Goal: Task Accomplishment & Management: Use online tool/utility

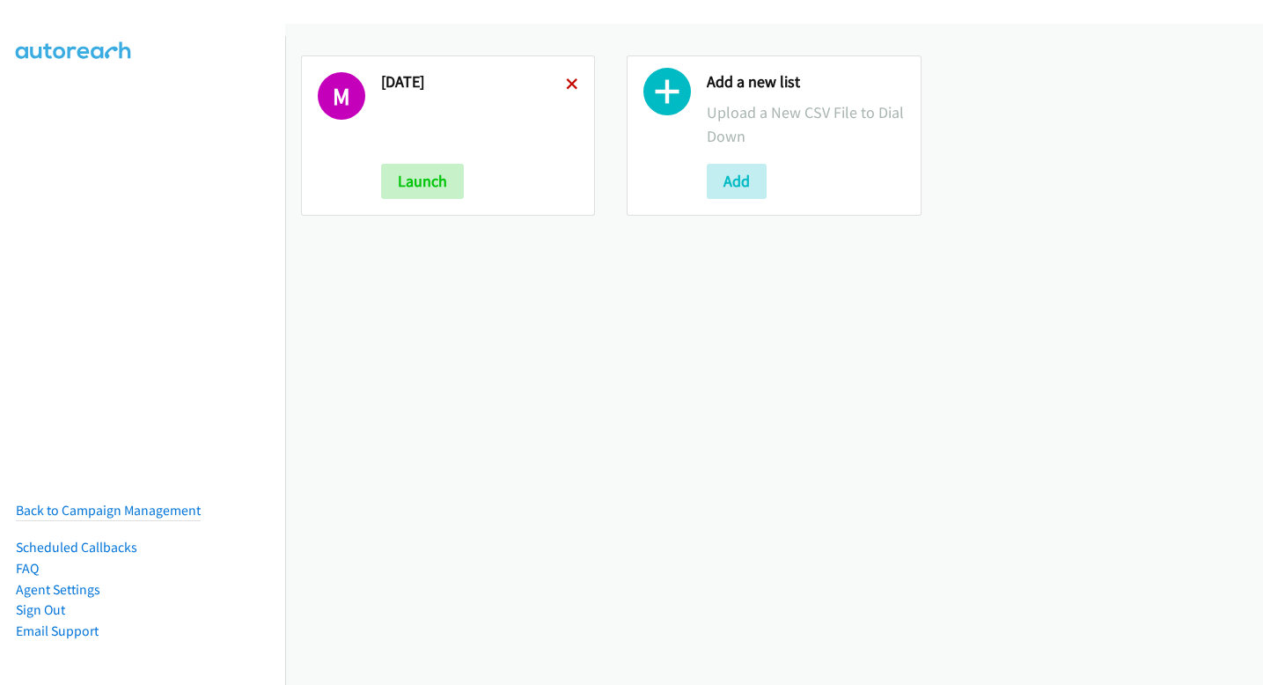
click at [571, 79] on icon at bounding box center [572, 85] width 12 height 12
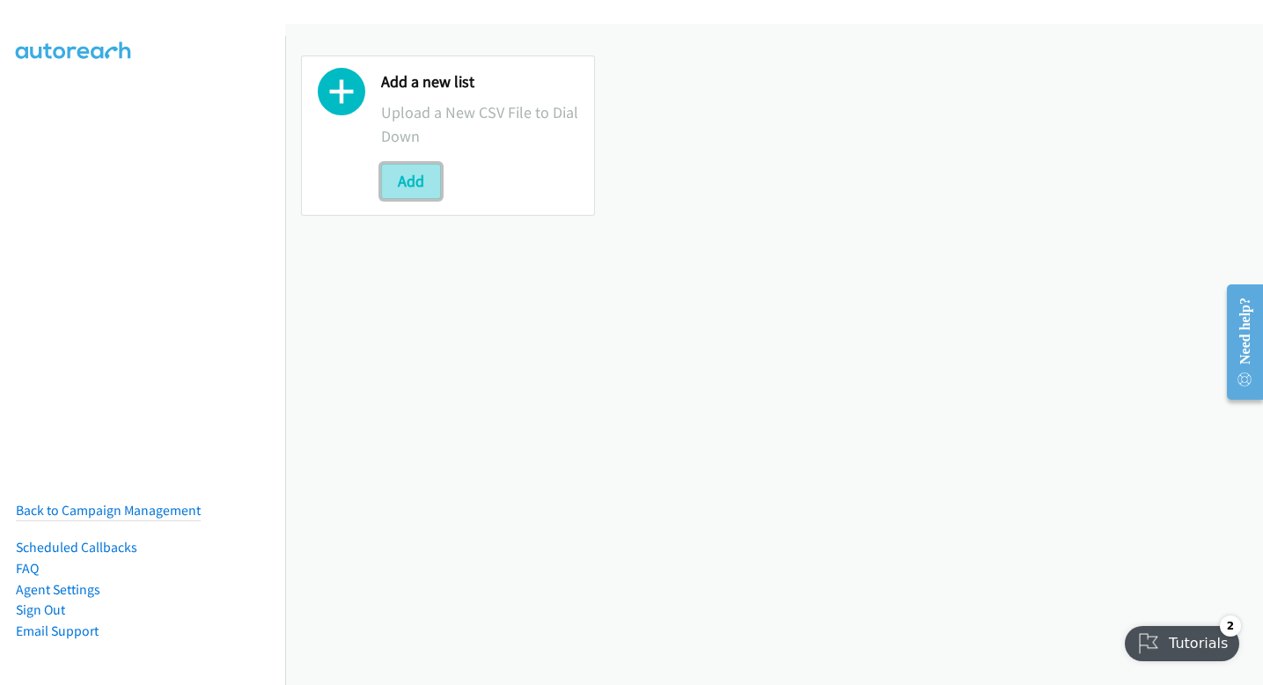
click at [421, 177] on button "Add" at bounding box center [411, 181] width 60 height 35
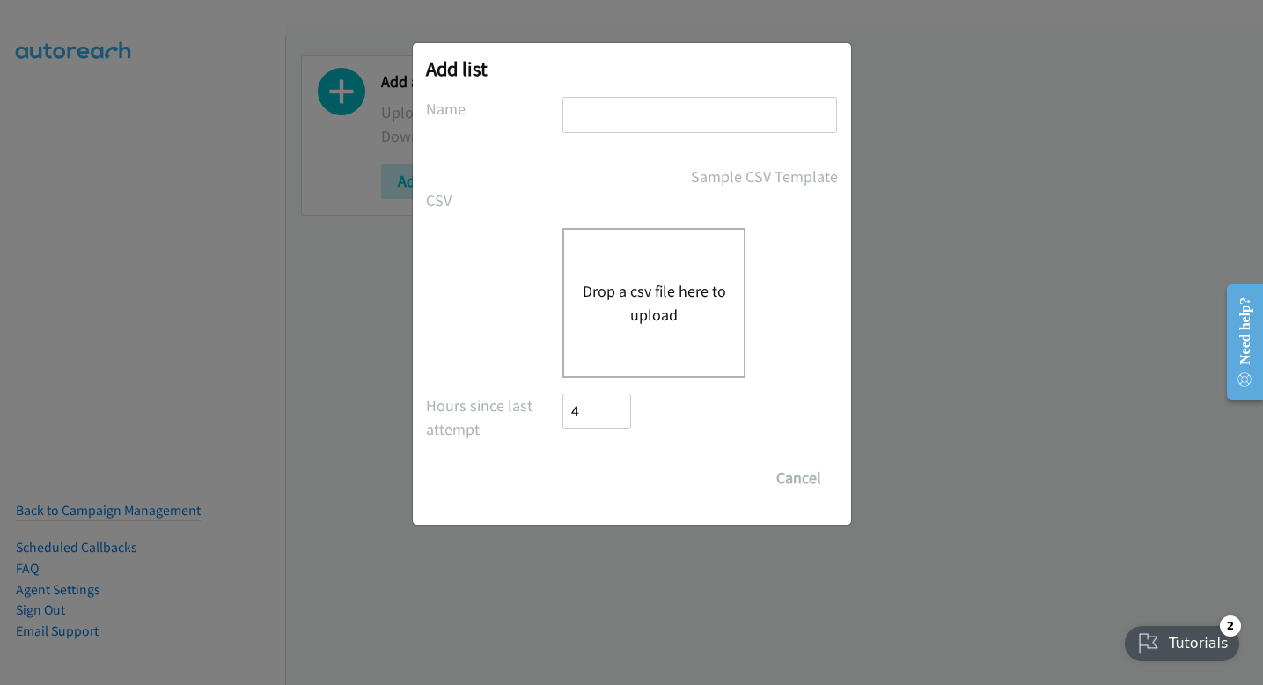
click at [622, 246] on div "Drop a csv file here to upload" at bounding box center [653, 303] width 183 height 150
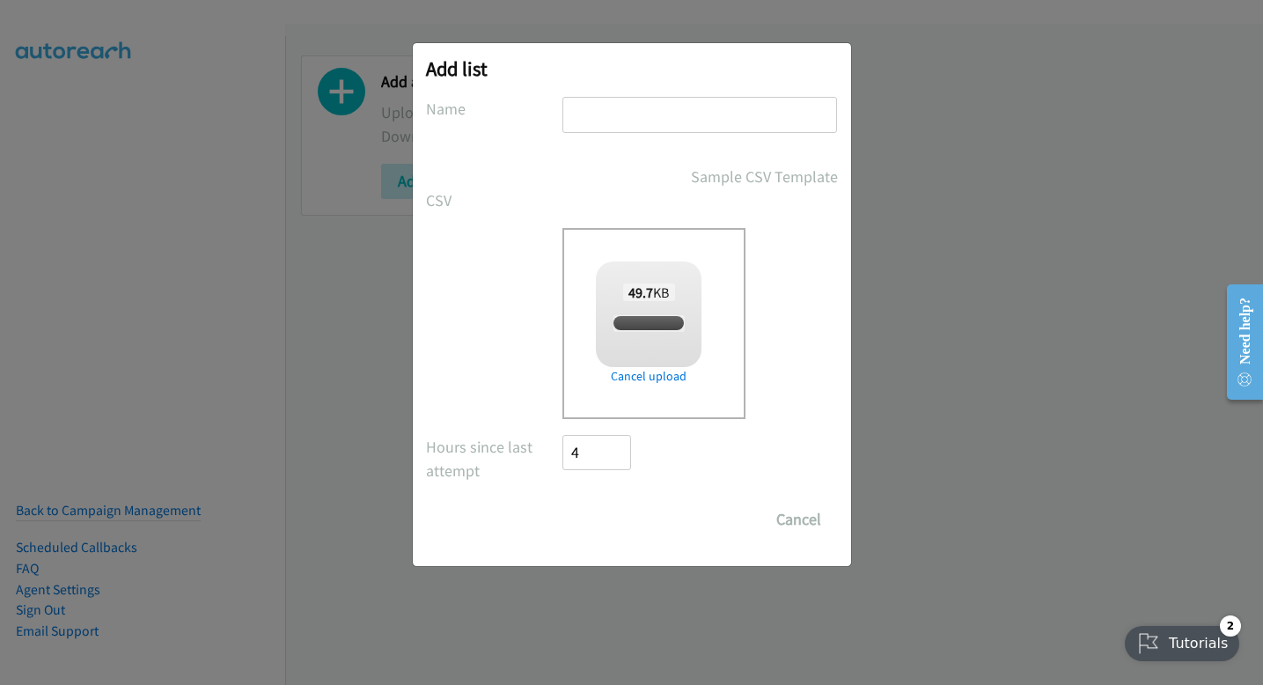
checkbox input "true"
click at [667, 121] on input "text" at bounding box center [699, 115] width 275 height 36
type input "tuesday"
click at [628, 535] on input "Save List" at bounding box center [609, 519] width 92 height 35
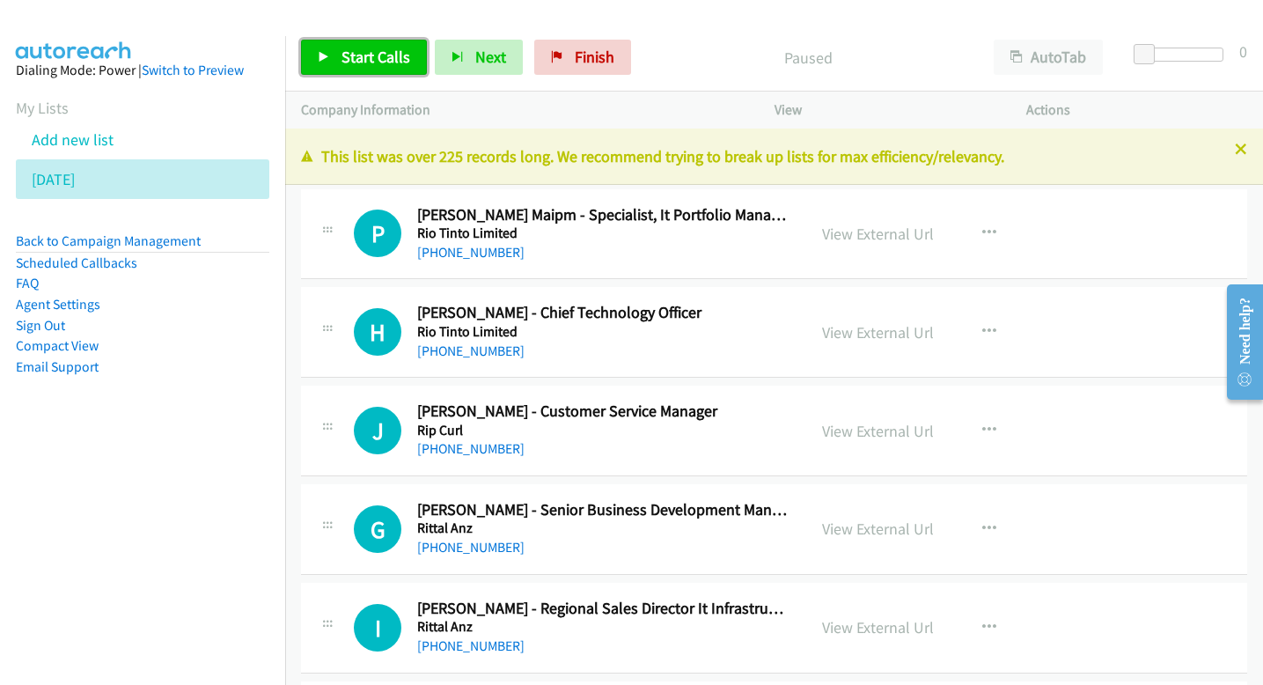
click at [392, 62] on span "Start Calls" at bounding box center [375, 57] width 69 height 20
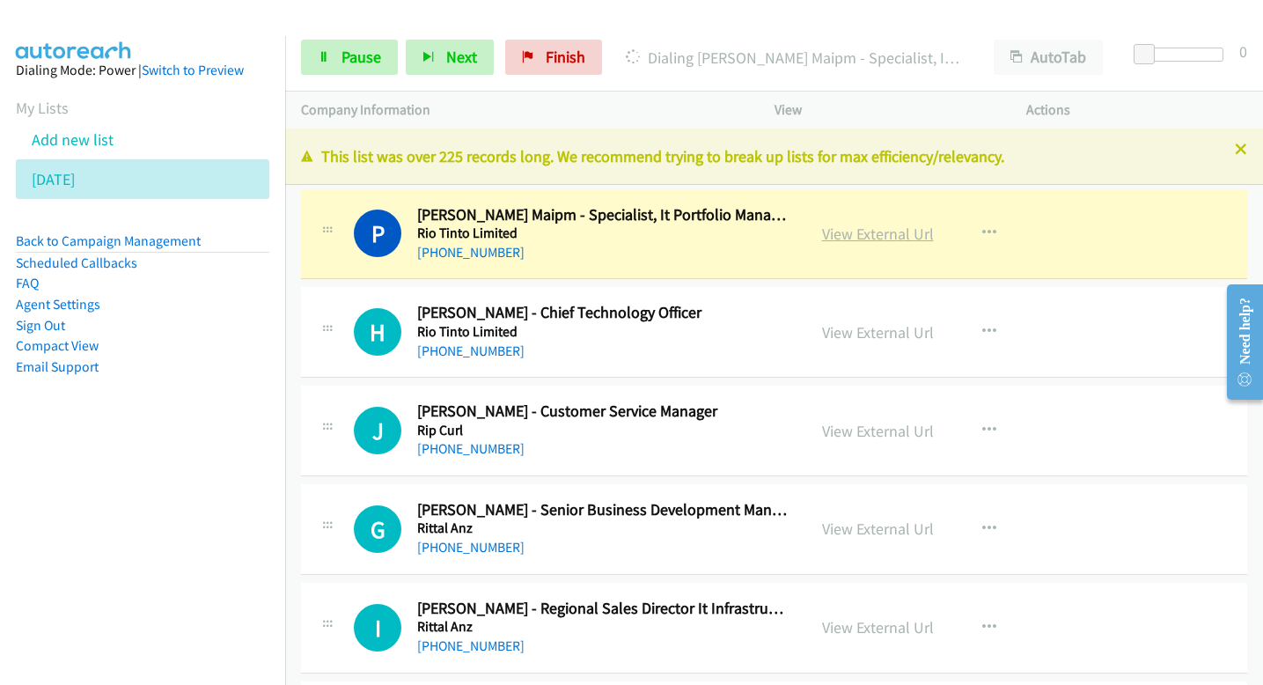
click at [882, 239] on link "View External Url" at bounding box center [878, 234] width 112 height 20
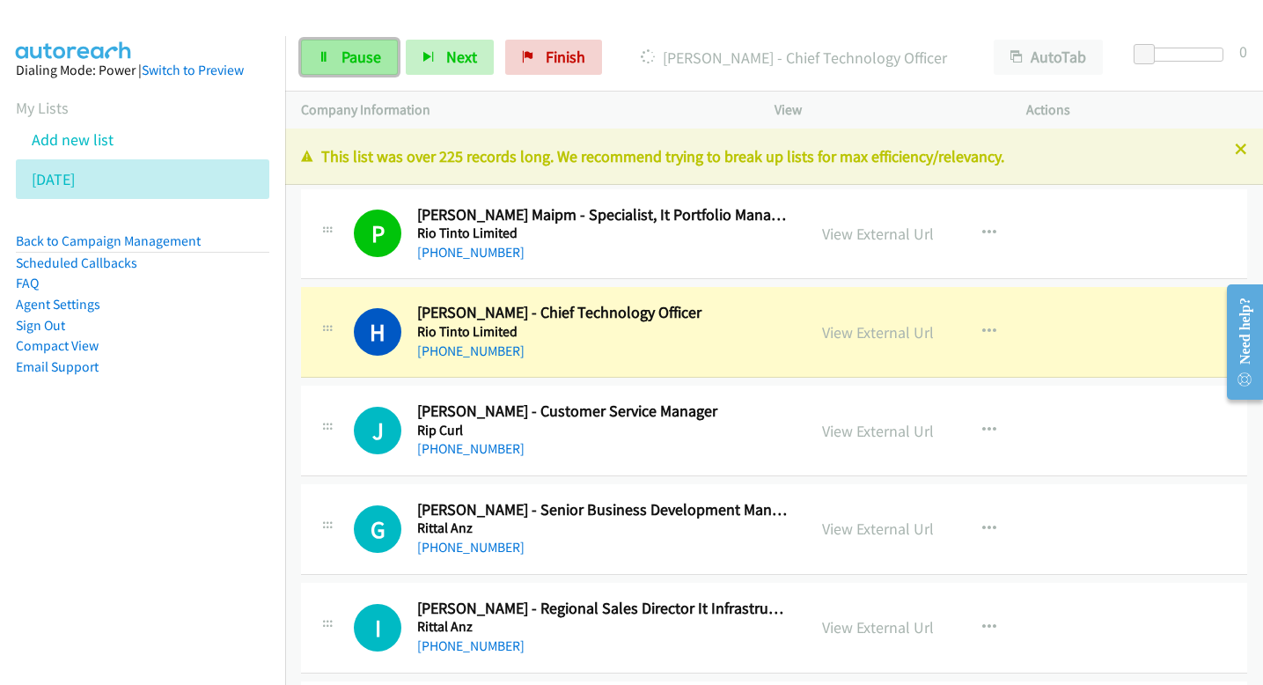
click at [341, 61] on span "Pause" at bounding box center [361, 57] width 40 height 20
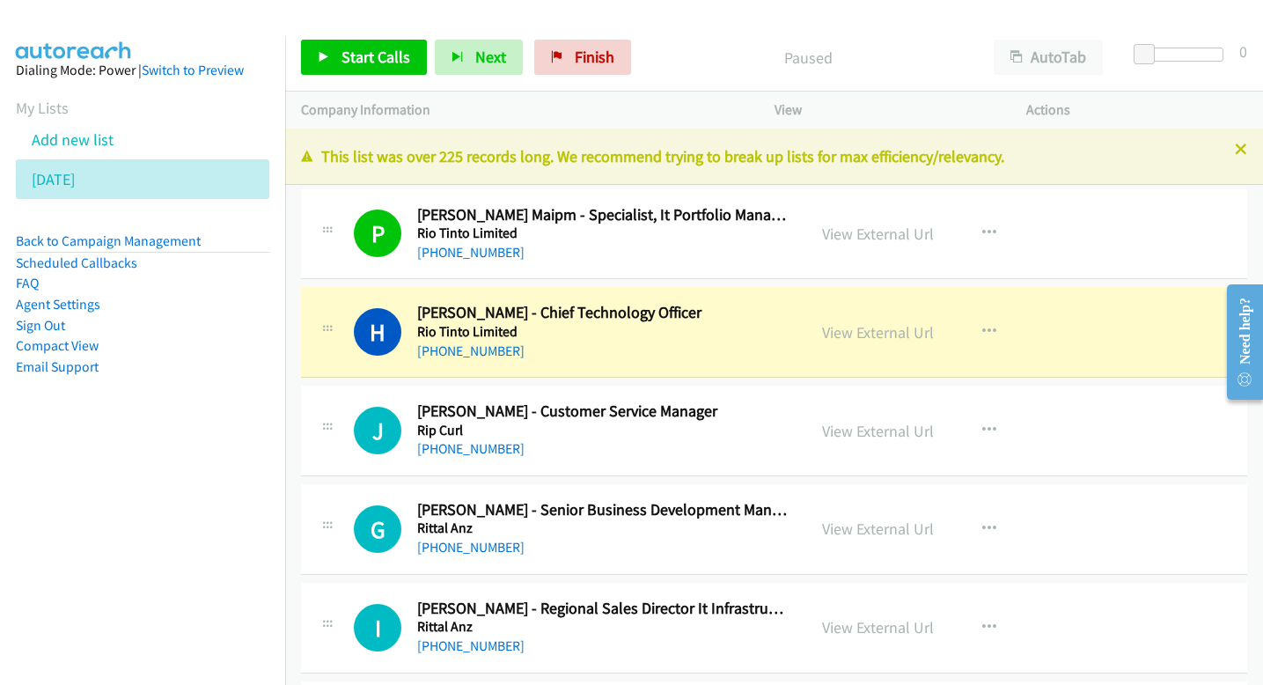
click at [847, 331] on link "View External Url" at bounding box center [878, 332] width 112 height 20
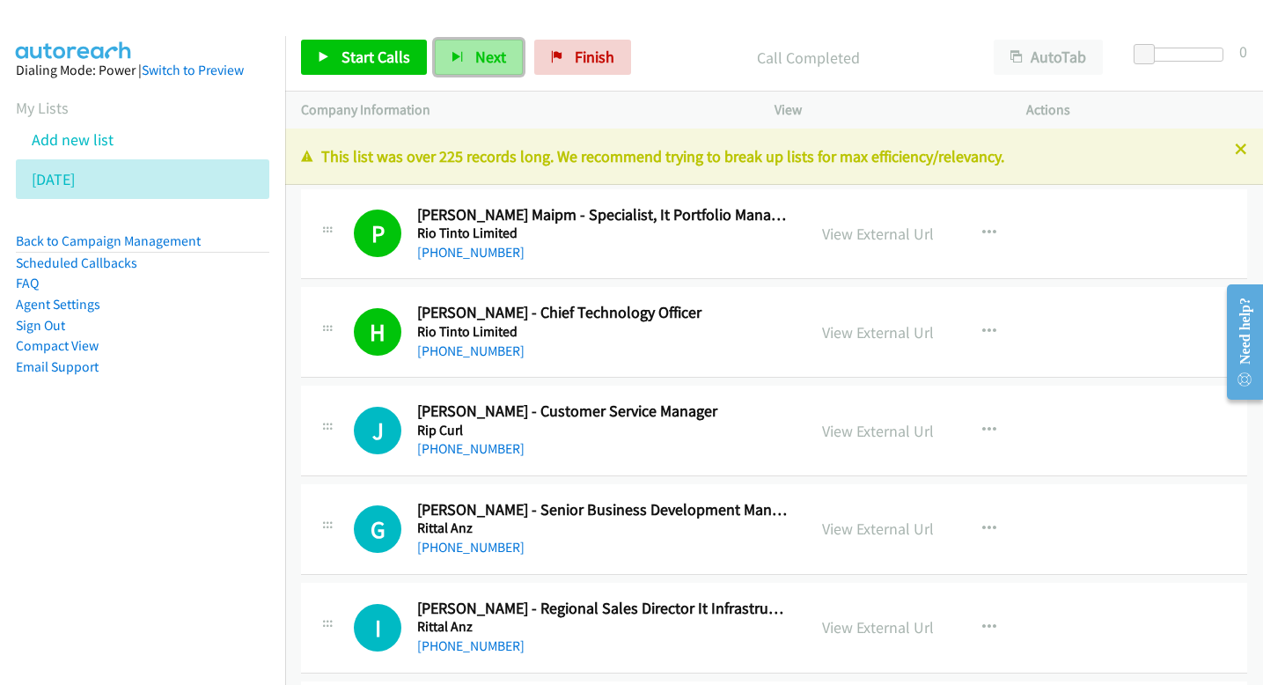
click at [502, 59] on button "Next" at bounding box center [479, 57] width 88 height 35
click at [504, 56] on button "Next" at bounding box center [479, 57] width 88 height 35
click at [494, 62] on span "Next" at bounding box center [490, 57] width 31 height 20
click at [500, 62] on span "Next" at bounding box center [490, 57] width 31 height 20
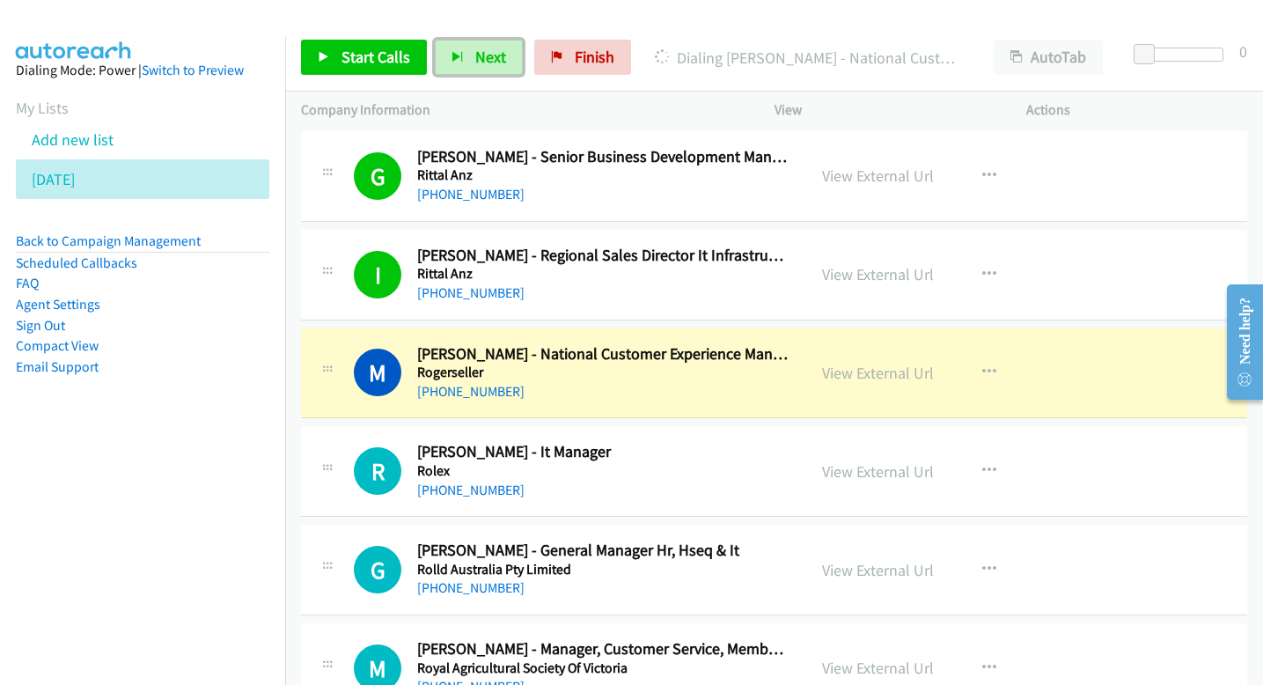
scroll to position [381, 0]
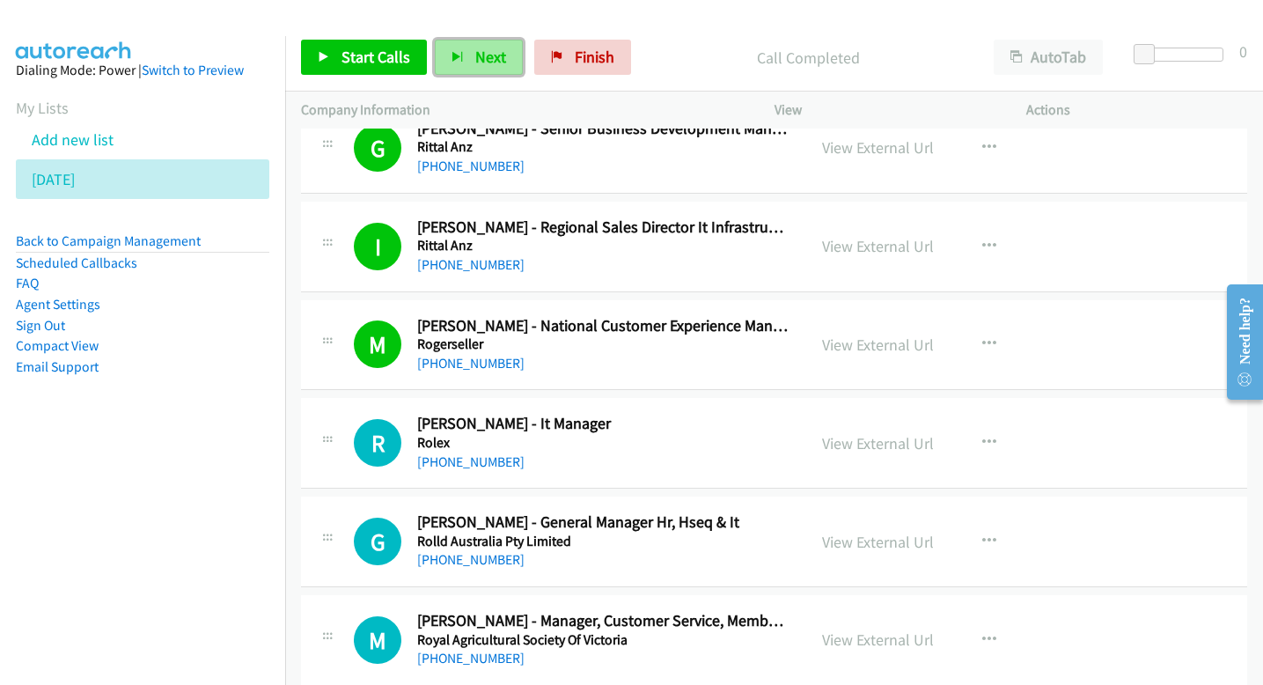
click at [484, 64] on span "Next" at bounding box center [490, 57] width 31 height 20
click at [504, 61] on button "Next" at bounding box center [479, 57] width 88 height 35
click at [490, 66] on span "Next" at bounding box center [490, 57] width 31 height 20
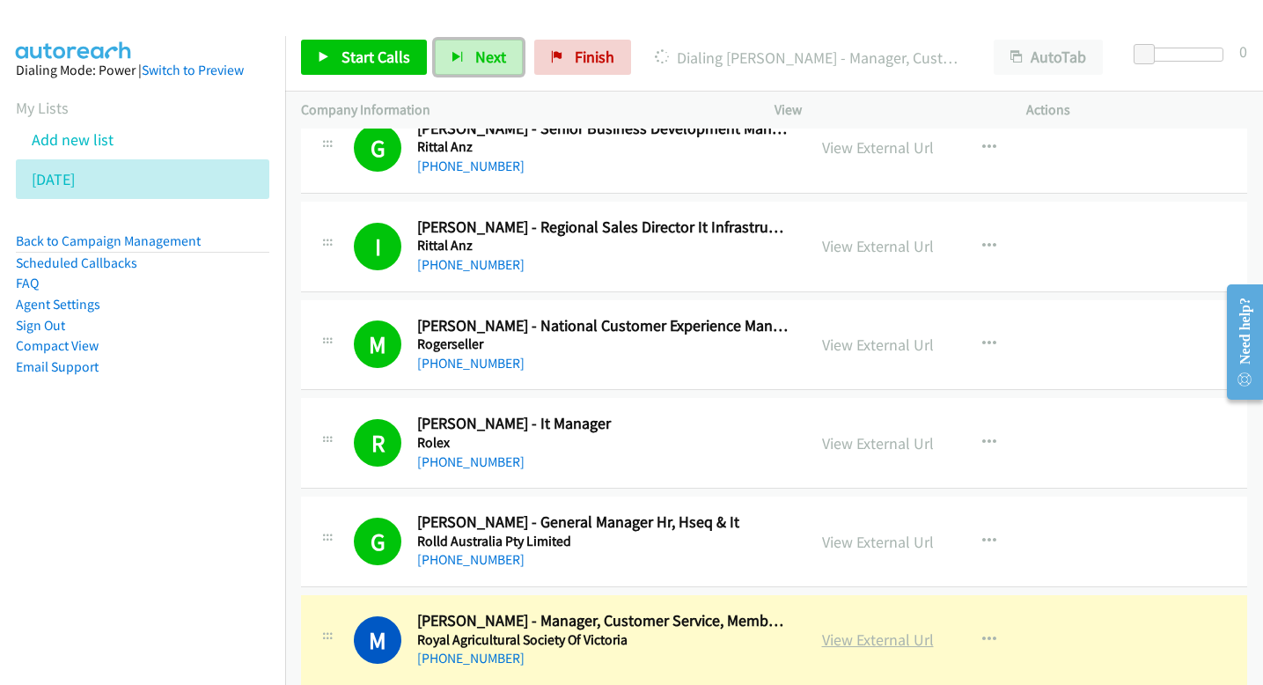
click at [855, 635] on link "View External Url" at bounding box center [878, 639] width 112 height 20
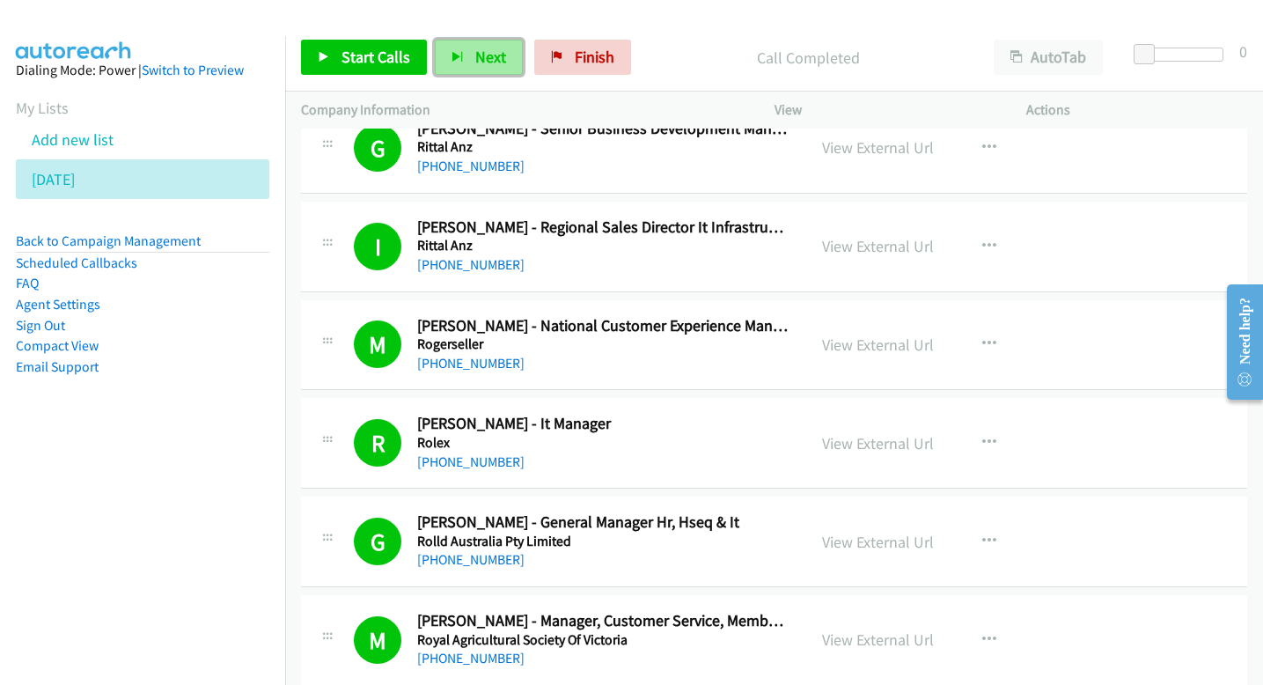
click at [497, 56] on span "Next" at bounding box center [490, 57] width 31 height 20
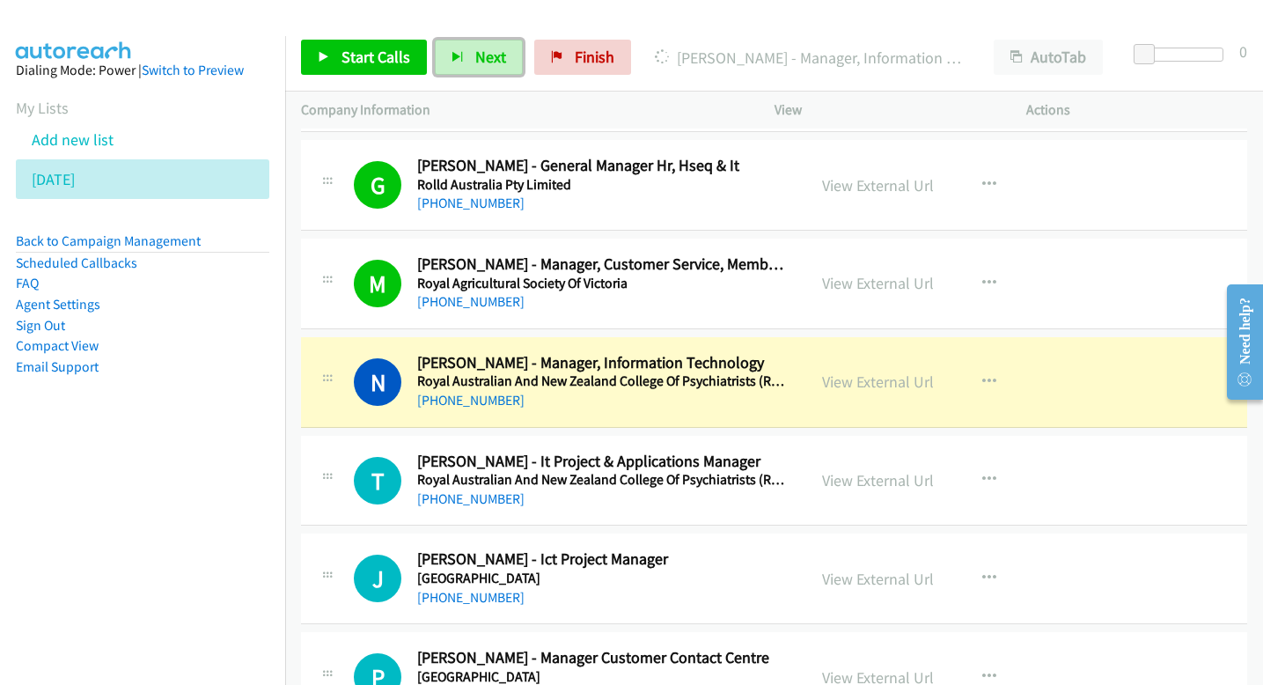
scroll to position [737, 0]
click at [896, 377] on link "View External Url" at bounding box center [878, 382] width 112 height 20
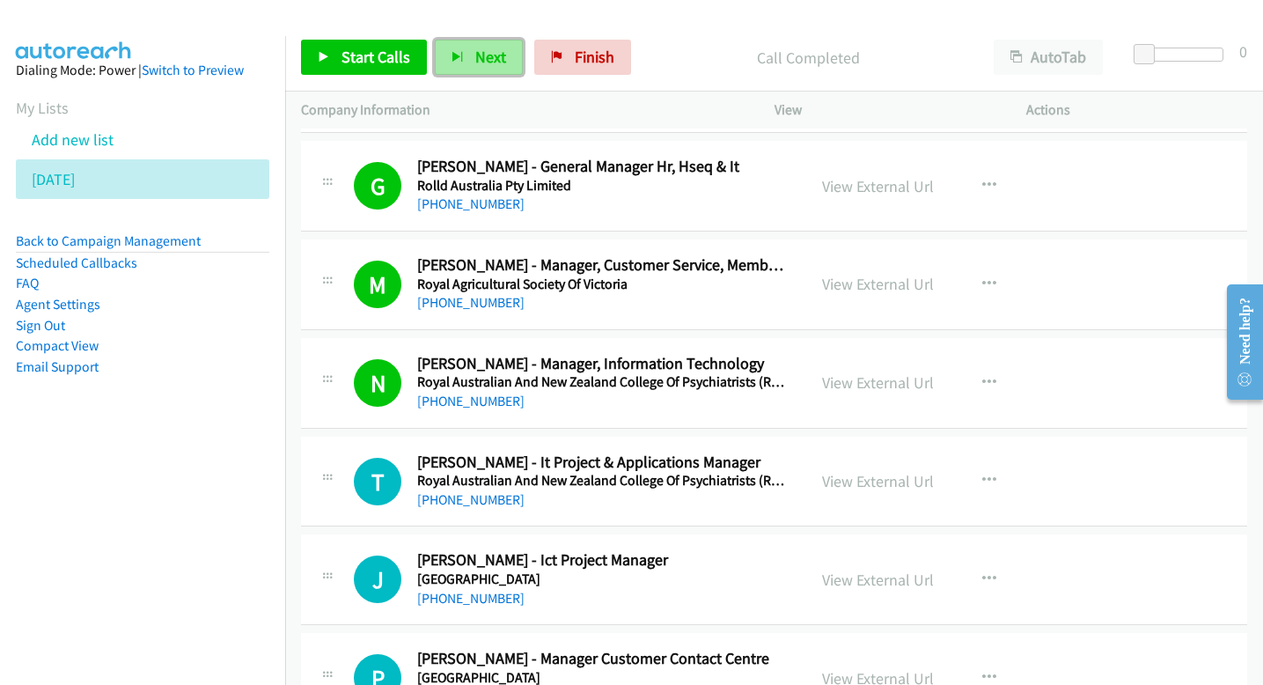
click at [505, 44] on button "Next" at bounding box center [479, 57] width 88 height 35
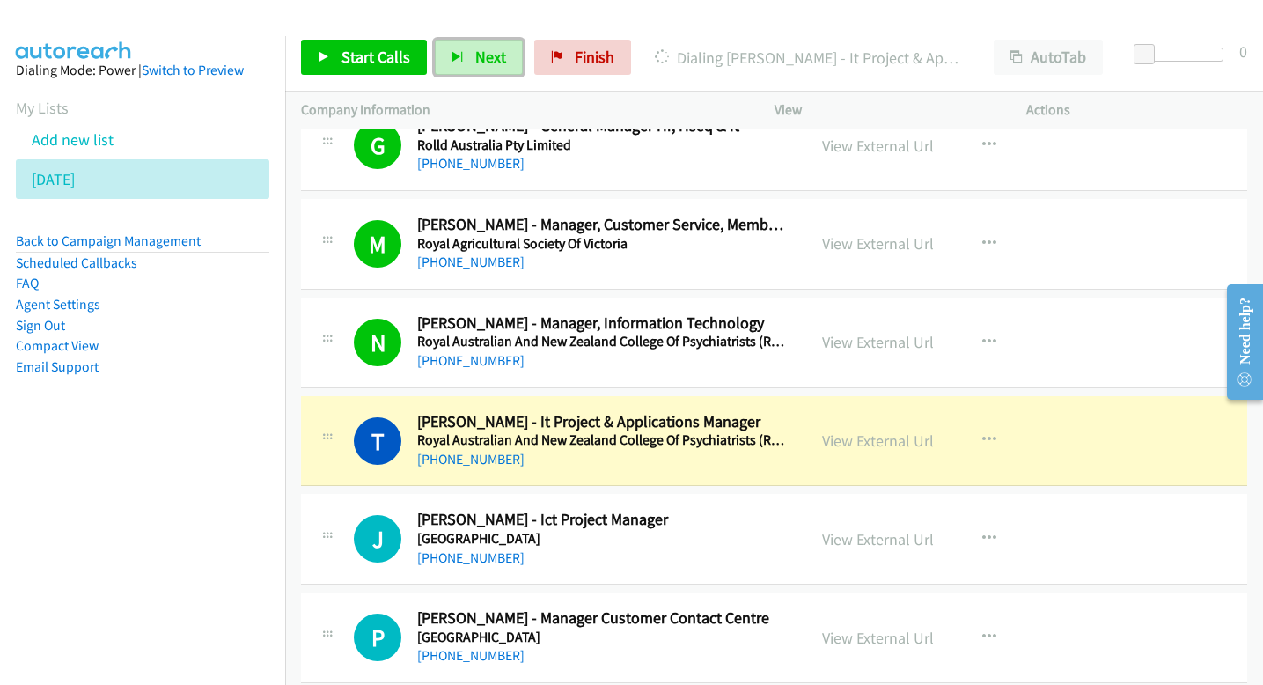
scroll to position [781, 0]
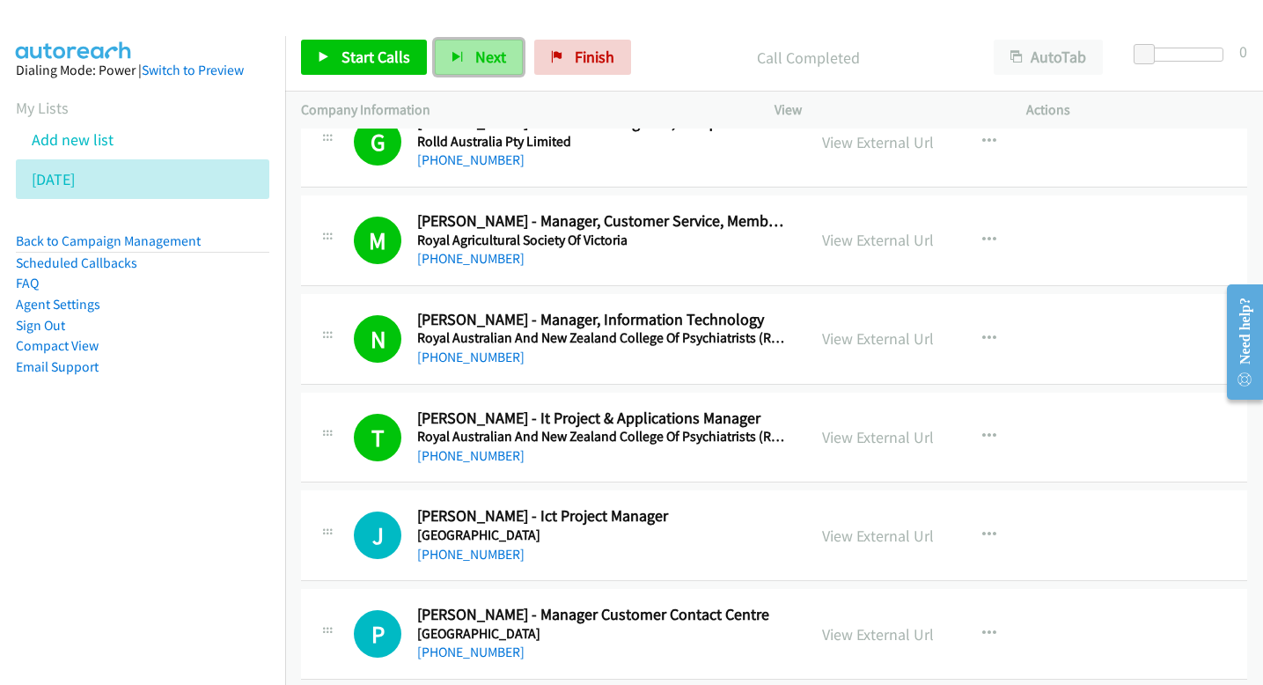
click at [510, 70] on button "Next" at bounding box center [479, 57] width 88 height 35
click at [490, 62] on span "Next" at bounding box center [490, 57] width 31 height 20
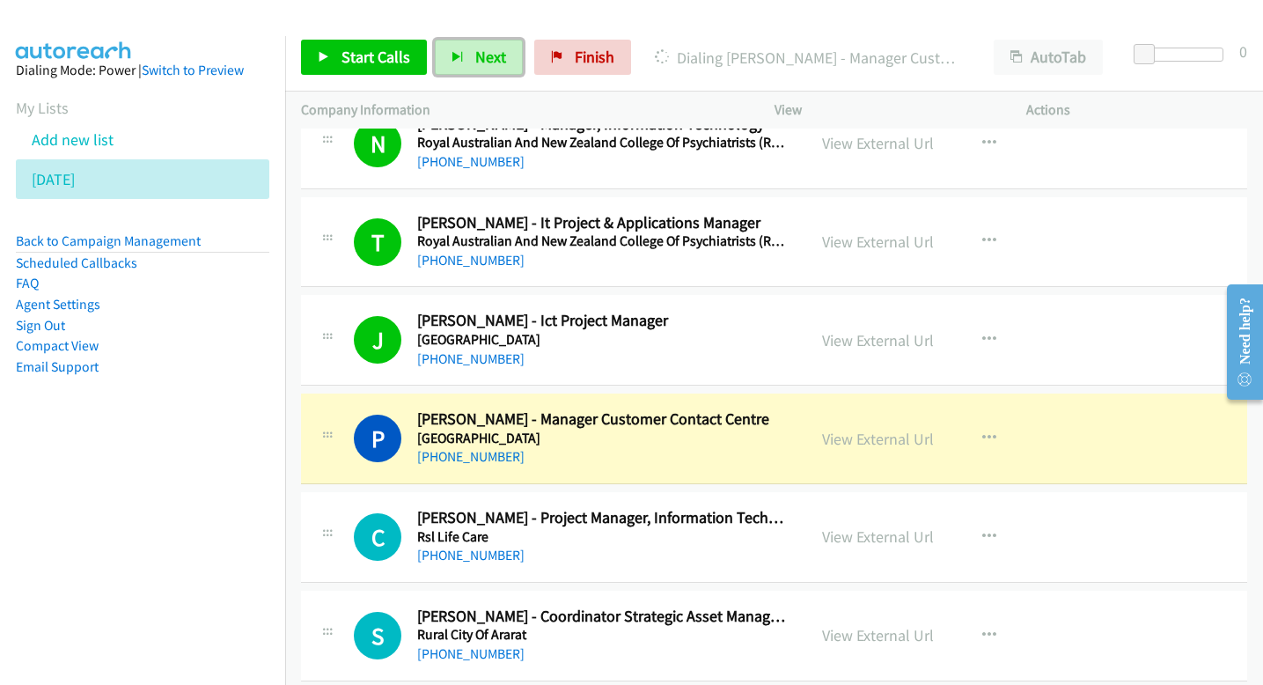
scroll to position [980, 0]
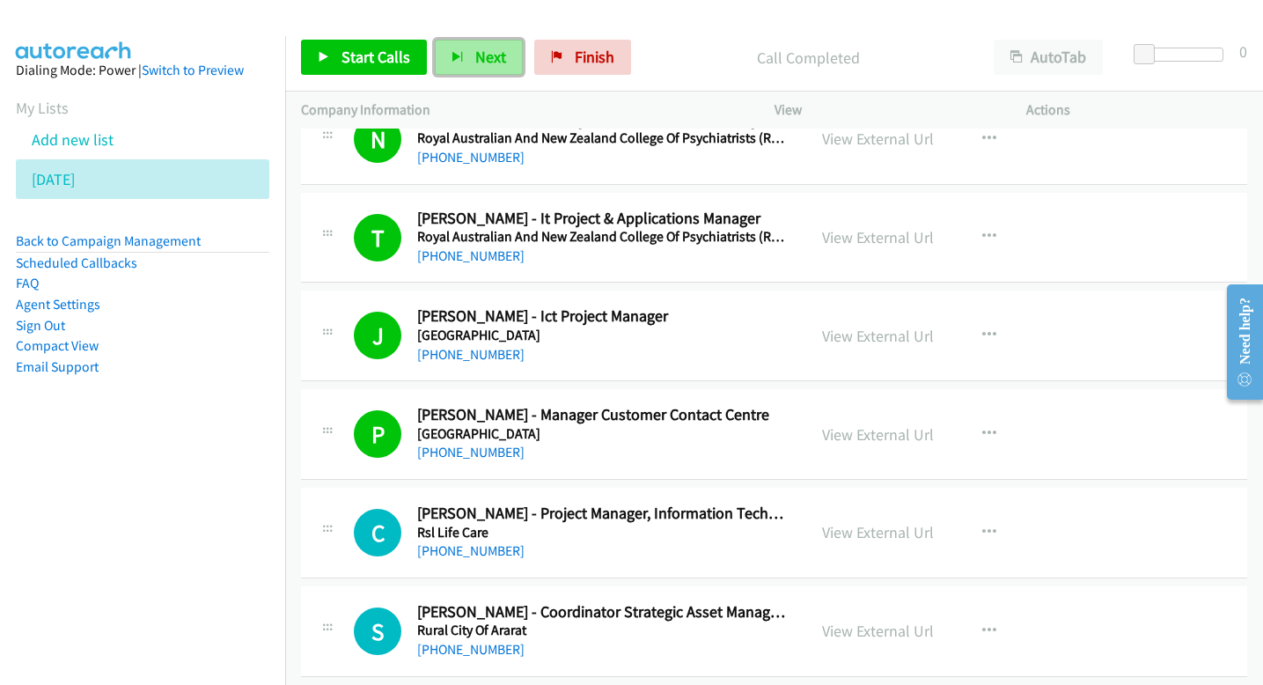
click at [502, 70] on button "Next" at bounding box center [479, 57] width 88 height 35
click at [467, 59] on button "Next" at bounding box center [479, 57] width 88 height 35
click at [497, 62] on span "Next" at bounding box center [490, 57] width 31 height 20
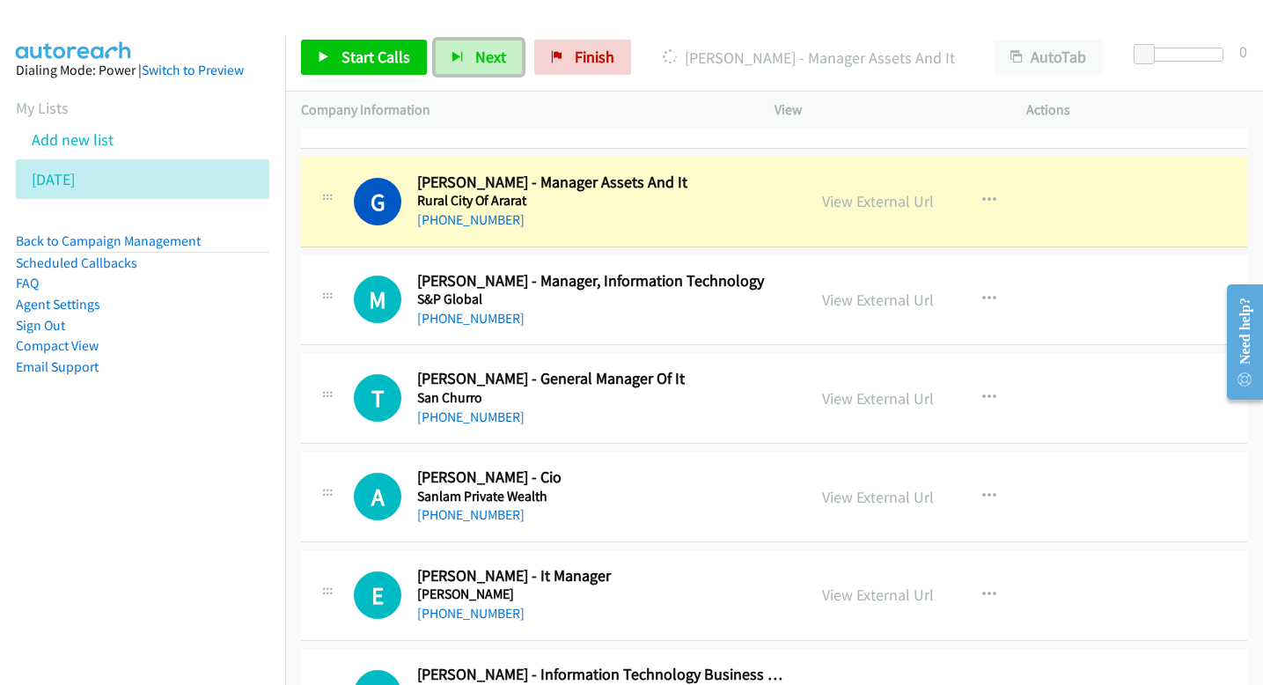
scroll to position [1507, 0]
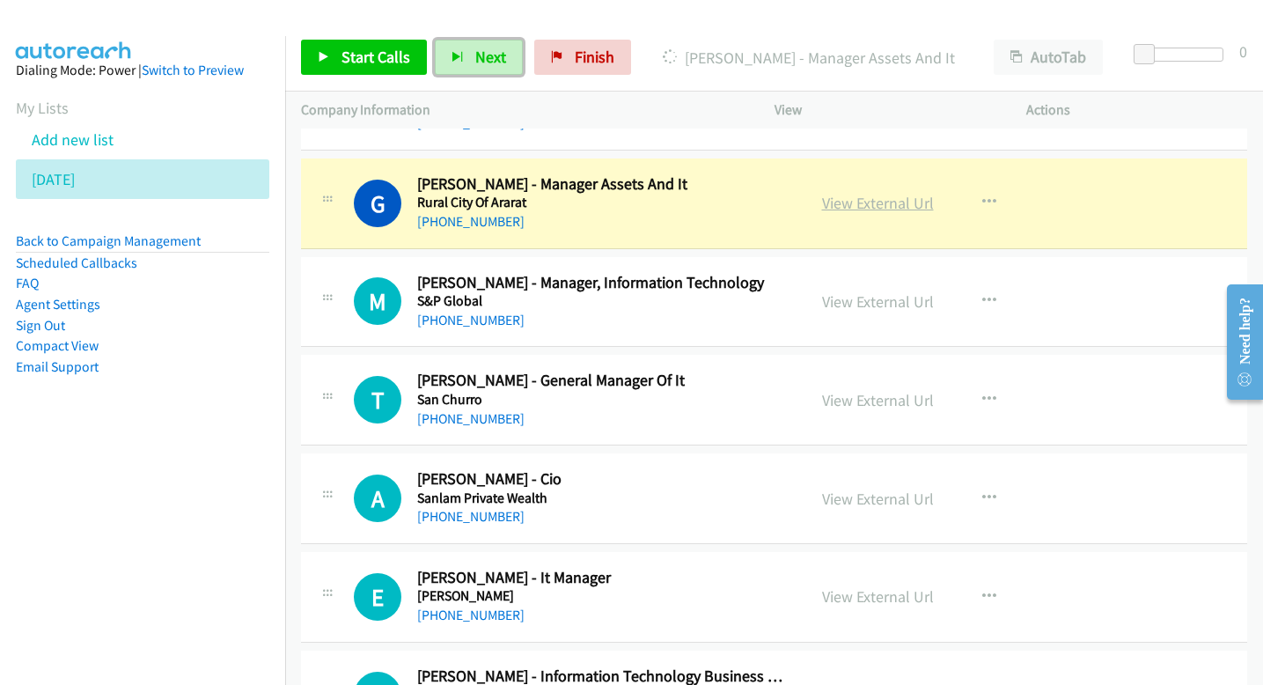
click at [896, 194] on link "View External Url" at bounding box center [878, 203] width 112 height 20
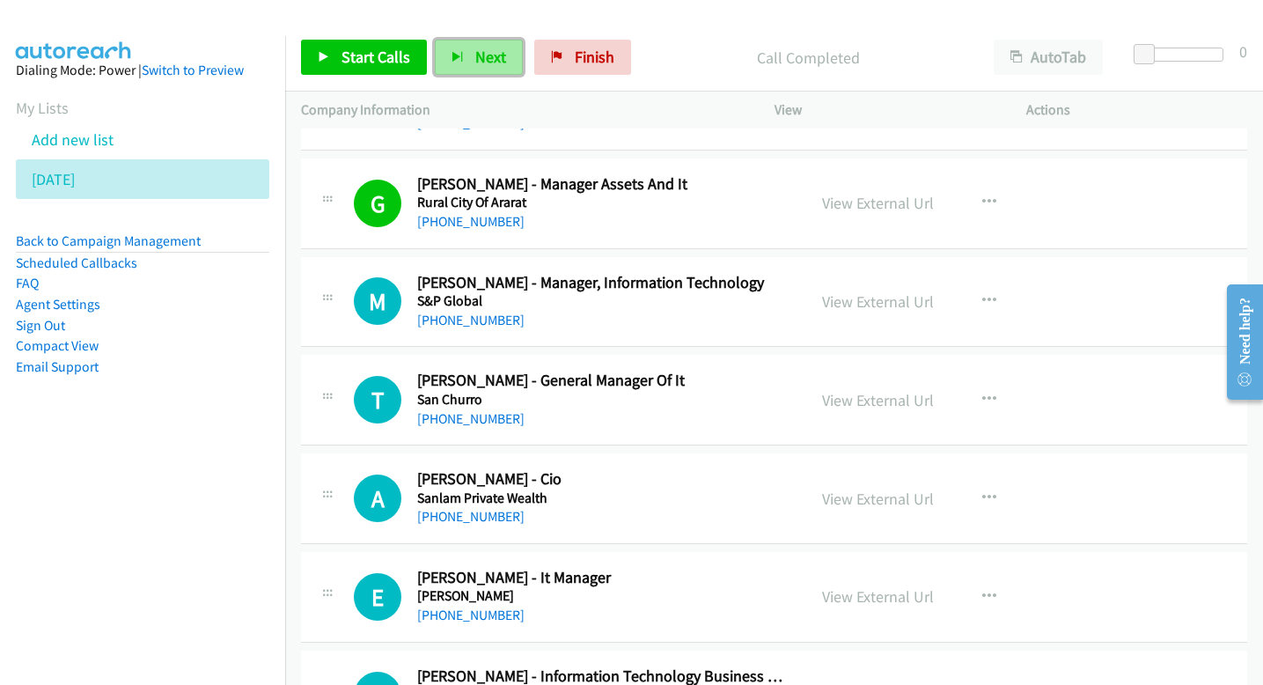
click at [496, 59] on span "Next" at bounding box center [490, 57] width 31 height 20
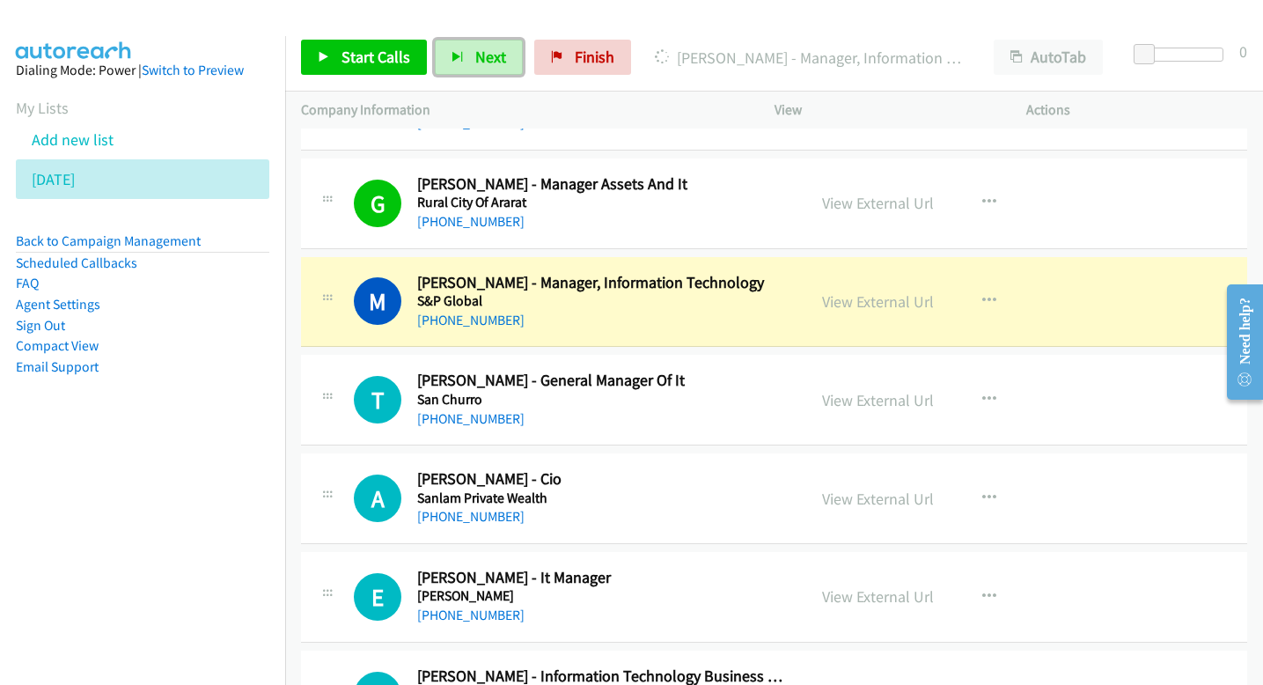
scroll to position [1545, 0]
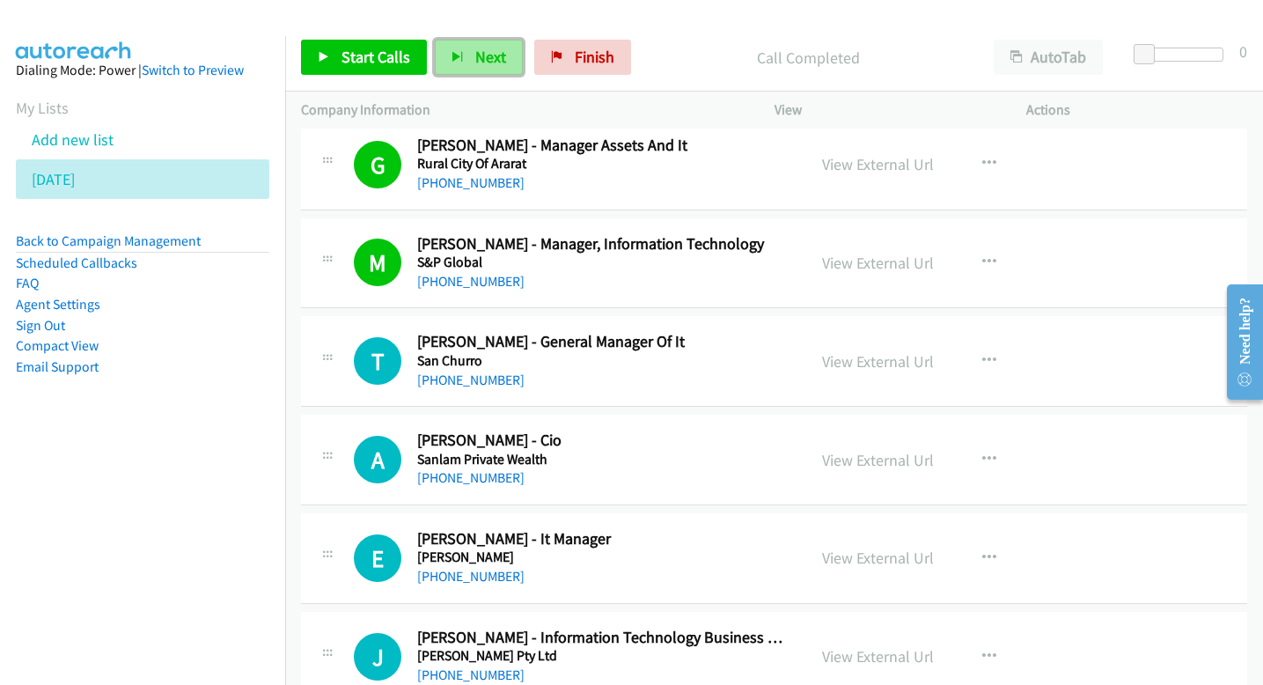
click at [491, 59] on span "Next" at bounding box center [490, 57] width 31 height 20
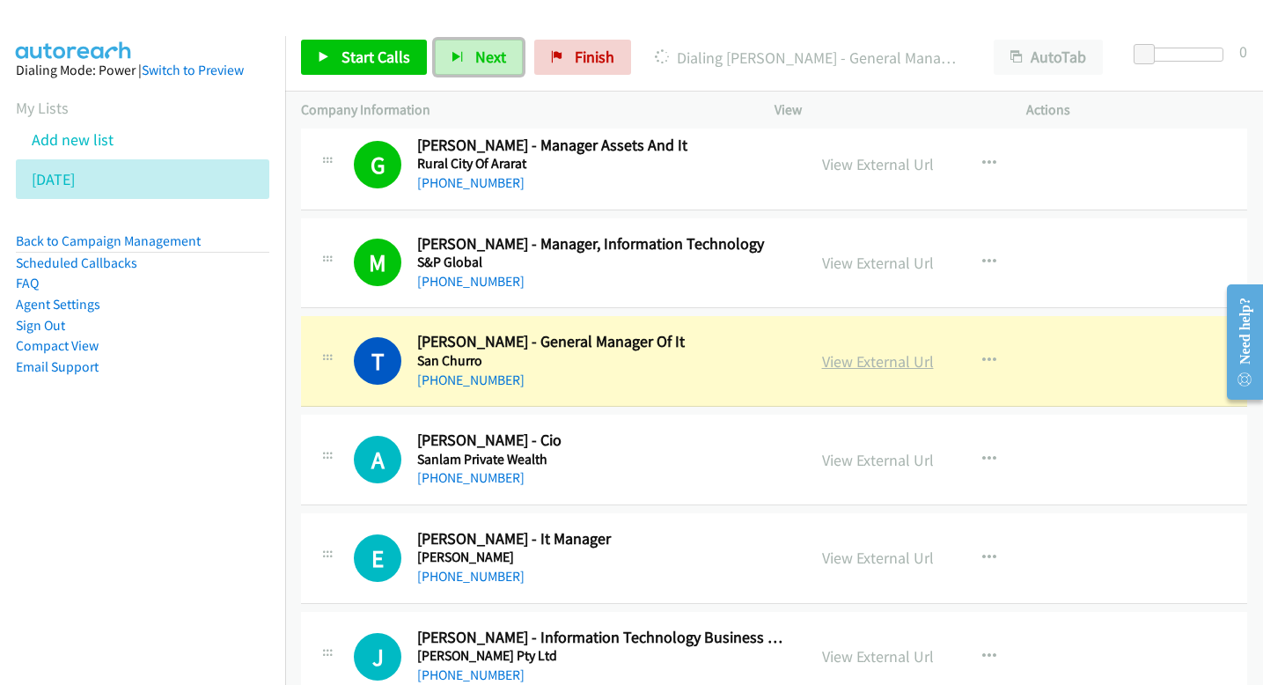
click at [825, 356] on link "View External Url" at bounding box center [878, 361] width 112 height 20
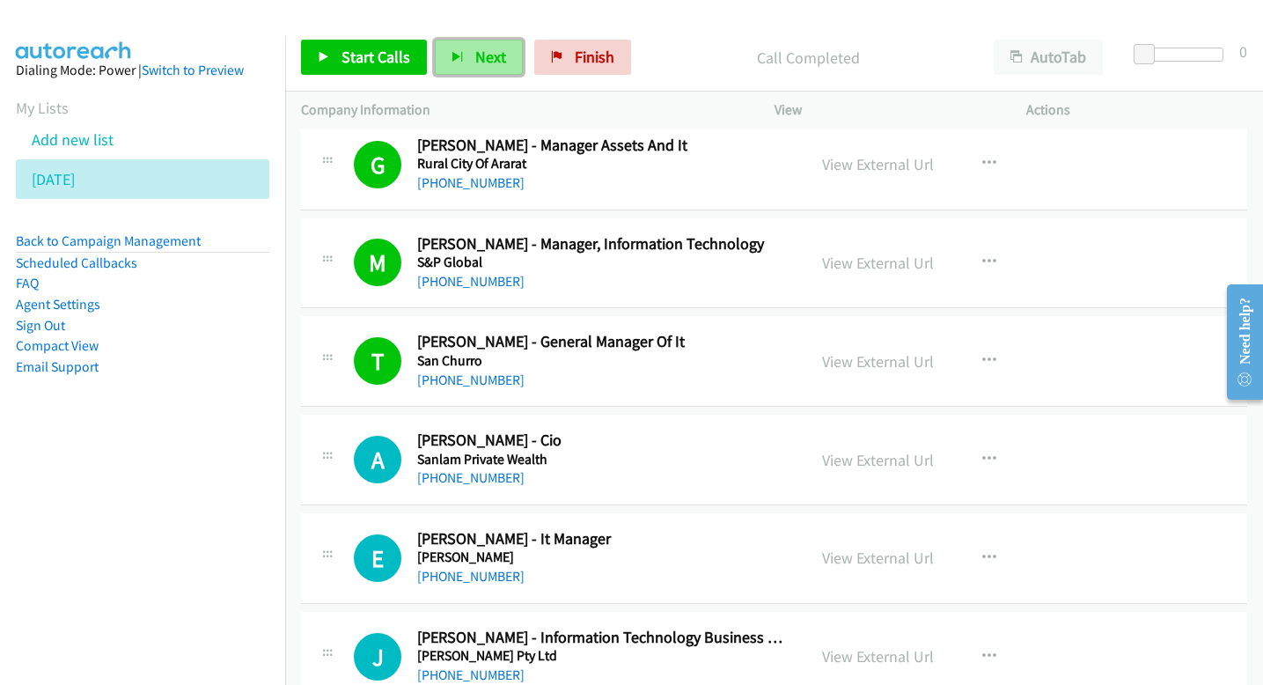
click at [497, 49] on span "Next" at bounding box center [490, 57] width 31 height 20
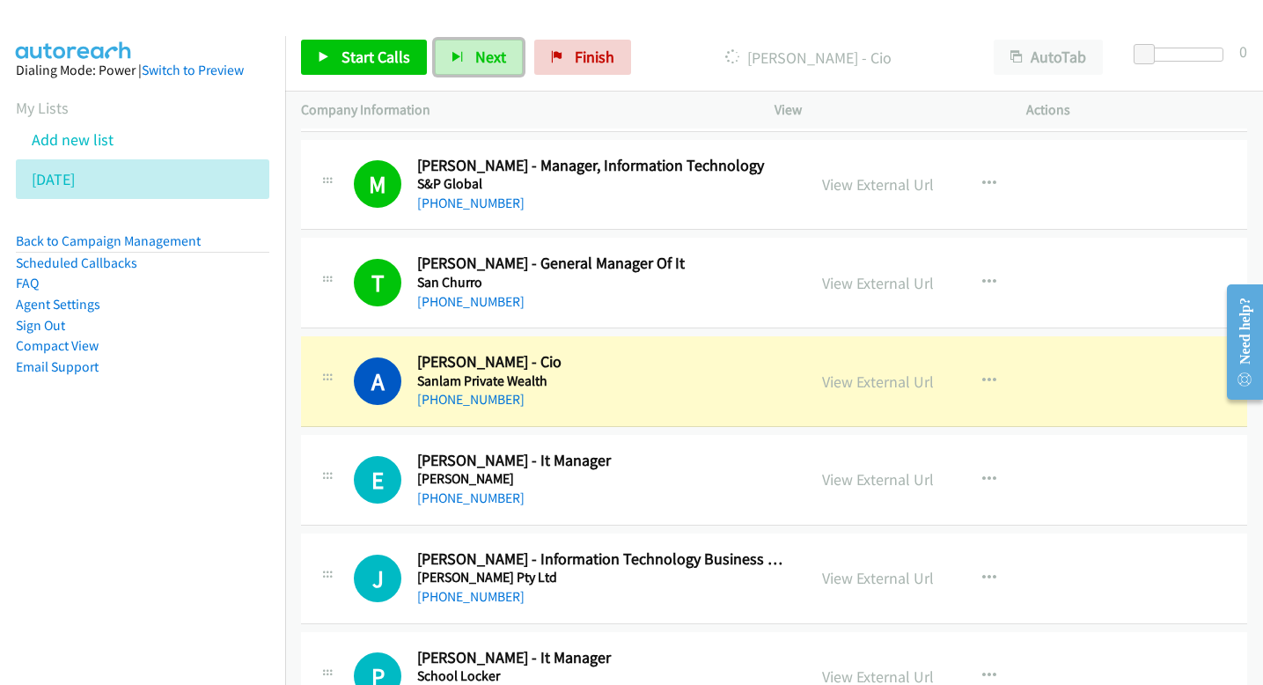
scroll to position [1645, 0]
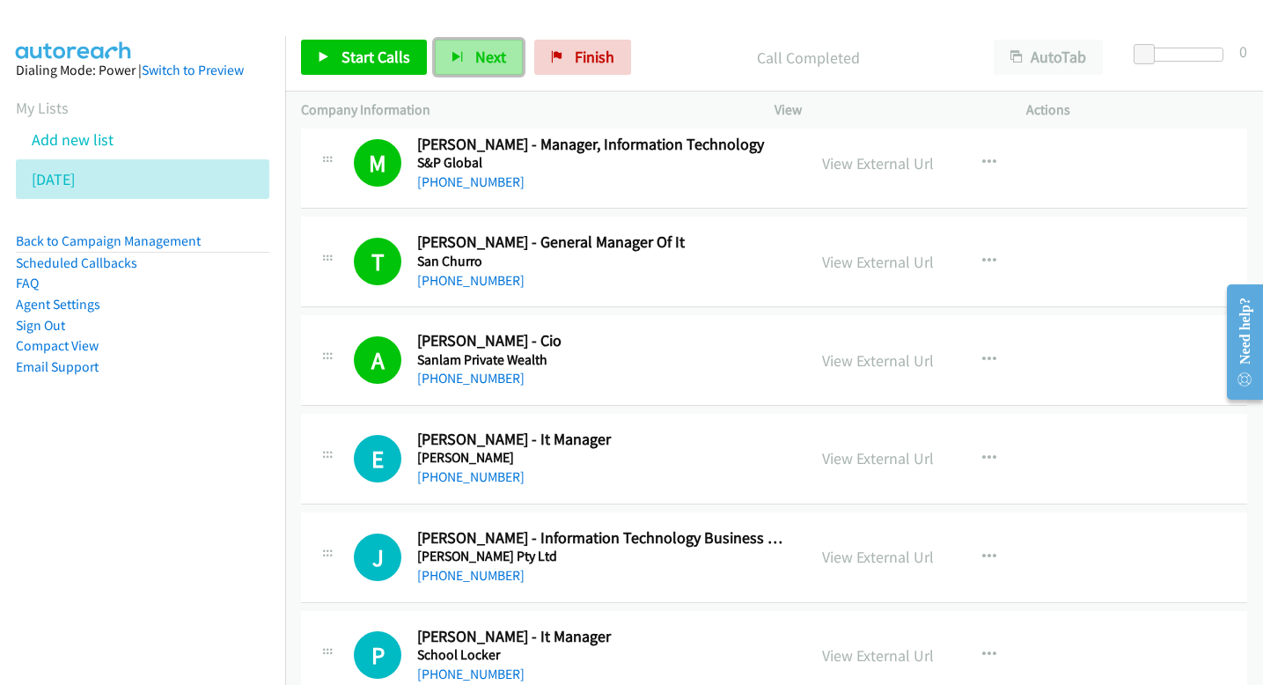
click at [479, 60] on span "Next" at bounding box center [490, 57] width 31 height 20
click at [491, 58] on span "Next" at bounding box center [490, 57] width 31 height 20
click at [509, 58] on button "Next" at bounding box center [479, 57] width 88 height 35
click at [502, 51] on button "Next" at bounding box center [479, 57] width 88 height 35
click at [490, 62] on span "Next" at bounding box center [490, 57] width 31 height 20
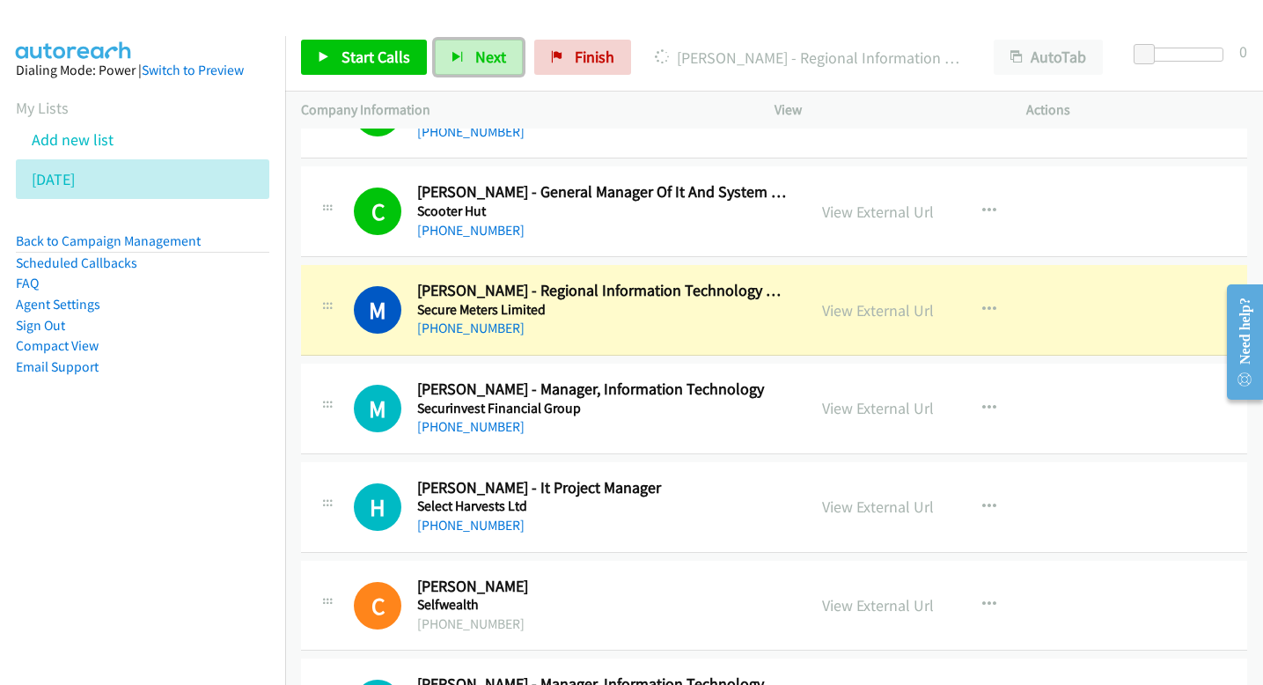
scroll to position [2199, 0]
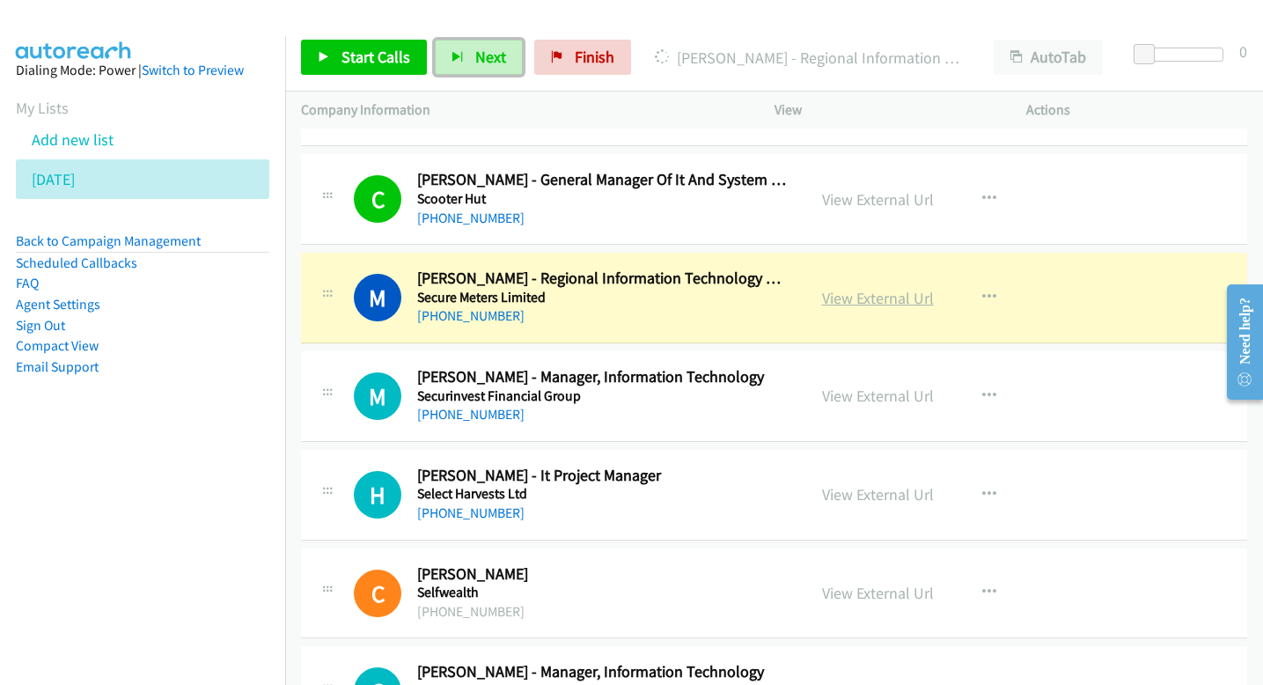
click at [839, 299] on link "View External Url" at bounding box center [878, 298] width 112 height 20
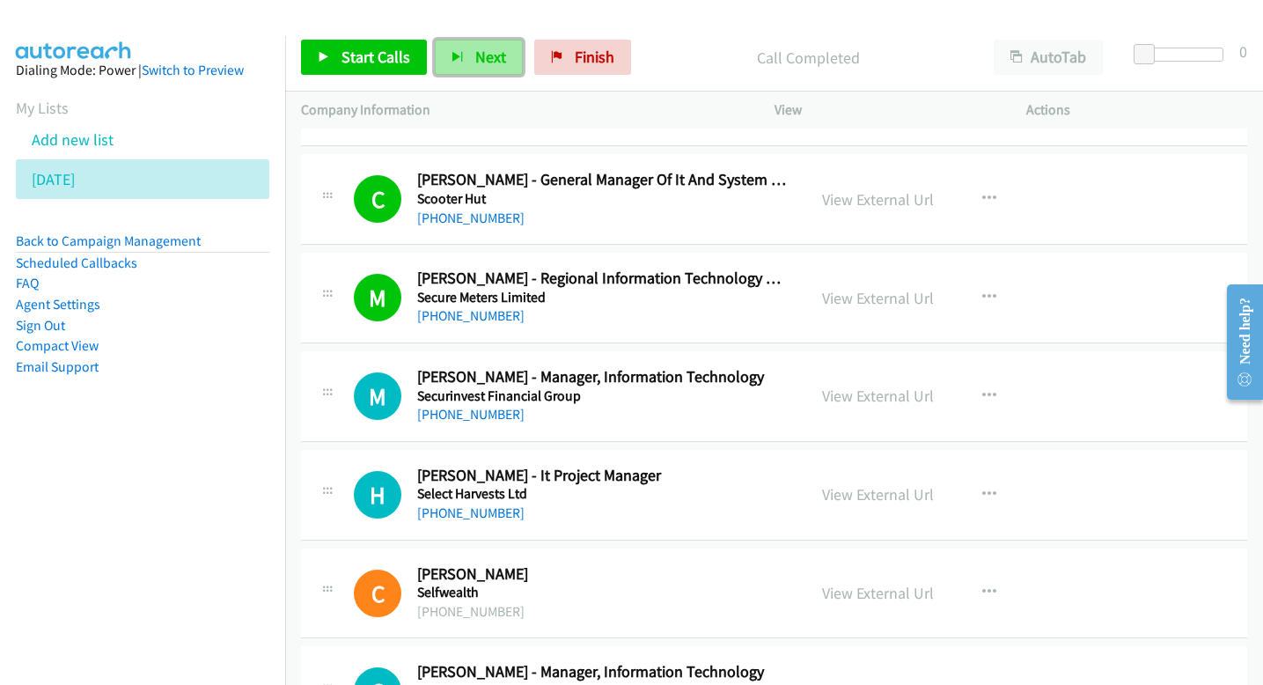
click at [475, 58] on span "Next" at bounding box center [490, 57] width 31 height 20
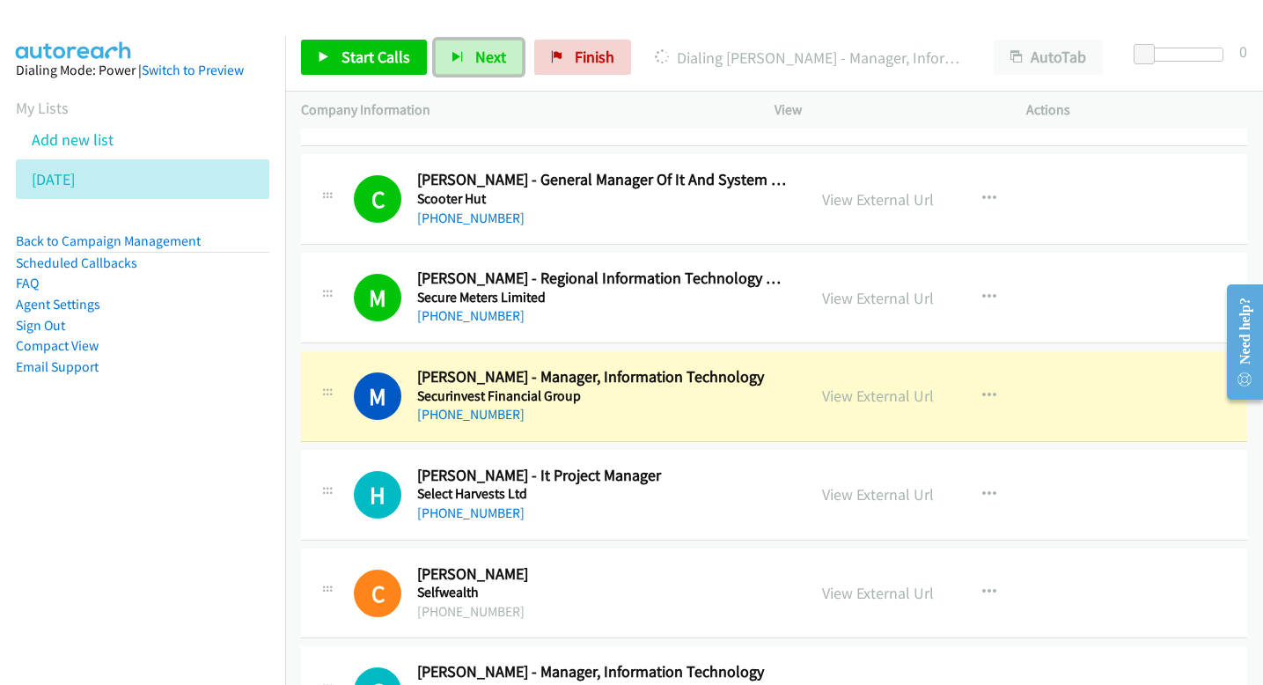
scroll to position [2265, 0]
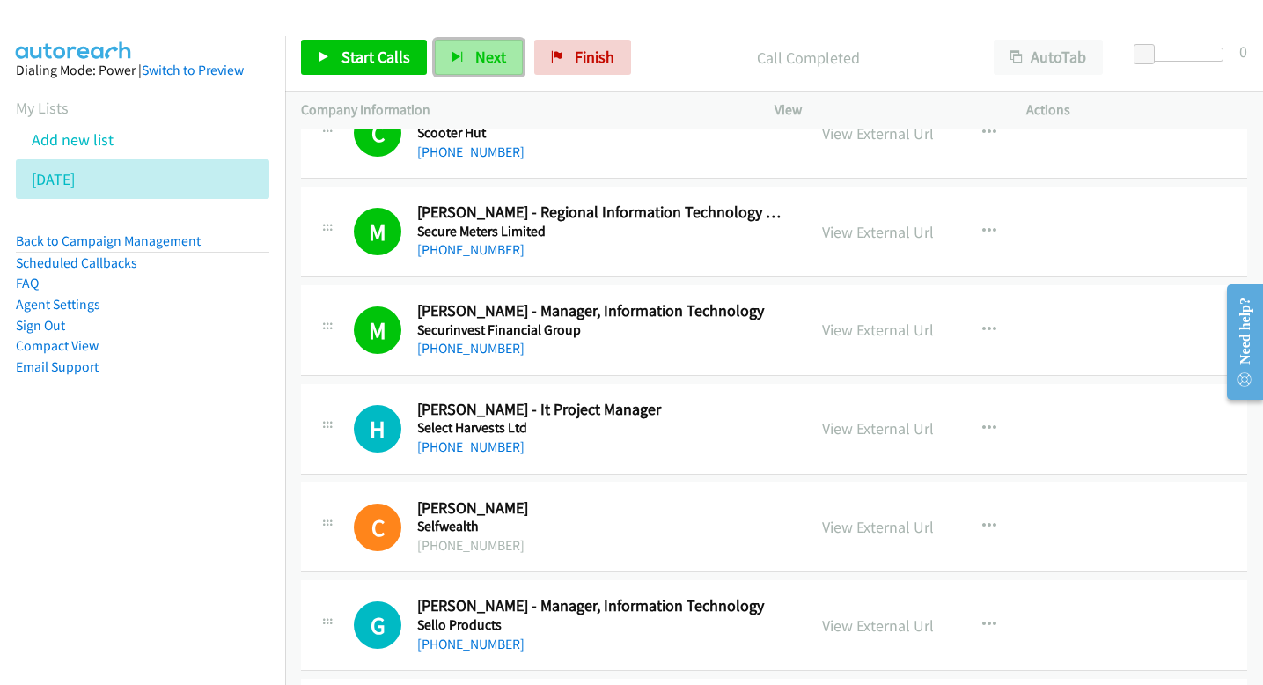
click at [484, 51] on span "Next" at bounding box center [490, 57] width 31 height 20
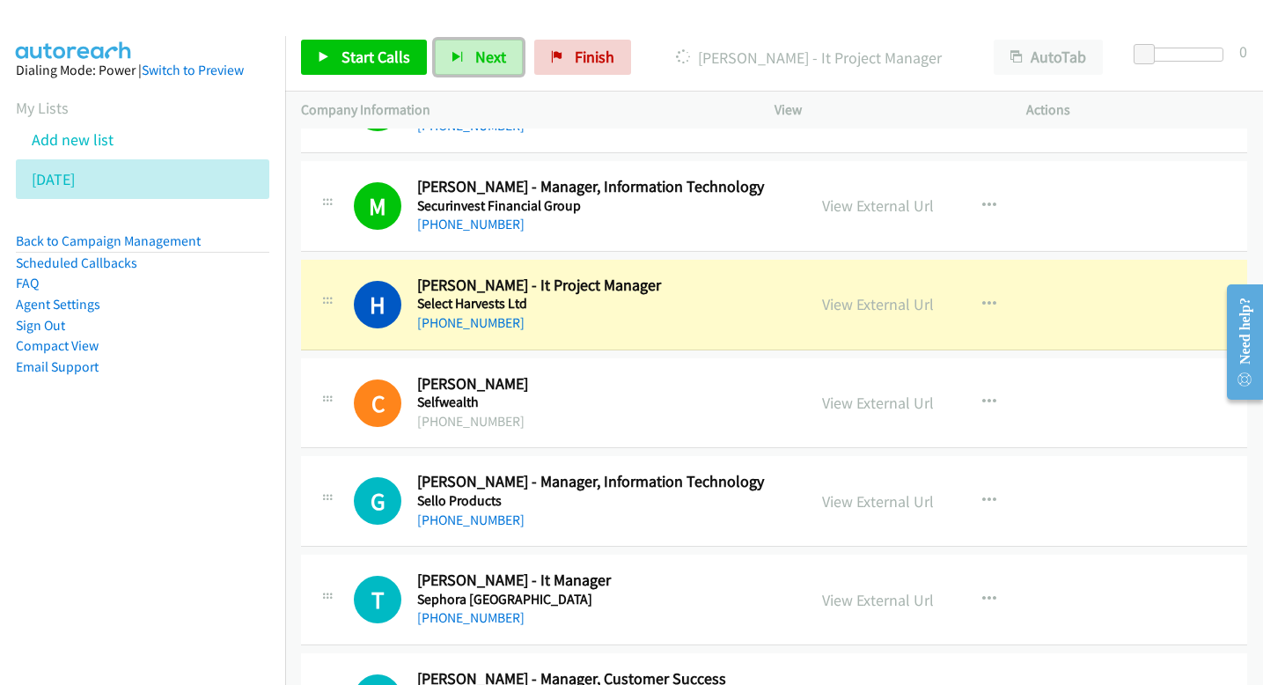
scroll to position [2393, 0]
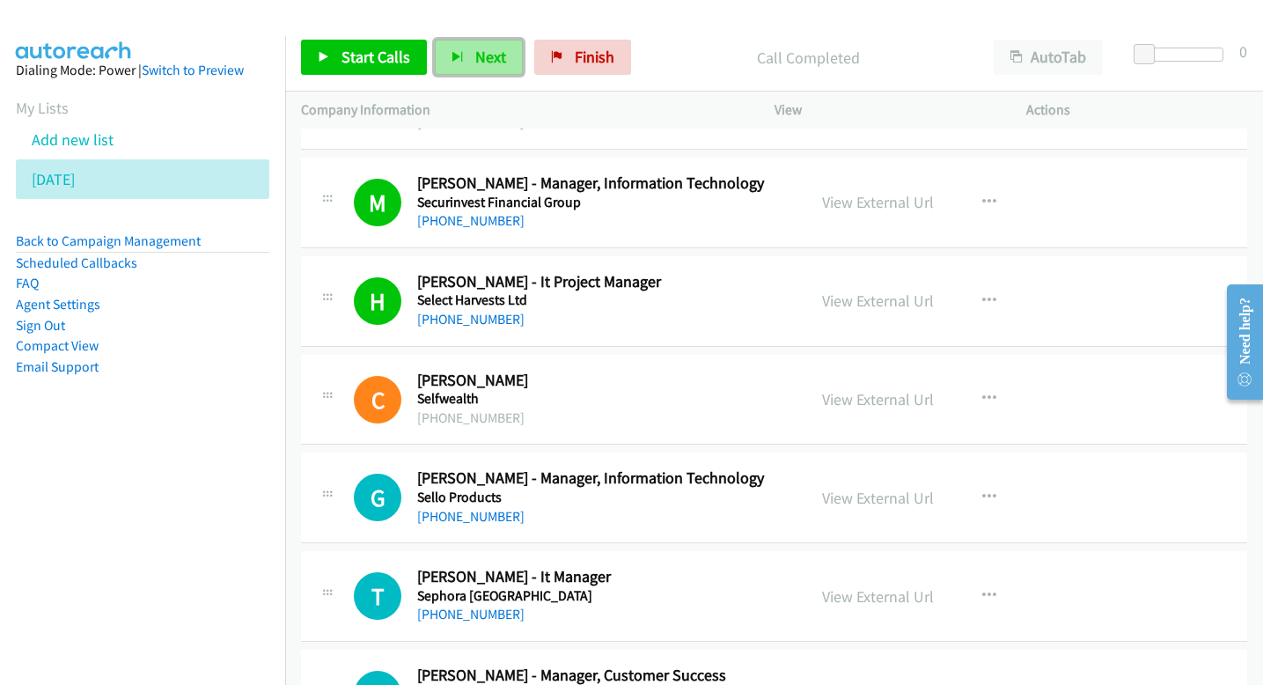
click at [502, 49] on button "Next" at bounding box center [479, 57] width 88 height 35
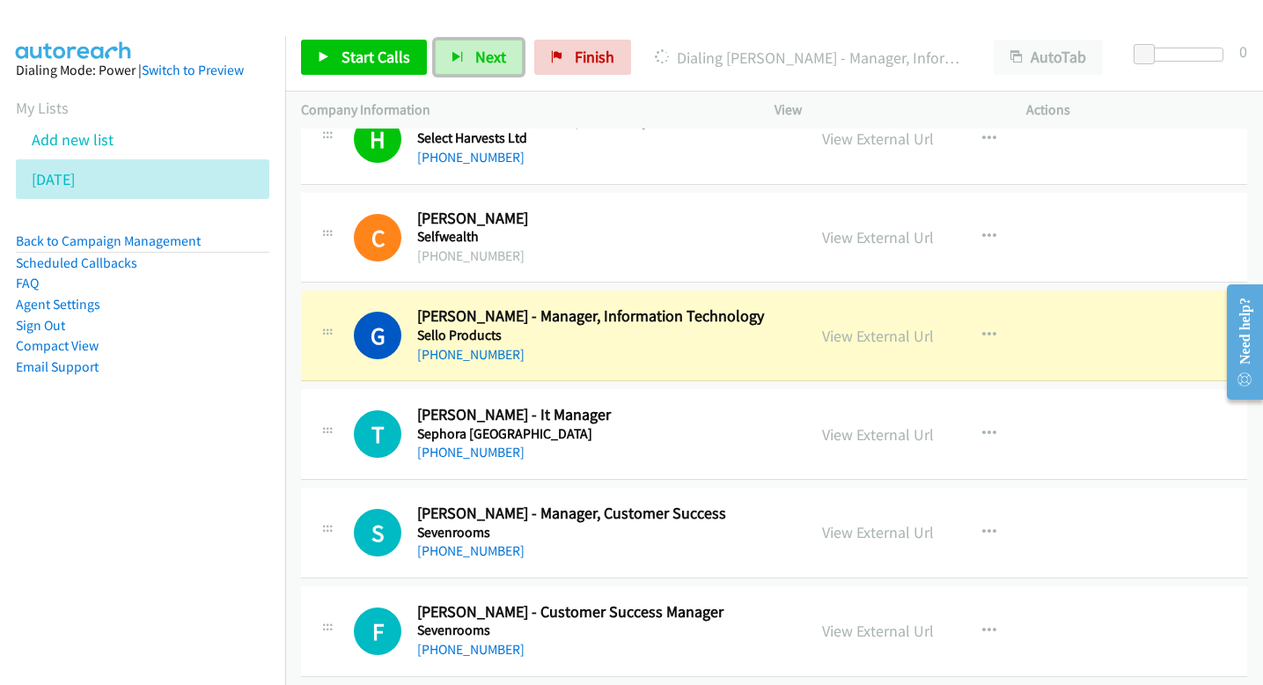
scroll to position [2556, 0]
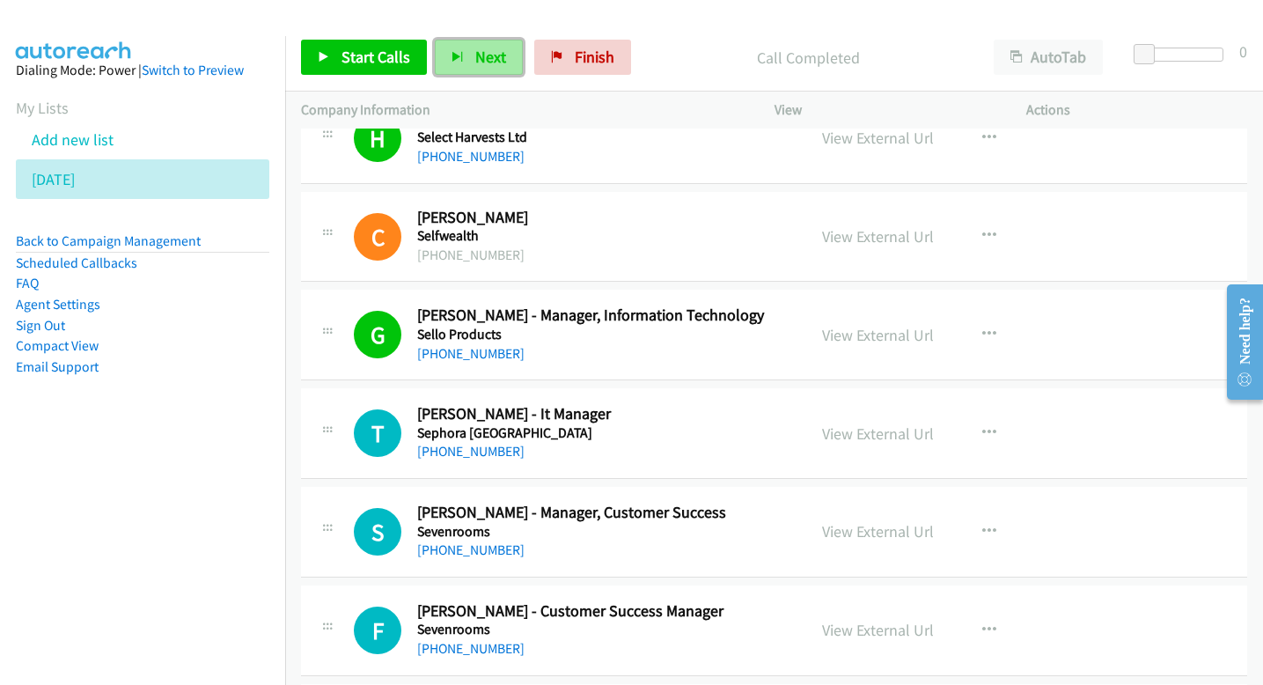
click at [477, 56] on span "Next" at bounding box center [490, 57] width 31 height 20
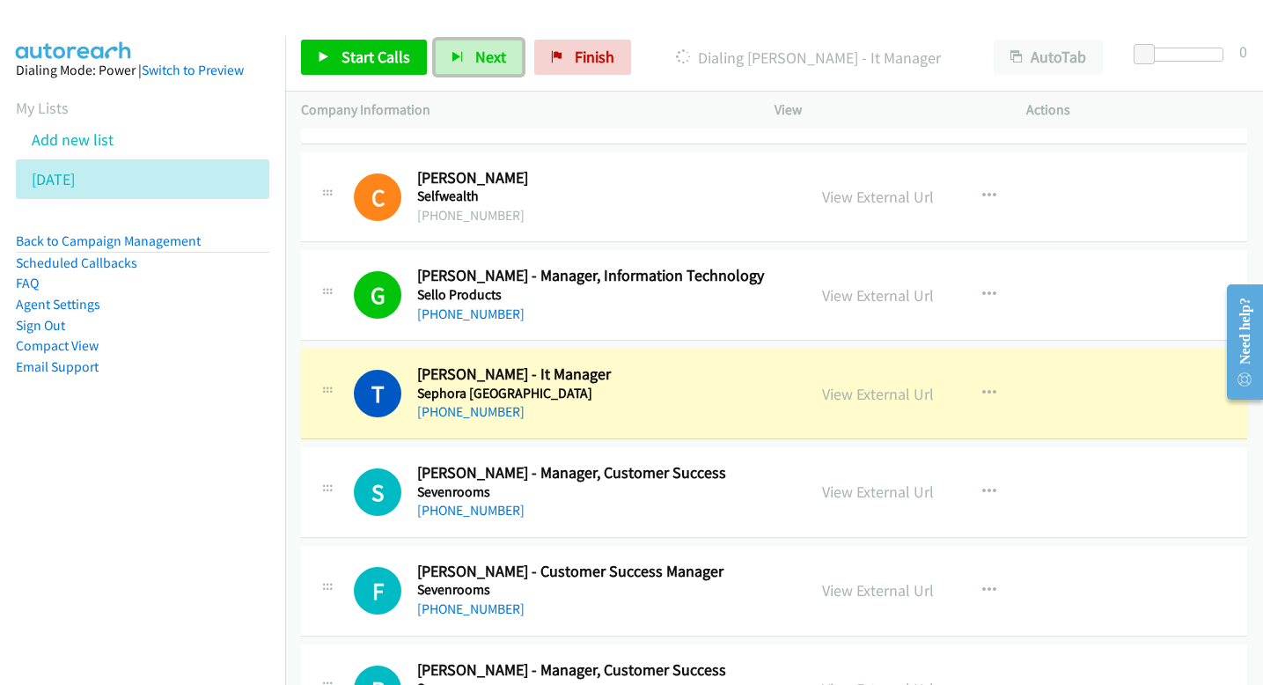
scroll to position [2601, 0]
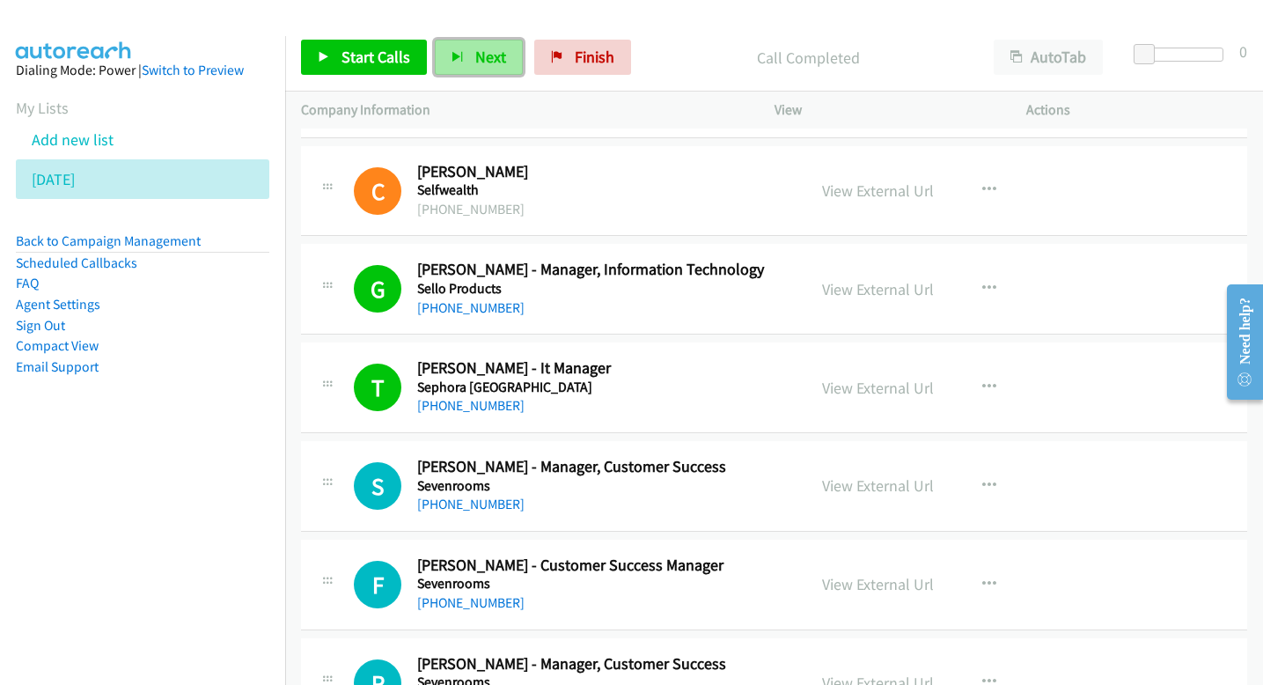
click at [482, 55] on span "Next" at bounding box center [490, 57] width 31 height 20
click at [497, 50] on span "Next" at bounding box center [490, 57] width 31 height 20
click at [496, 62] on span "Next" at bounding box center [490, 57] width 31 height 20
click at [475, 51] on span "Next" at bounding box center [490, 57] width 31 height 20
click at [511, 69] on button "Next" at bounding box center [479, 57] width 88 height 35
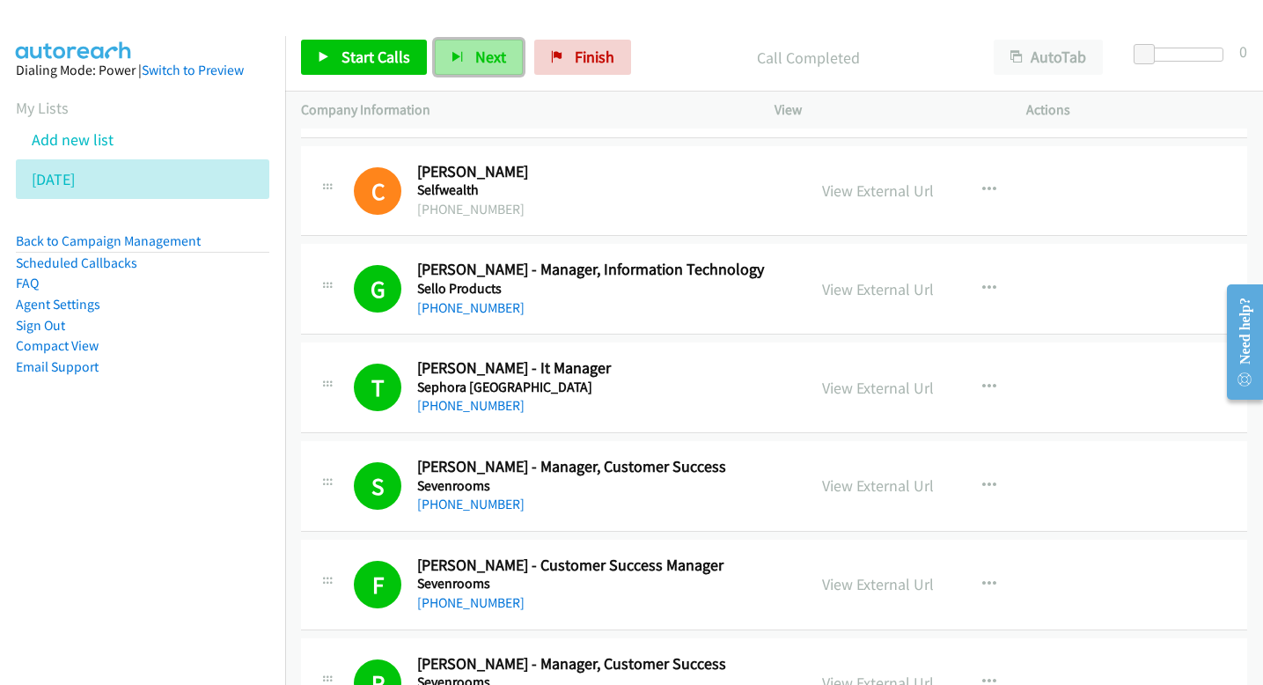
click at [503, 53] on button "Next" at bounding box center [479, 57] width 88 height 35
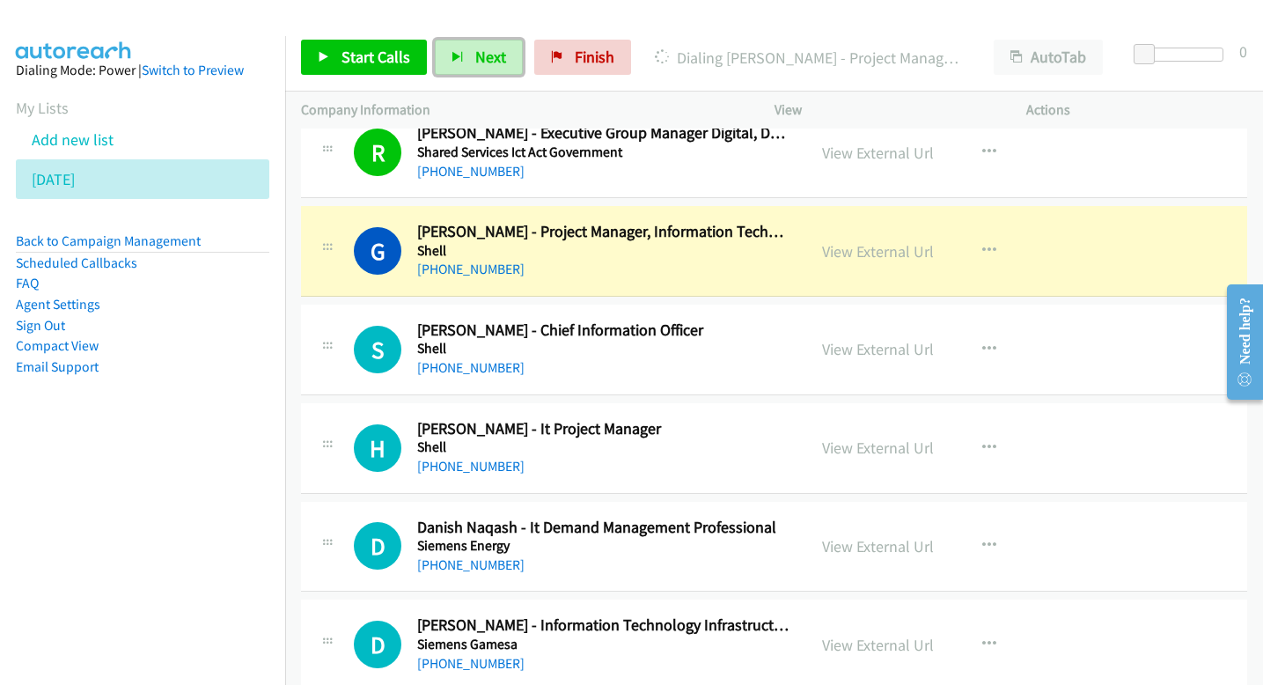
scroll to position [3333, 0]
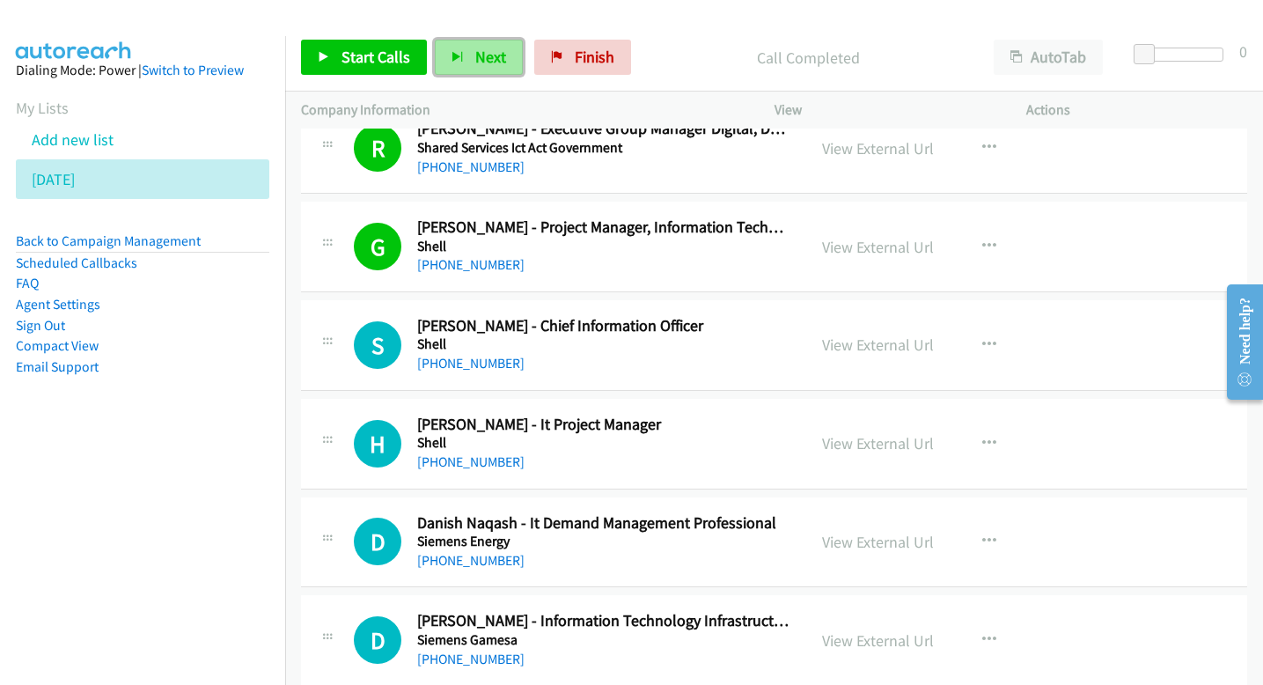
click at [488, 64] on span "Next" at bounding box center [490, 57] width 31 height 20
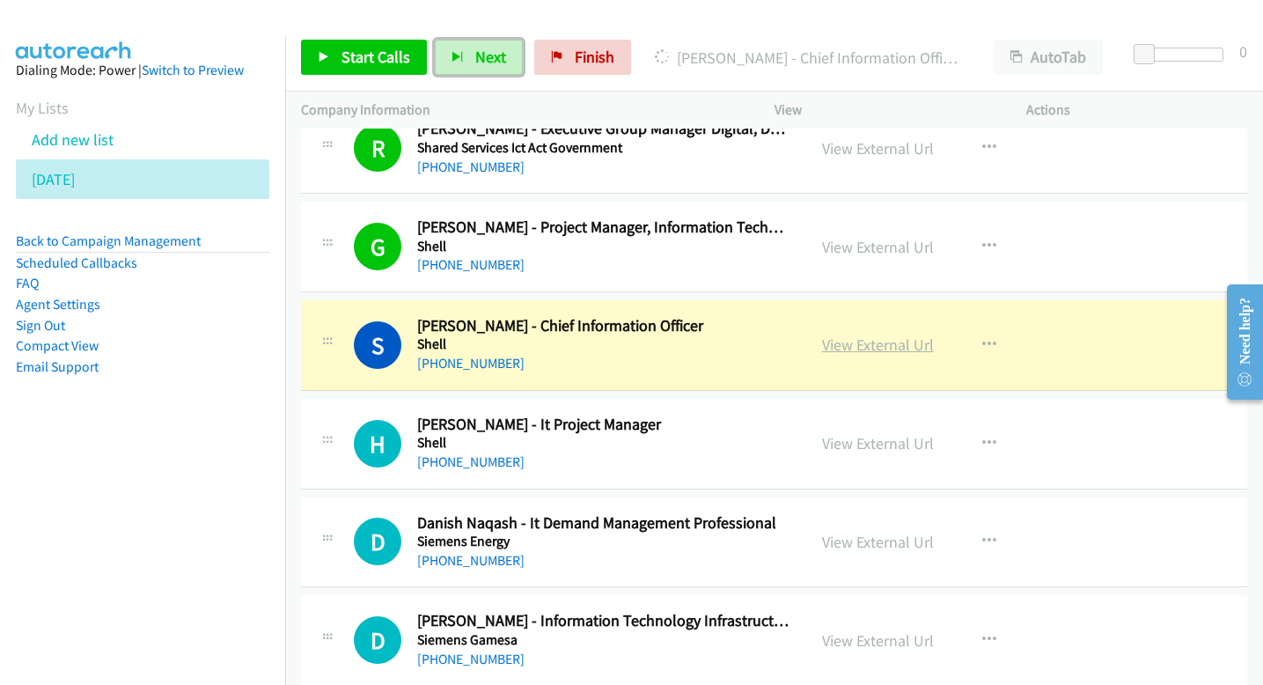
click at [872, 348] on link "View External Url" at bounding box center [878, 344] width 112 height 20
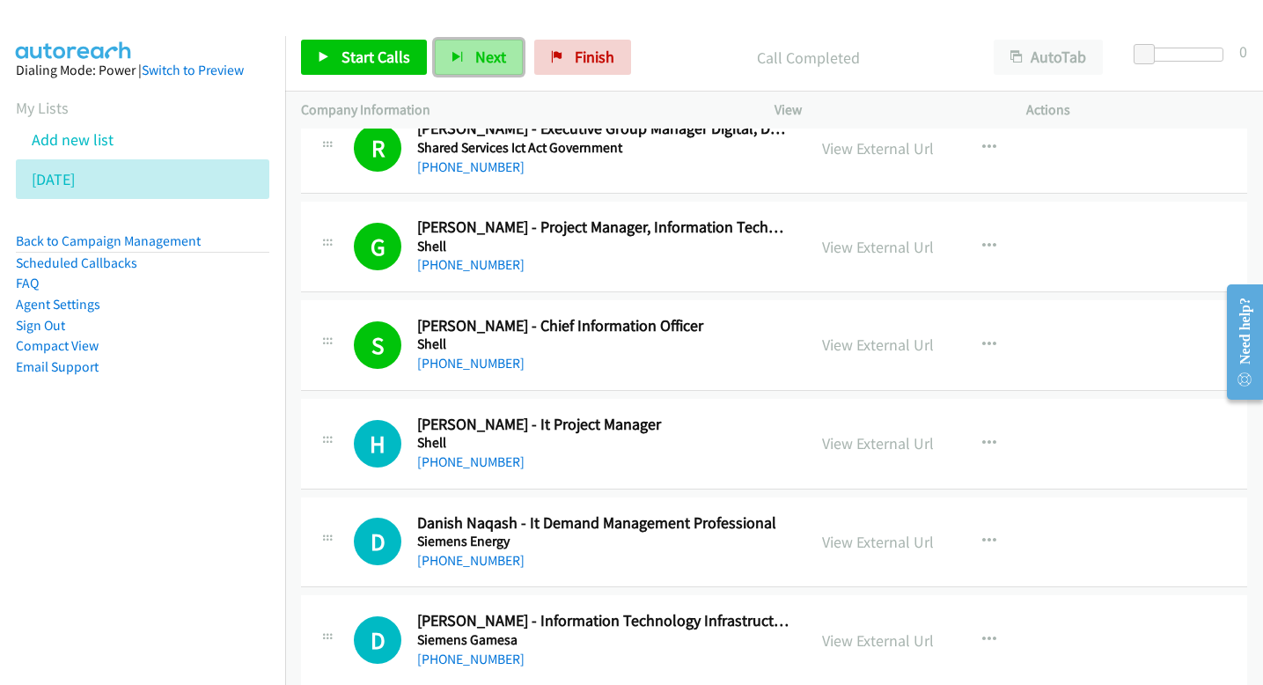
click at [494, 67] on button "Next" at bounding box center [479, 57] width 88 height 35
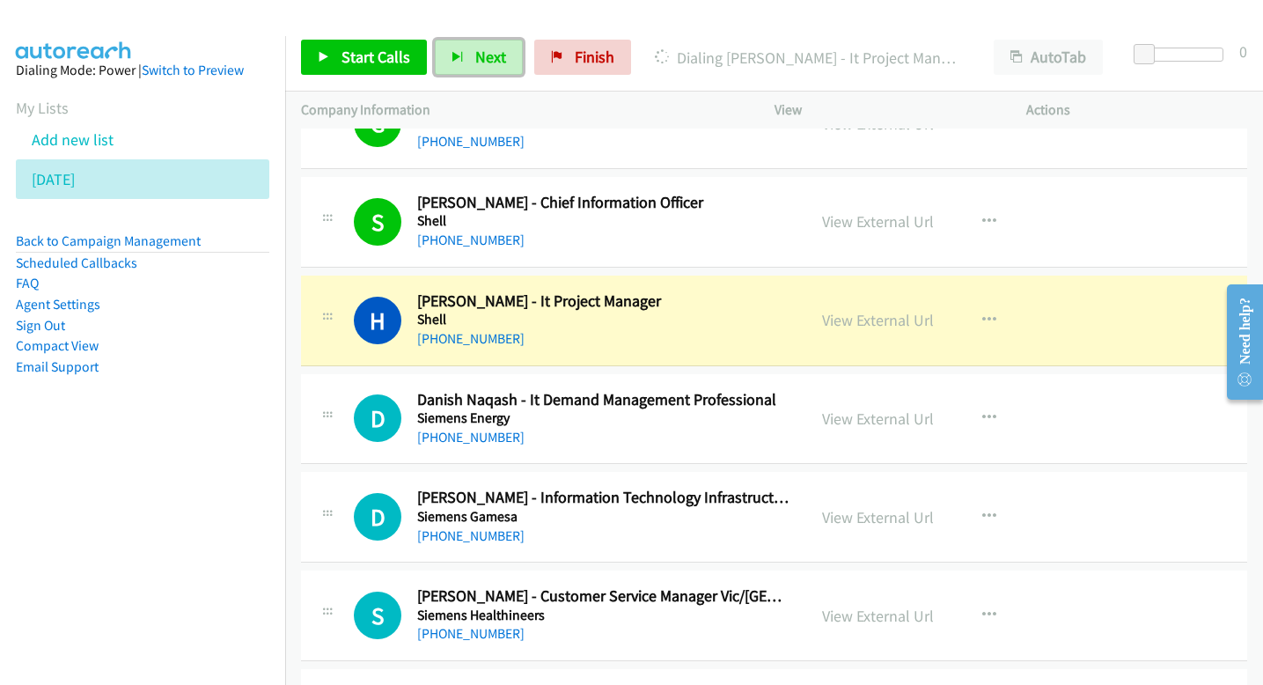
scroll to position [3466, 0]
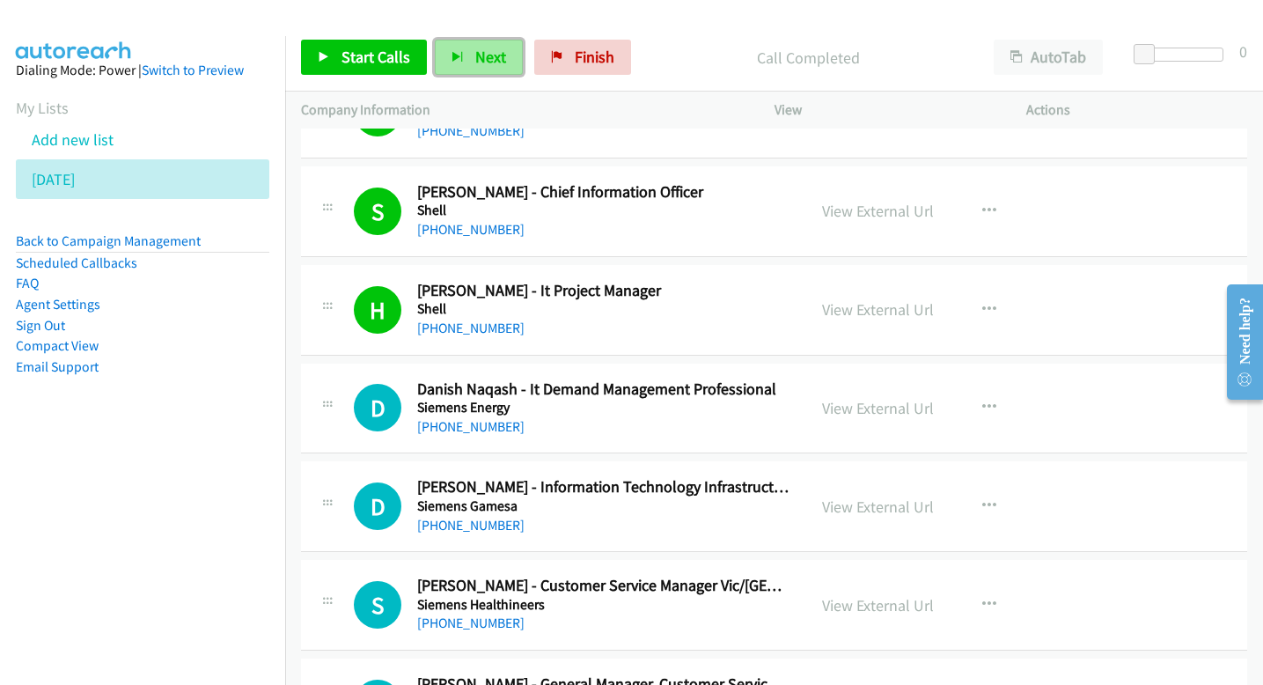
click at [493, 68] on button "Next" at bounding box center [479, 57] width 88 height 35
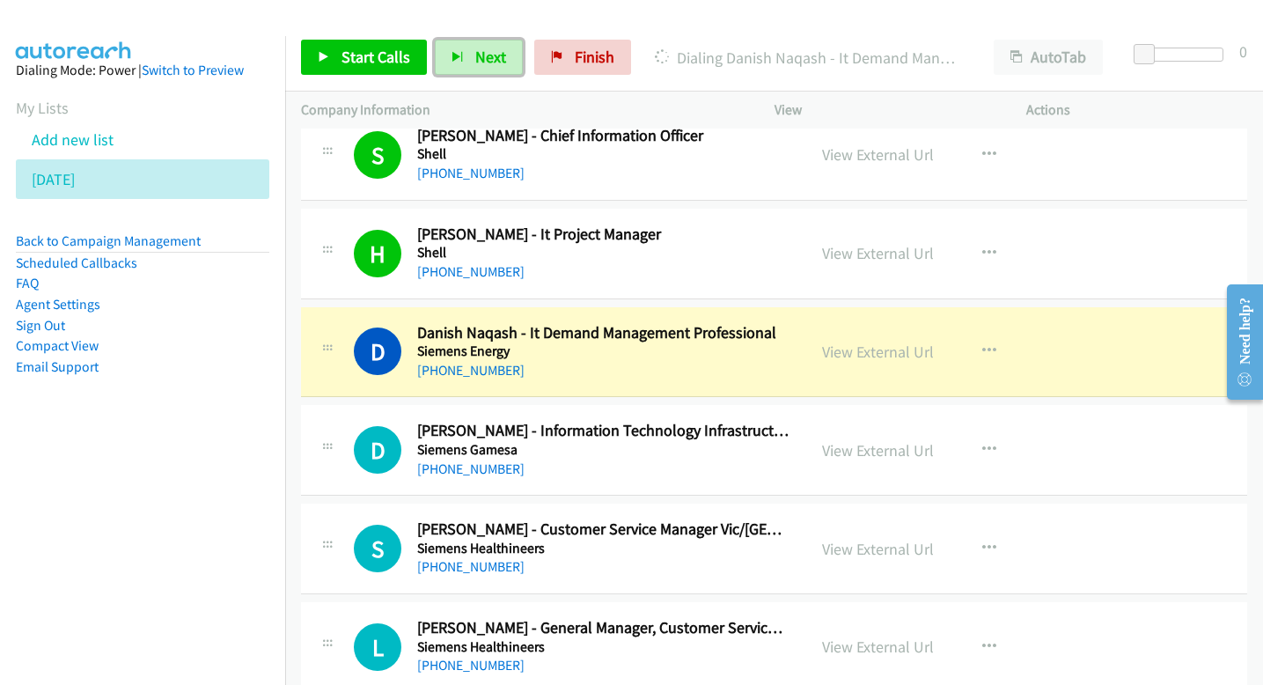
scroll to position [3542, 0]
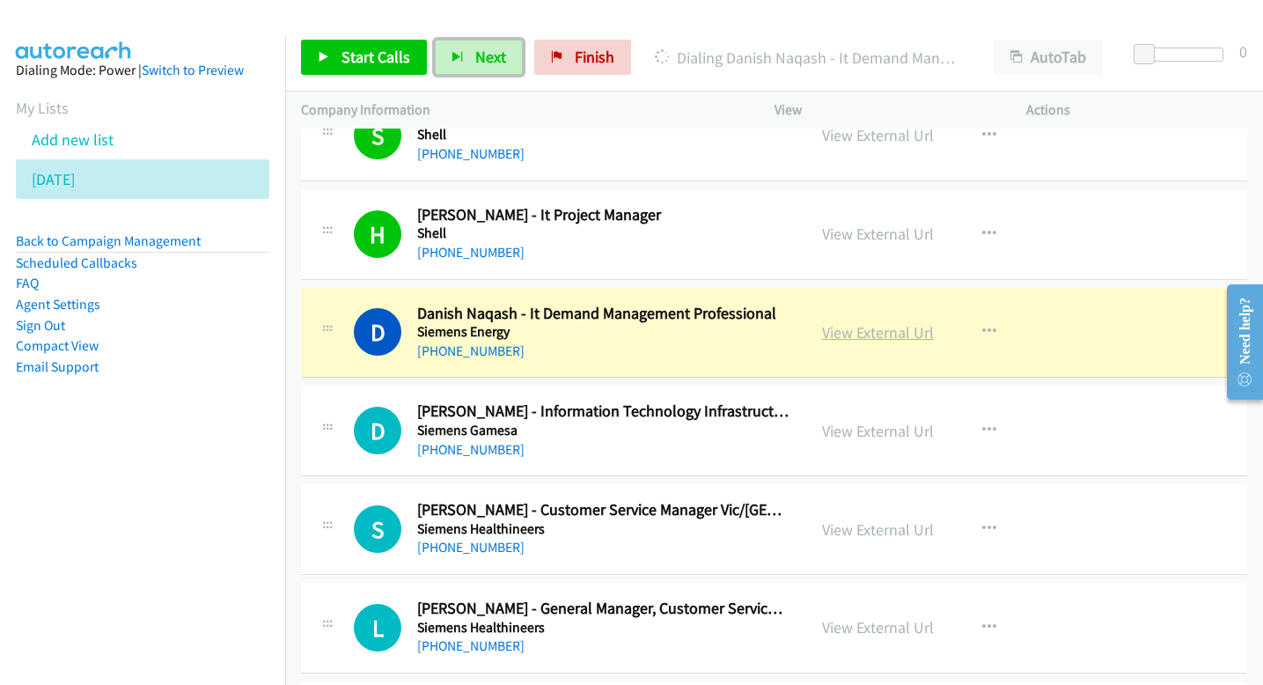
click at [858, 332] on link "View External Url" at bounding box center [878, 332] width 112 height 20
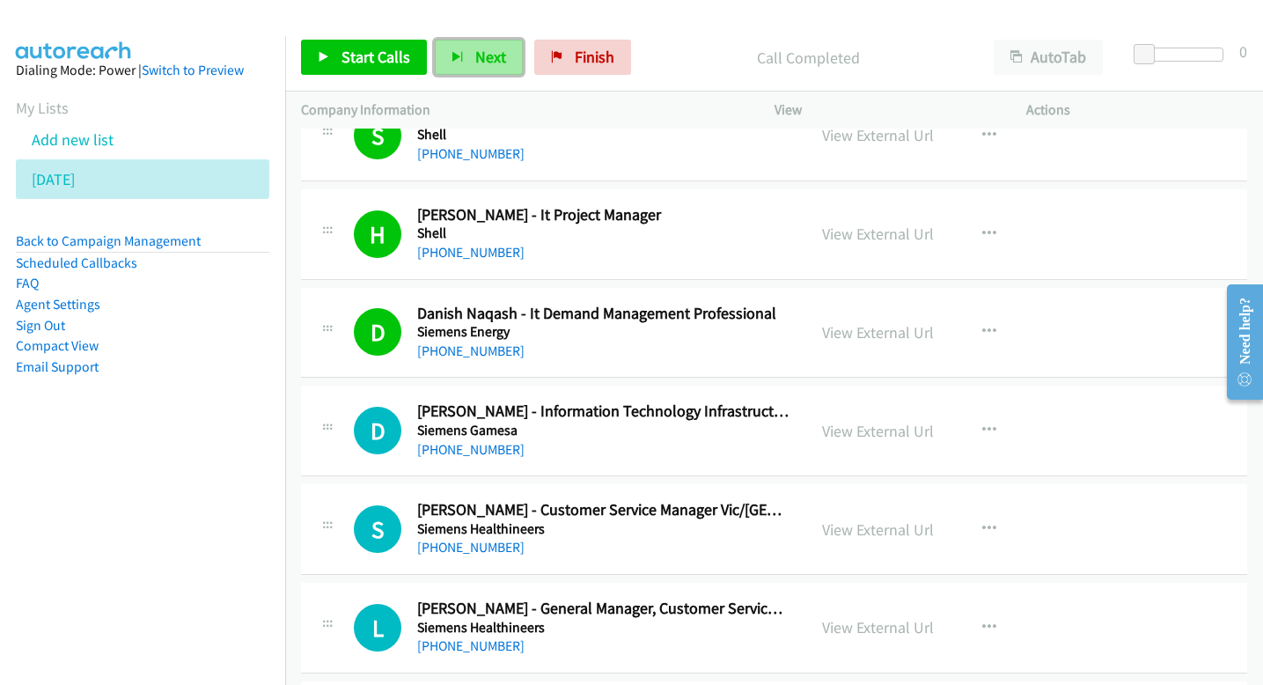
click at [508, 56] on button "Next" at bounding box center [479, 57] width 88 height 35
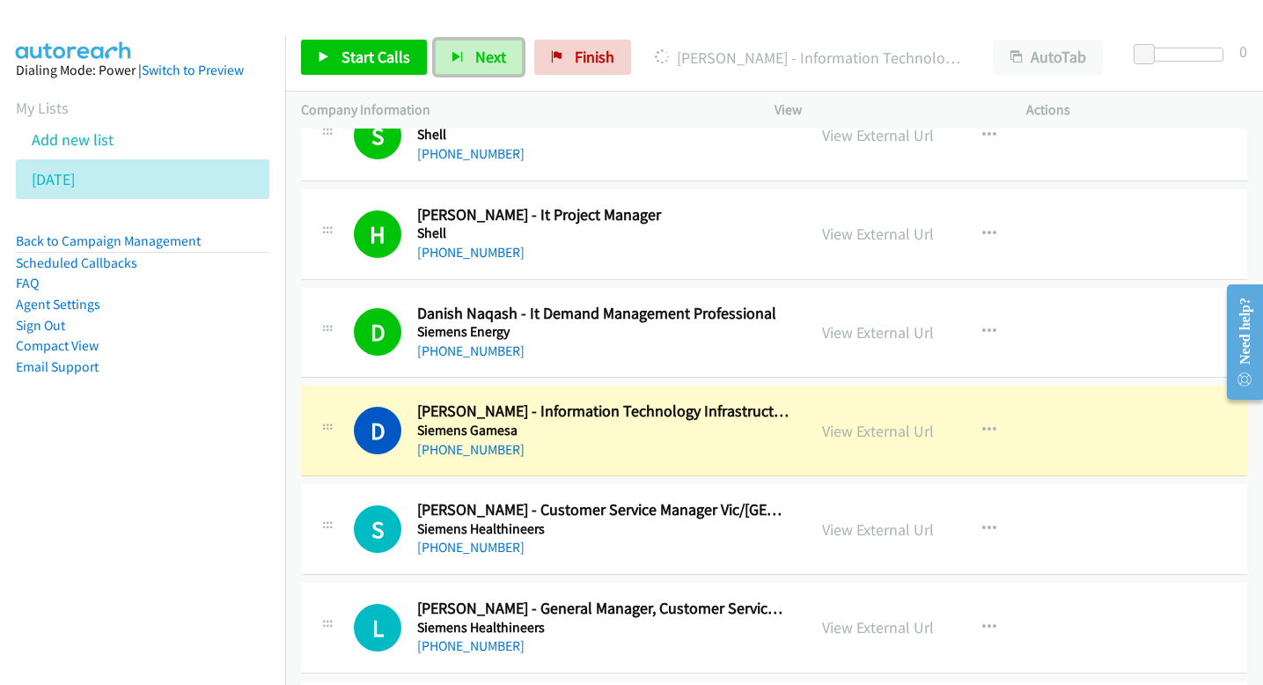
scroll to position [3600, 0]
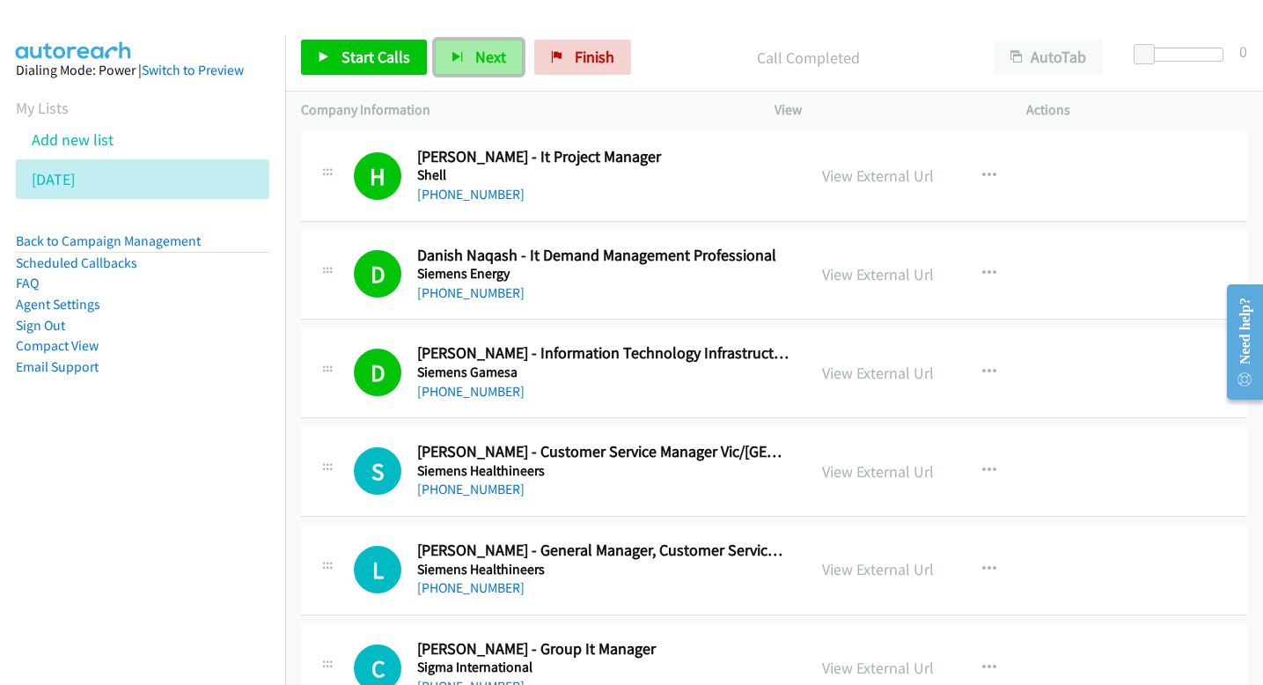
click at [475, 55] on span "Next" at bounding box center [490, 57] width 31 height 20
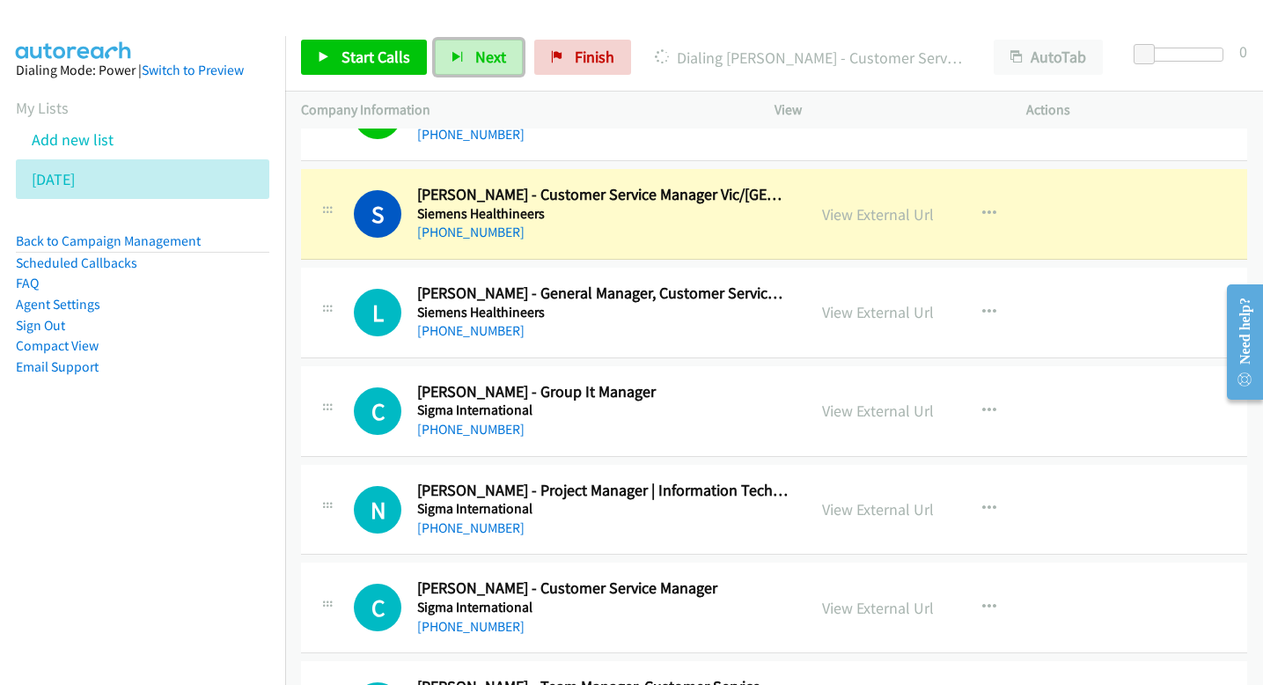
scroll to position [3862, 0]
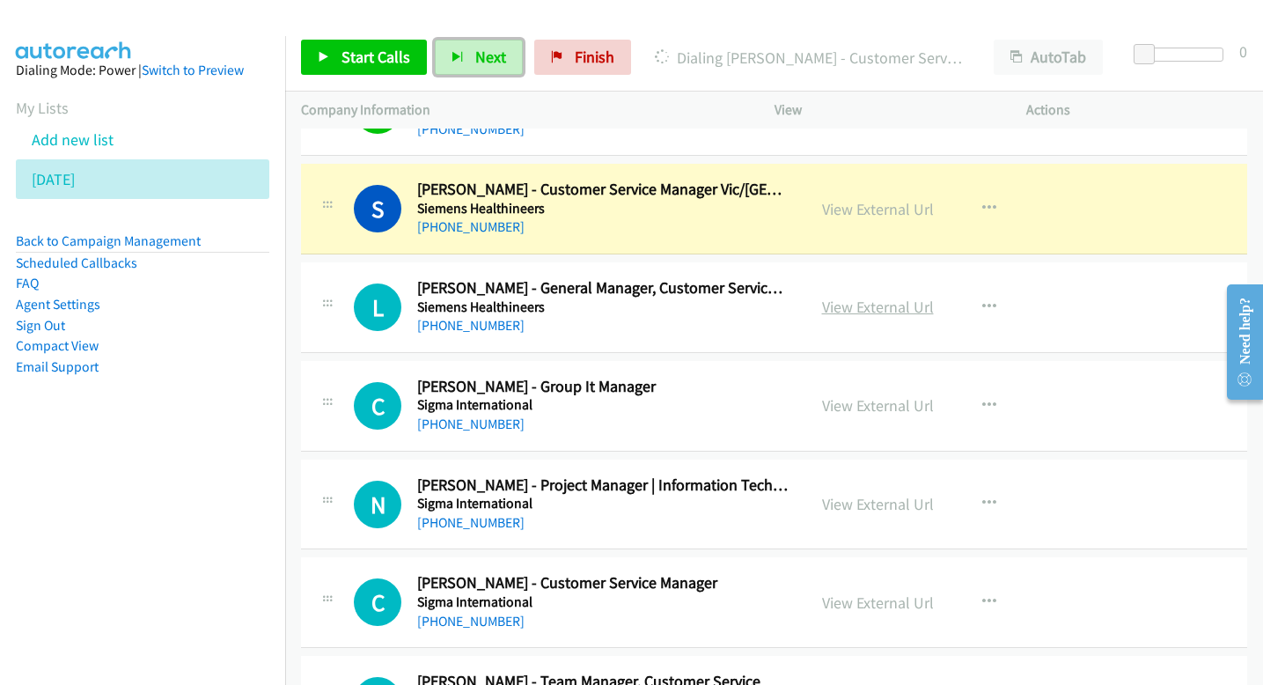
click at [875, 306] on link "View External Url" at bounding box center [878, 307] width 112 height 20
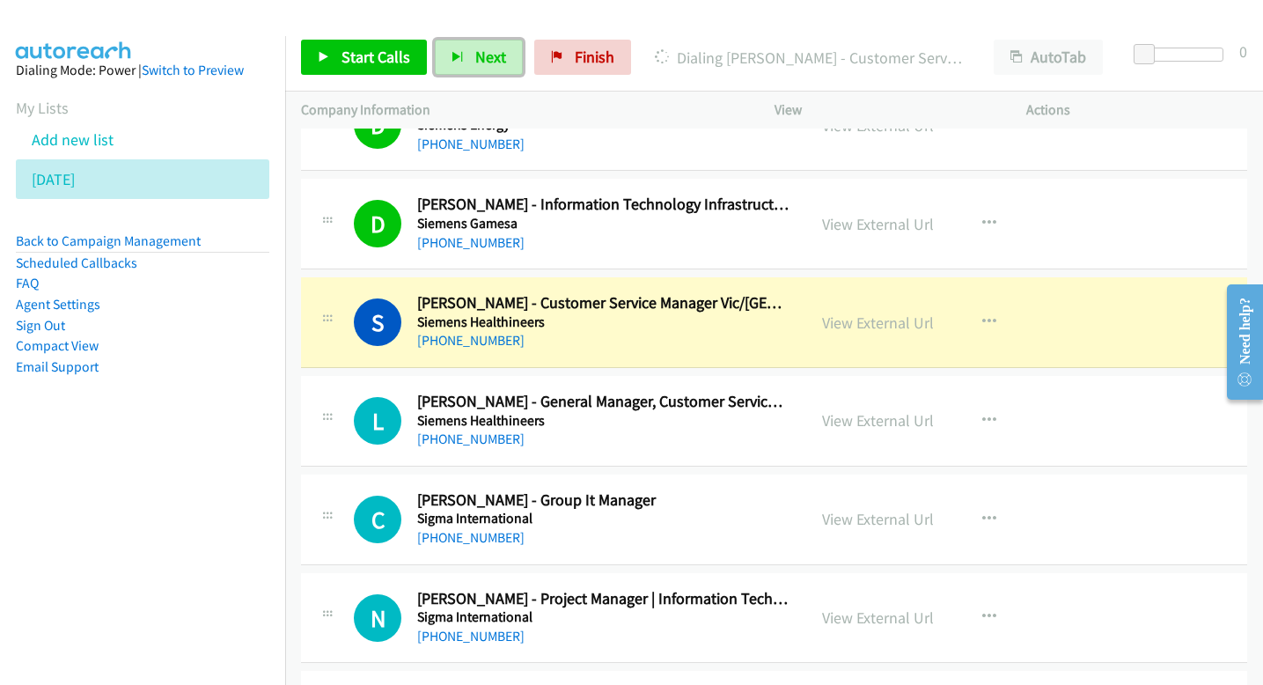
scroll to position [3701, 0]
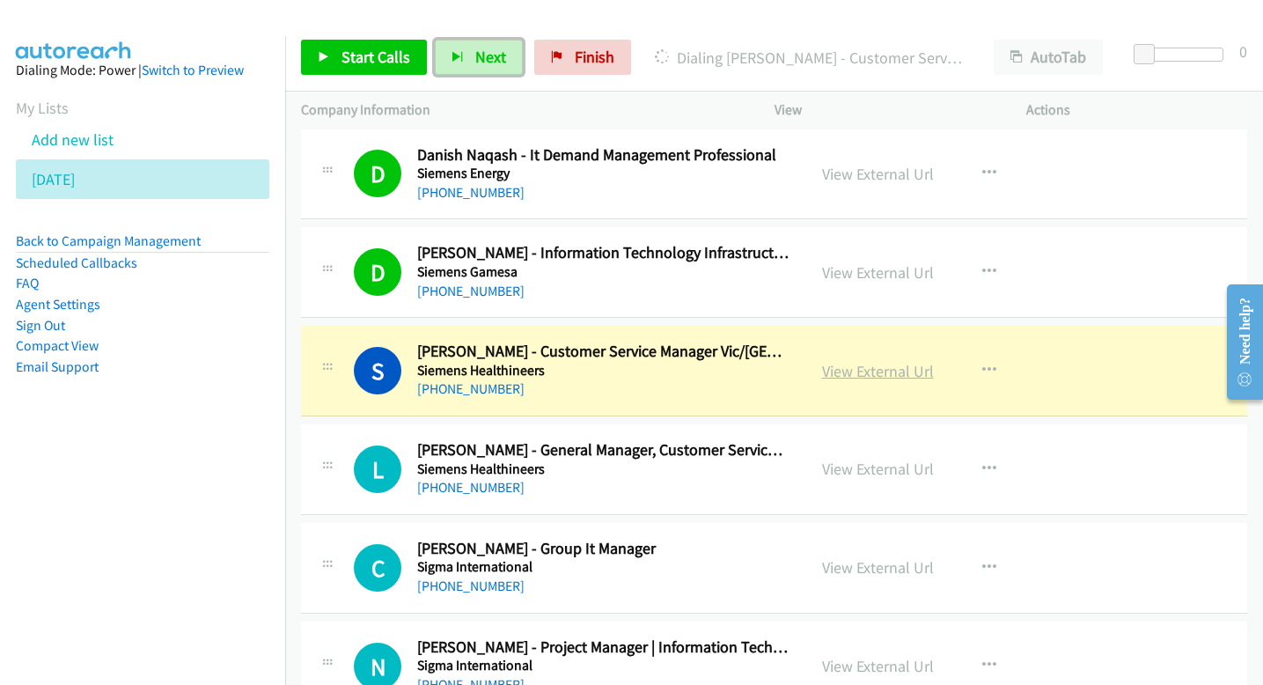
click at [838, 370] on link "View External Url" at bounding box center [878, 371] width 112 height 20
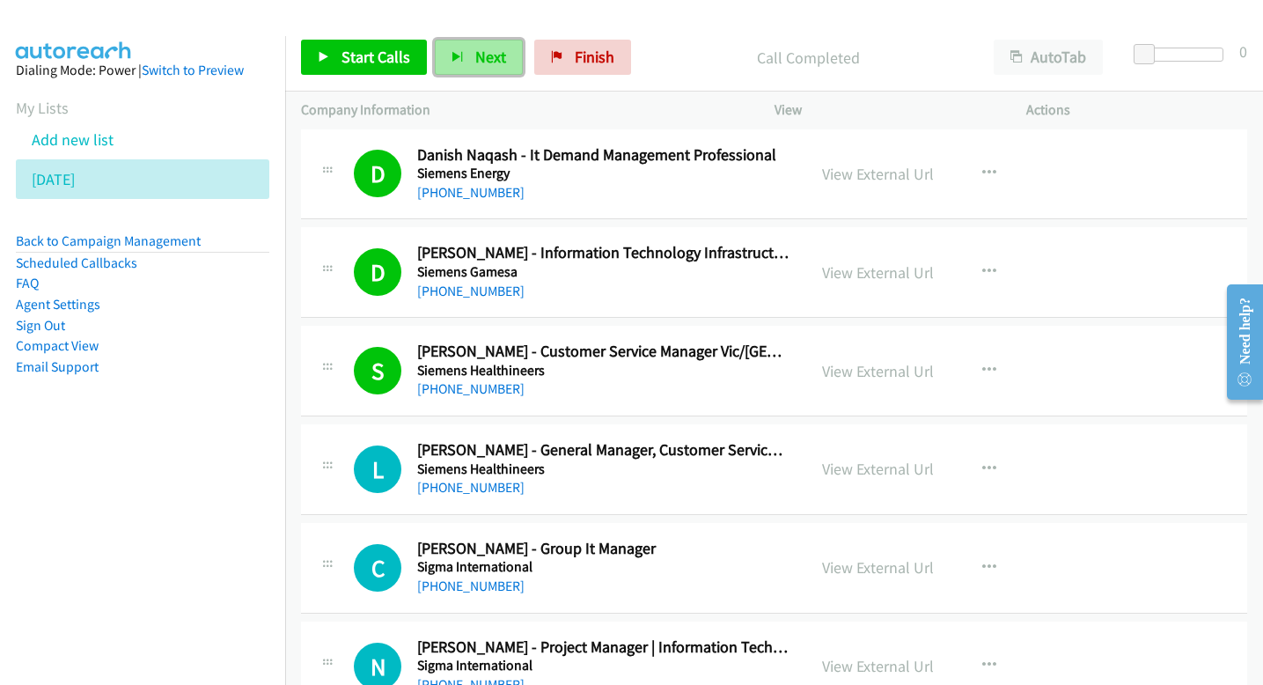
click at [496, 47] on span "Next" at bounding box center [490, 57] width 31 height 20
click at [496, 66] on span "Next" at bounding box center [490, 57] width 31 height 20
click at [497, 53] on span "Next" at bounding box center [490, 57] width 31 height 20
click at [471, 55] on button "Next" at bounding box center [479, 57] width 88 height 35
click at [503, 55] on button "Next" at bounding box center [479, 57] width 88 height 35
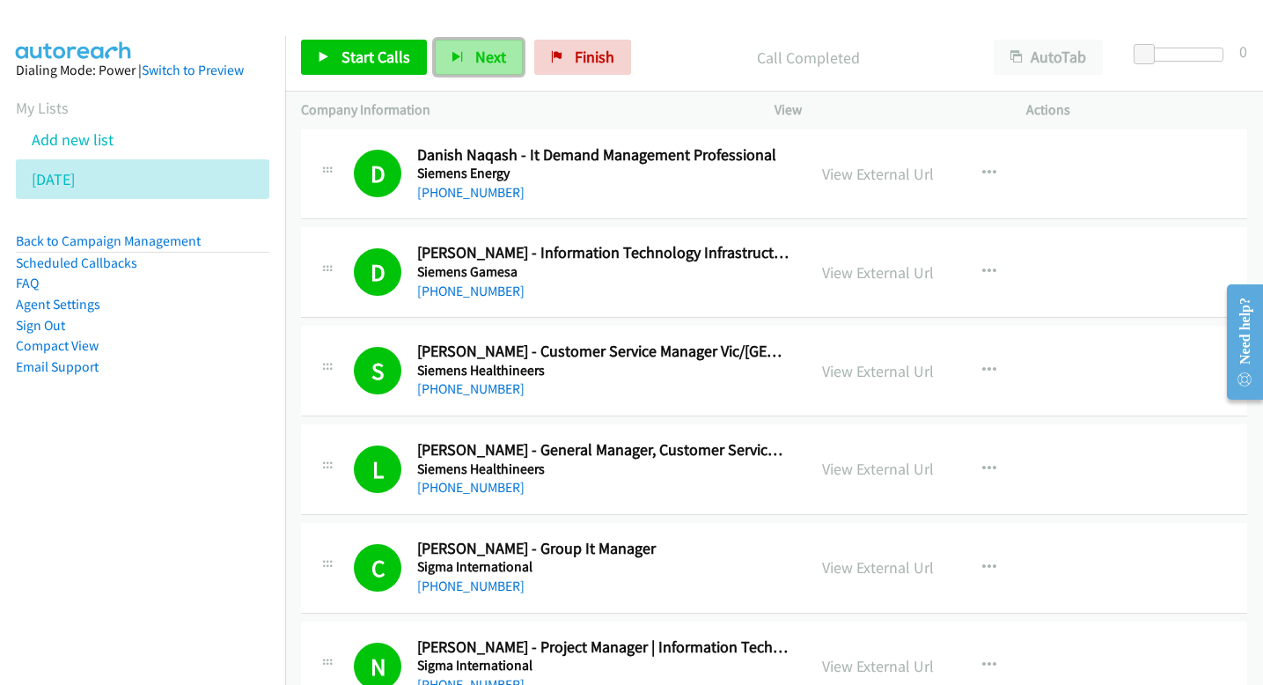
click at [477, 59] on span "Next" at bounding box center [490, 57] width 31 height 20
click at [486, 50] on span "Next" at bounding box center [490, 57] width 31 height 20
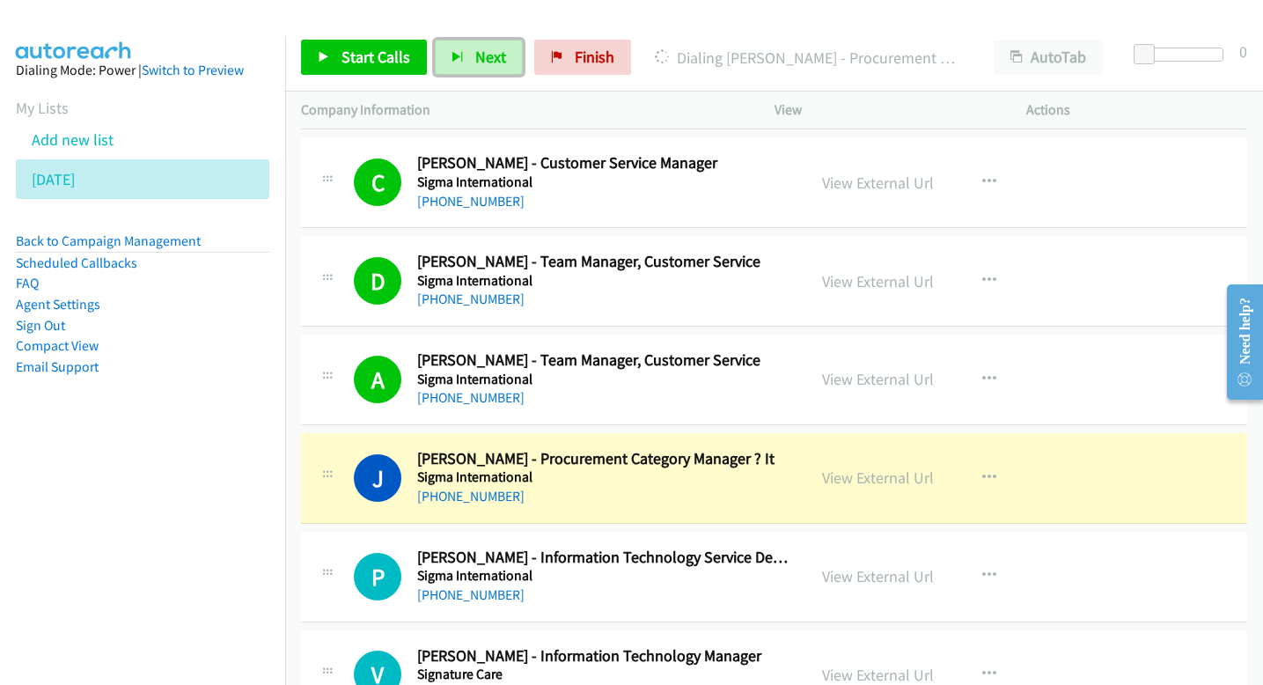
scroll to position [4288, 0]
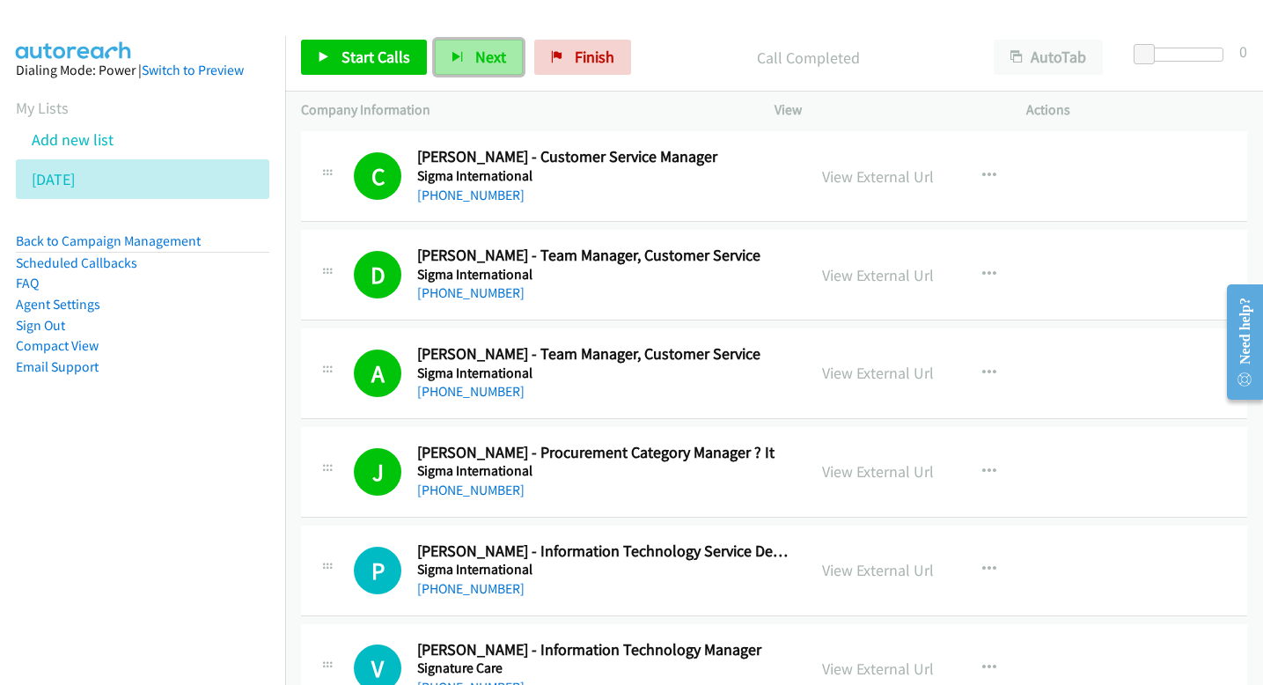
click at [498, 58] on span "Next" at bounding box center [490, 57] width 31 height 20
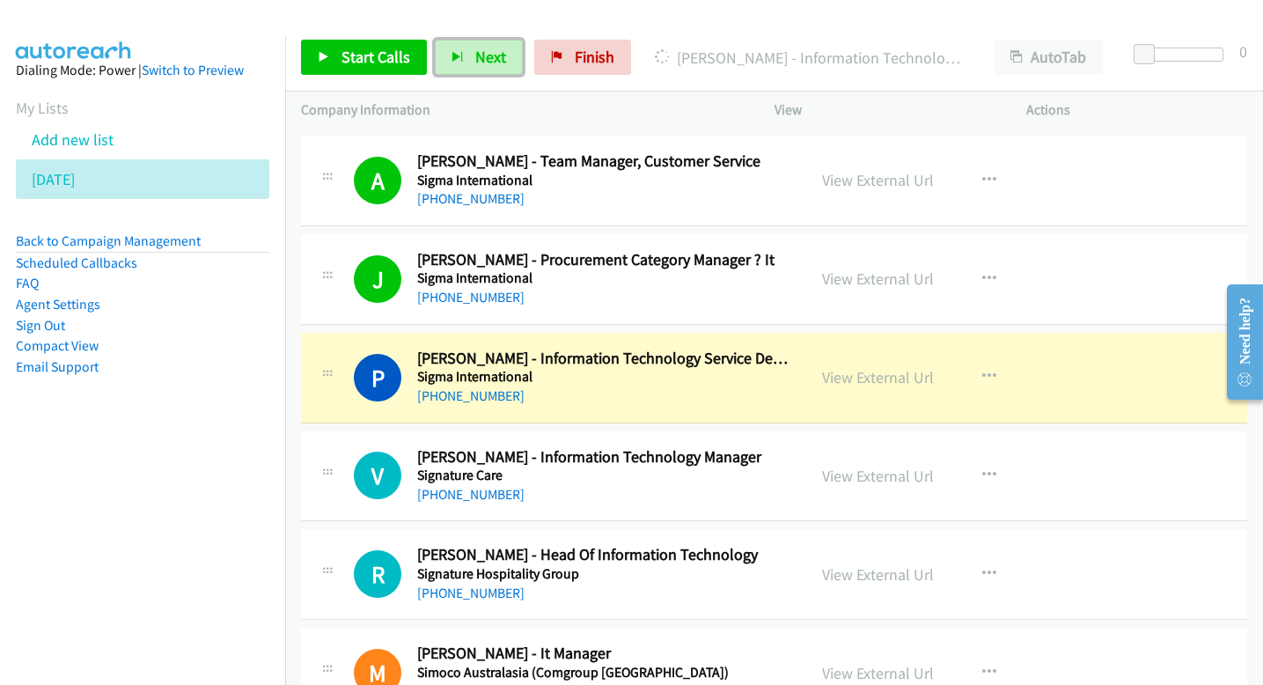
scroll to position [4485, 0]
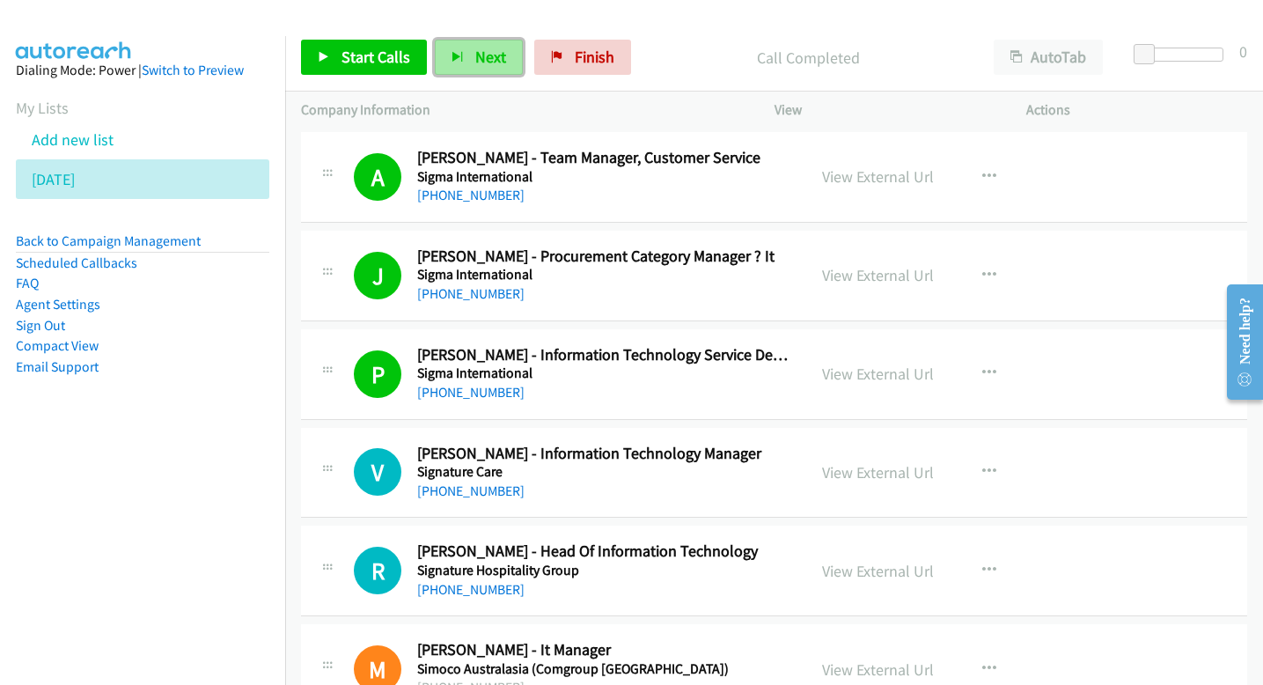
click at [491, 63] on span "Next" at bounding box center [490, 57] width 31 height 20
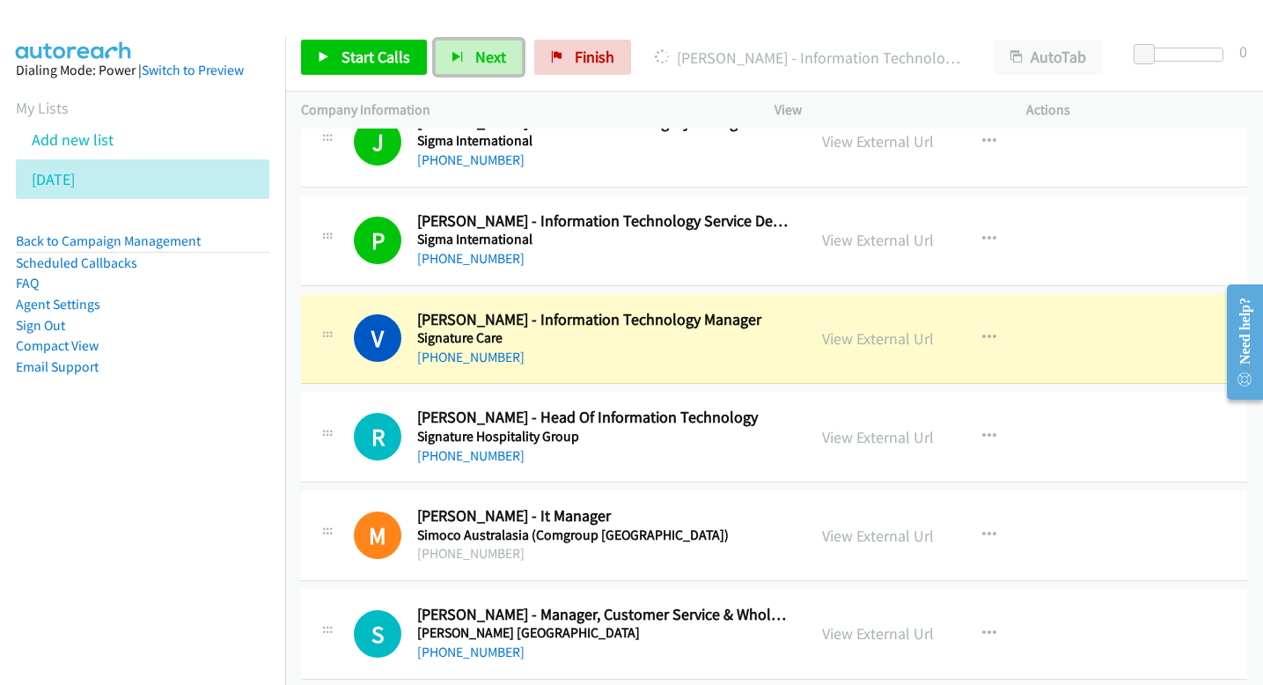
scroll to position [4625, 0]
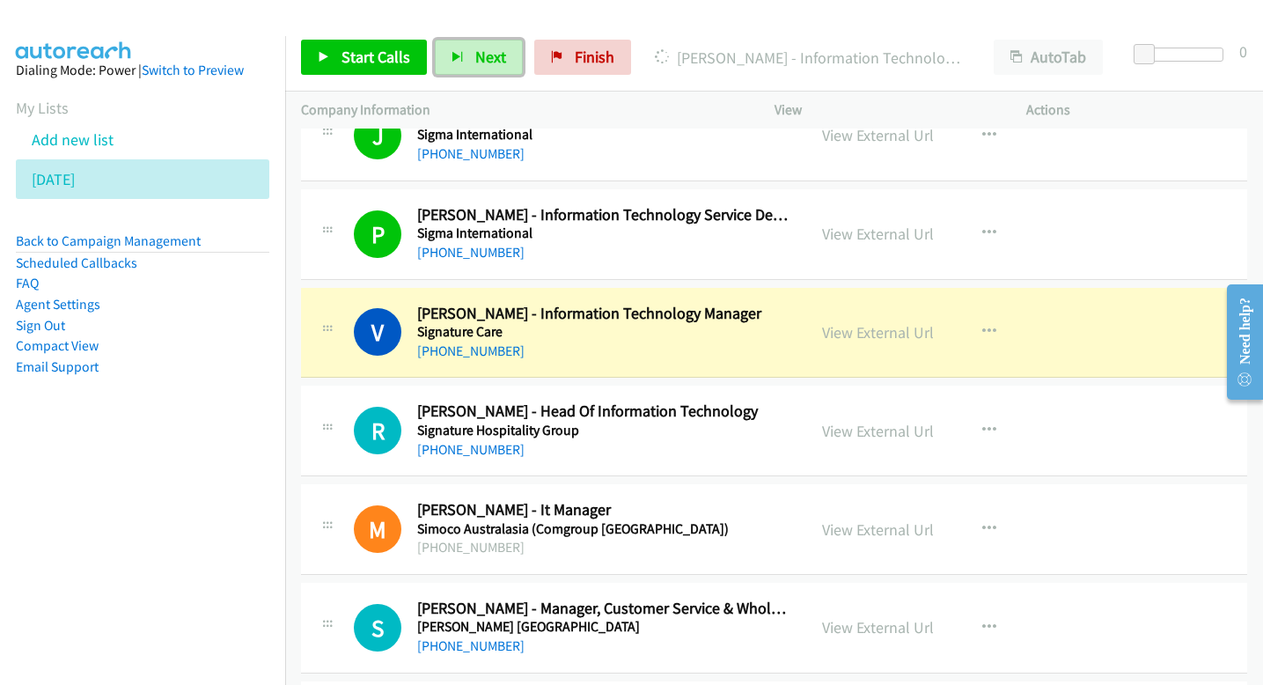
click at [879, 201] on div "P Callback Scheduled Paul Sullivan - Information Technology Service Delivery Ma…" at bounding box center [774, 234] width 946 height 91
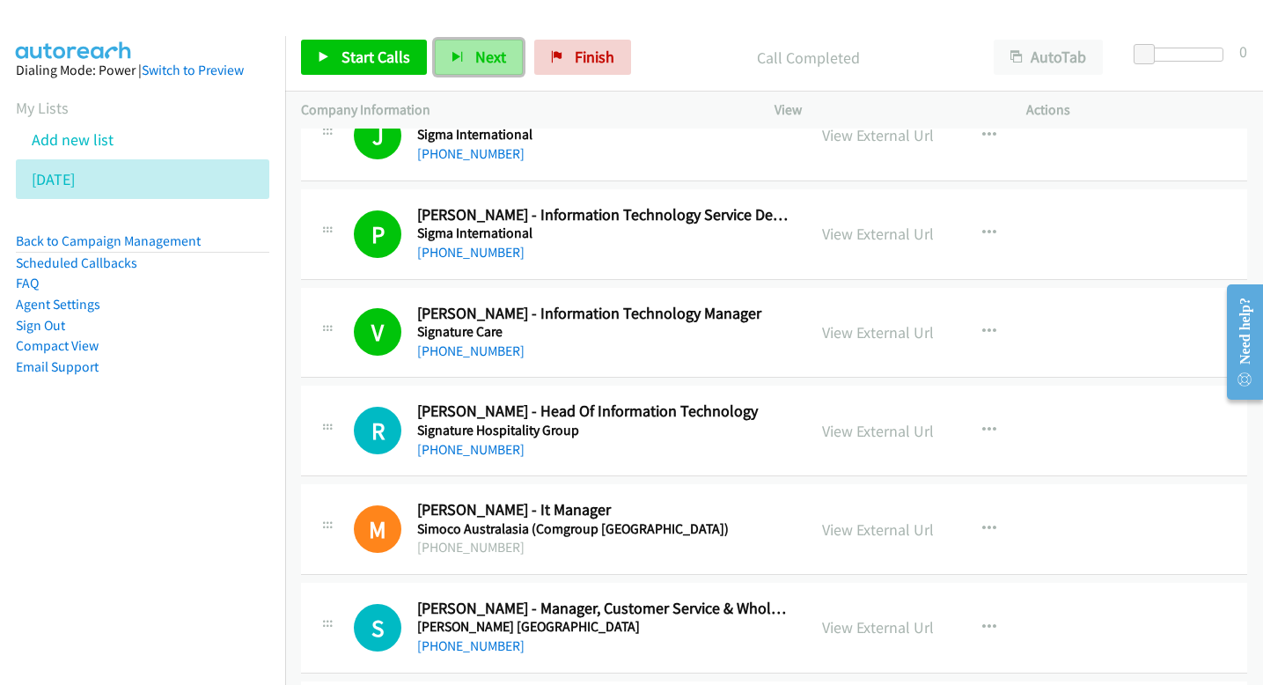
click at [435, 72] on button "Next" at bounding box center [479, 57] width 88 height 35
click at [462, 60] on button "Next" at bounding box center [479, 57] width 88 height 35
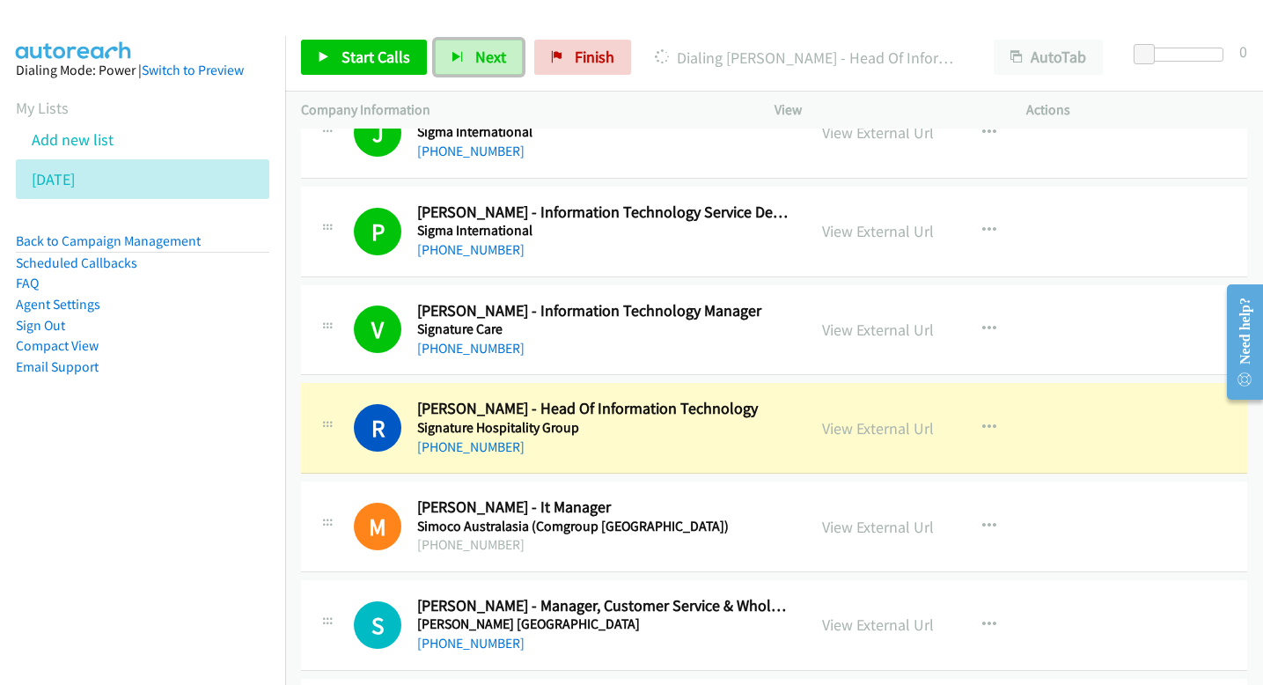
scroll to position [4630, 0]
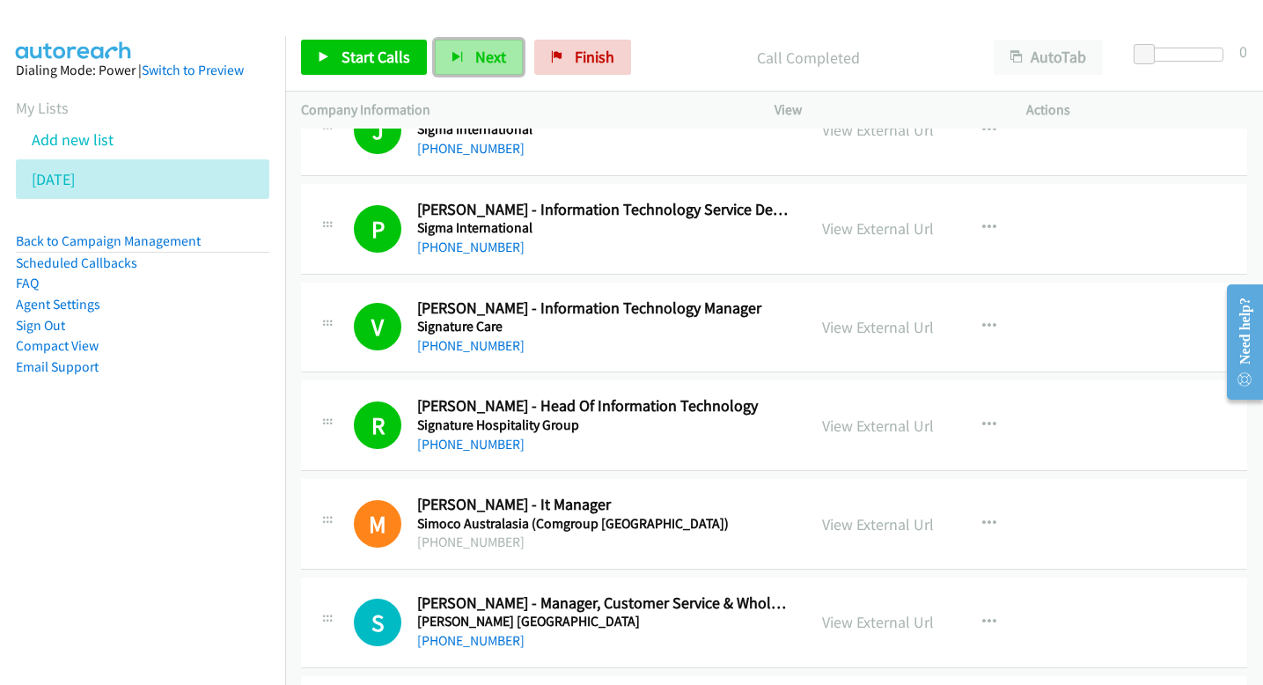
click at [504, 62] on button "Next" at bounding box center [479, 57] width 88 height 35
click at [459, 53] on icon "button" at bounding box center [457, 58] width 12 height 12
click at [480, 57] on span "Next" at bounding box center [490, 57] width 31 height 20
click at [473, 68] on button "Next" at bounding box center [479, 57] width 88 height 35
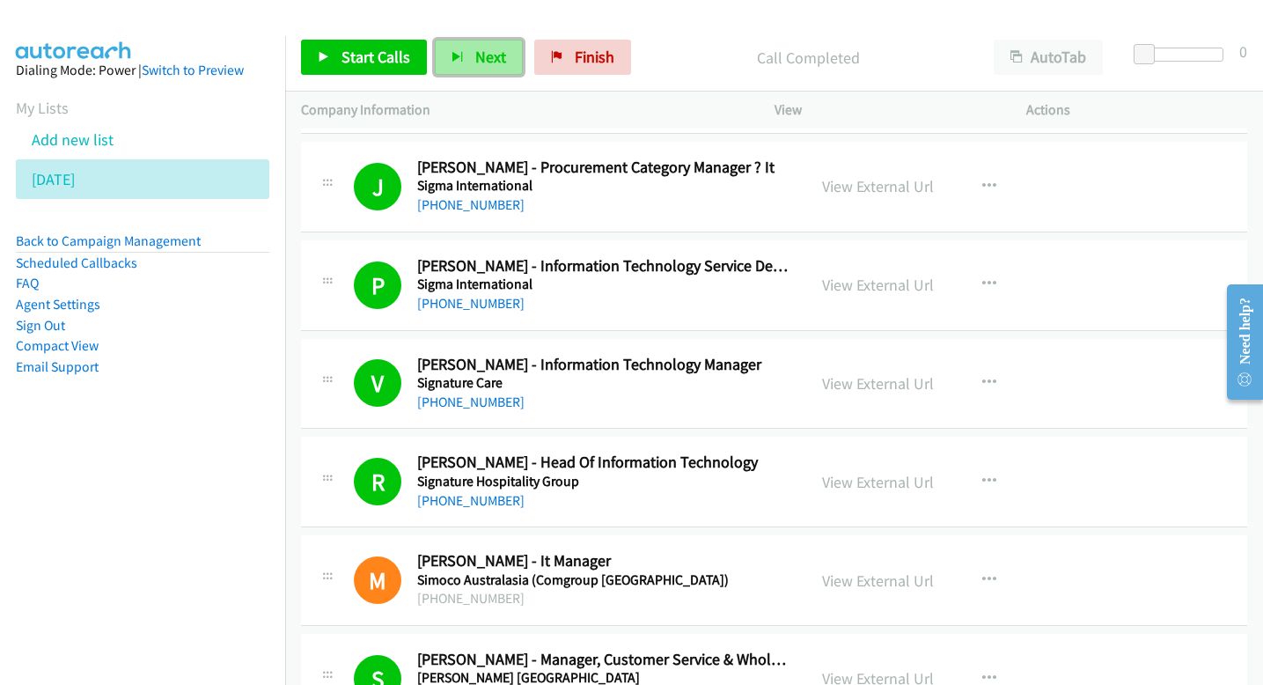
click at [495, 53] on span "Next" at bounding box center [490, 57] width 31 height 20
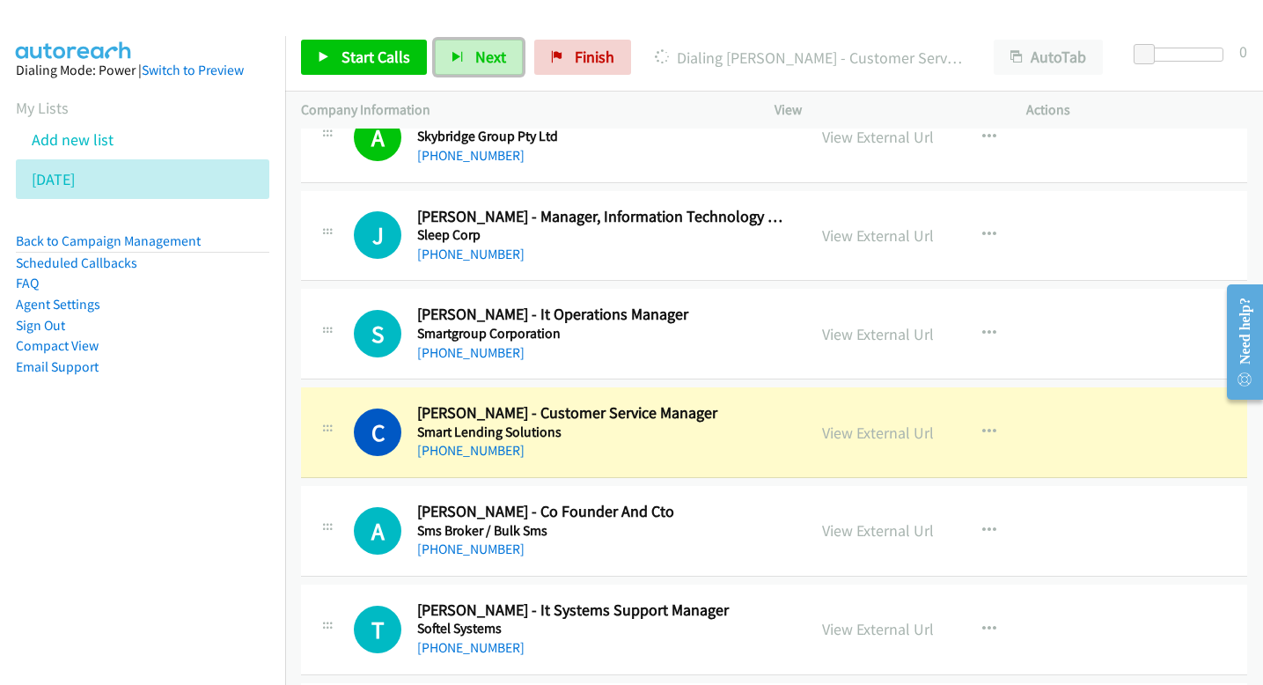
scroll to position [5256, 0]
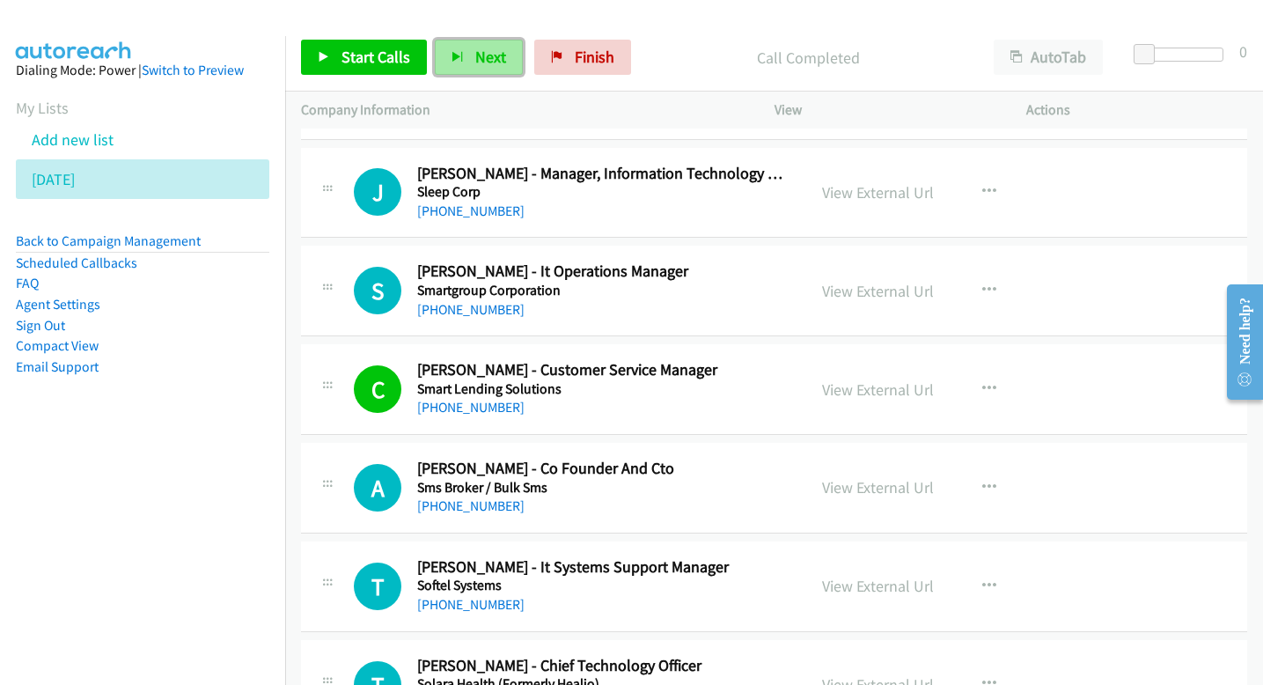
click at [498, 47] on span "Next" at bounding box center [490, 57] width 31 height 20
click at [491, 67] on button "Next" at bounding box center [479, 57] width 88 height 35
click at [491, 58] on span "Next" at bounding box center [490, 57] width 31 height 20
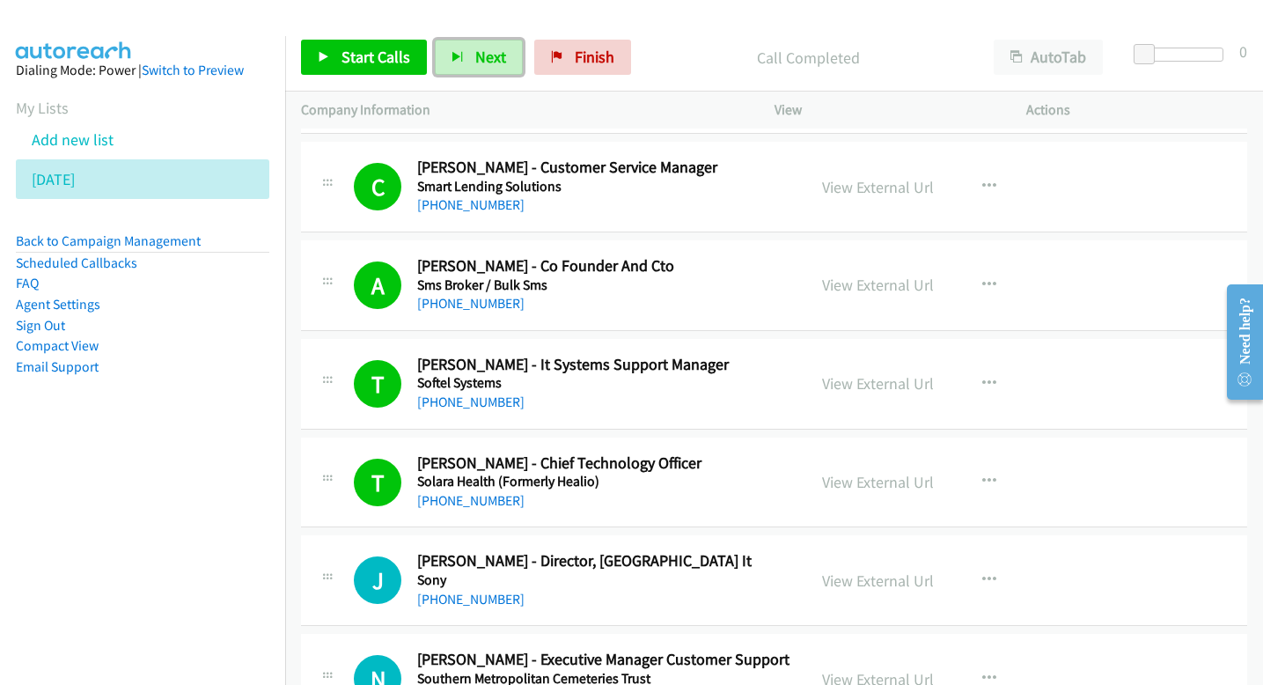
scroll to position [5509, 0]
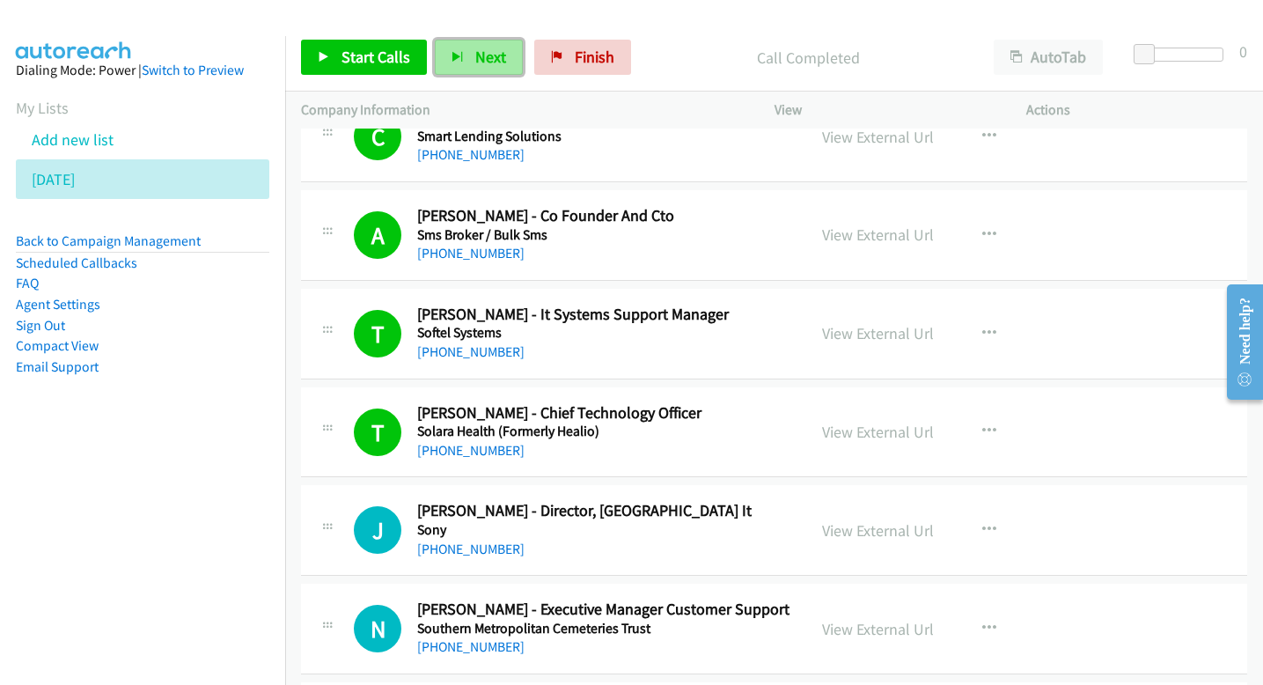
click at [487, 58] on span "Next" at bounding box center [490, 57] width 31 height 20
click at [468, 66] on button "Next" at bounding box center [479, 57] width 88 height 35
click at [488, 53] on span "Next" at bounding box center [490, 57] width 31 height 20
click at [486, 55] on span "Next" at bounding box center [490, 57] width 31 height 20
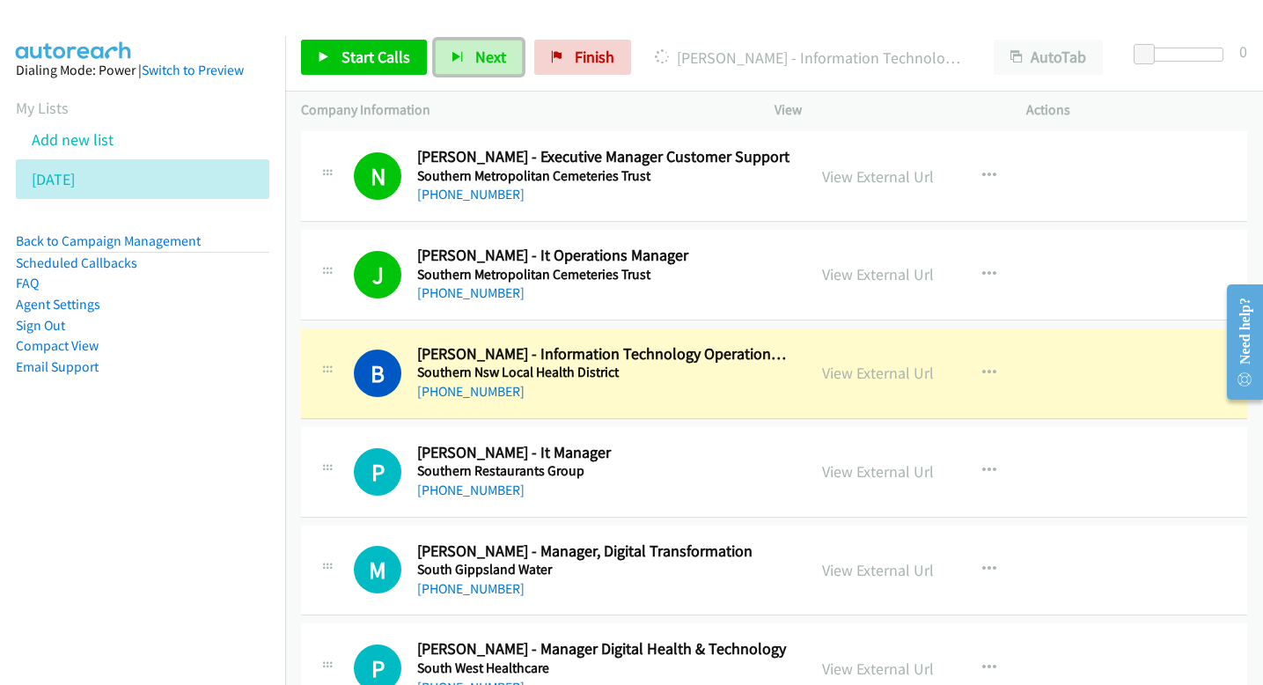
scroll to position [5958, 0]
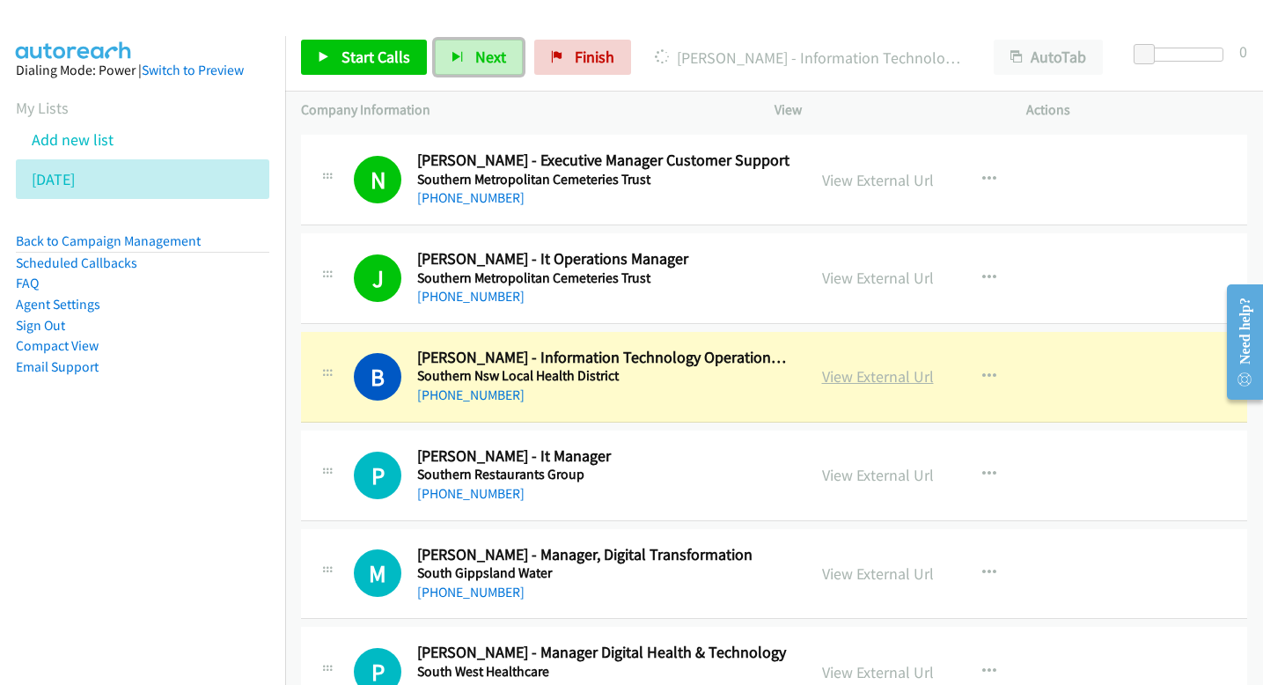
click at [838, 377] on link "View External Url" at bounding box center [878, 376] width 112 height 20
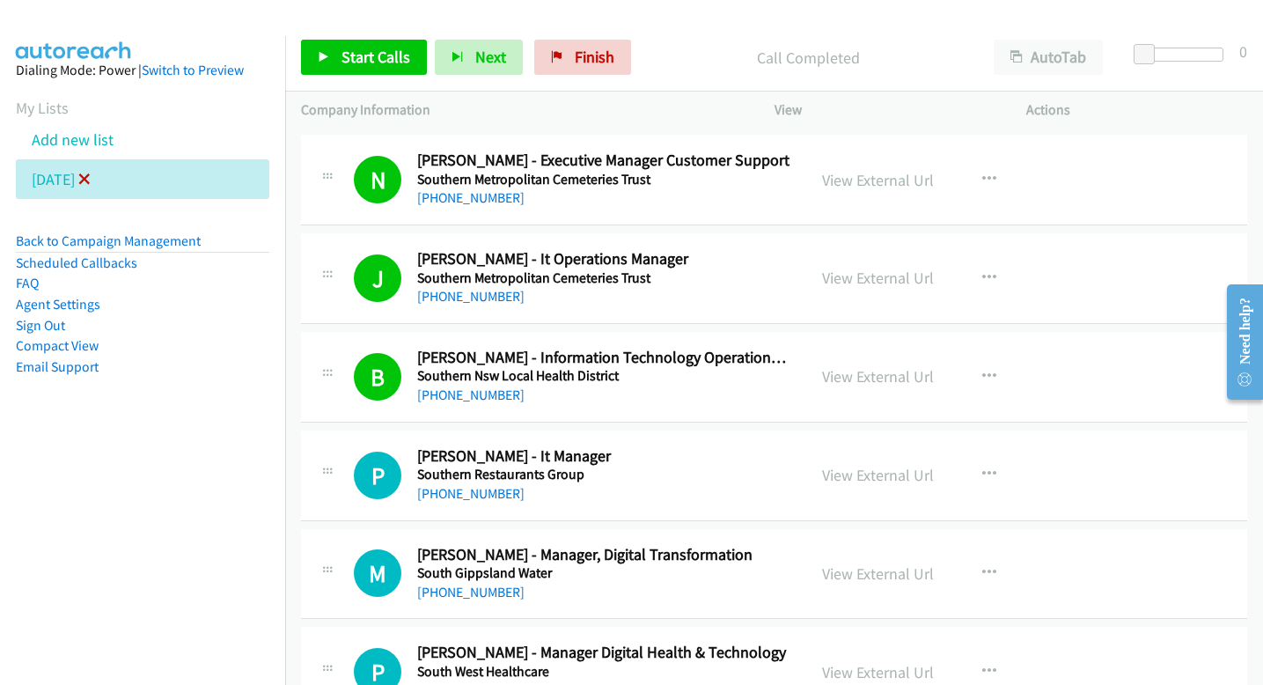
click at [91, 177] on icon at bounding box center [84, 180] width 12 height 12
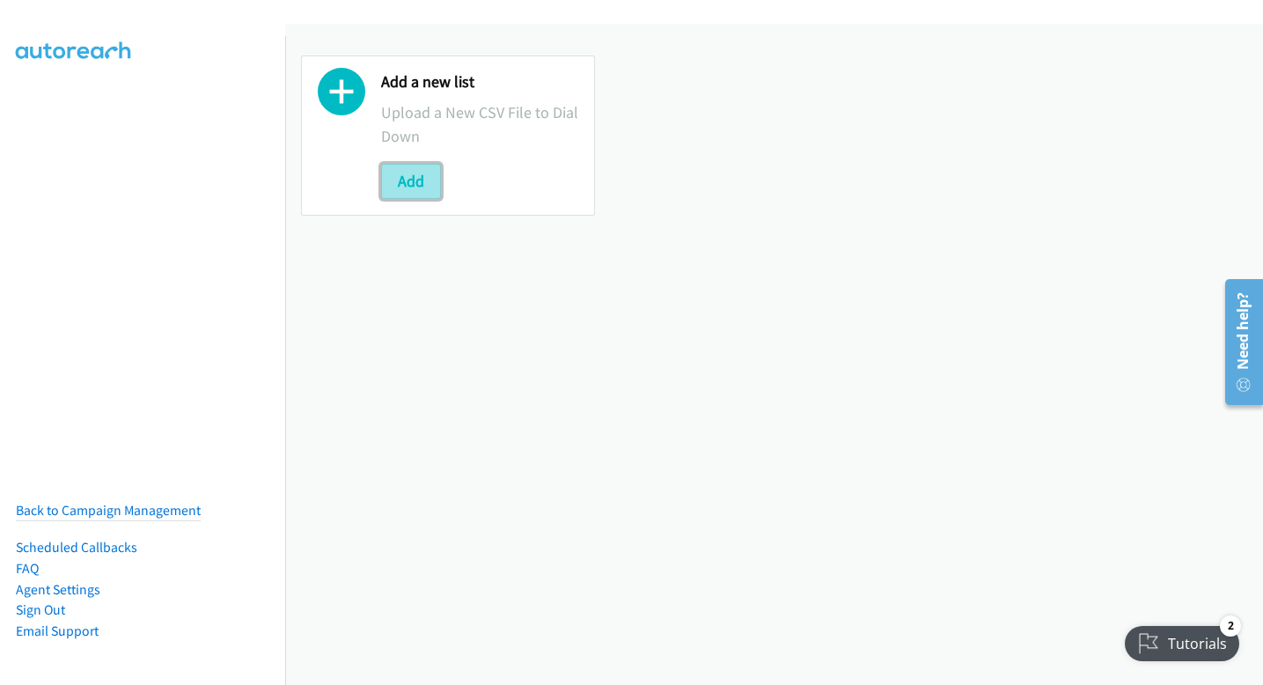
click at [400, 165] on button "Add" at bounding box center [411, 181] width 60 height 35
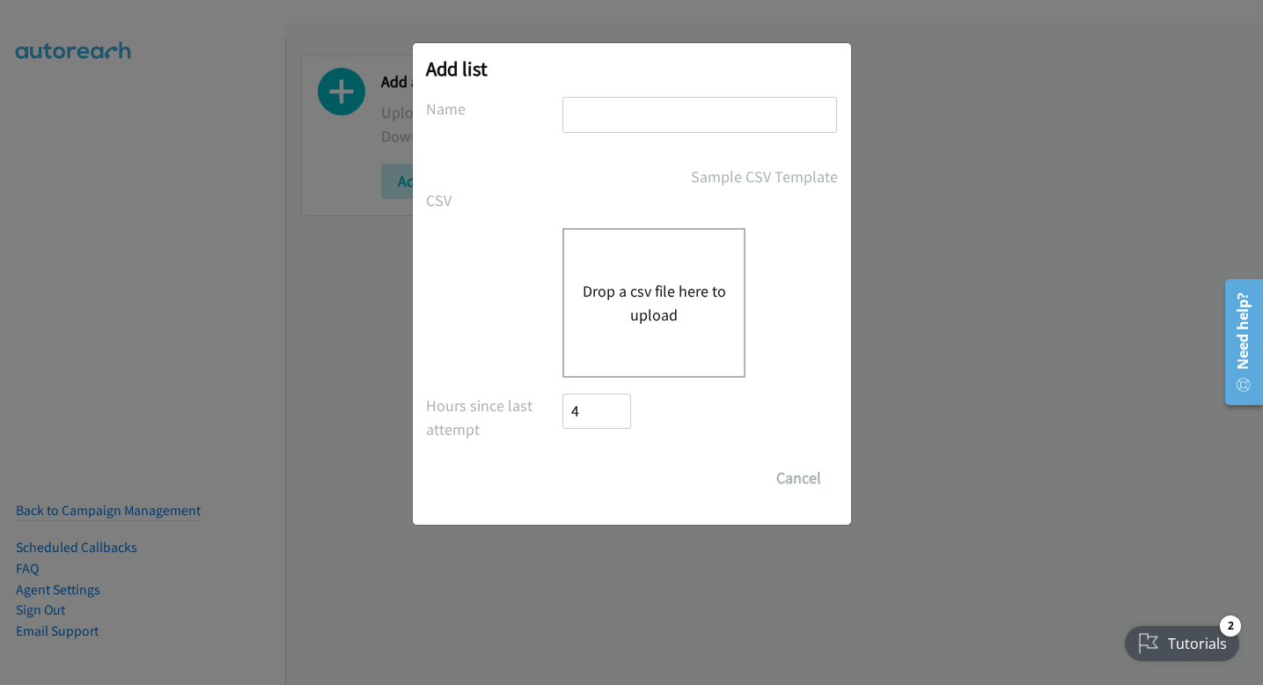
click at [617, 290] on button "Drop a csv file here to upload" at bounding box center [654, 303] width 144 height 48
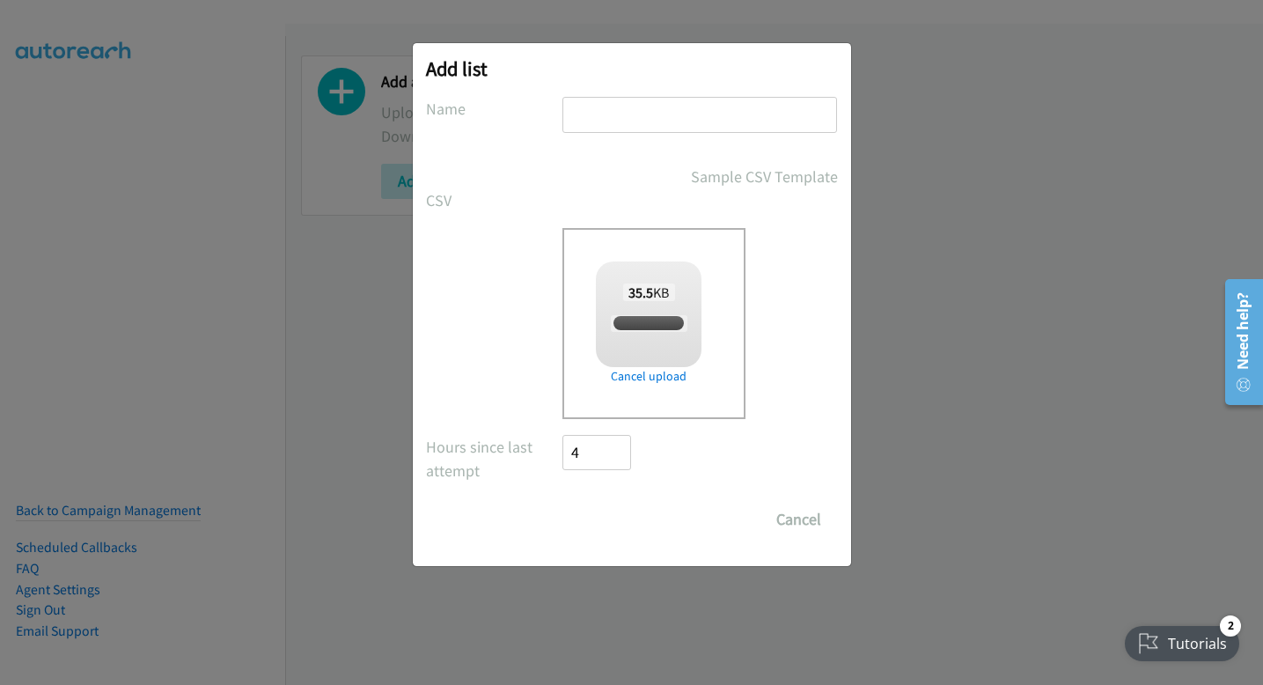
checkbox input "true"
click at [606, 111] on input "text" at bounding box center [699, 115] width 275 height 36
type input "tuesday"
click at [595, 511] on input "Save List" at bounding box center [609, 519] width 92 height 35
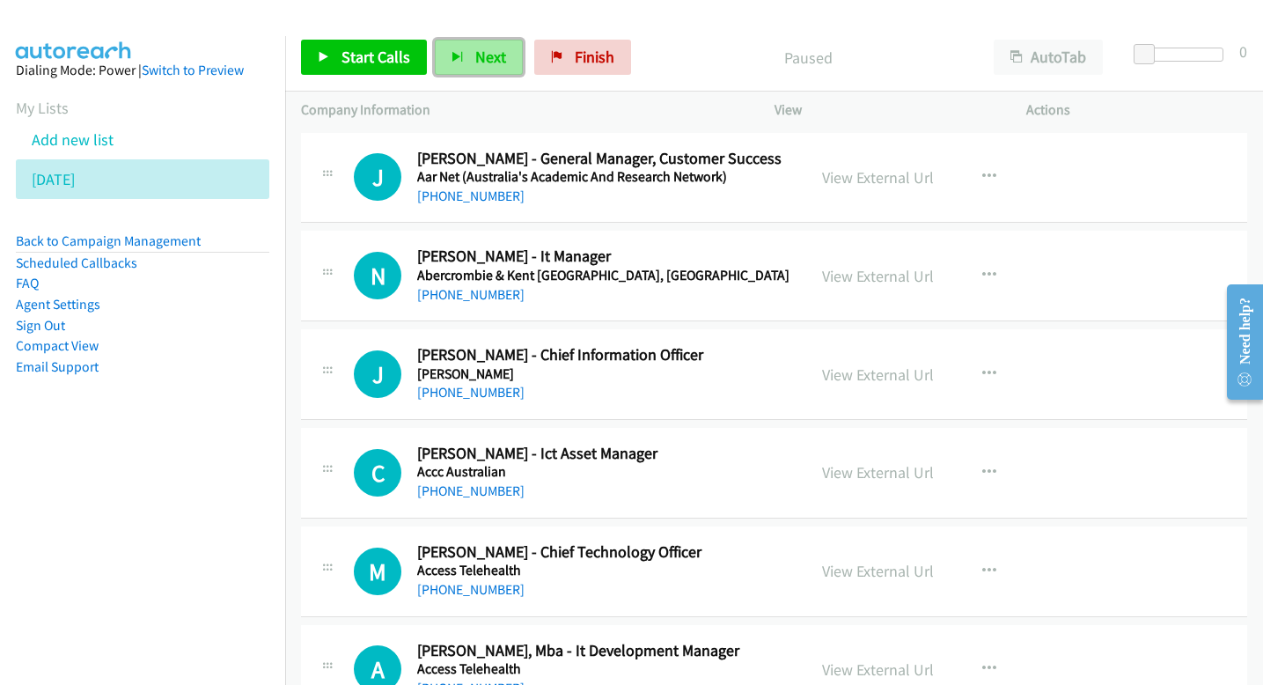
click at [488, 65] on span "Next" at bounding box center [490, 57] width 31 height 20
click at [456, 65] on button "Next" at bounding box center [479, 57] width 88 height 35
click at [466, 61] on button "Next" at bounding box center [479, 57] width 88 height 35
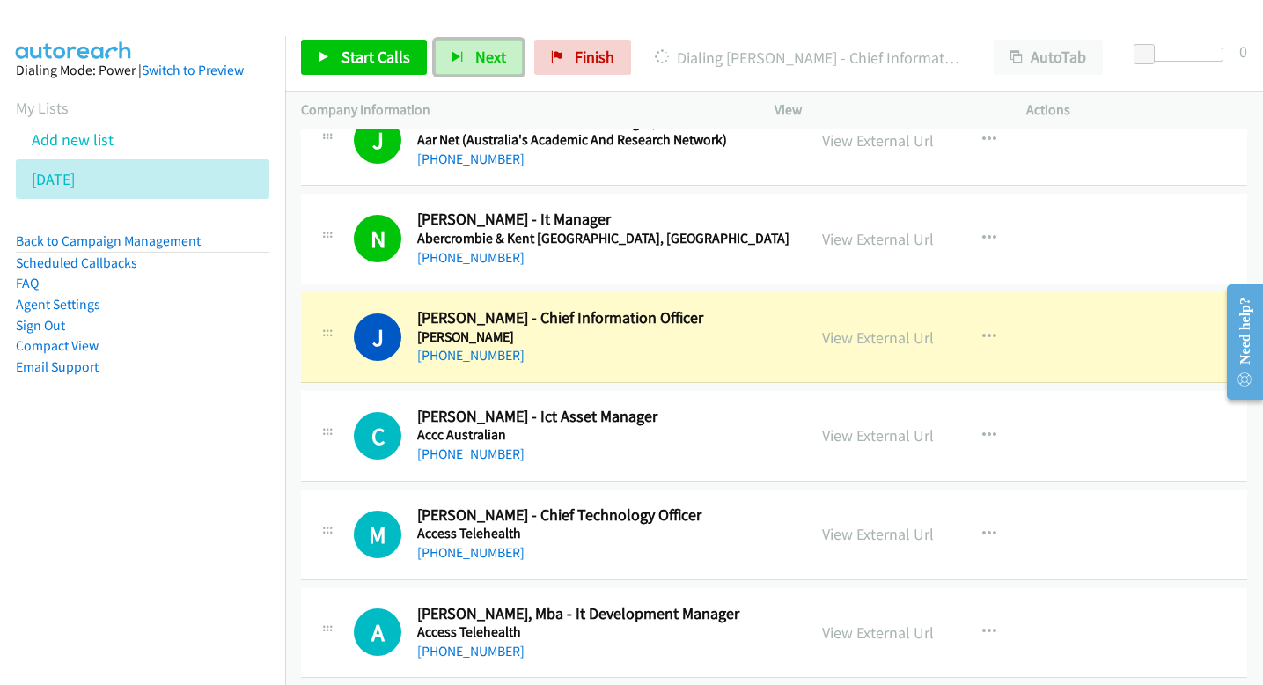
scroll to position [43, 0]
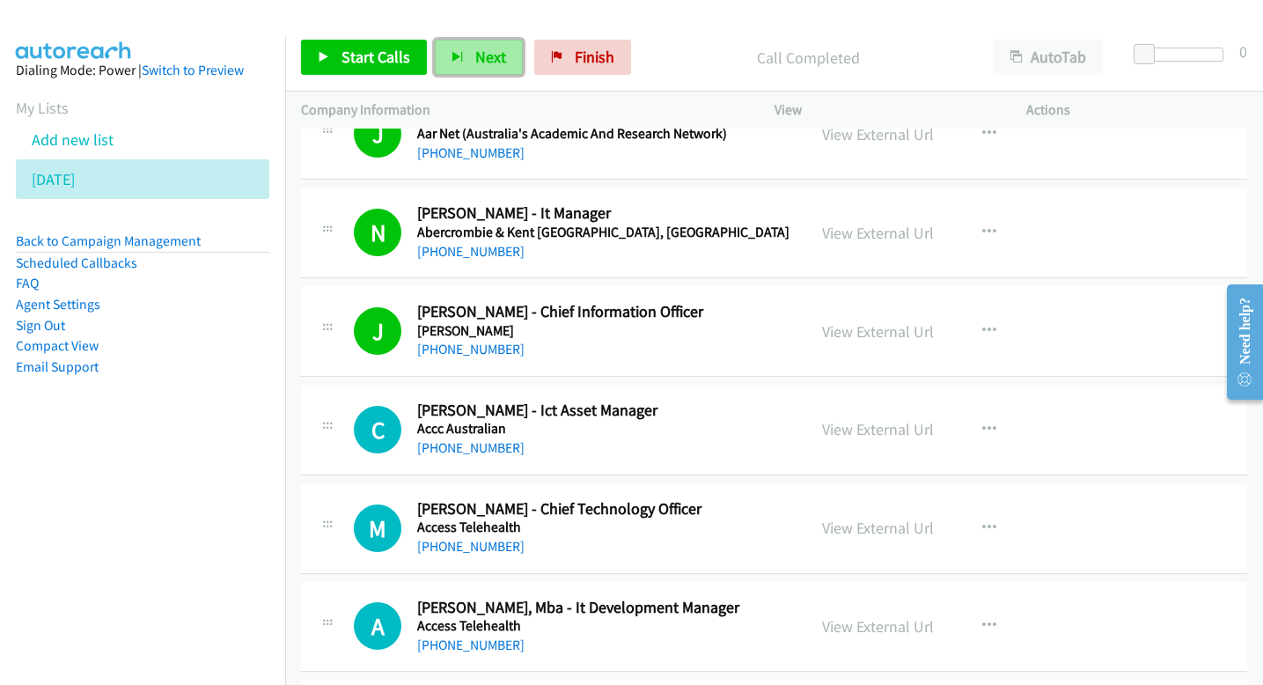
click at [497, 49] on span "Next" at bounding box center [490, 57] width 31 height 20
click at [462, 52] on button "Next" at bounding box center [479, 57] width 88 height 35
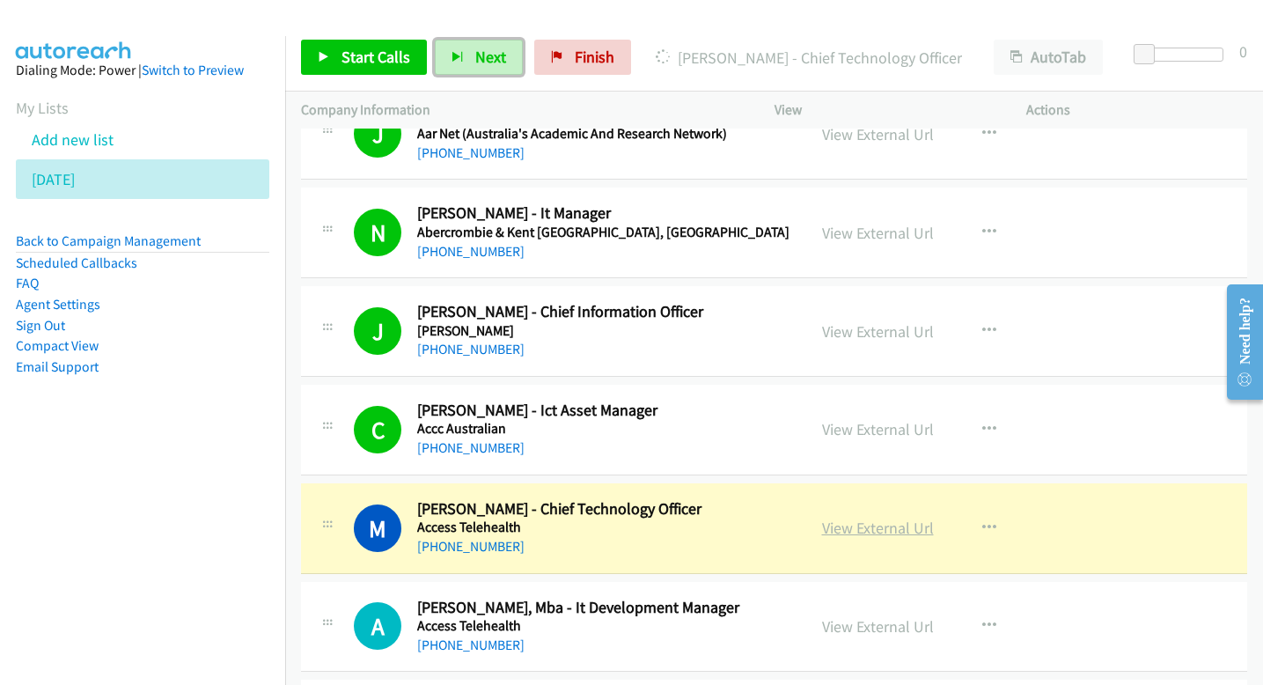
click at [876, 534] on link "View External Url" at bounding box center [878, 527] width 112 height 20
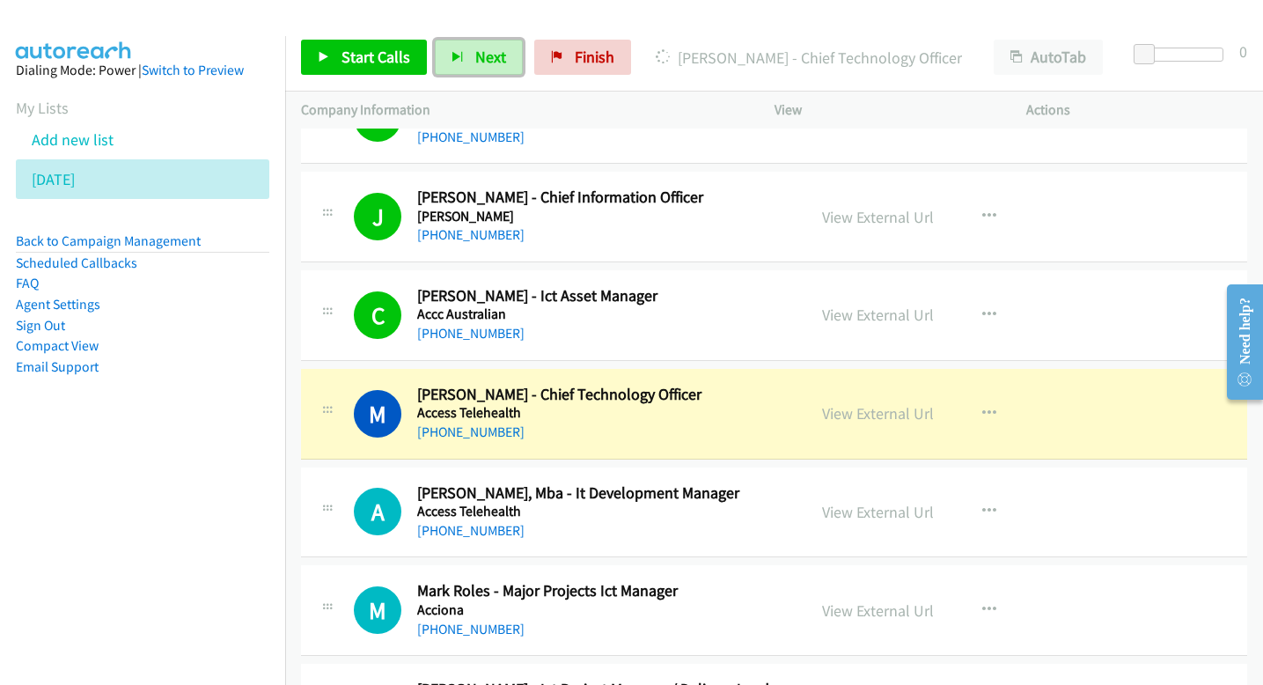
scroll to position [168, 0]
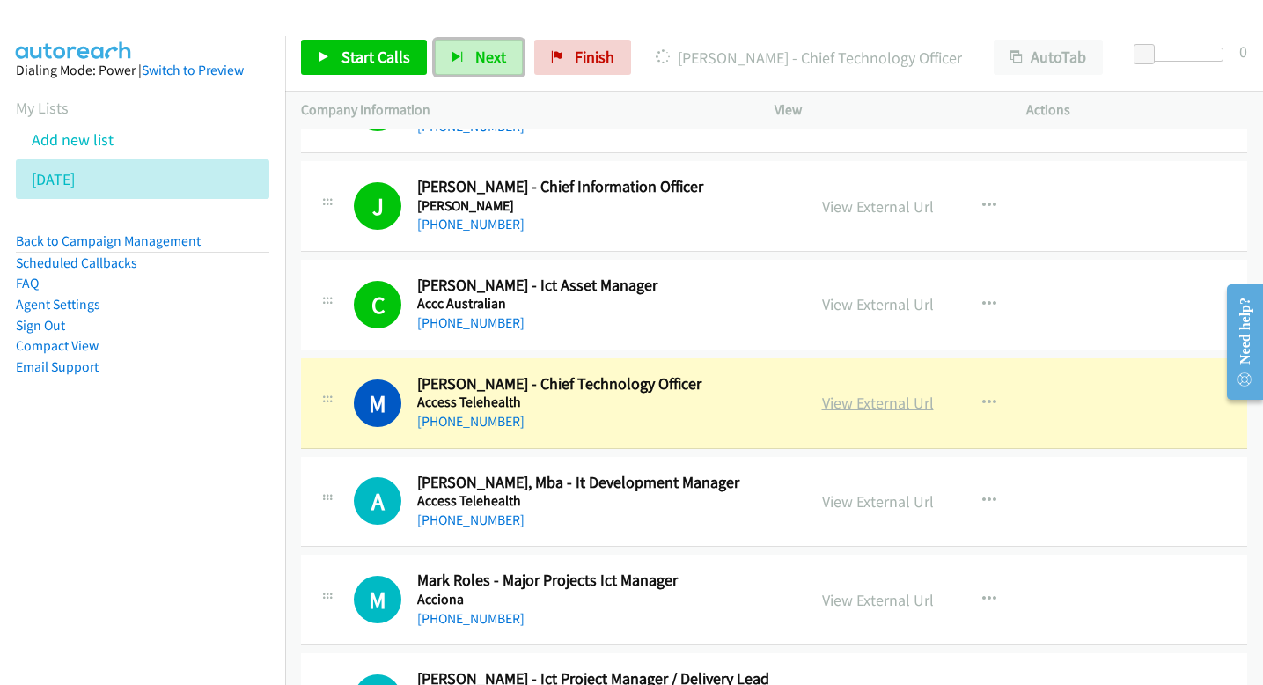
click at [835, 403] on link "View External Url" at bounding box center [878, 402] width 112 height 20
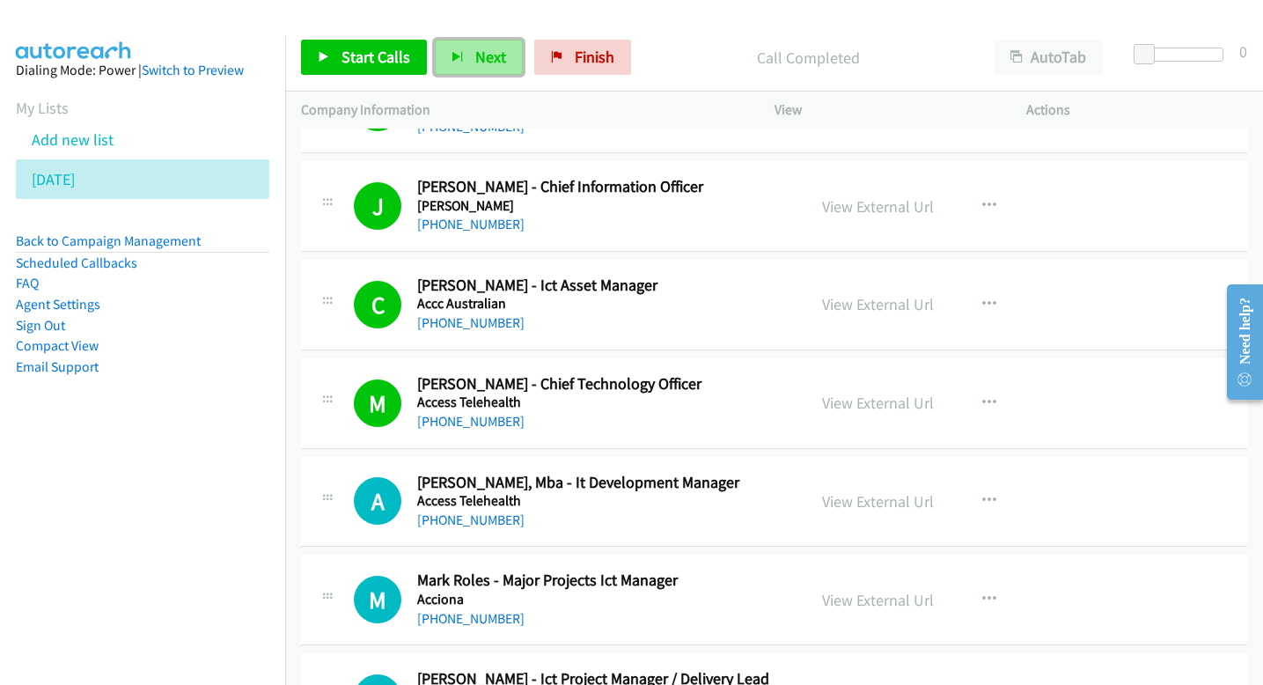
click at [468, 64] on button "Next" at bounding box center [479, 57] width 88 height 35
click at [448, 49] on button "Next" at bounding box center [479, 57] width 88 height 35
click at [490, 62] on span "Next" at bounding box center [490, 57] width 31 height 20
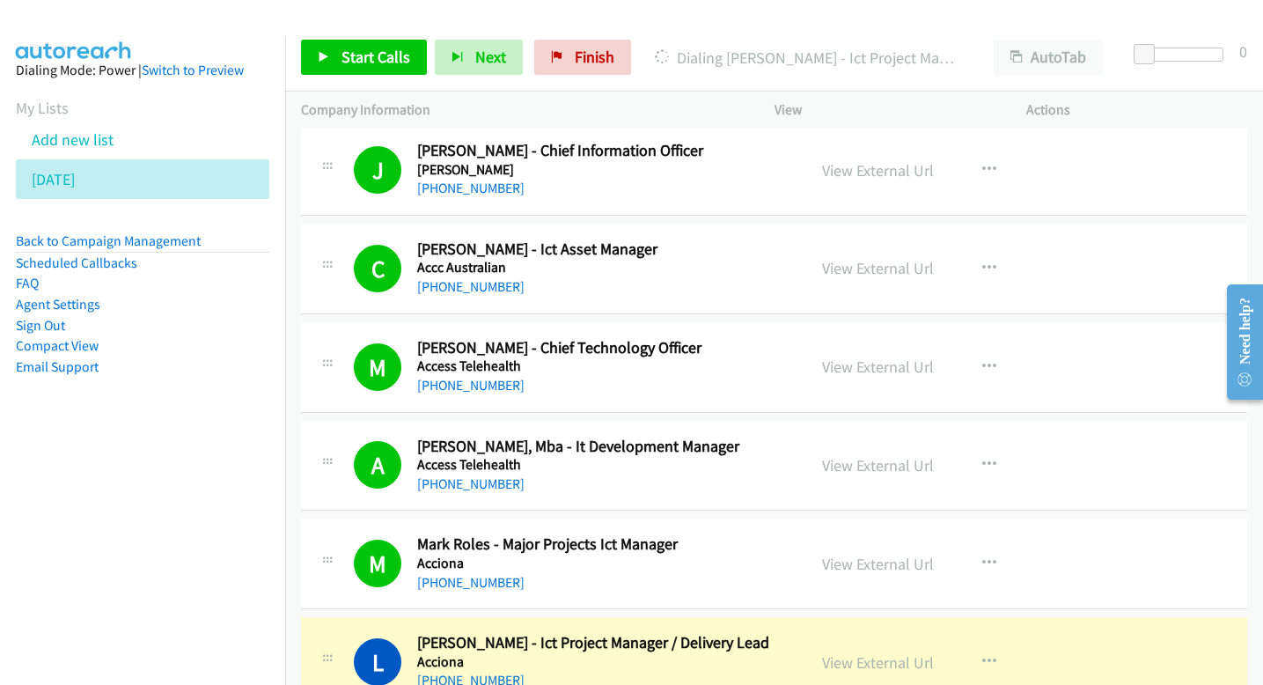
scroll to position [248, 0]
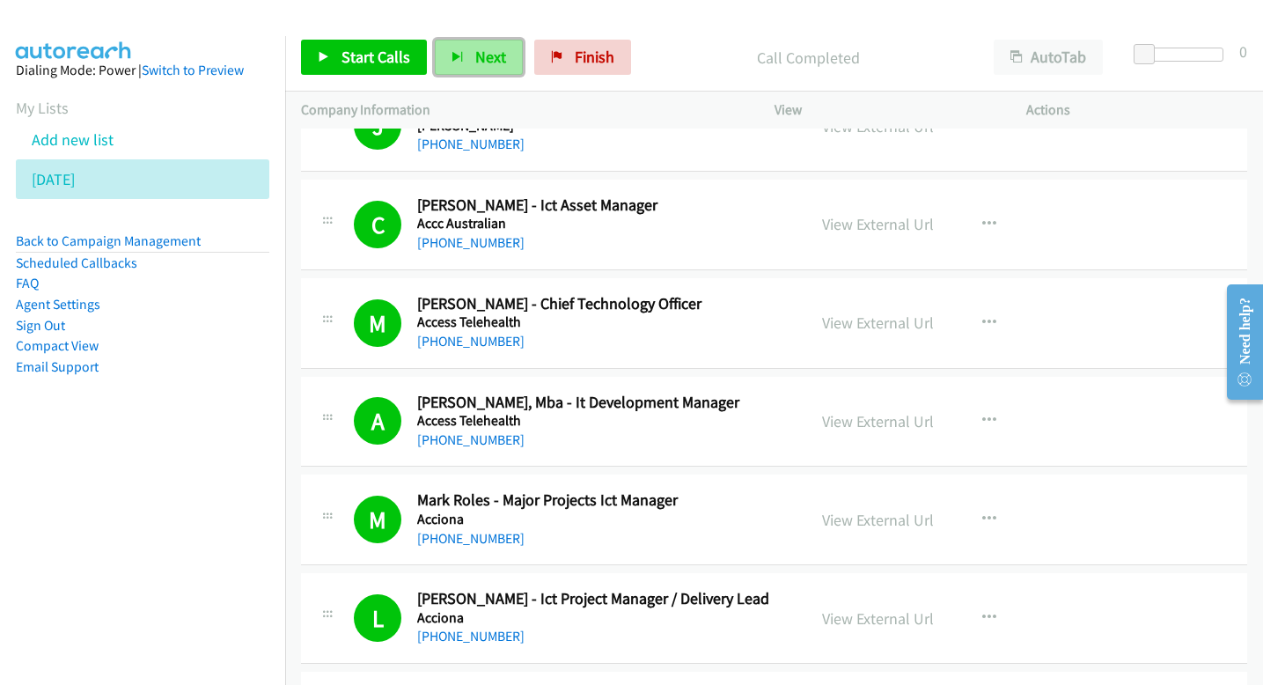
click at [471, 57] on button "Next" at bounding box center [479, 57] width 88 height 35
click at [484, 59] on span "Next" at bounding box center [490, 57] width 31 height 20
click at [501, 60] on span "Next" at bounding box center [490, 57] width 31 height 20
click at [475, 57] on span "Next" at bounding box center [490, 57] width 31 height 20
click at [464, 60] on button "Next" at bounding box center [479, 57] width 88 height 35
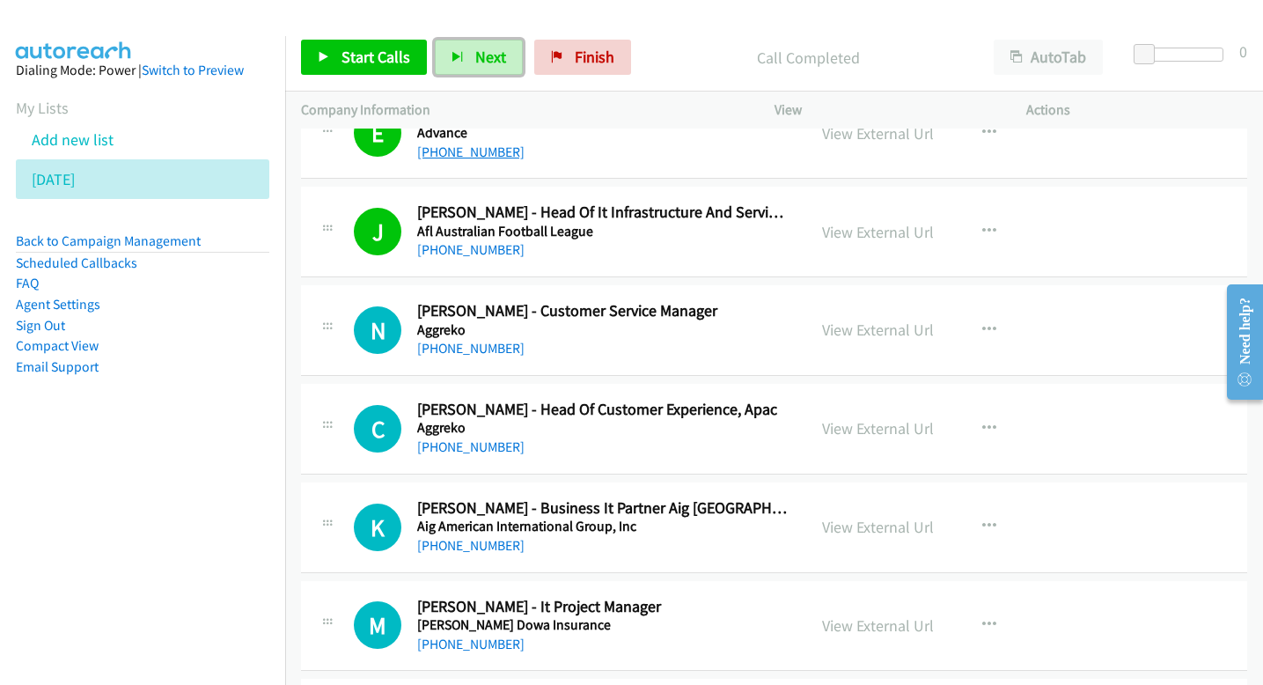
scroll to position [1126, 0]
click at [475, 62] on span "Next" at bounding box center [490, 57] width 31 height 20
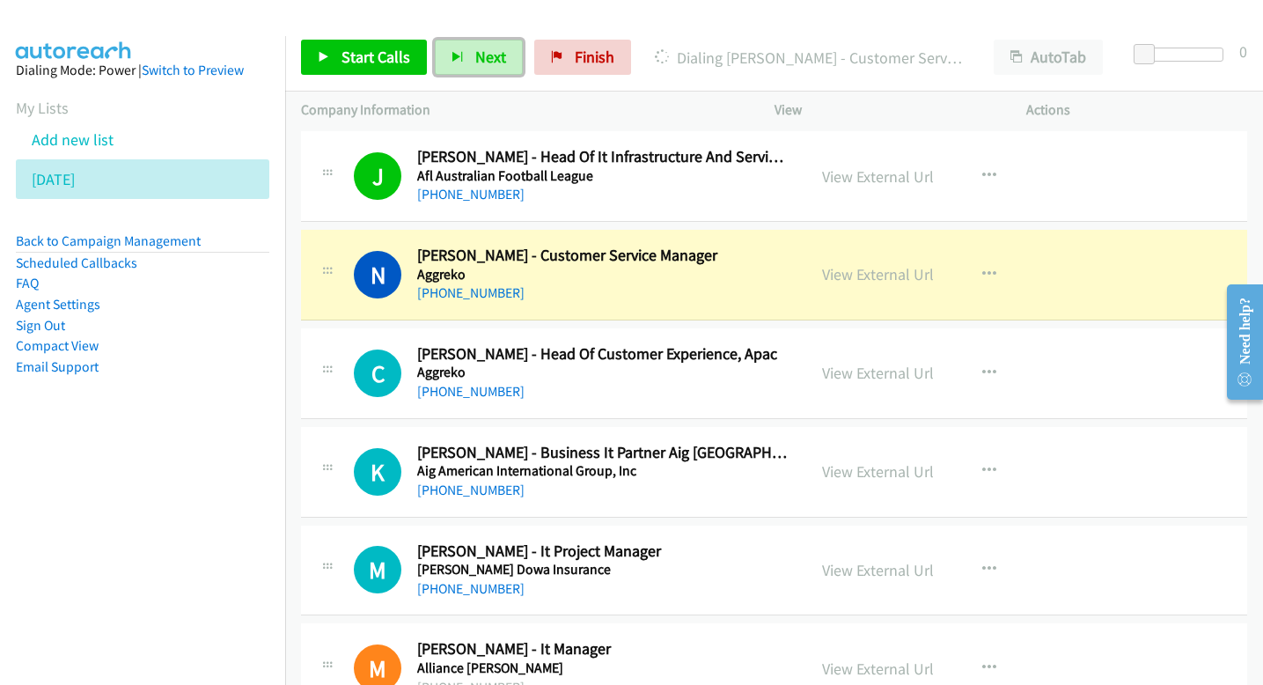
scroll to position [1183, 0]
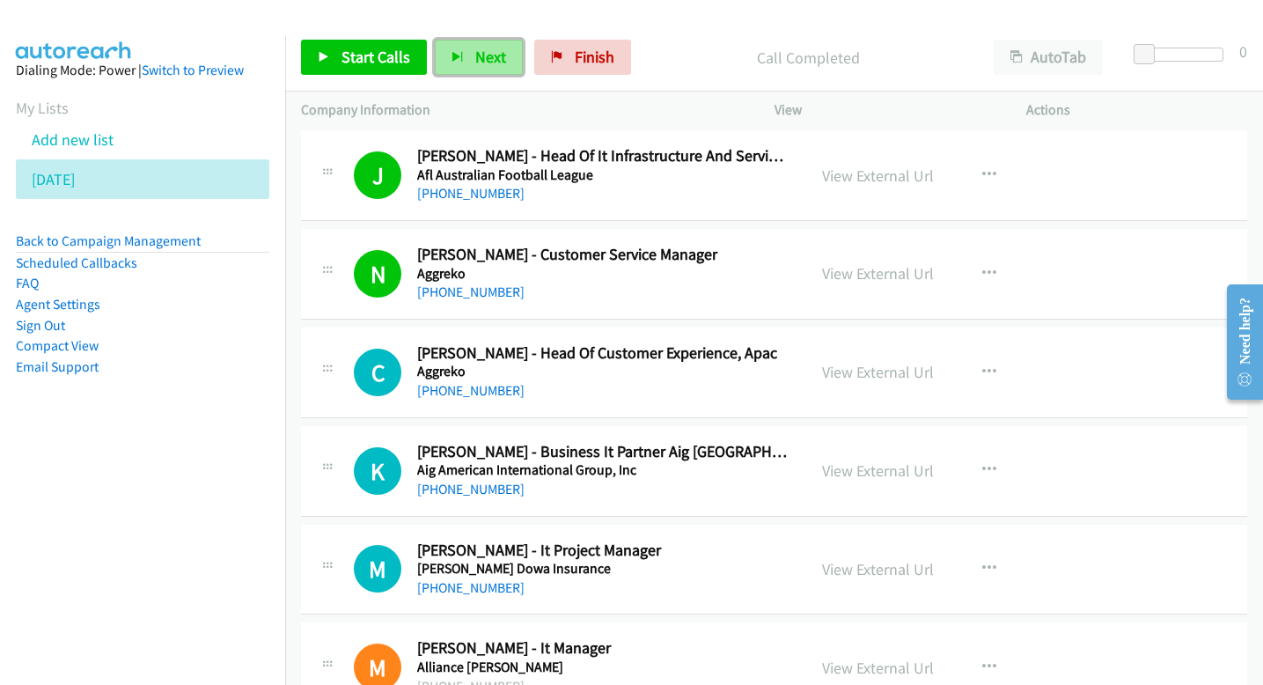
click at [493, 62] on span "Next" at bounding box center [490, 57] width 31 height 20
click at [475, 59] on span "Next" at bounding box center [490, 57] width 31 height 20
click at [451, 62] on icon "button" at bounding box center [457, 58] width 12 height 12
click at [485, 57] on span "Next" at bounding box center [490, 57] width 31 height 20
click at [478, 48] on span "Next" at bounding box center [490, 57] width 31 height 20
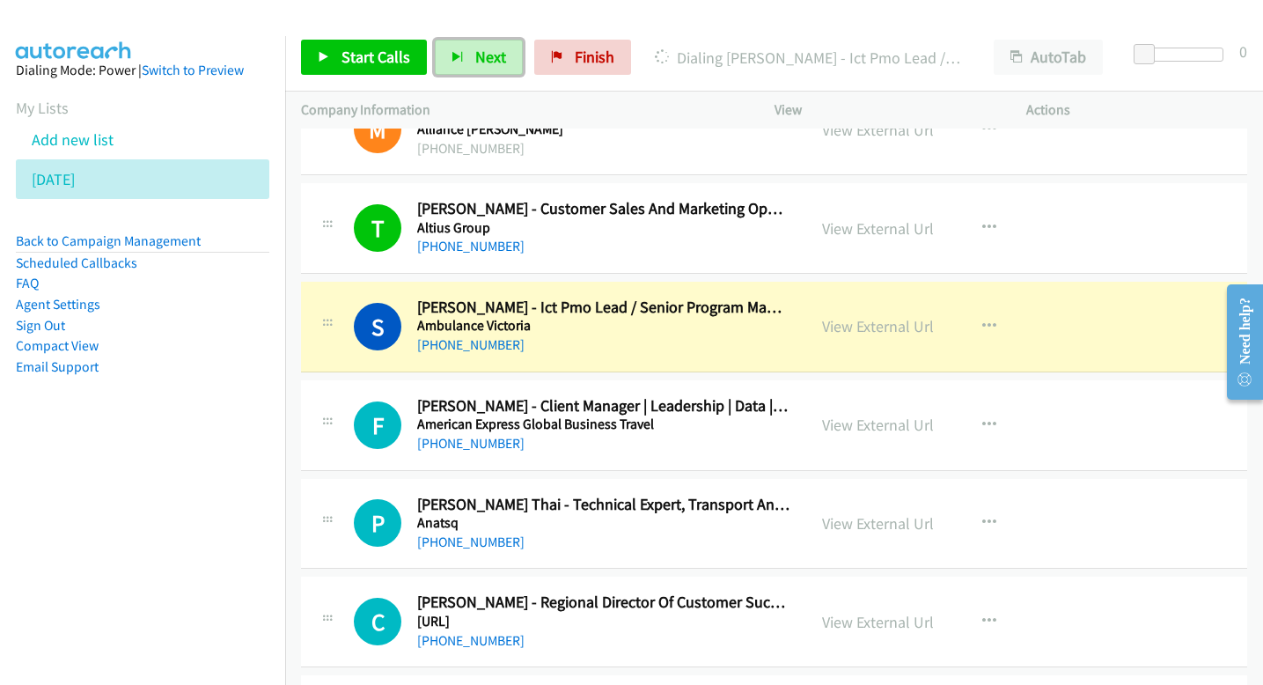
scroll to position [1741, 0]
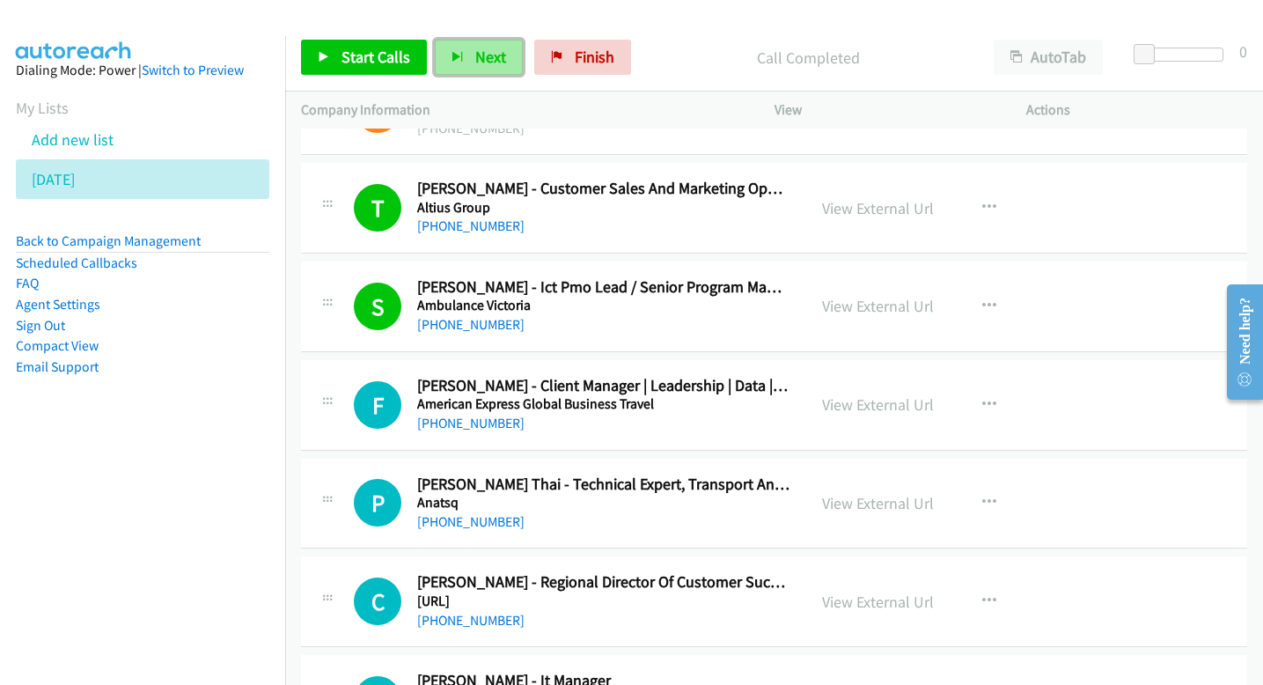
click at [476, 54] on span "Next" at bounding box center [490, 57] width 31 height 20
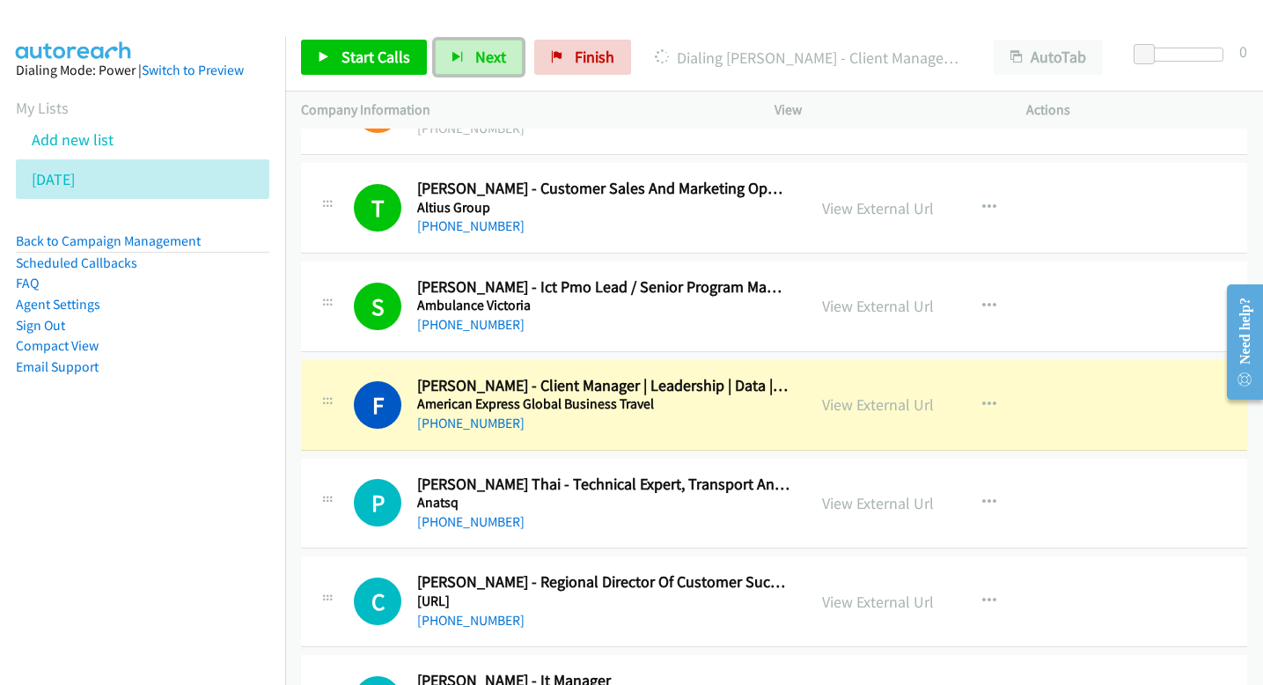
scroll to position [1806, 0]
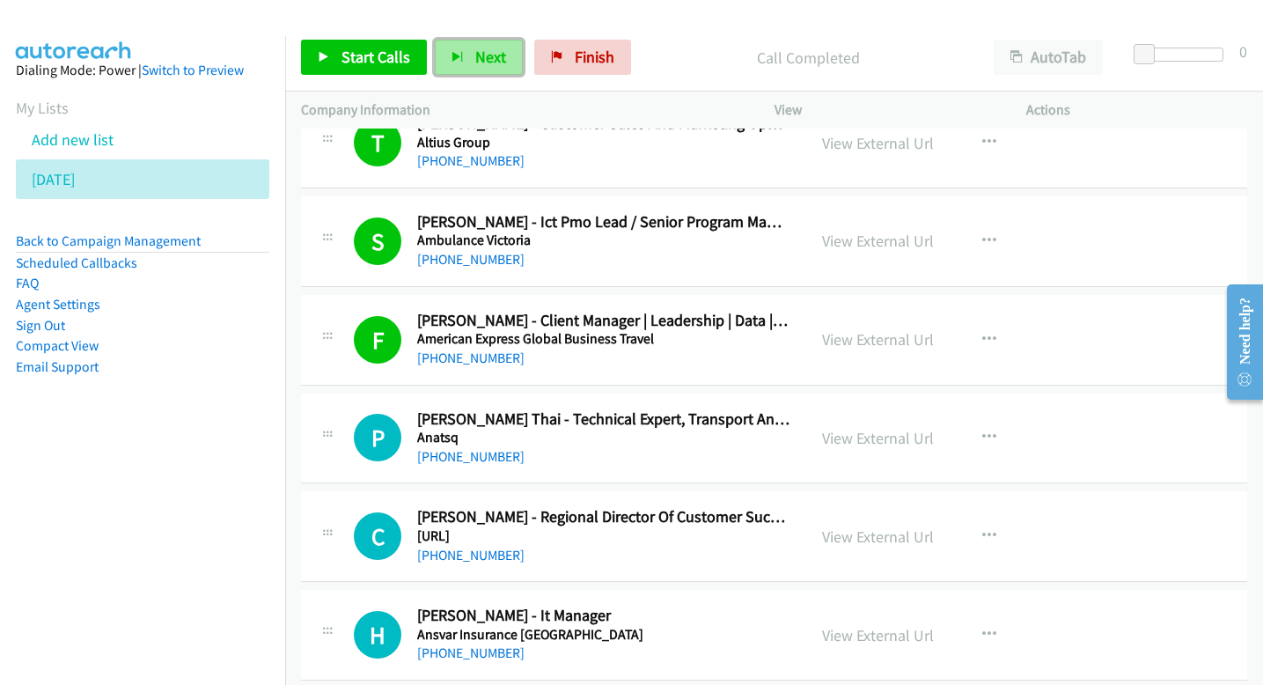
click at [495, 62] on span "Next" at bounding box center [490, 57] width 31 height 20
click at [494, 36] on div "Start Calls Pause Next Finish Call Completed AutoTab AutoTab 0" at bounding box center [774, 58] width 978 height 68
click at [488, 54] on span "Next" at bounding box center [490, 57] width 31 height 20
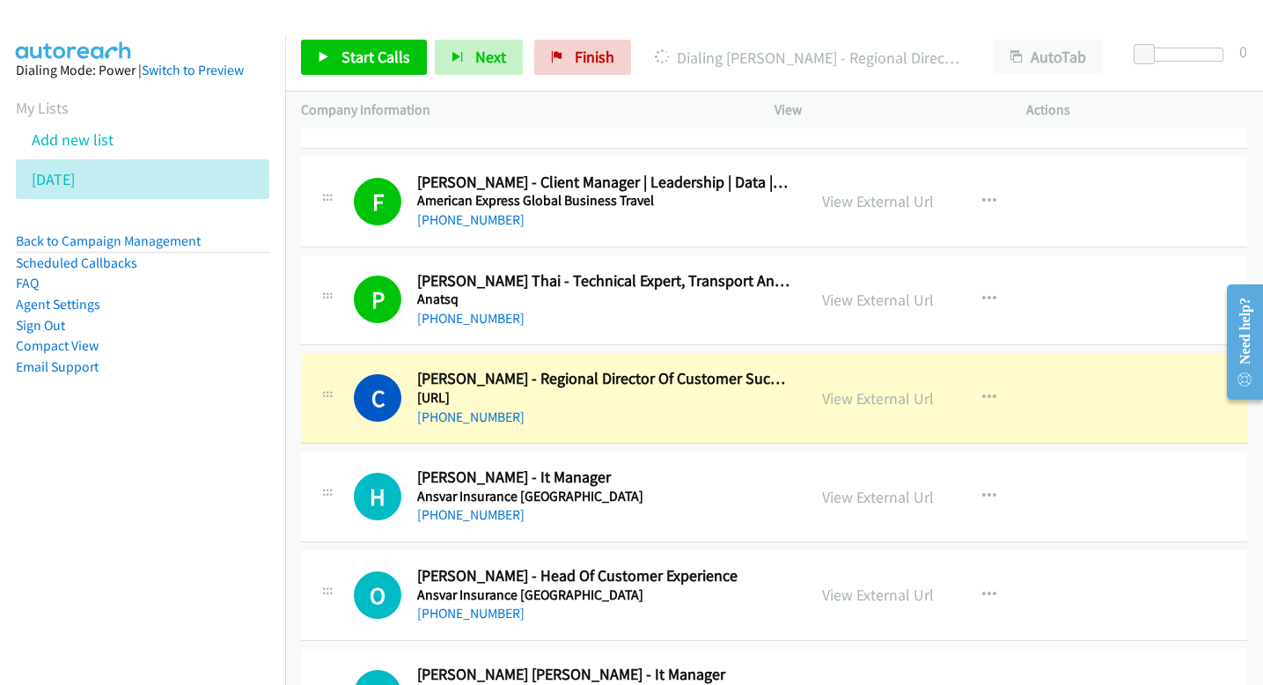
scroll to position [1949, 0]
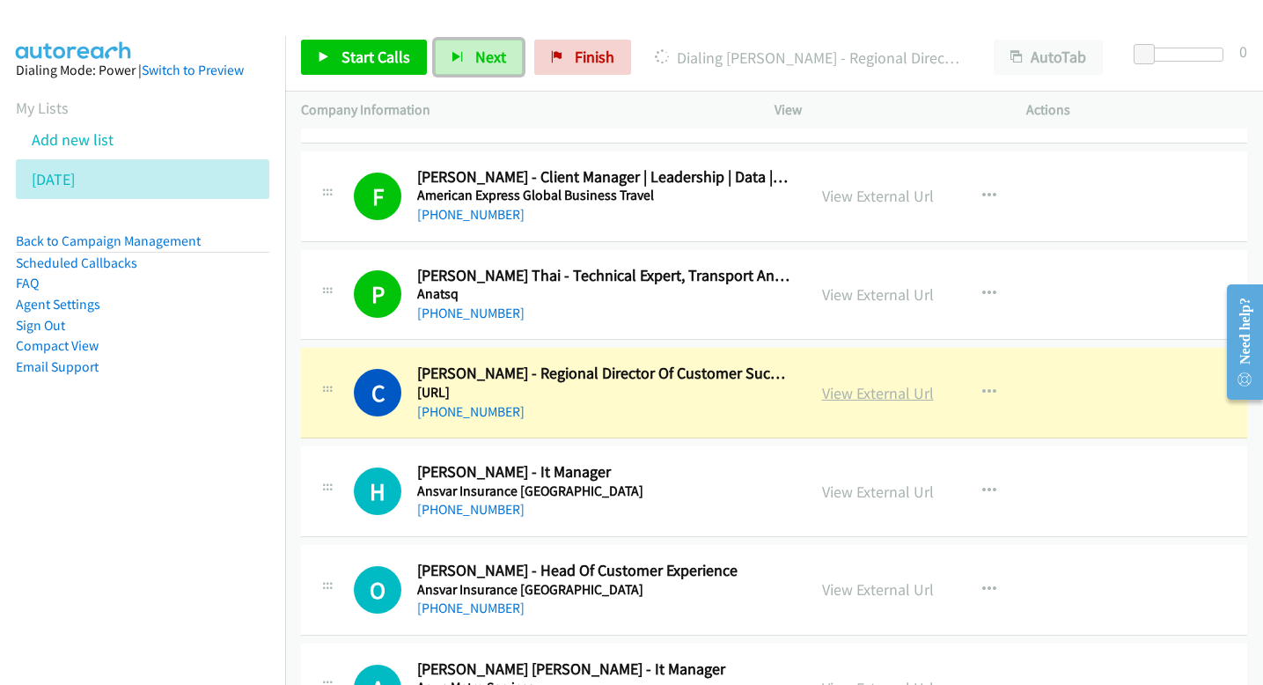
click at [825, 385] on link "View External Url" at bounding box center [878, 393] width 112 height 20
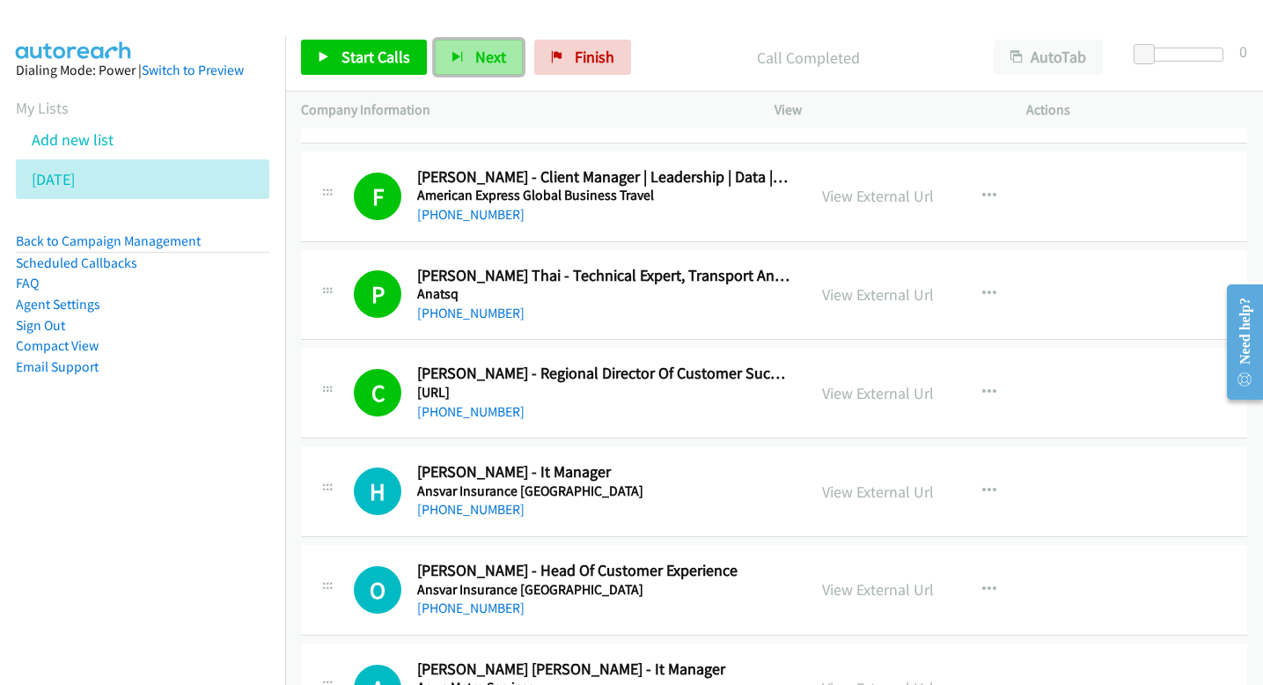
click at [485, 63] on span "Next" at bounding box center [490, 57] width 31 height 20
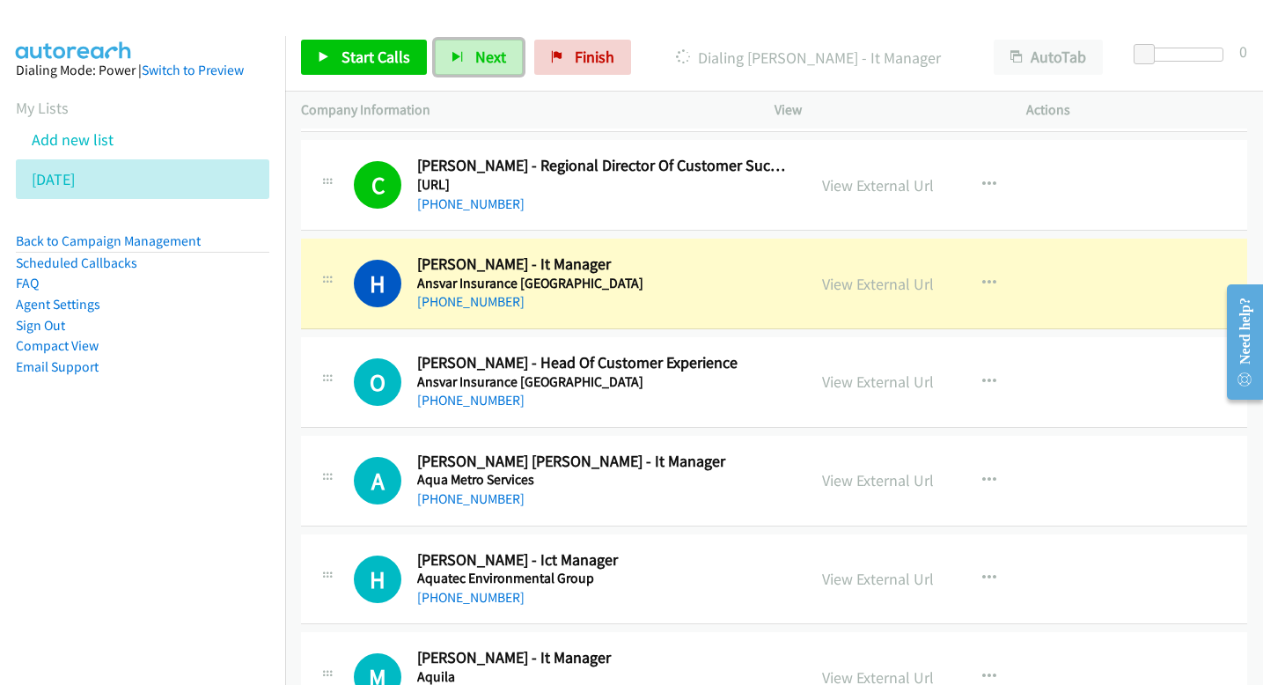
scroll to position [2170, 0]
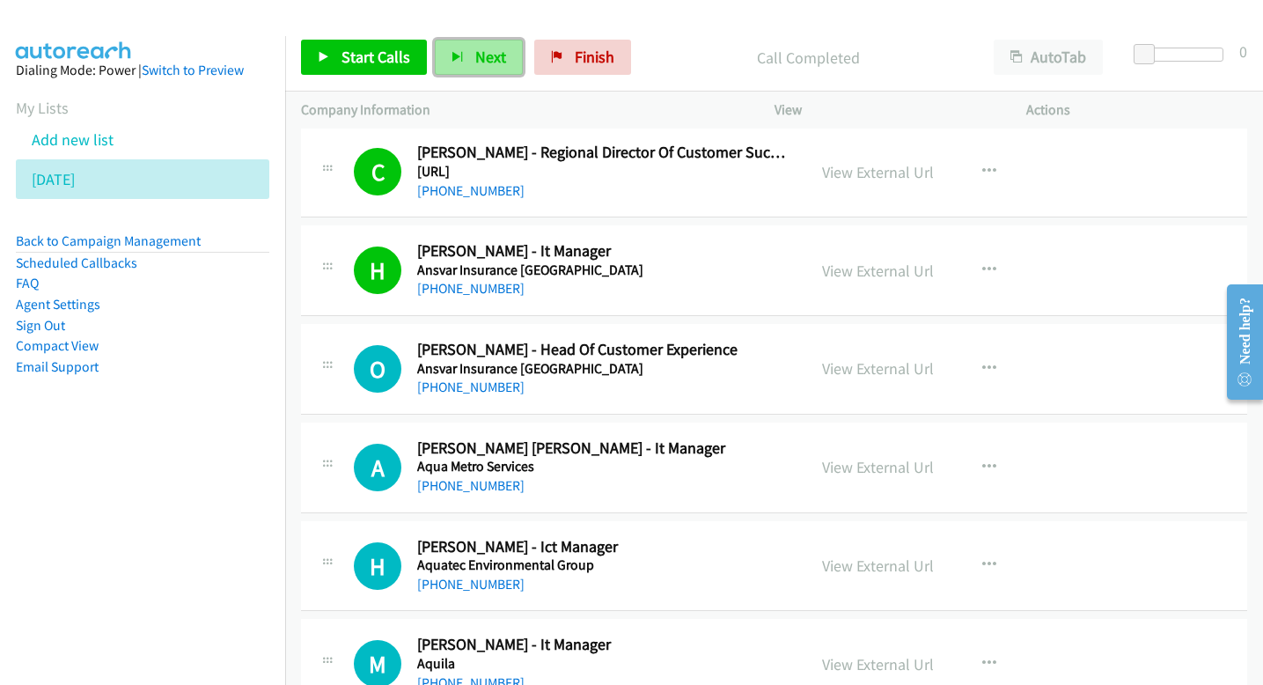
click at [475, 55] on span "Next" at bounding box center [490, 57] width 31 height 20
click at [490, 60] on span "Next" at bounding box center [490, 57] width 31 height 20
click at [457, 55] on icon "button" at bounding box center [457, 58] width 12 height 12
click at [486, 51] on span "Next" at bounding box center [490, 57] width 31 height 20
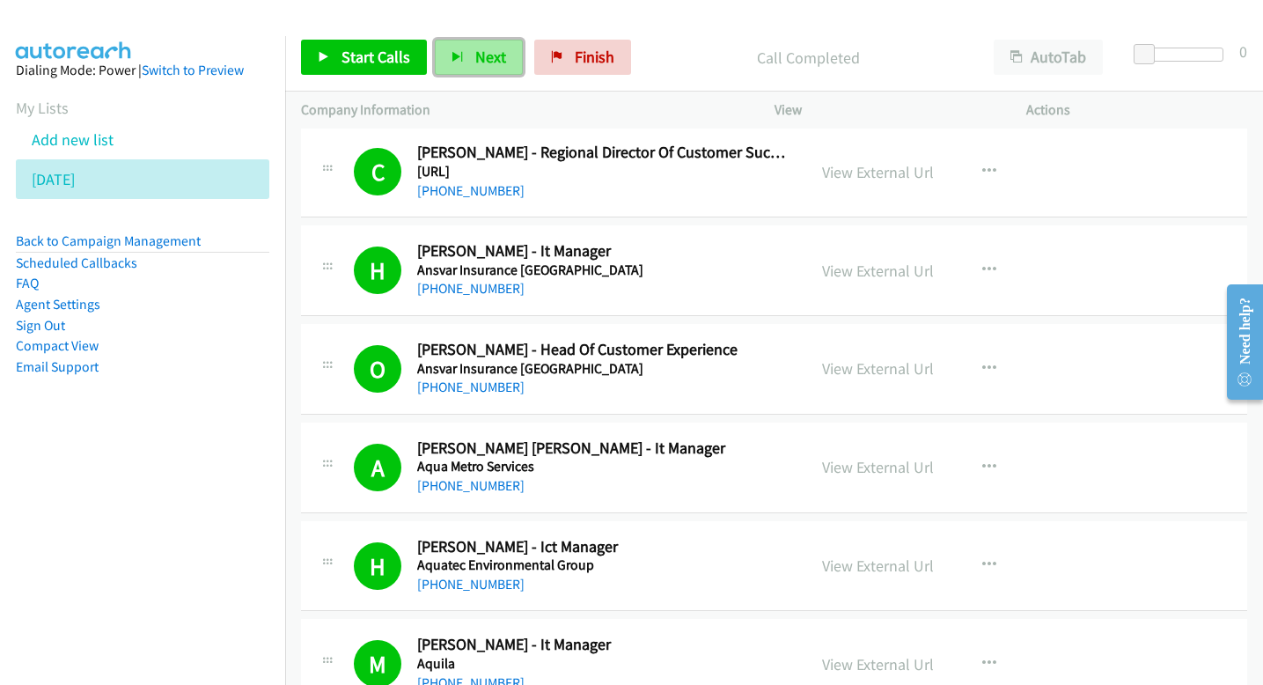
click at [501, 58] on span "Next" at bounding box center [490, 57] width 31 height 20
click at [494, 62] on span "Next" at bounding box center [490, 57] width 31 height 20
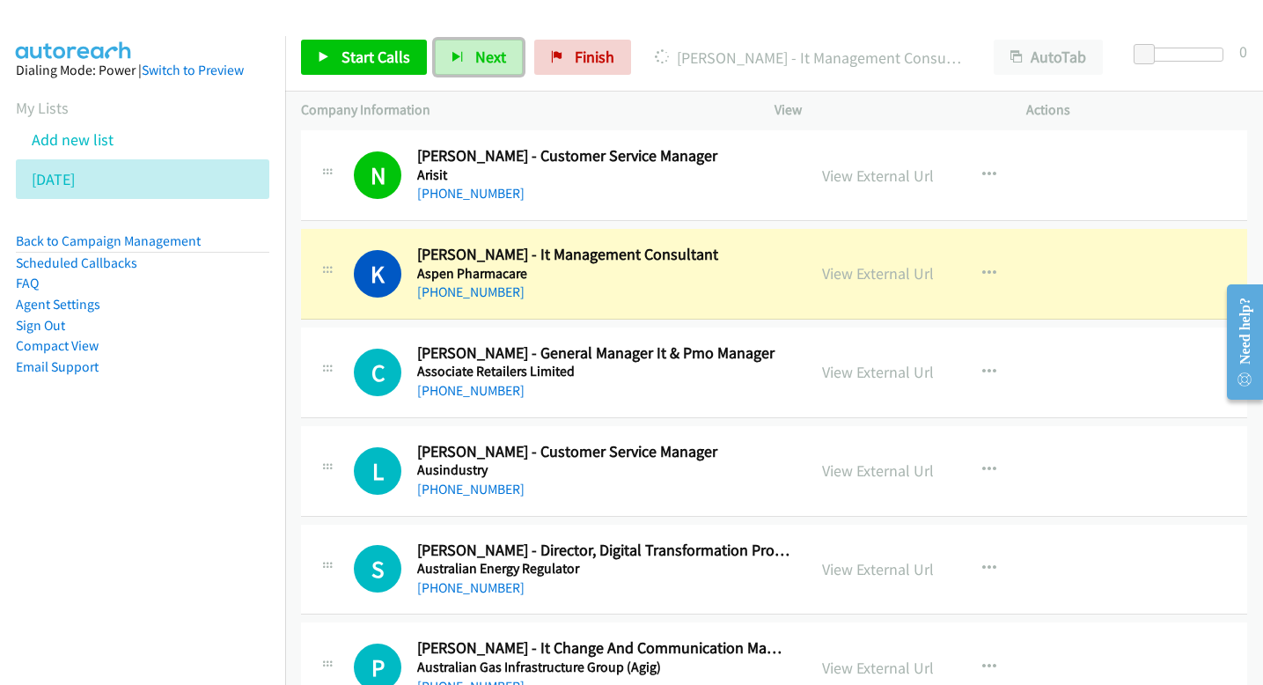
scroll to position [2725, 0]
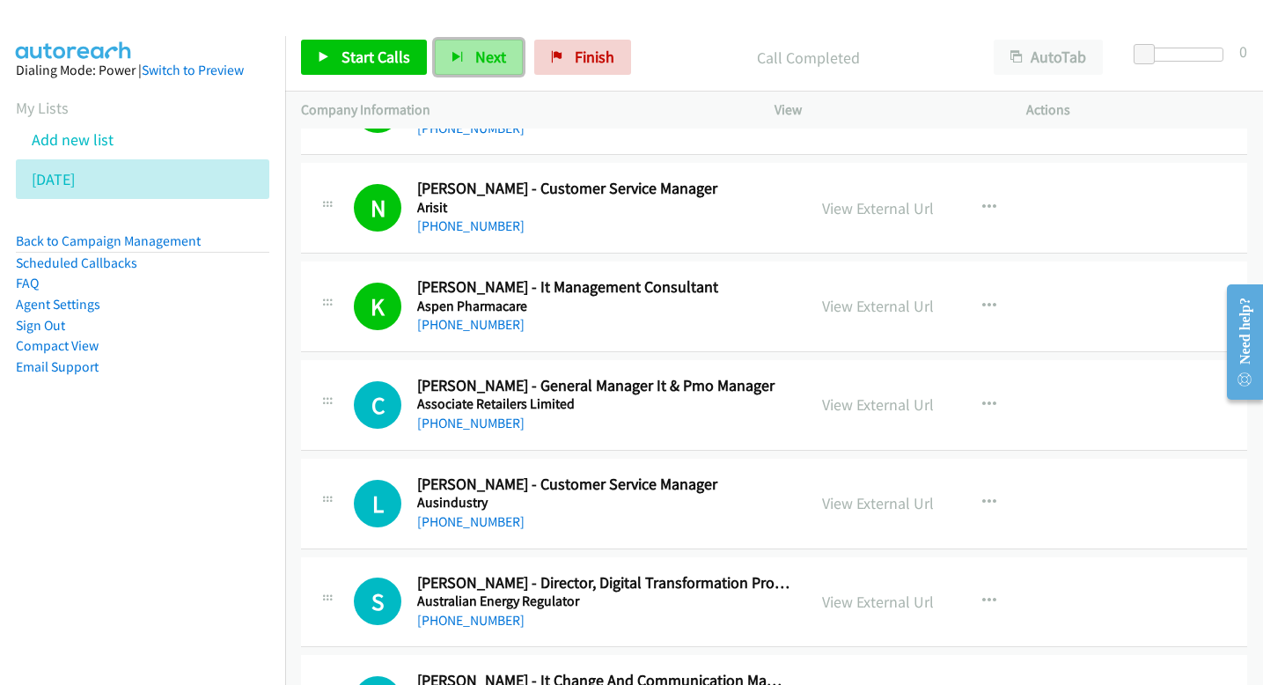
click at [502, 54] on span "Next" at bounding box center [490, 57] width 31 height 20
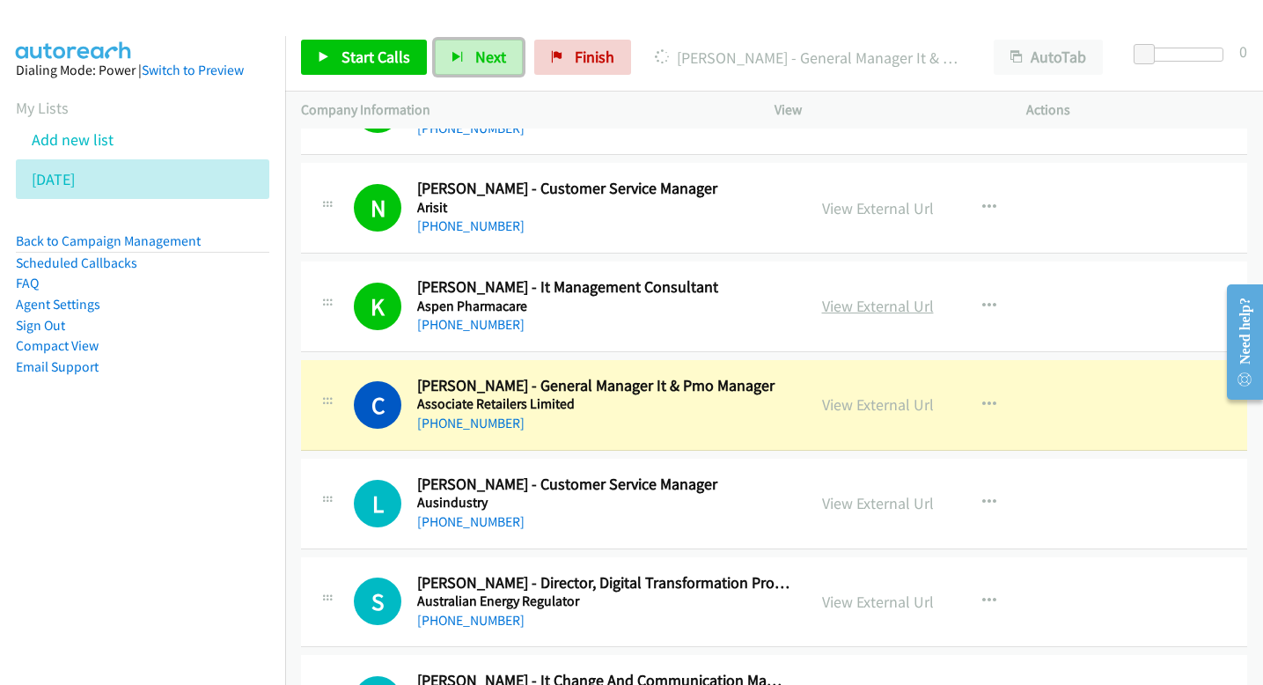
click at [911, 306] on link "View External Url" at bounding box center [878, 306] width 112 height 20
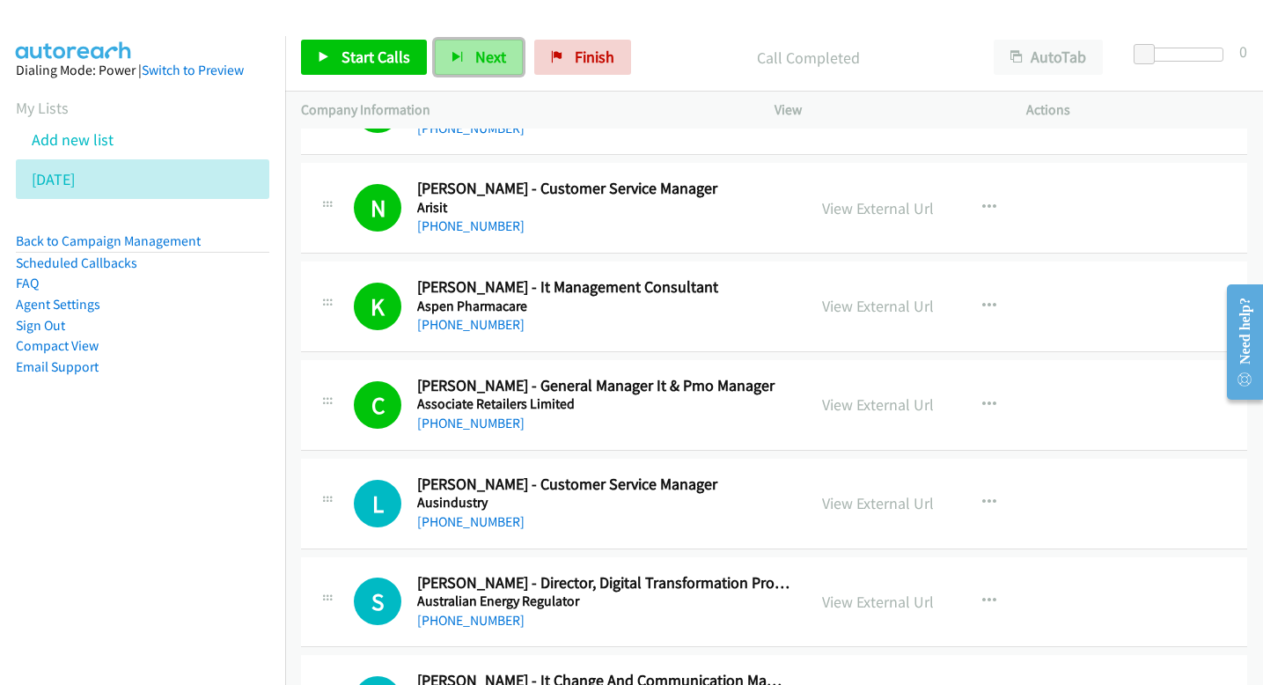
click at [488, 62] on span "Next" at bounding box center [490, 57] width 31 height 20
click at [488, 50] on span "Next" at bounding box center [490, 57] width 31 height 20
click at [494, 51] on span "Next" at bounding box center [490, 57] width 31 height 20
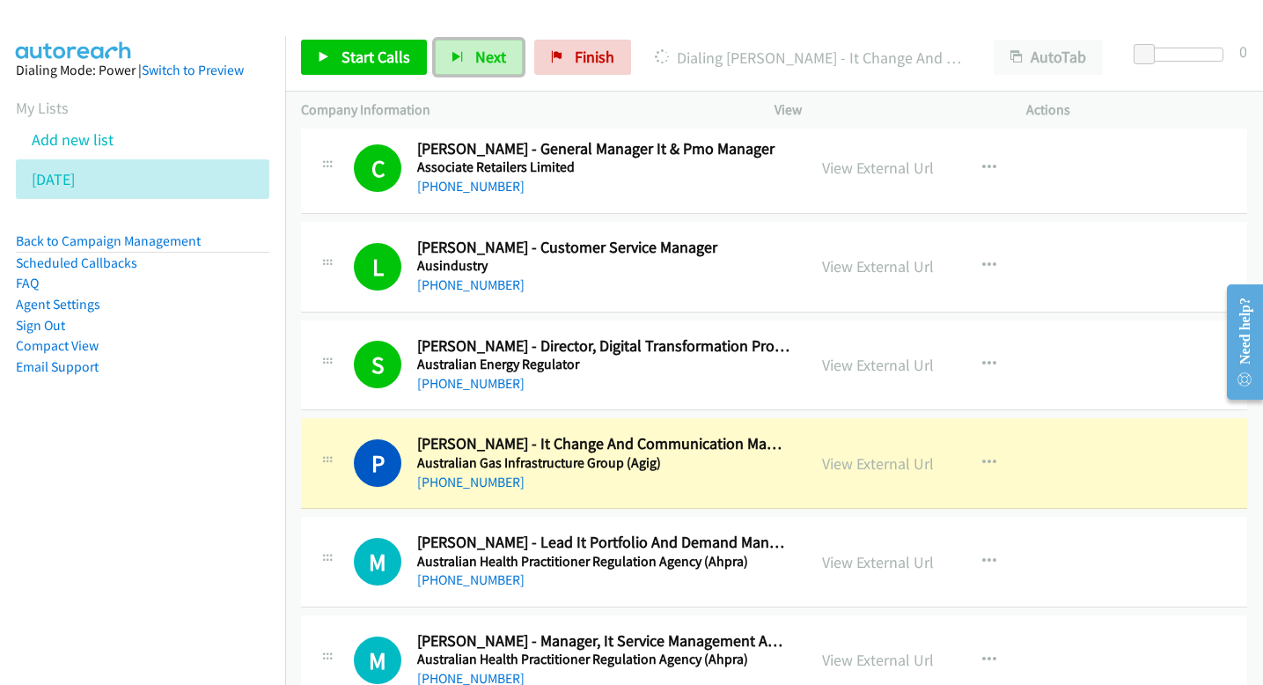
scroll to position [2972, 0]
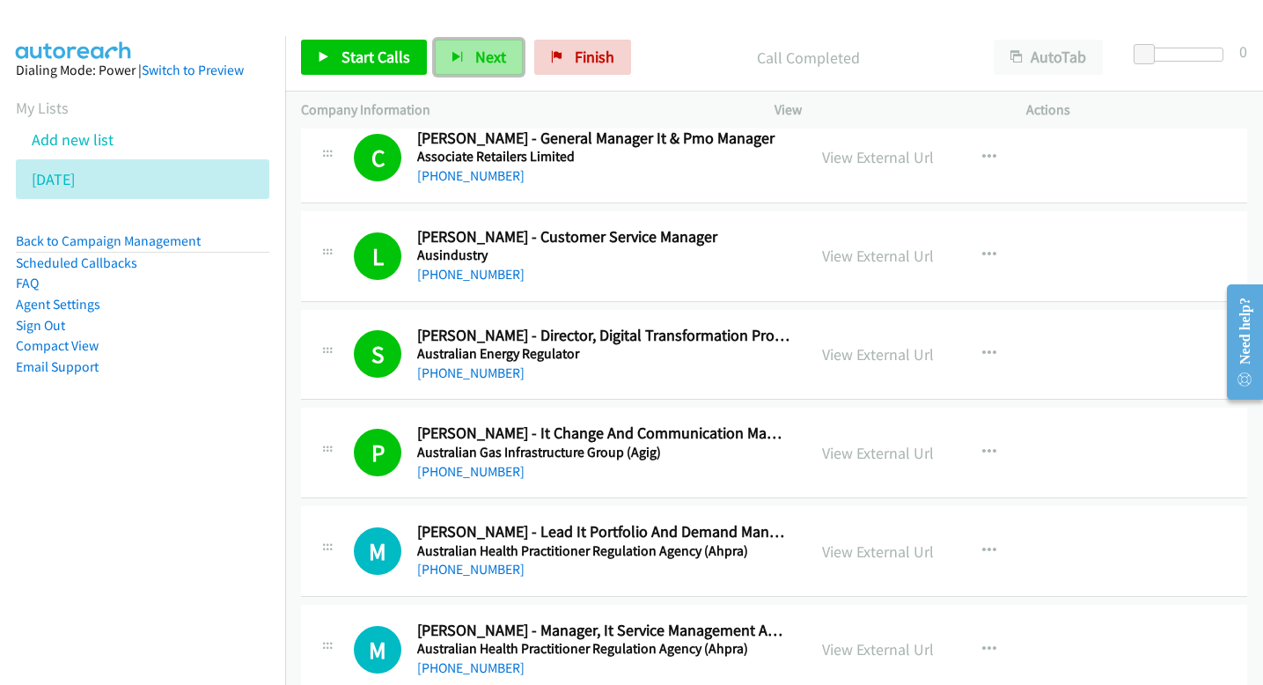
click at [447, 55] on button "Next" at bounding box center [479, 57] width 88 height 35
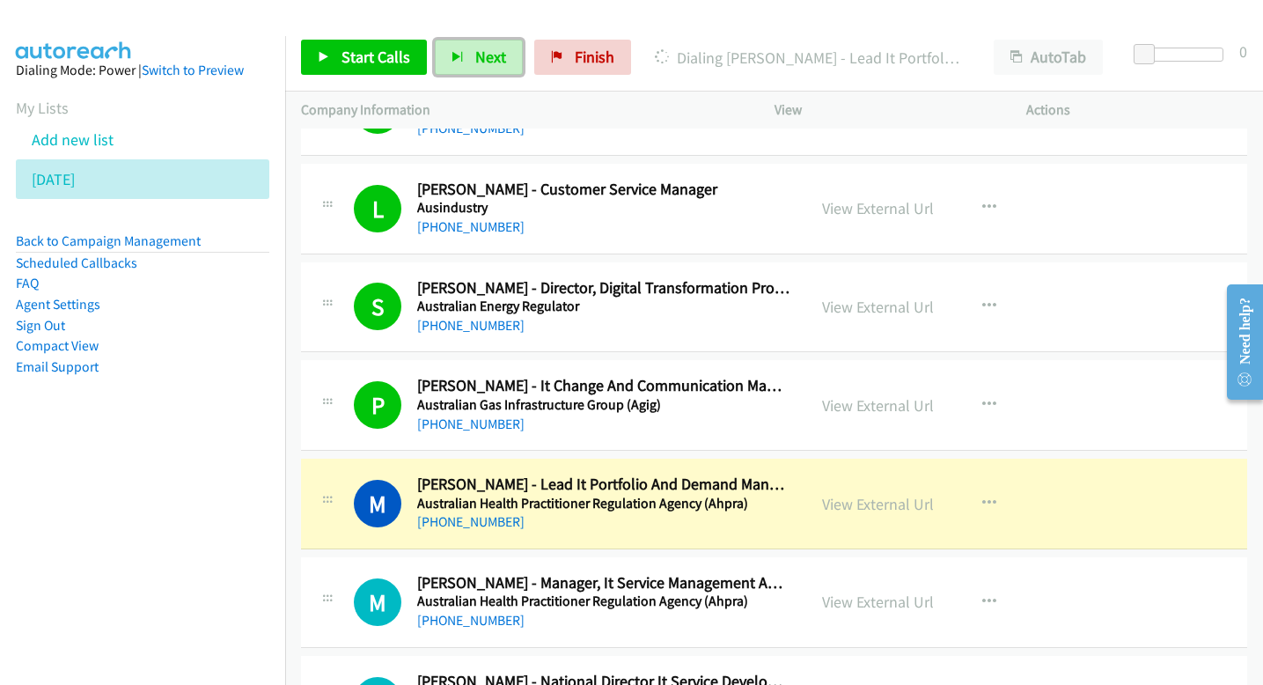
scroll to position [3039, 0]
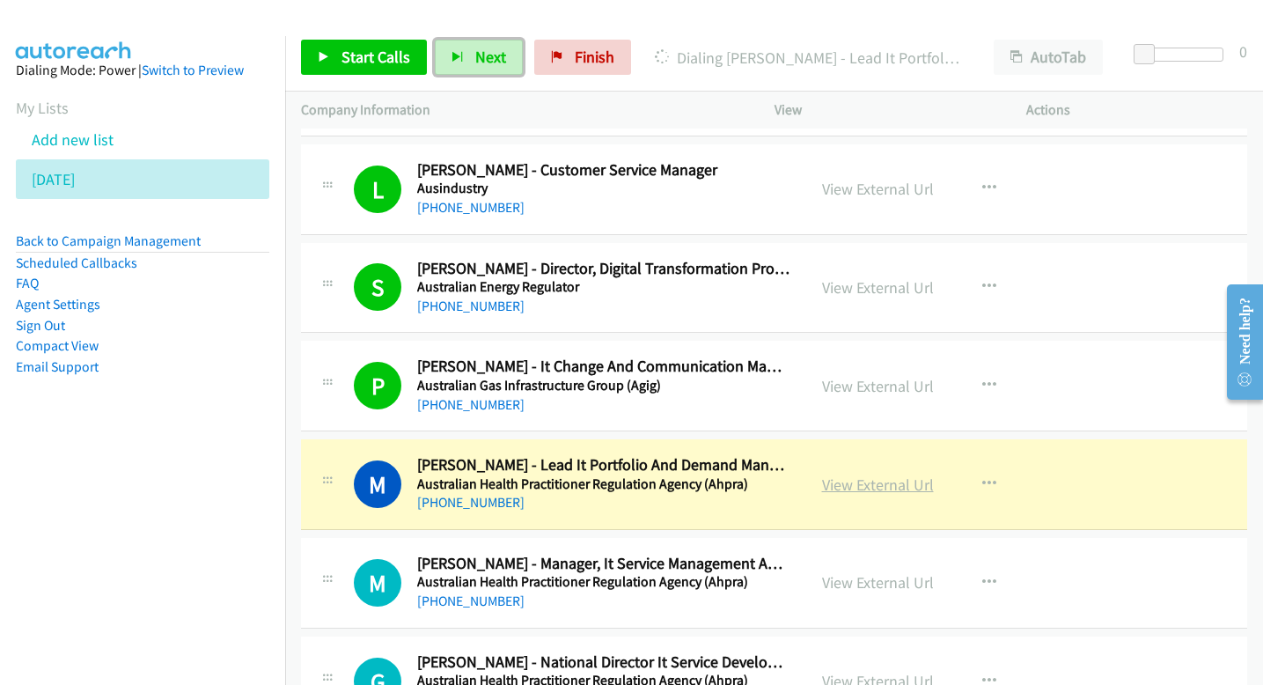
click at [826, 486] on link "View External Url" at bounding box center [878, 484] width 112 height 20
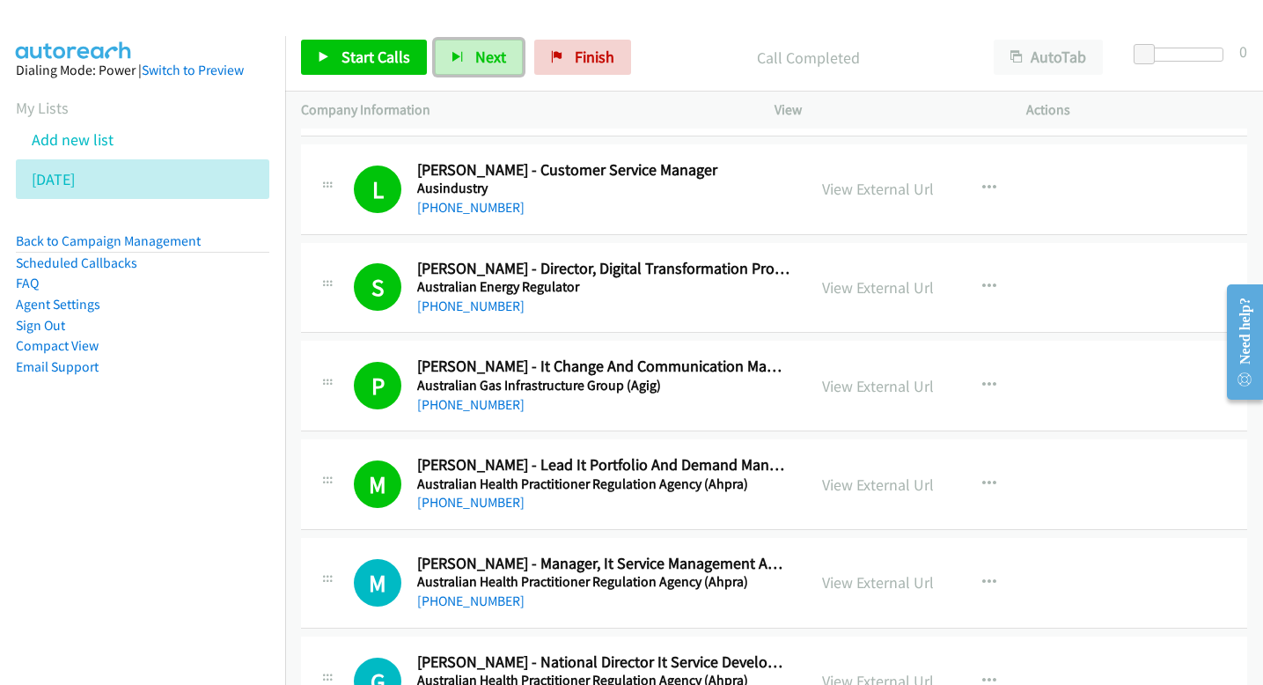
scroll to position [3072, 0]
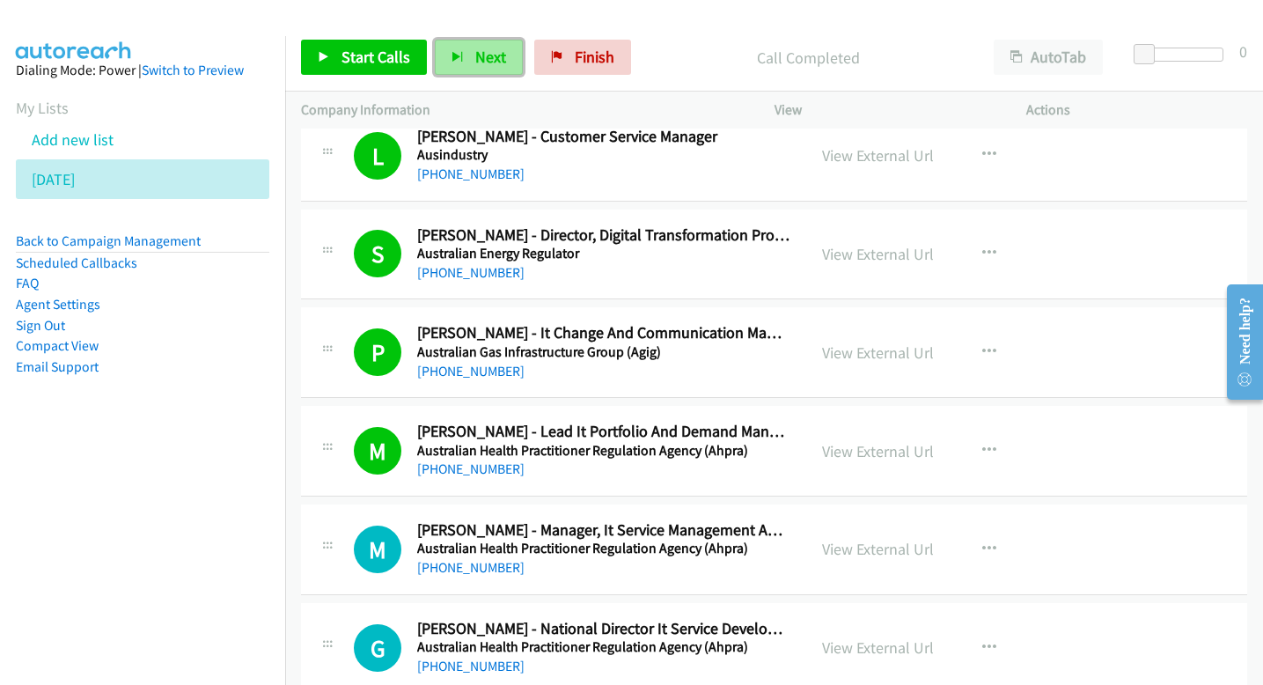
click at [490, 61] on span "Next" at bounding box center [490, 57] width 31 height 20
click at [469, 51] on button "Next" at bounding box center [479, 57] width 88 height 35
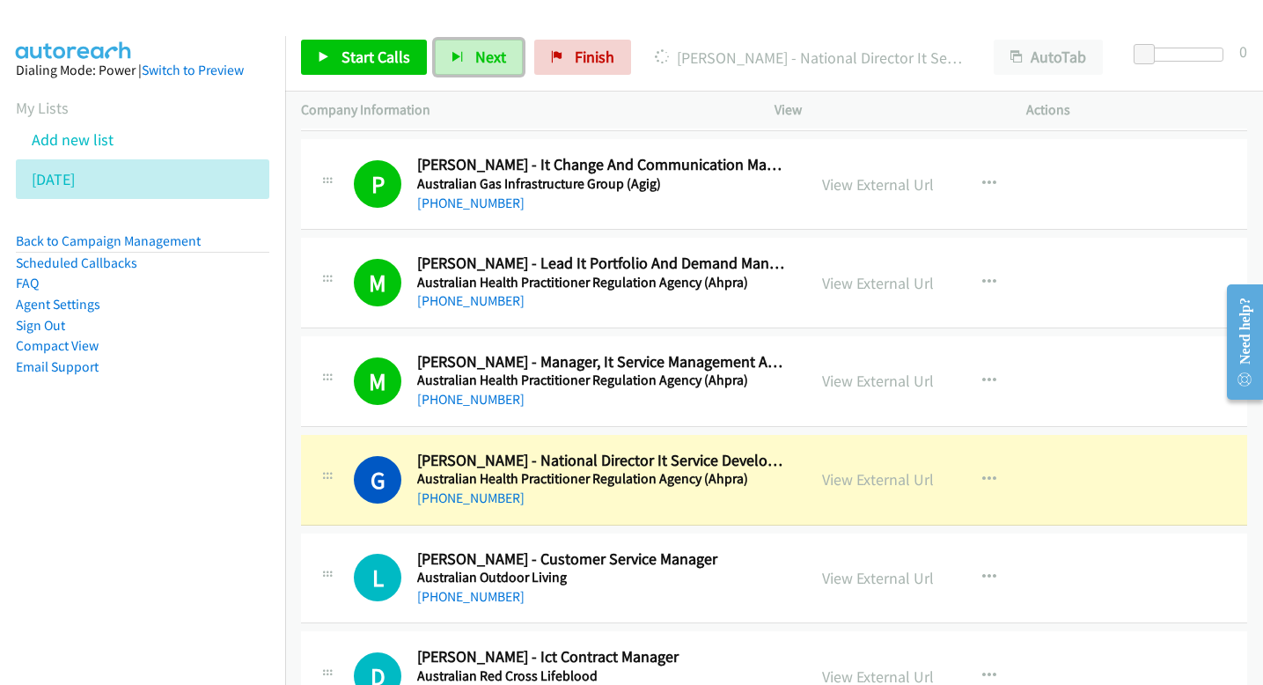
scroll to position [3269, 0]
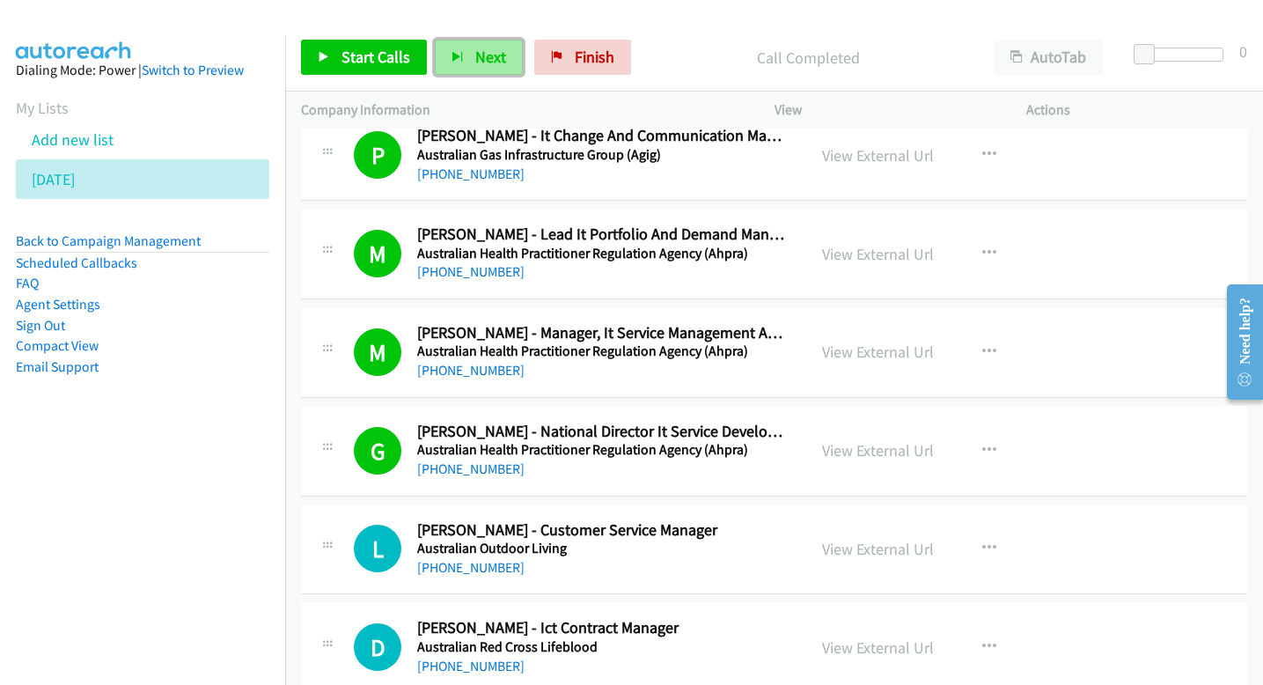
click at [469, 61] on button "Next" at bounding box center [479, 57] width 88 height 35
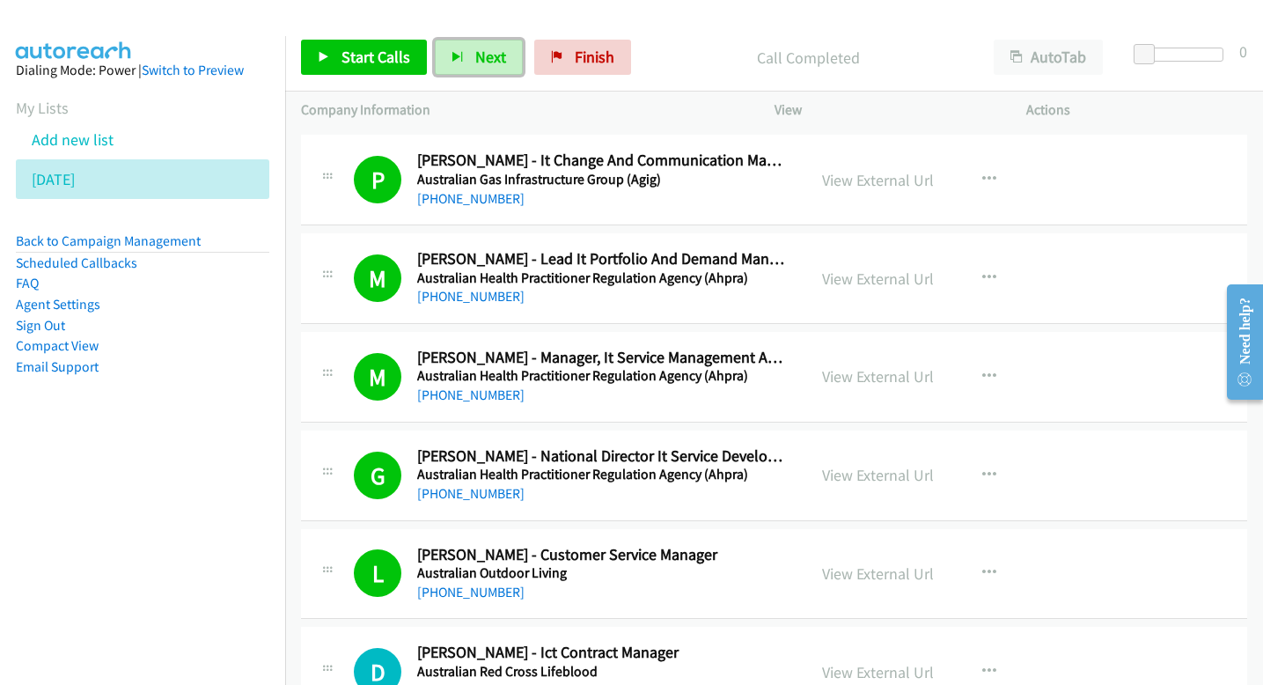
scroll to position [3231, 0]
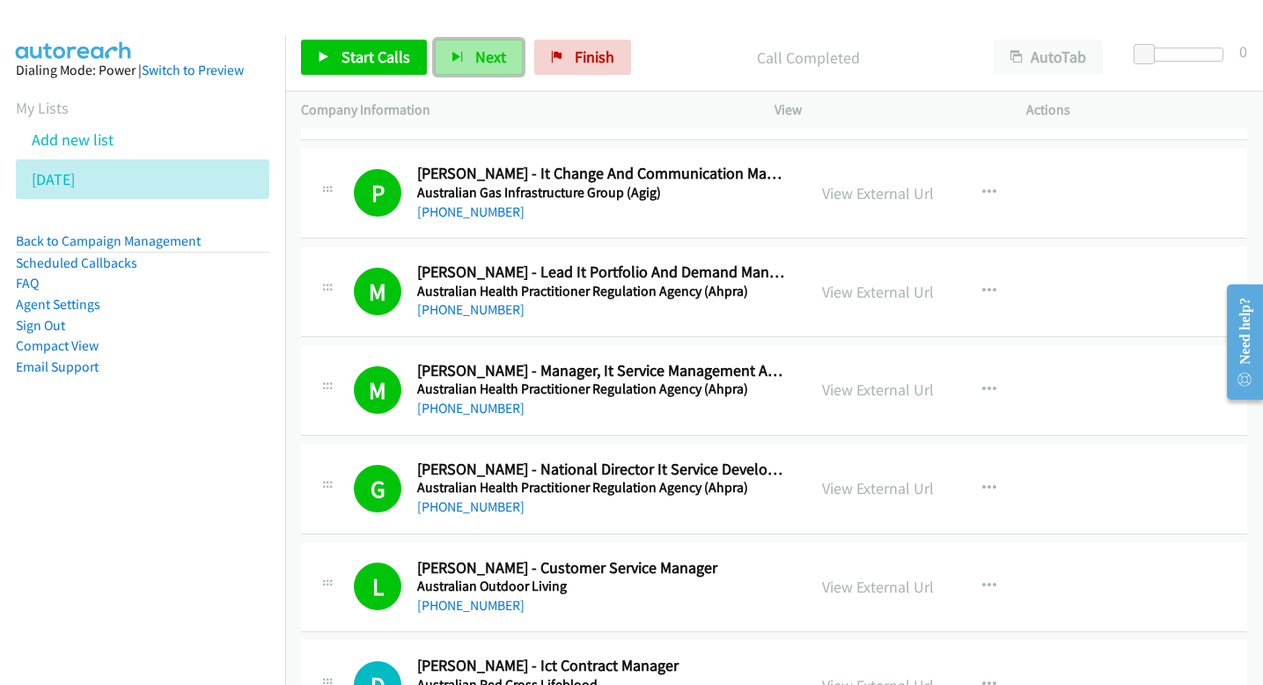
click at [468, 64] on button "Next" at bounding box center [479, 57] width 88 height 35
click at [498, 48] on span "Next" at bounding box center [490, 57] width 31 height 20
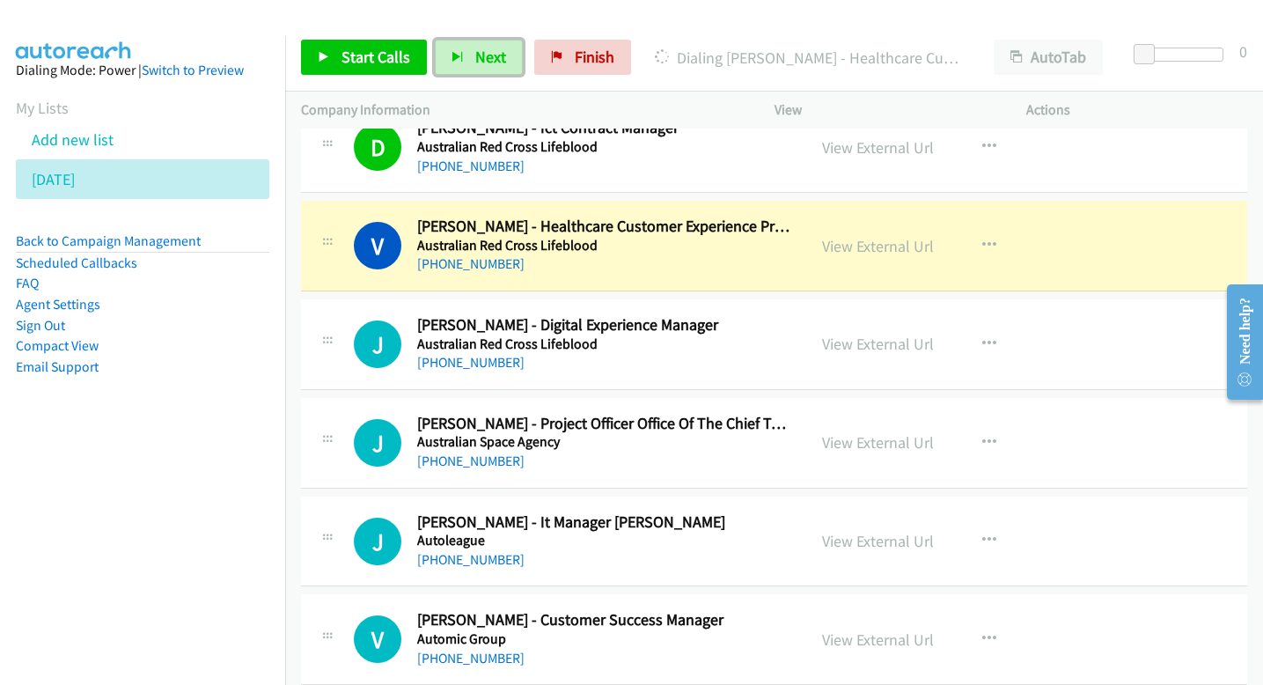
scroll to position [3770, 0]
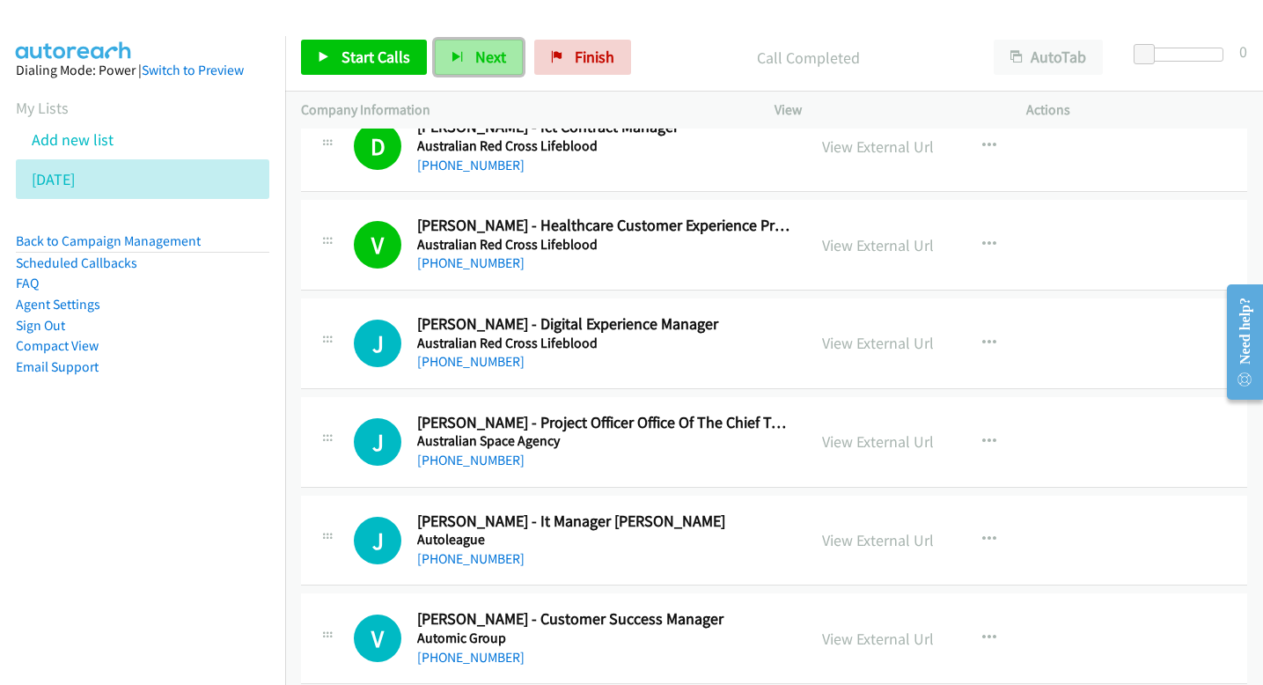
click at [492, 66] on span "Next" at bounding box center [490, 57] width 31 height 20
click at [457, 52] on icon "button" at bounding box center [457, 58] width 12 height 12
click at [455, 57] on icon "button" at bounding box center [457, 58] width 12 height 12
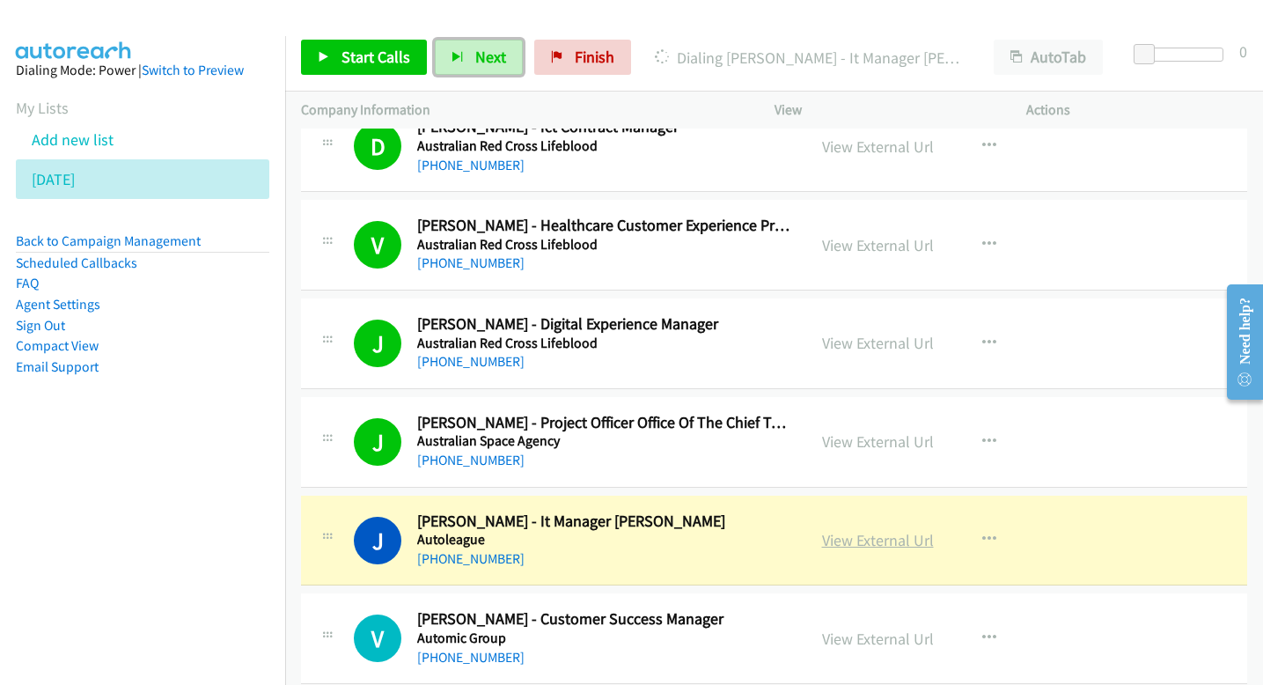
click at [849, 540] on link "View External Url" at bounding box center [878, 540] width 112 height 20
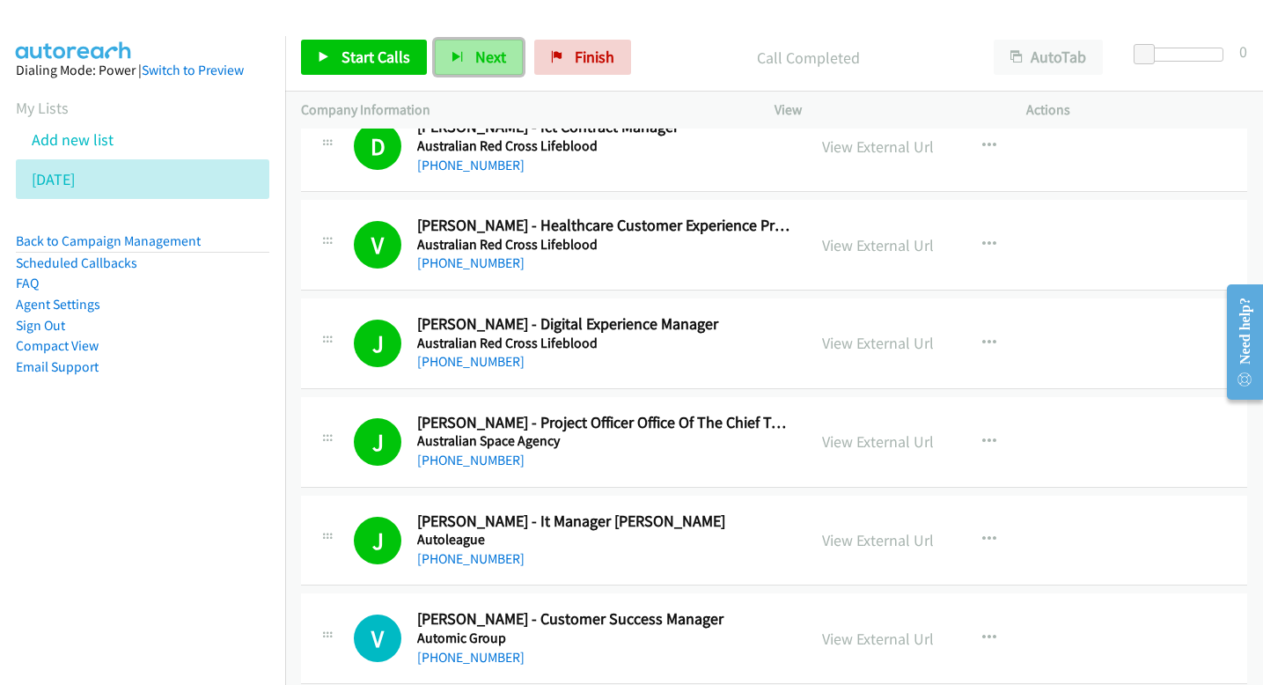
click at [502, 65] on button "Next" at bounding box center [479, 57] width 88 height 35
click at [507, 66] on button "Next" at bounding box center [479, 57] width 88 height 35
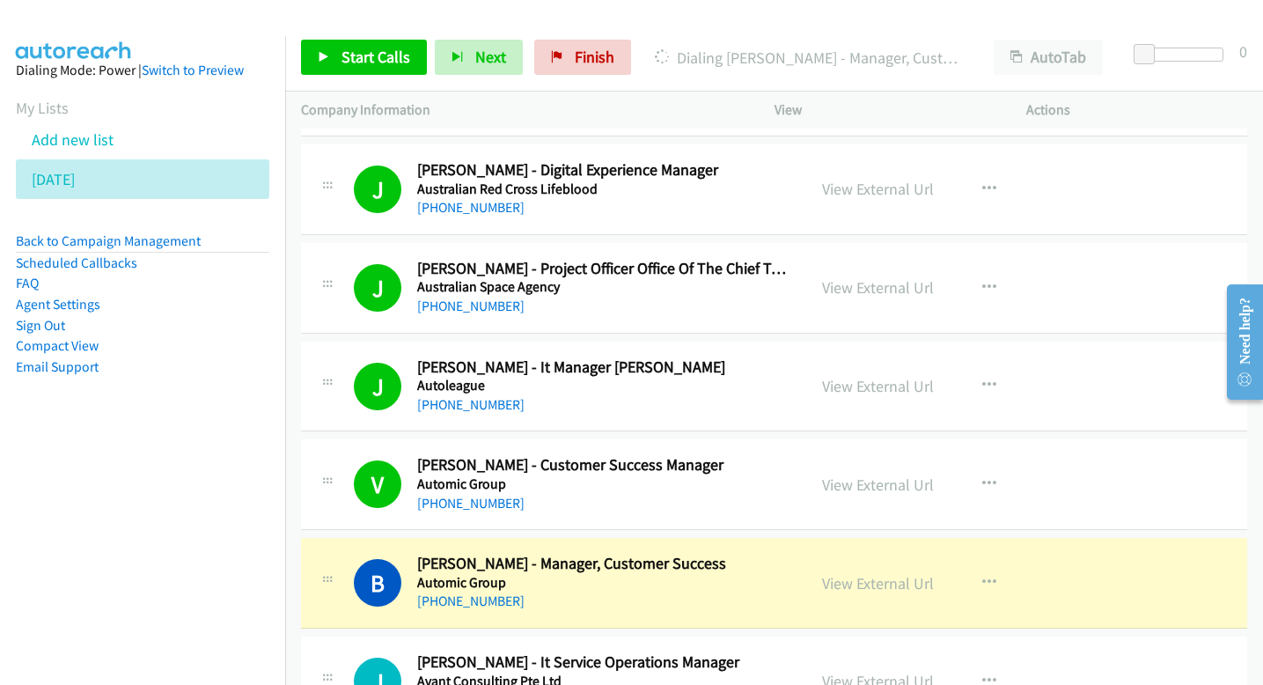
scroll to position [3925, 0]
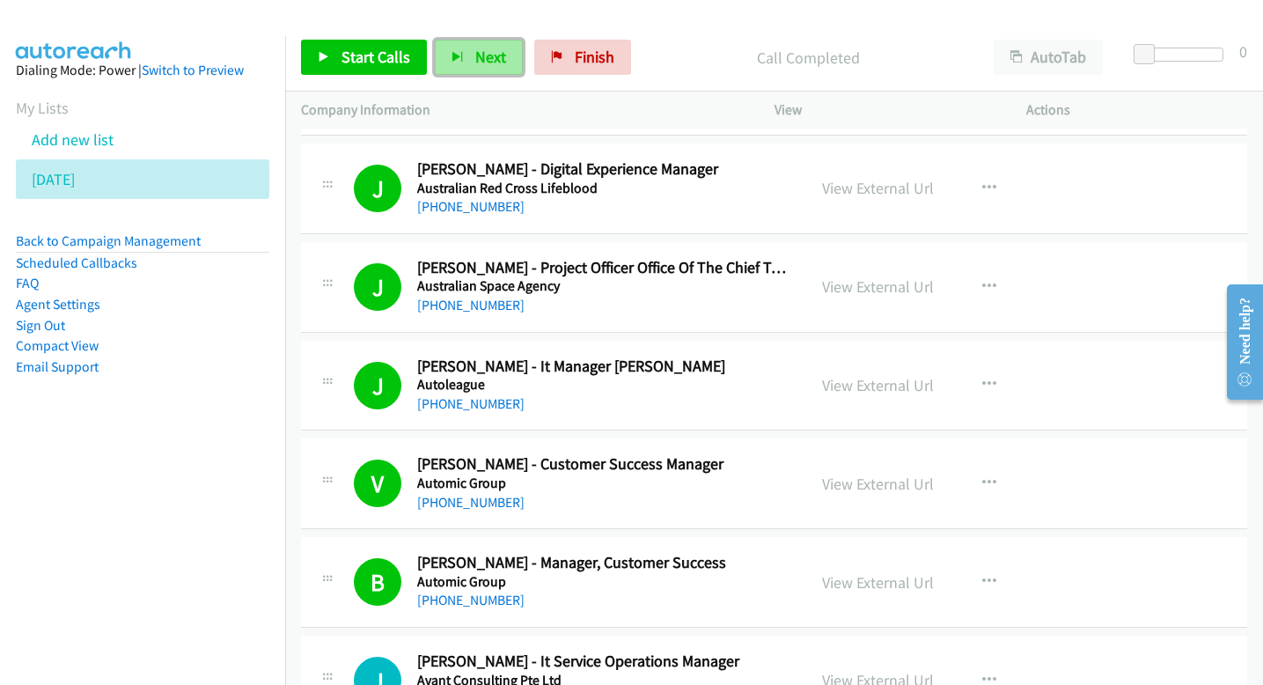
click at [484, 63] on span "Next" at bounding box center [490, 57] width 31 height 20
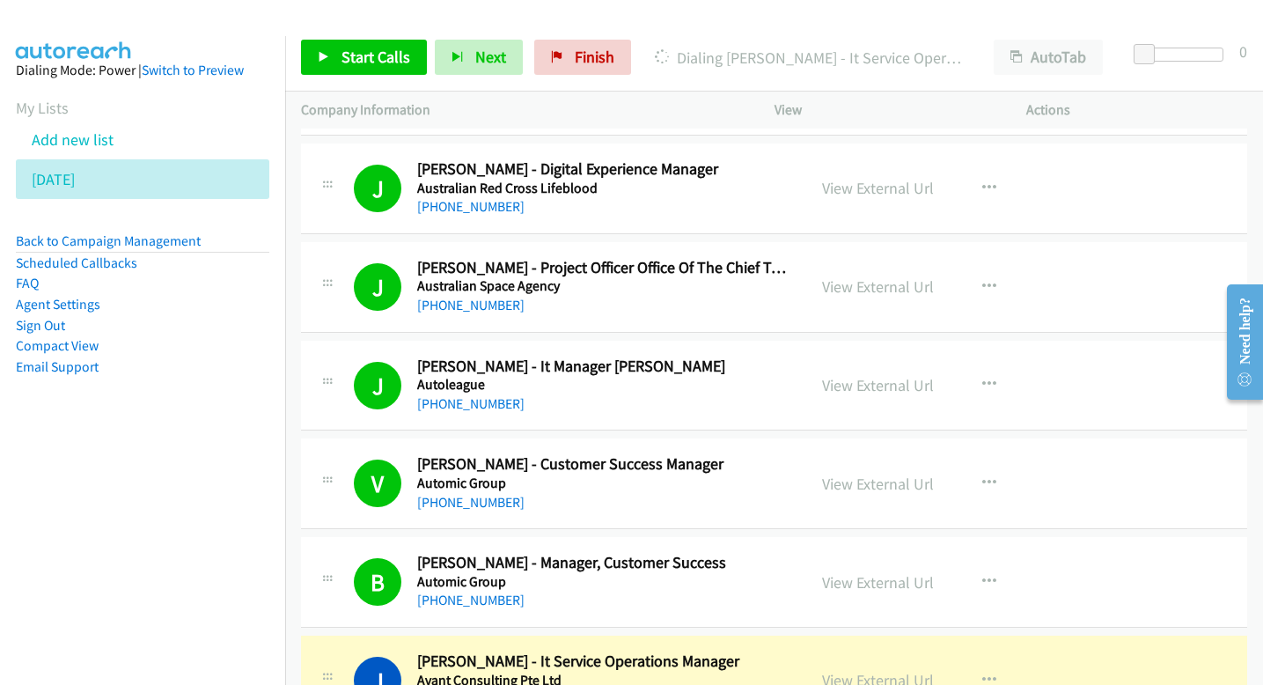
scroll to position [3951, 0]
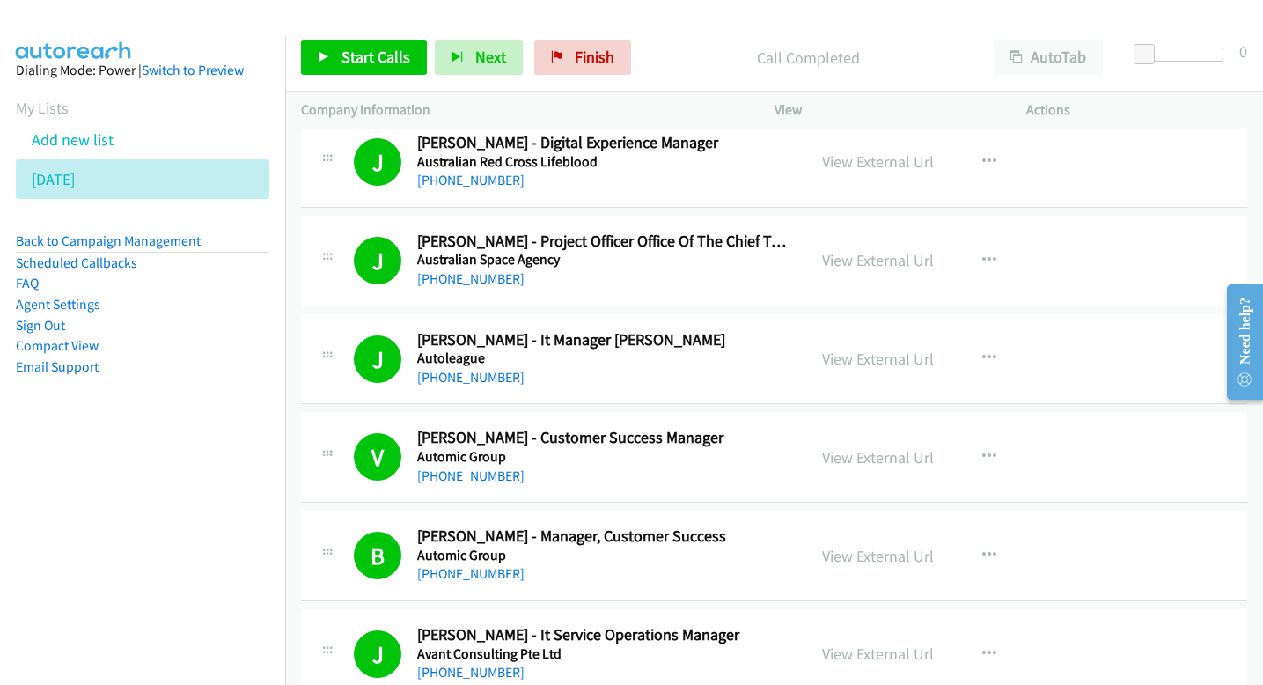
click at [456, 82] on div "Start Calls Pause Next Finish Call Completed AutoTab AutoTab 0" at bounding box center [774, 58] width 978 height 68
click at [456, 62] on icon "button" at bounding box center [457, 58] width 12 height 12
click at [466, 65] on button "Next" at bounding box center [479, 57] width 88 height 35
click at [482, 55] on span "Next" at bounding box center [490, 57] width 31 height 20
click at [514, 53] on button "Next" at bounding box center [479, 57] width 88 height 35
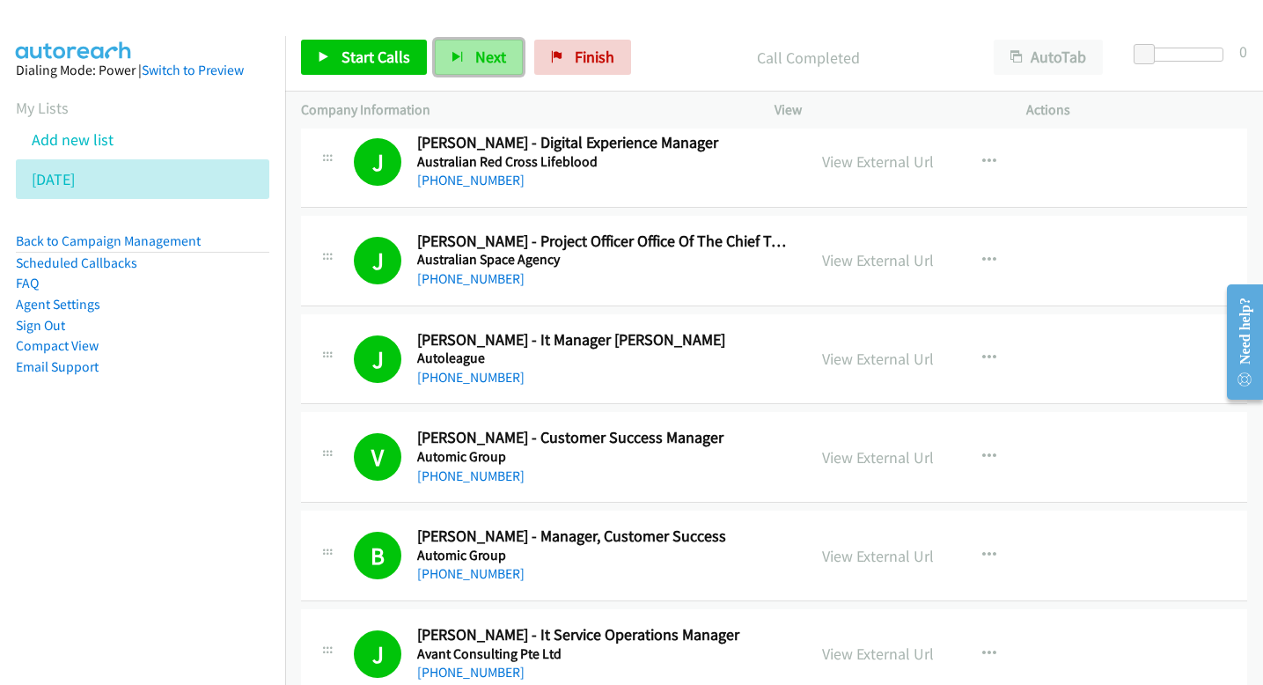
click at [485, 67] on button "Next" at bounding box center [479, 57] width 88 height 35
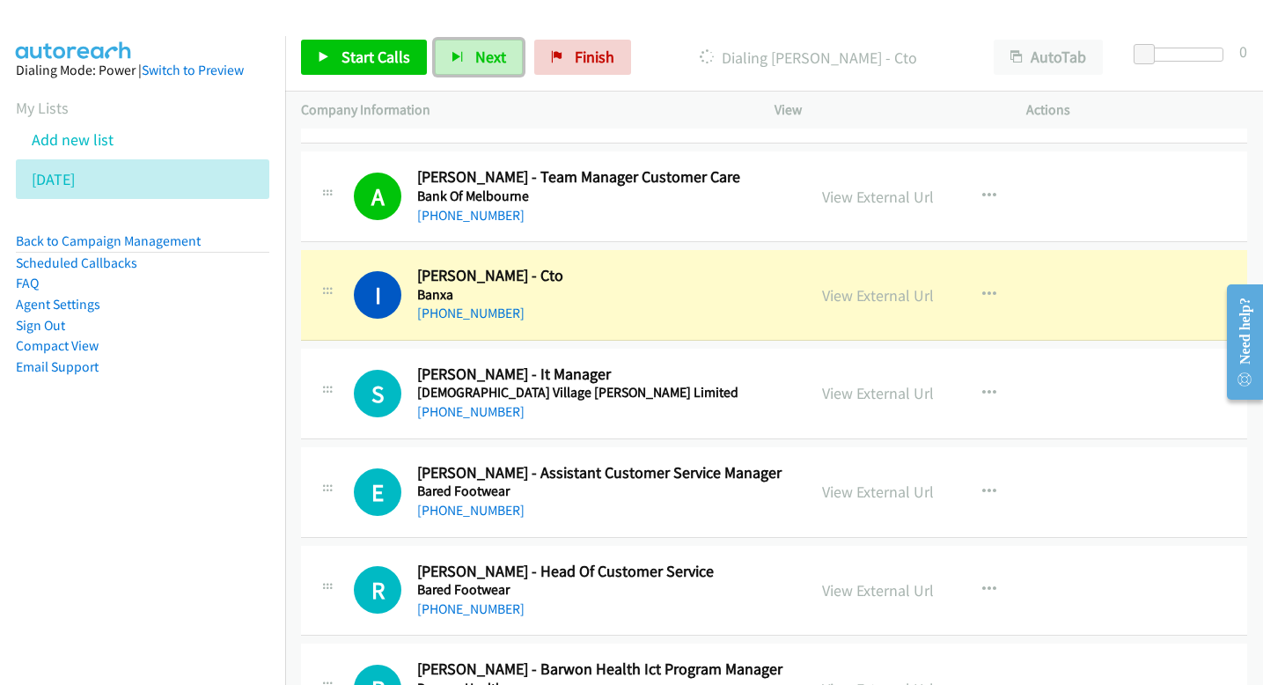
scroll to position [4804, 0]
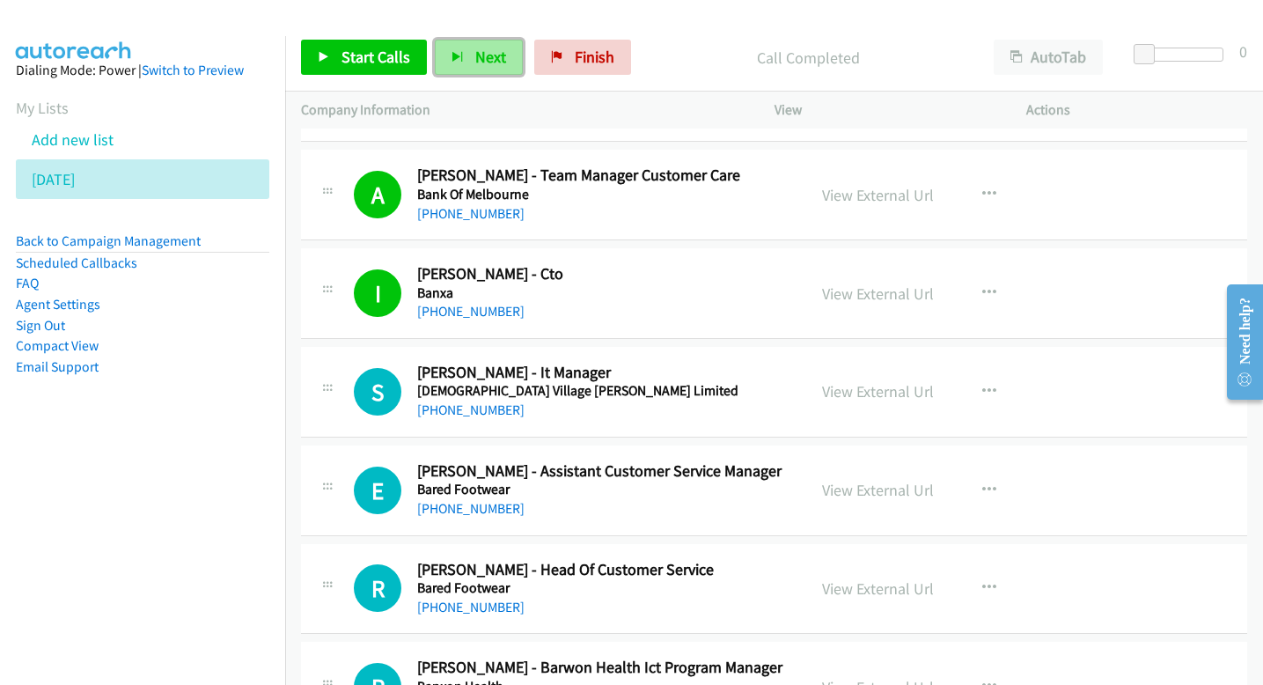
click at [466, 63] on button "Next" at bounding box center [479, 57] width 88 height 35
click at [491, 68] on button "Next" at bounding box center [479, 57] width 88 height 35
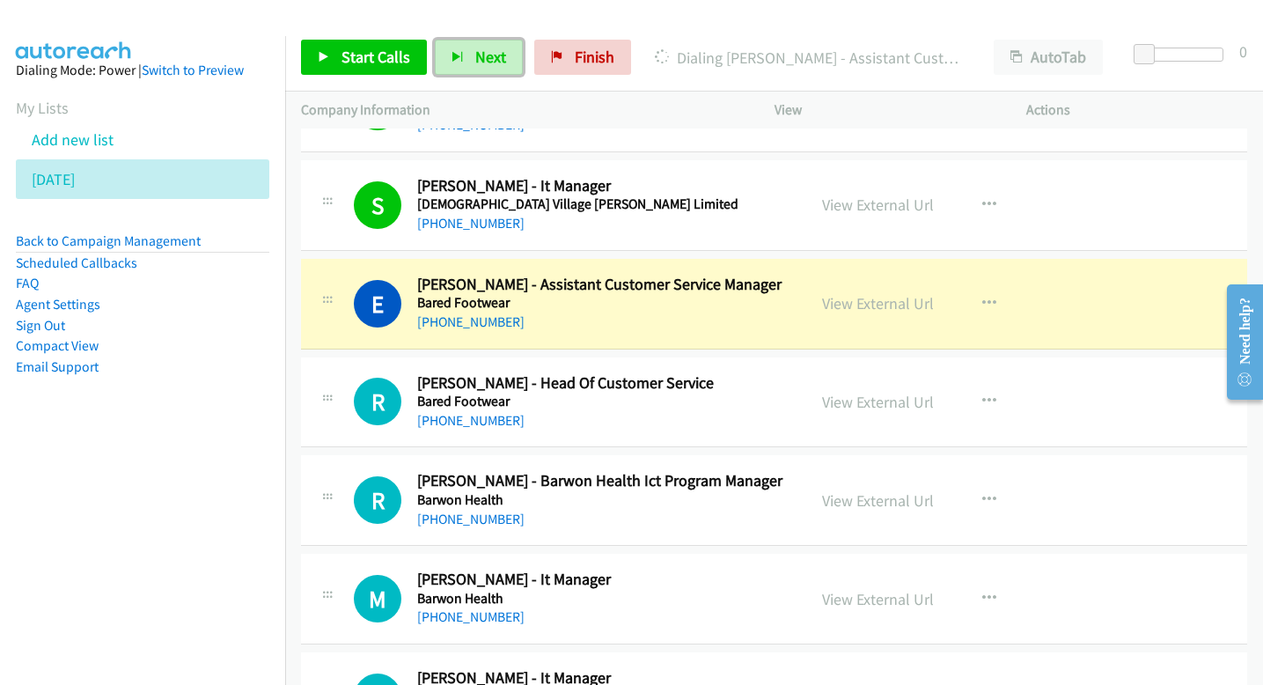
scroll to position [4999, 0]
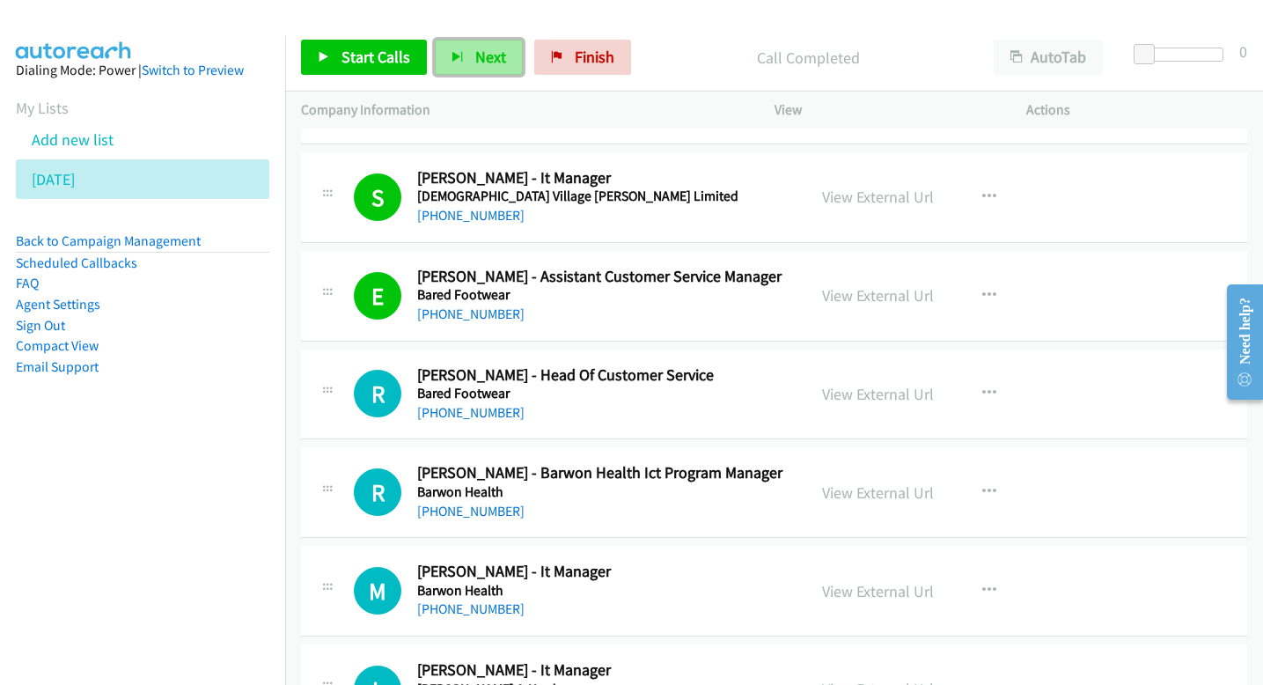
click at [487, 41] on button "Next" at bounding box center [479, 57] width 88 height 35
click at [487, 49] on span "Next" at bounding box center [490, 57] width 31 height 20
click at [495, 60] on span "Next" at bounding box center [490, 57] width 31 height 20
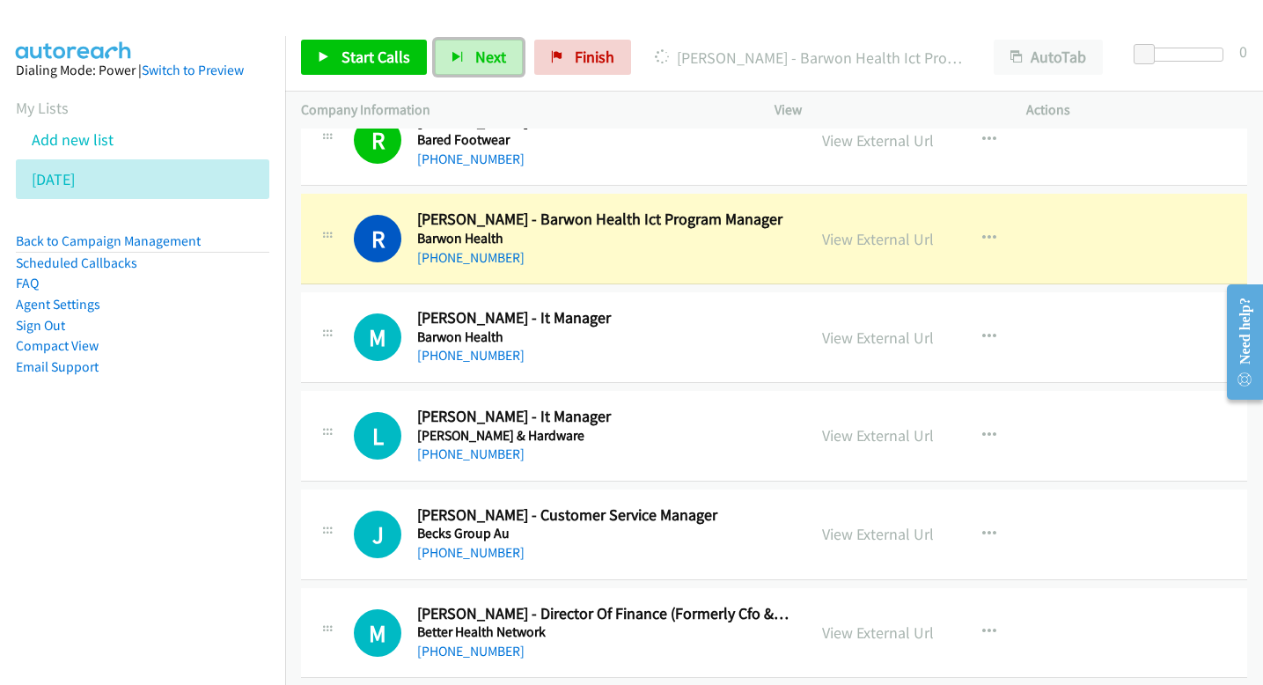
scroll to position [5255, 0]
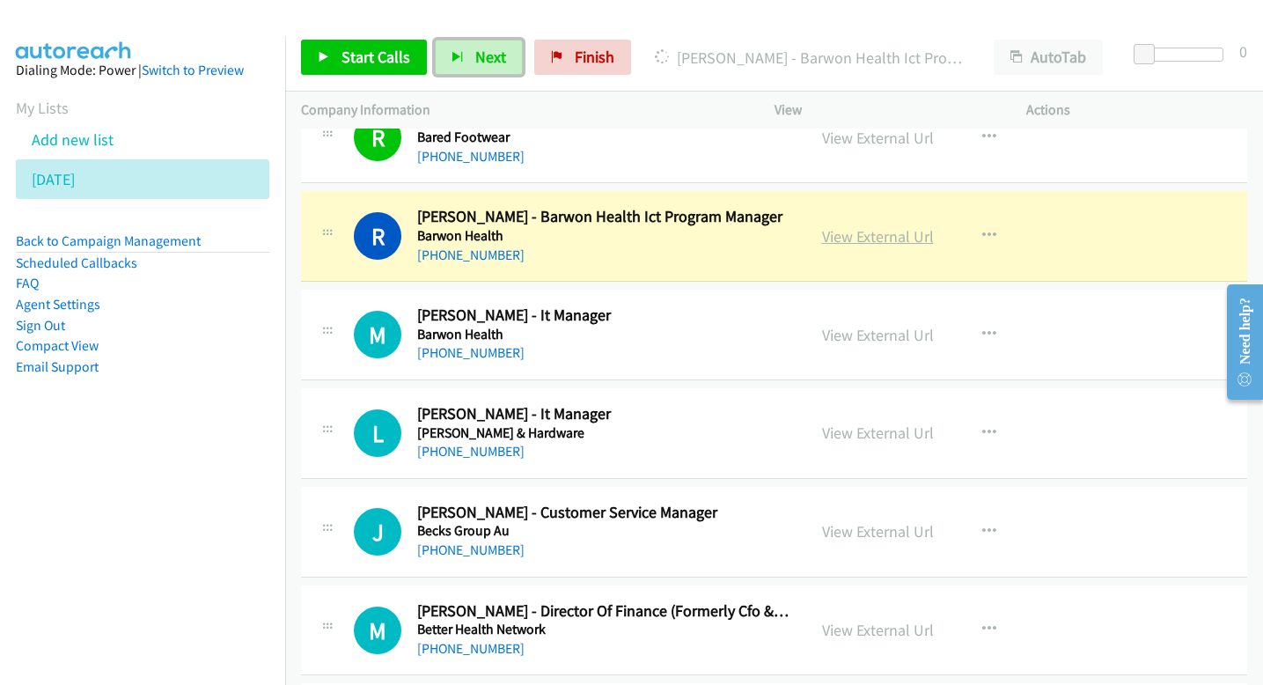
click at [902, 234] on link "View External Url" at bounding box center [878, 236] width 112 height 20
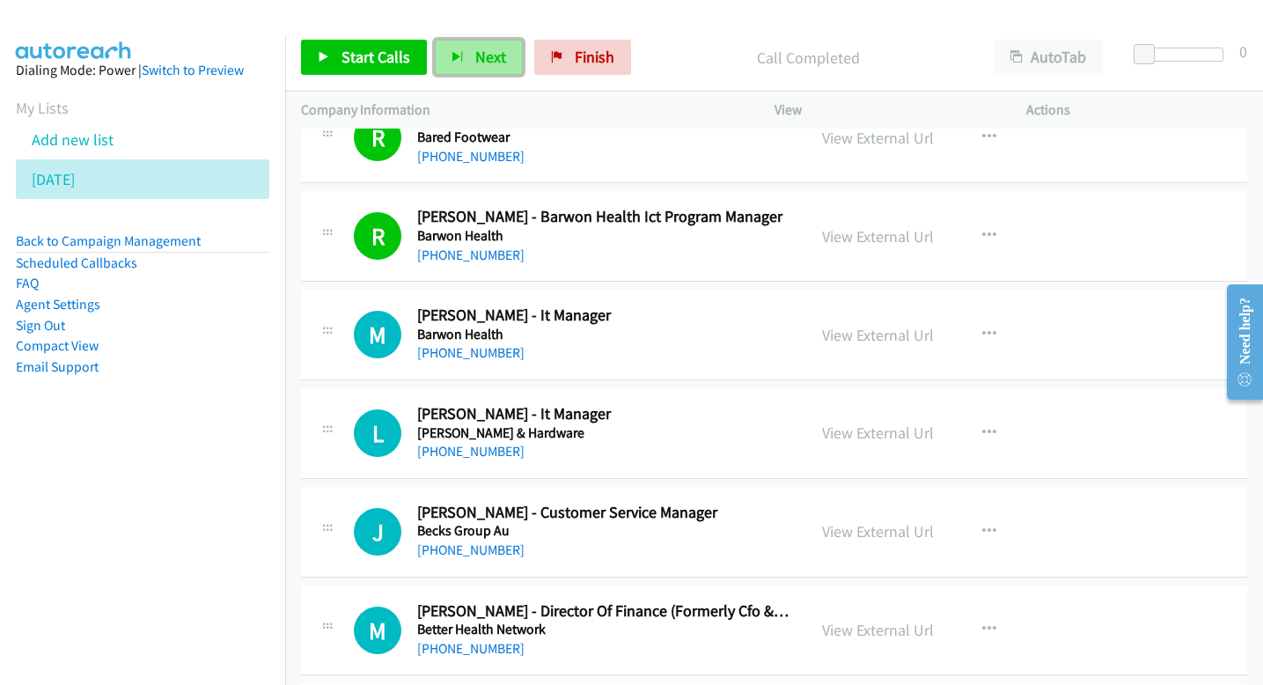
click at [505, 57] on button "Next" at bounding box center [479, 57] width 88 height 35
click at [480, 45] on button "Next" at bounding box center [479, 57] width 88 height 35
click at [478, 66] on span "Next" at bounding box center [490, 57] width 31 height 20
click at [465, 67] on button "Next" at bounding box center [479, 57] width 88 height 35
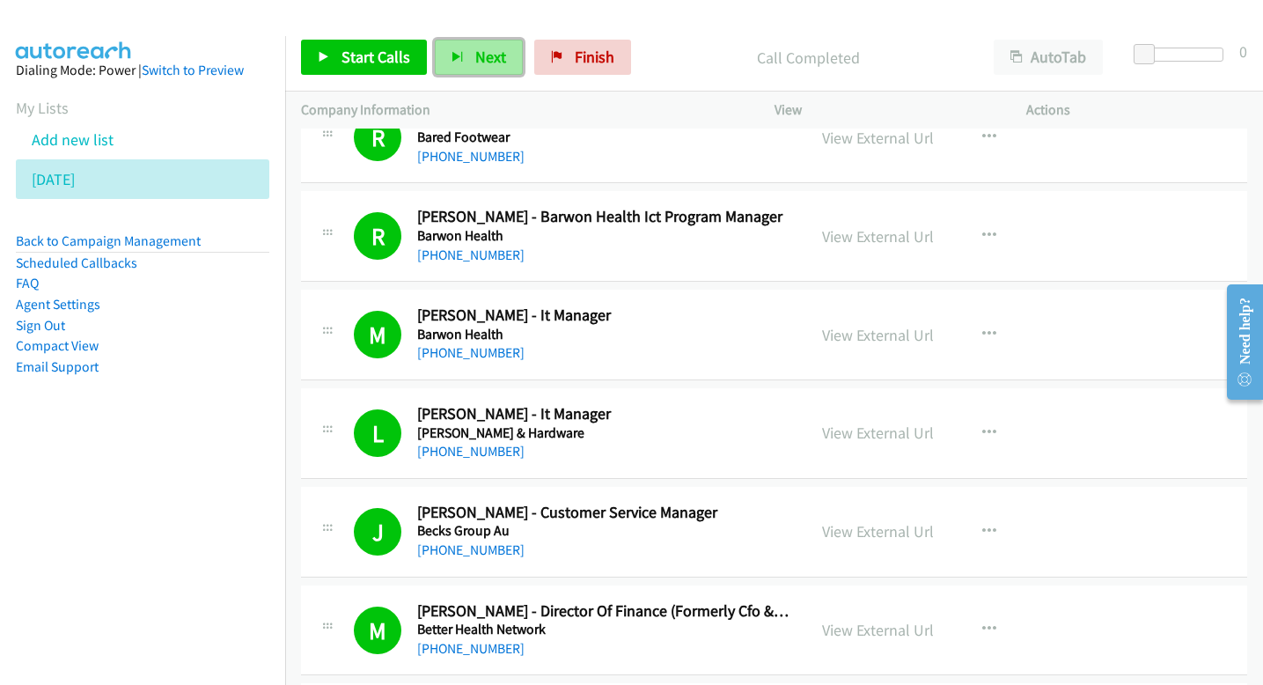
click at [502, 62] on button "Next" at bounding box center [479, 57] width 88 height 35
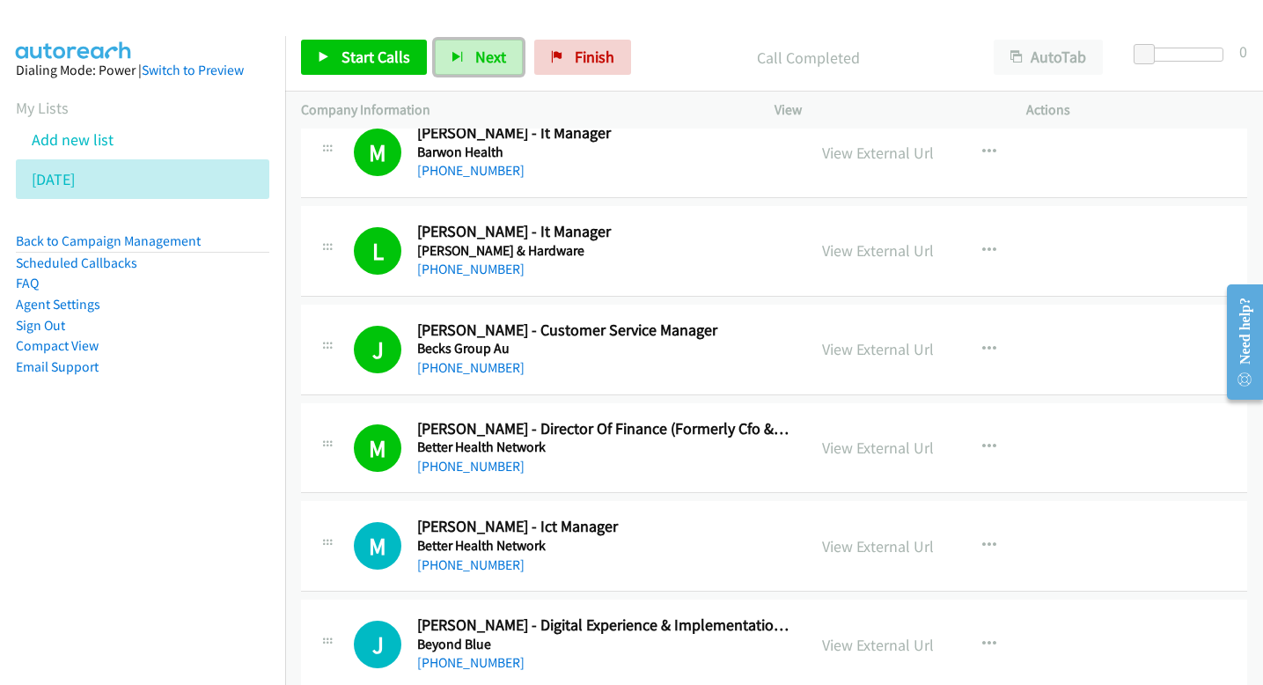
scroll to position [5516, 0]
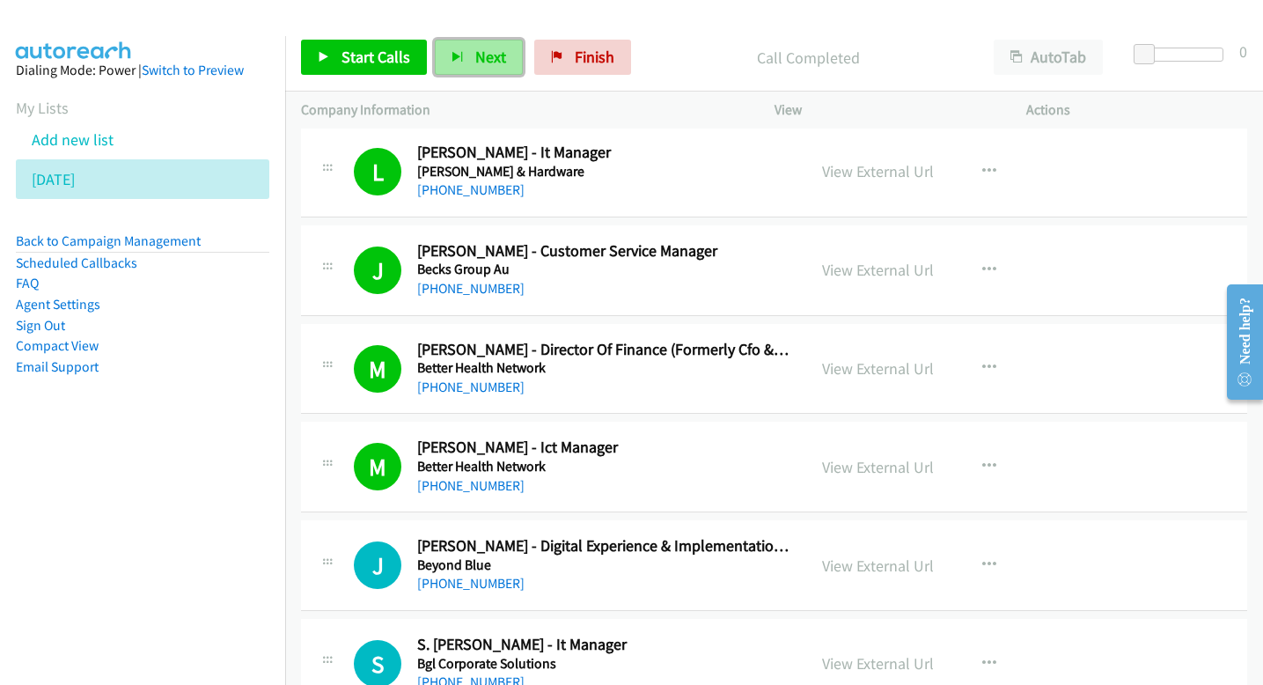
click at [501, 52] on span "Next" at bounding box center [490, 57] width 31 height 20
click at [498, 49] on span "Next" at bounding box center [490, 57] width 31 height 20
click at [484, 60] on span "Next" at bounding box center [490, 57] width 31 height 20
click at [484, 55] on span "Next" at bounding box center [490, 57] width 31 height 20
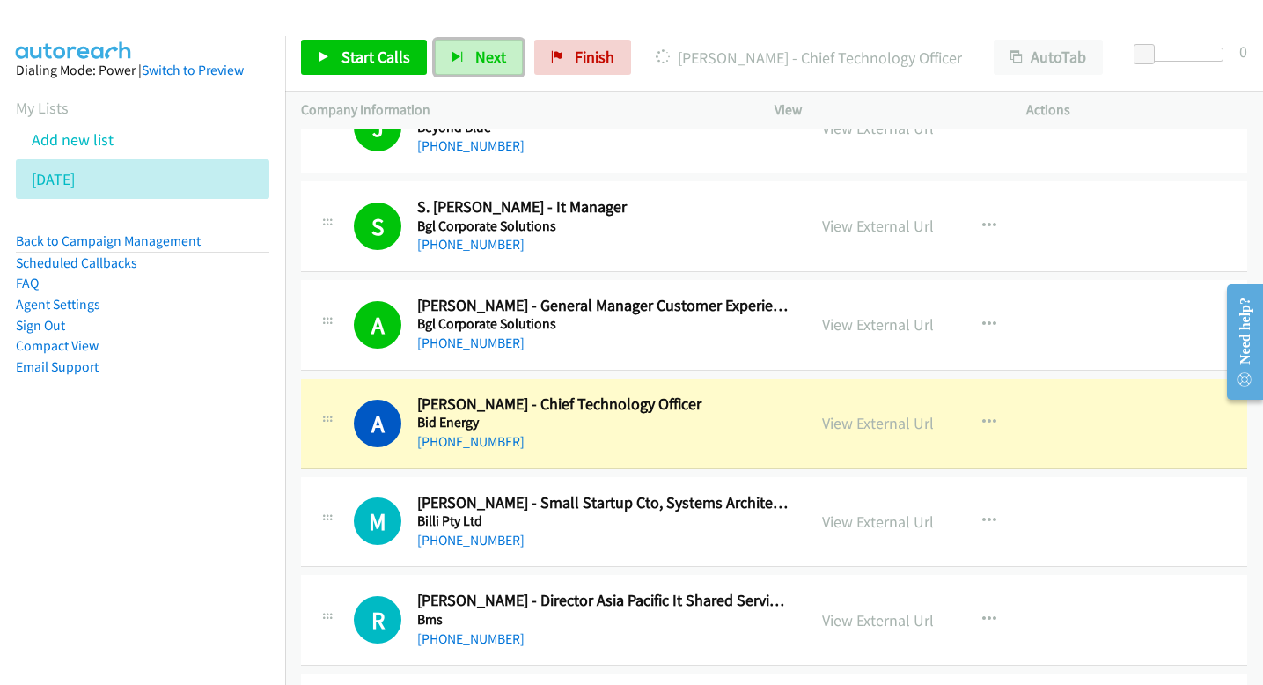
scroll to position [5960, 0]
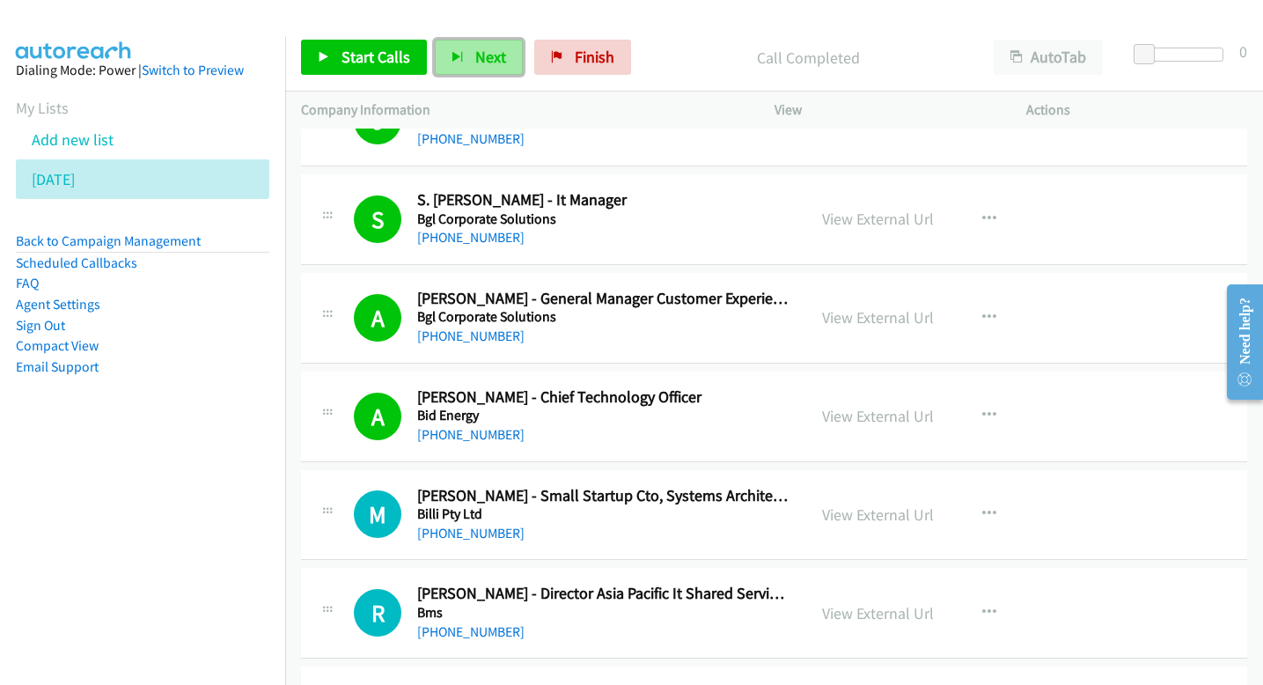
click at [502, 42] on button "Next" at bounding box center [479, 57] width 88 height 35
click at [461, 58] on button "Next" at bounding box center [479, 57] width 88 height 35
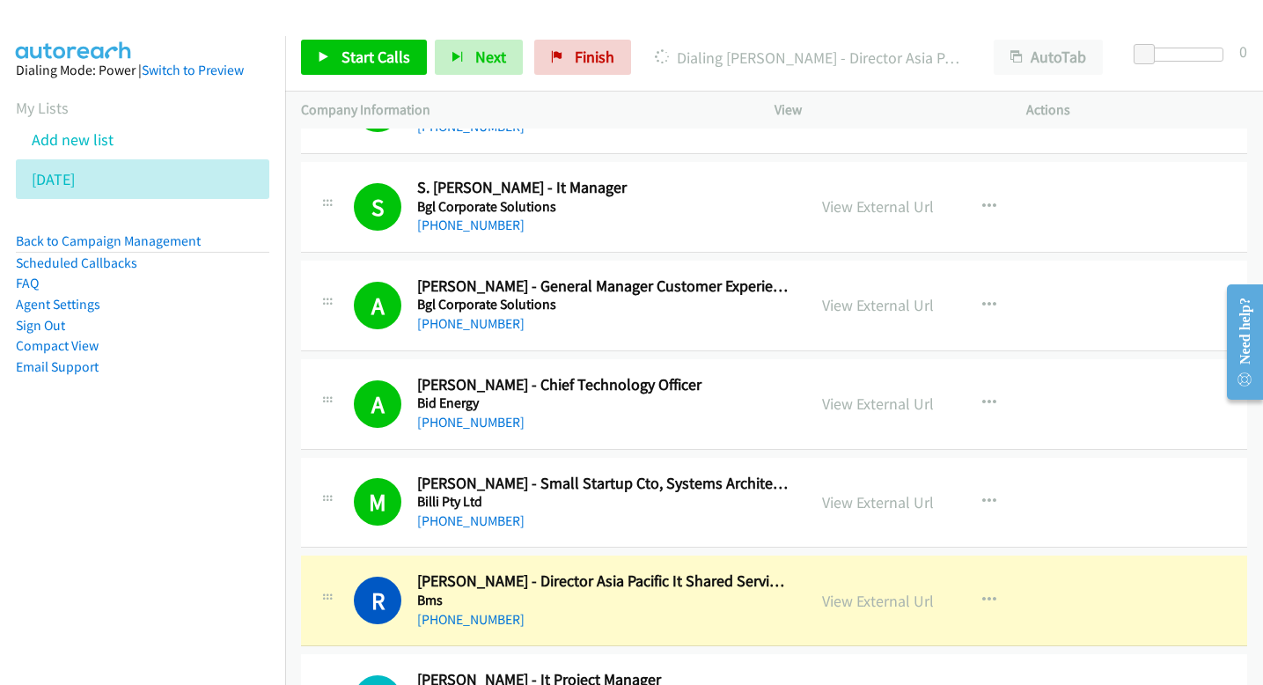
scroll to position [5977, 0]
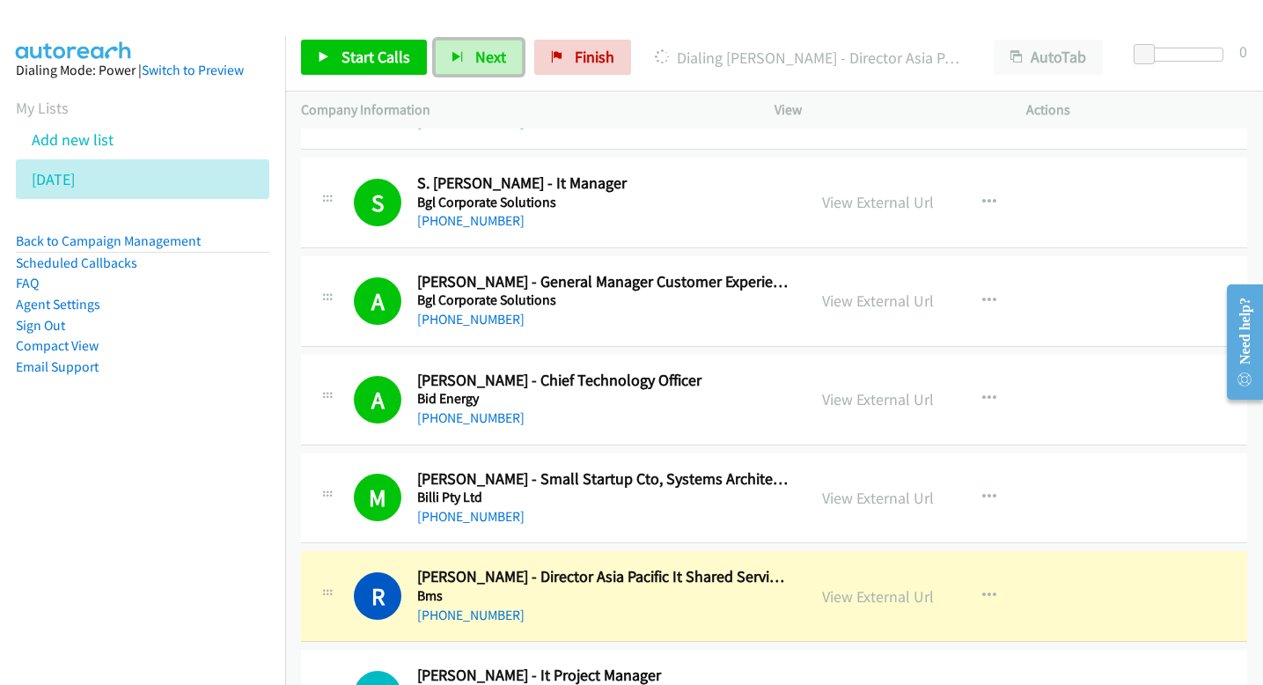
click at [523, 599] on h5 "Bms" at bounding box center [603, 596] width 373 height 18
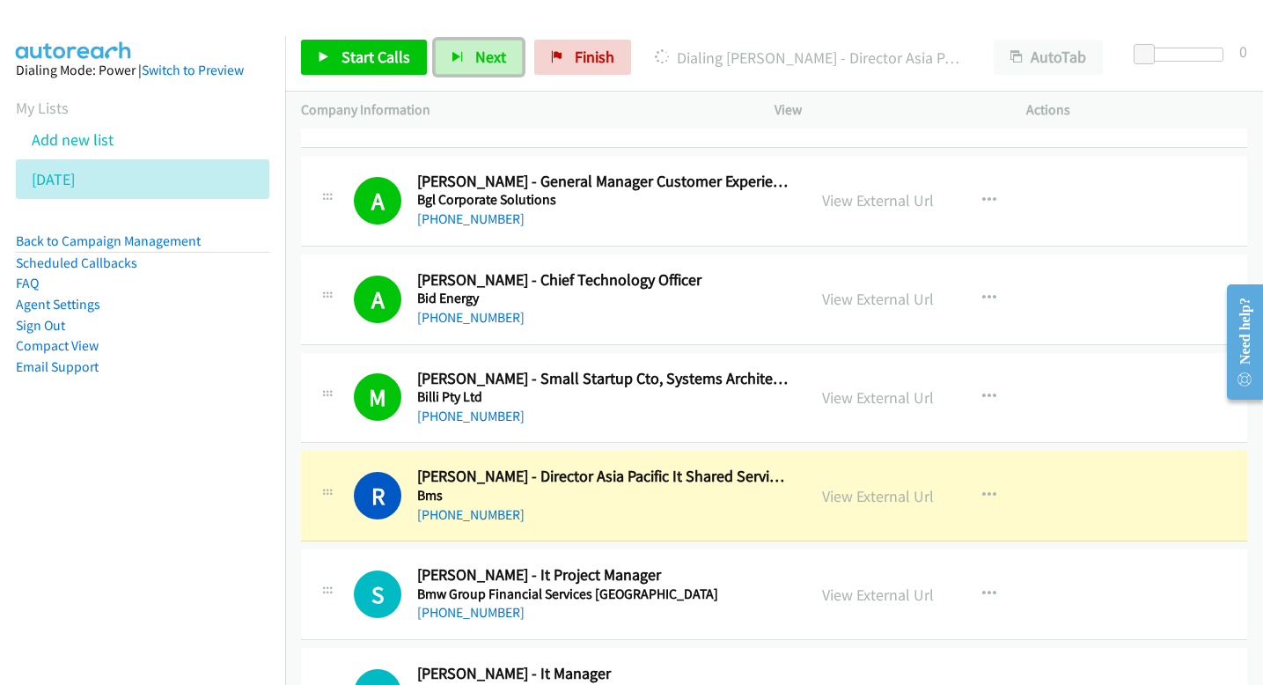
scroll to position [6079, 0]
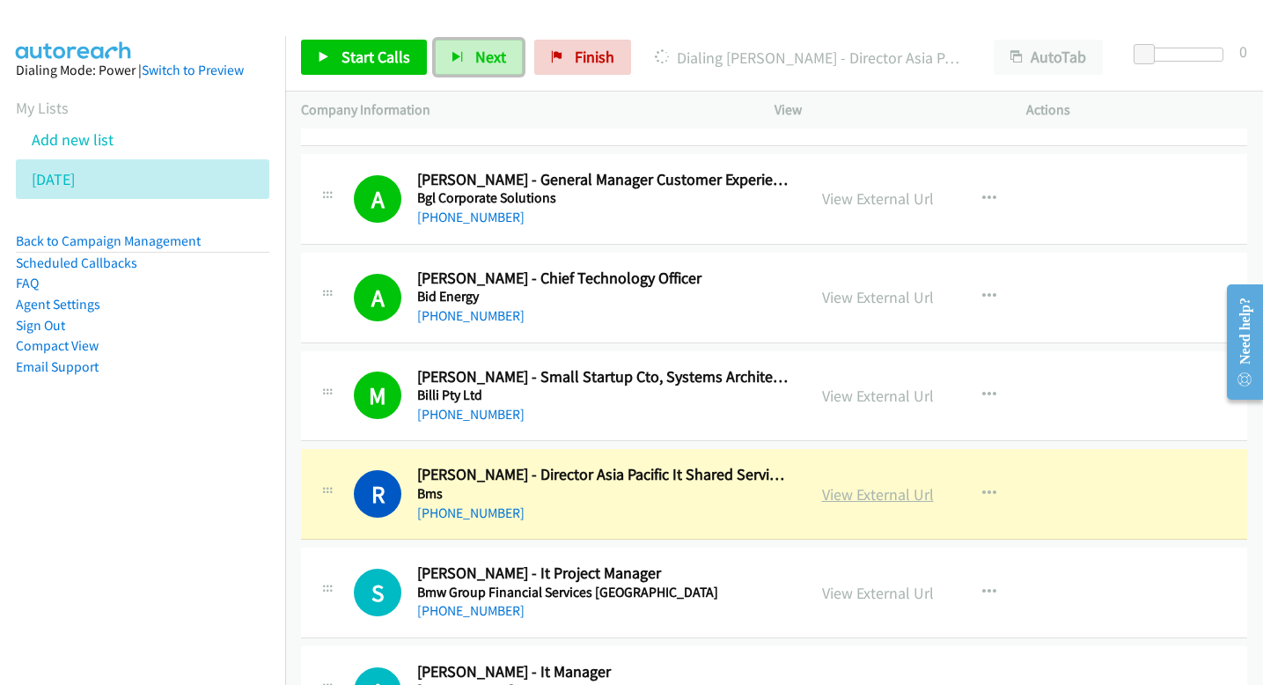
click at [854, 489] on link "View External Url" at bounding box center [878, 494] width 112 height 20
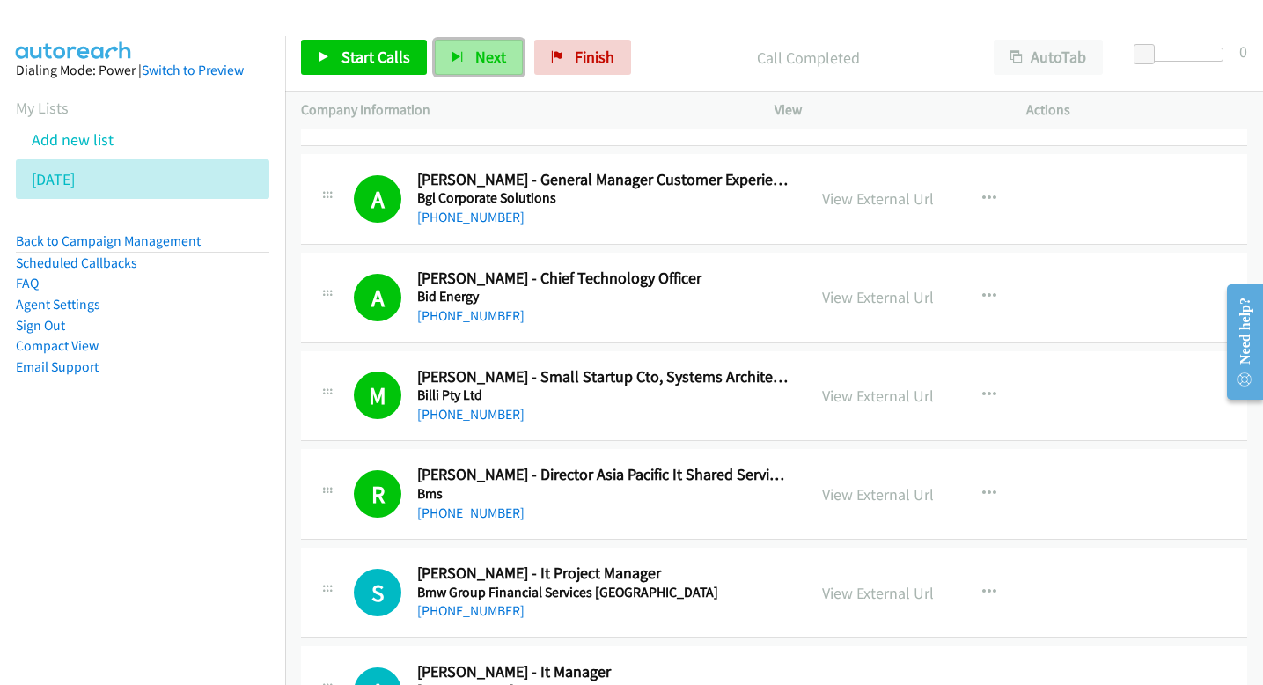
click at [510, 47] on button "Next" at bounding box center [479, 57] width 88 height 35
click at [475, 62] on span "Next" at bounding box center [490, 57] width 31 height 20
click at [499, 47] on span "Next" at bounding box center [490, 57] width 31 height 20
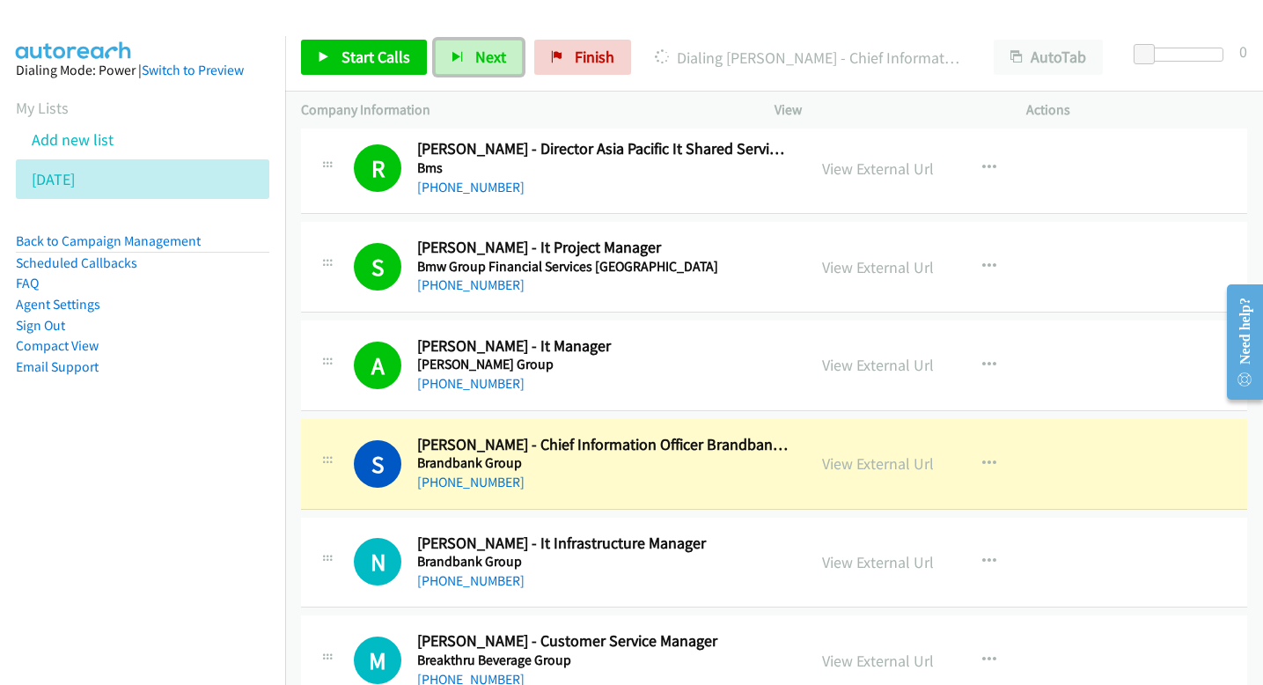
scroll to position [6434, 0]
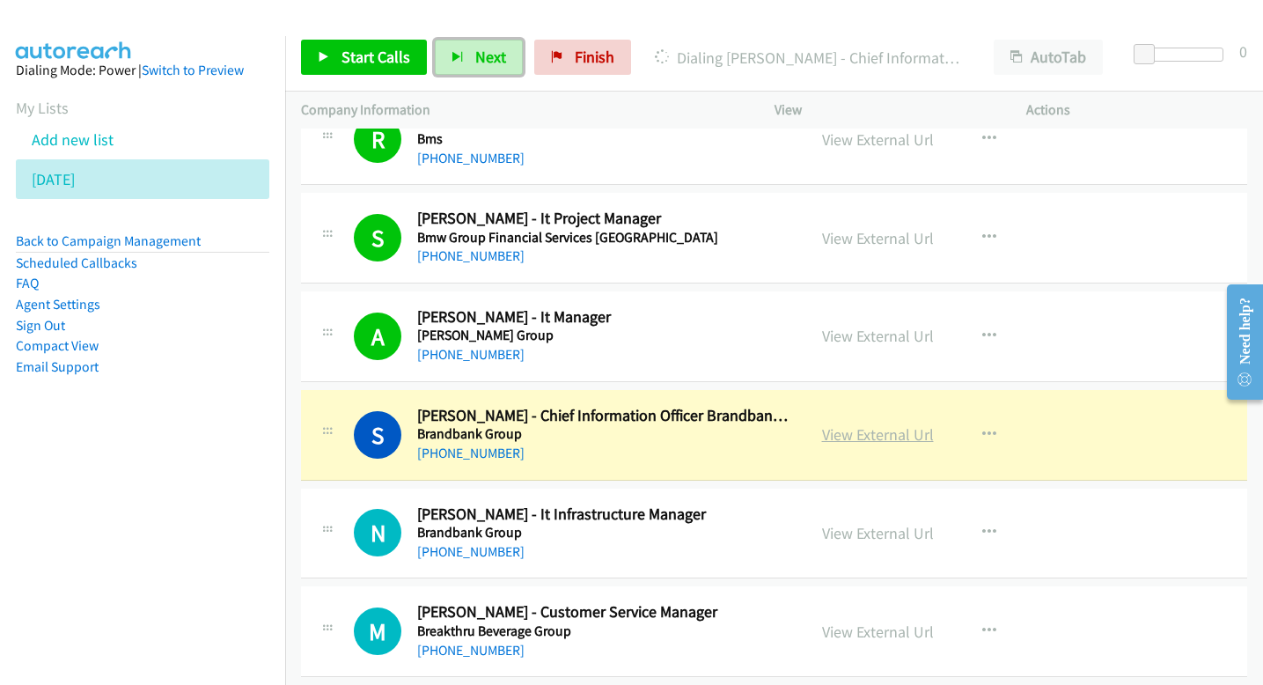
click at [873, 433] on link "View External Url" at bounding box center [878, 434] width 112 height 20
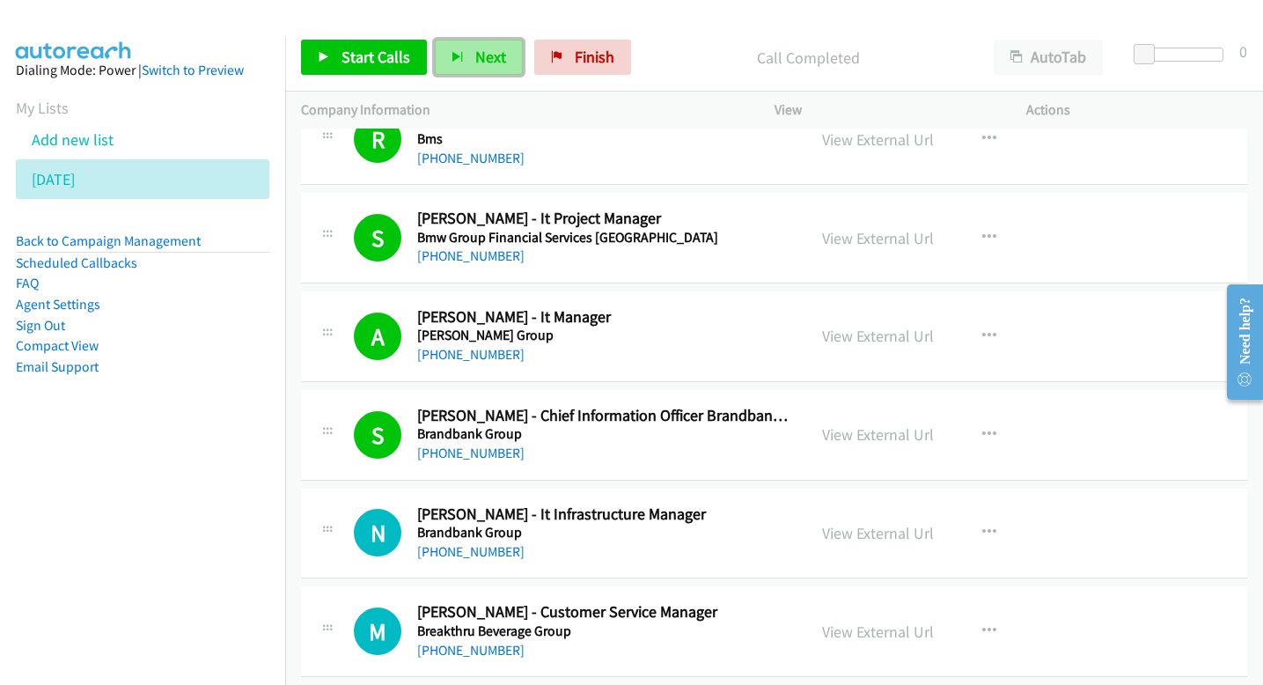
click at [471, 62] on button "Next" at bounding box center [479, 57] width 88 height 35
click at [495, 57] on span "Next" at bounding box center [490, 57] width 31 height 20
click at [487, 62] on span "Next" at bounding box center [490, 57] width 31 height 20
click at [460, 48] on button "Next" at bounding box center [479, 57] width 88 height 35
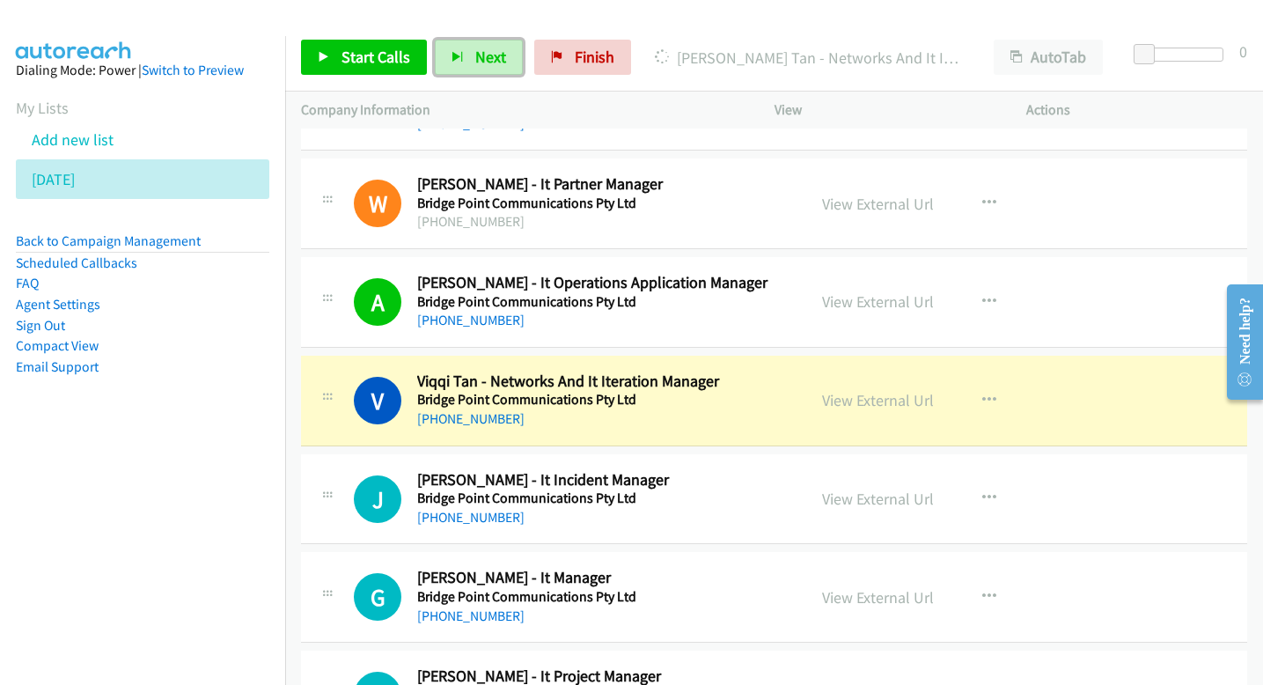
scroll to position [6963, 0]
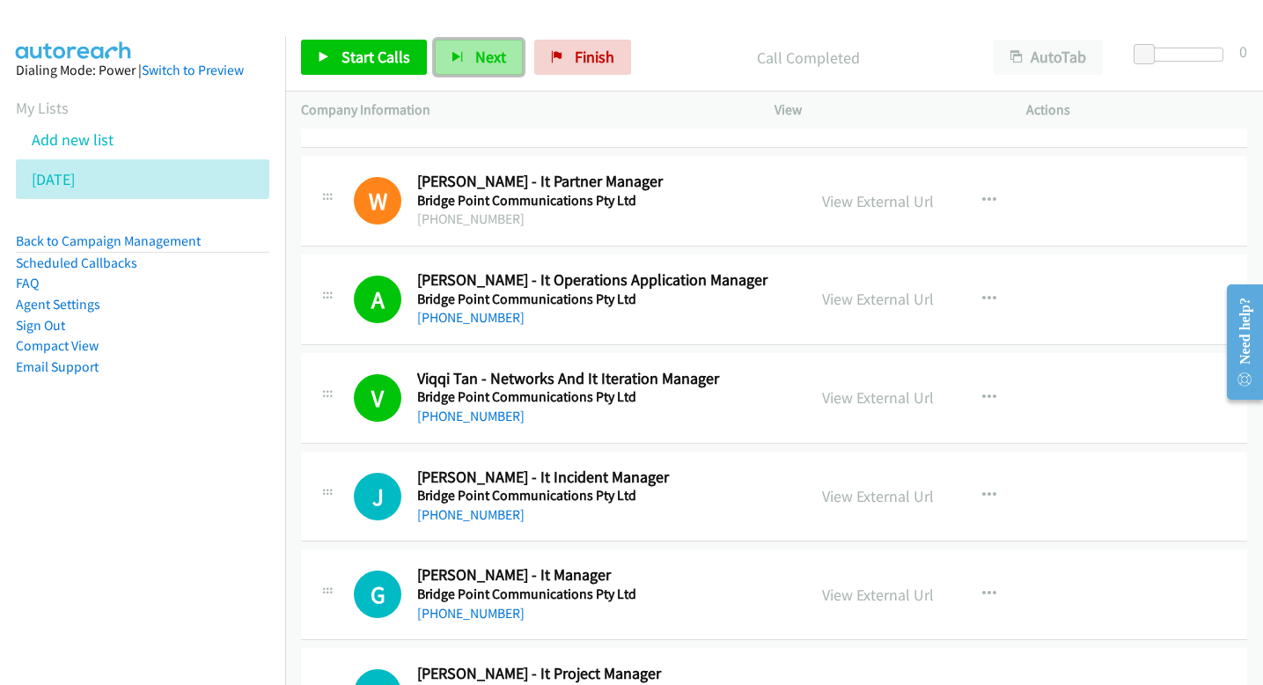
click at [461, 56] on button "Next" at bounding box center [479, 57] width 88 height 35
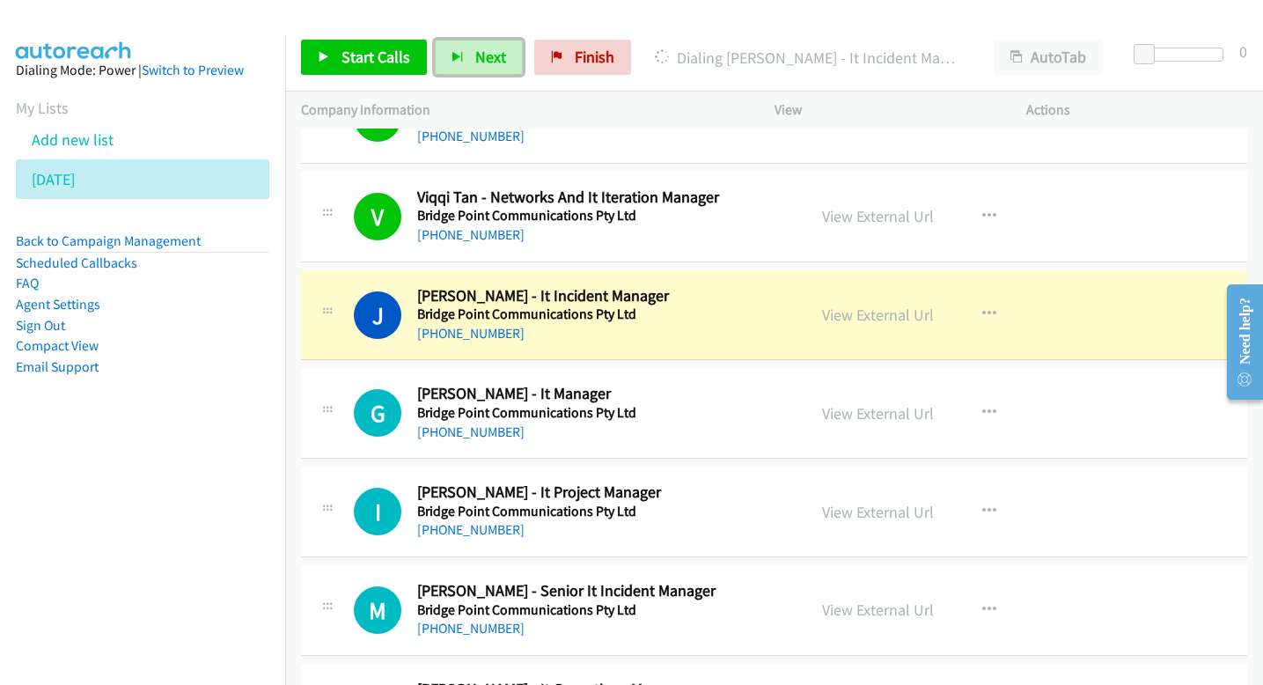
scroll to position [7229, 0]
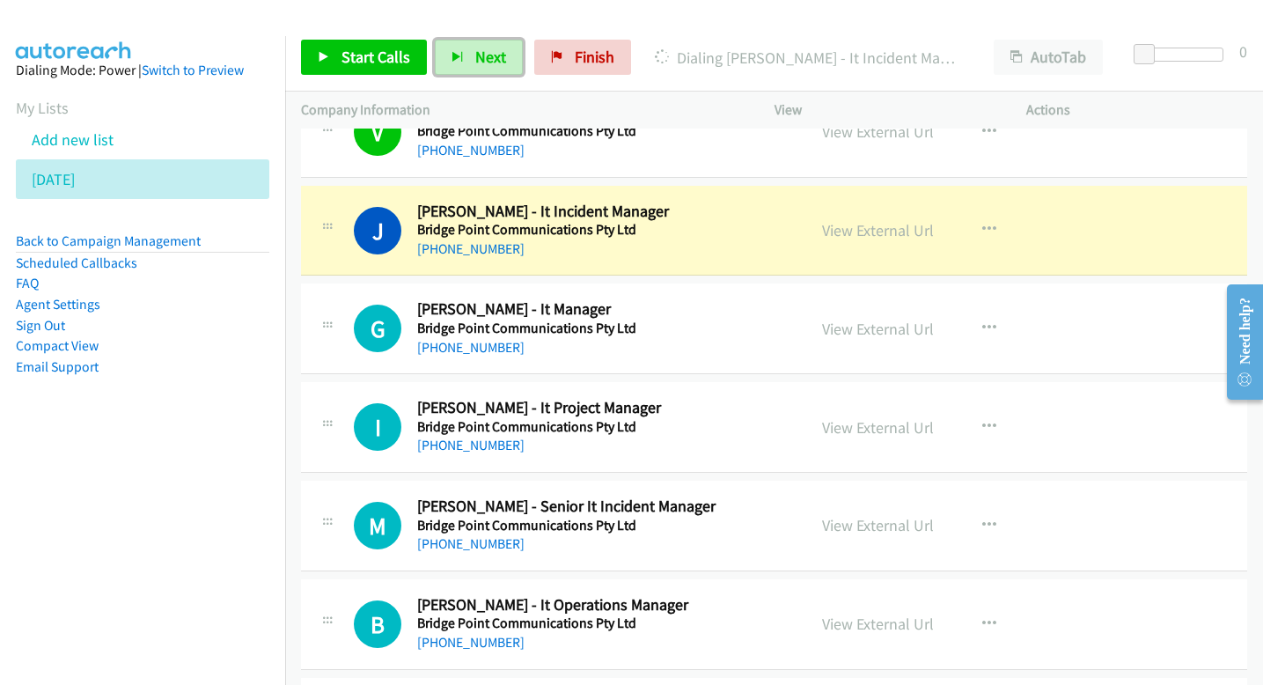
click at [842, 225] on link "View External Url" at bounding box center [878, 230] width 112 height 20
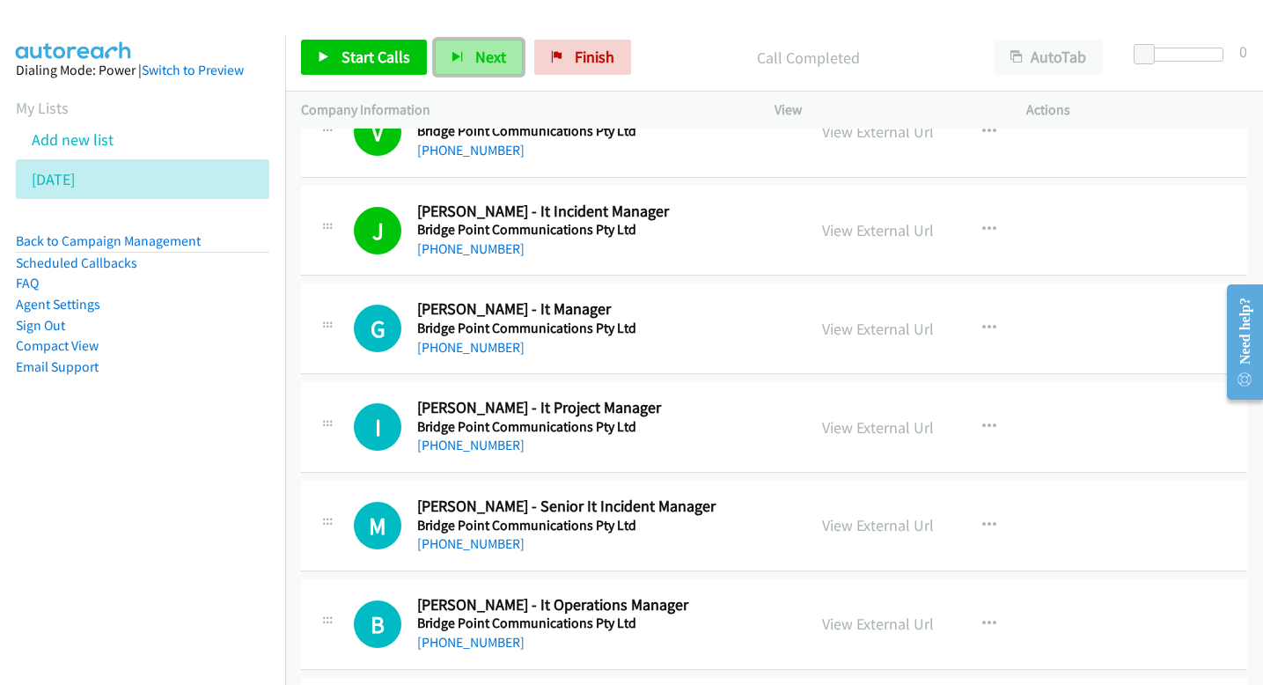
click at [470, 56] on button "Next" at bounding box center [479, 57] width 88 height 35
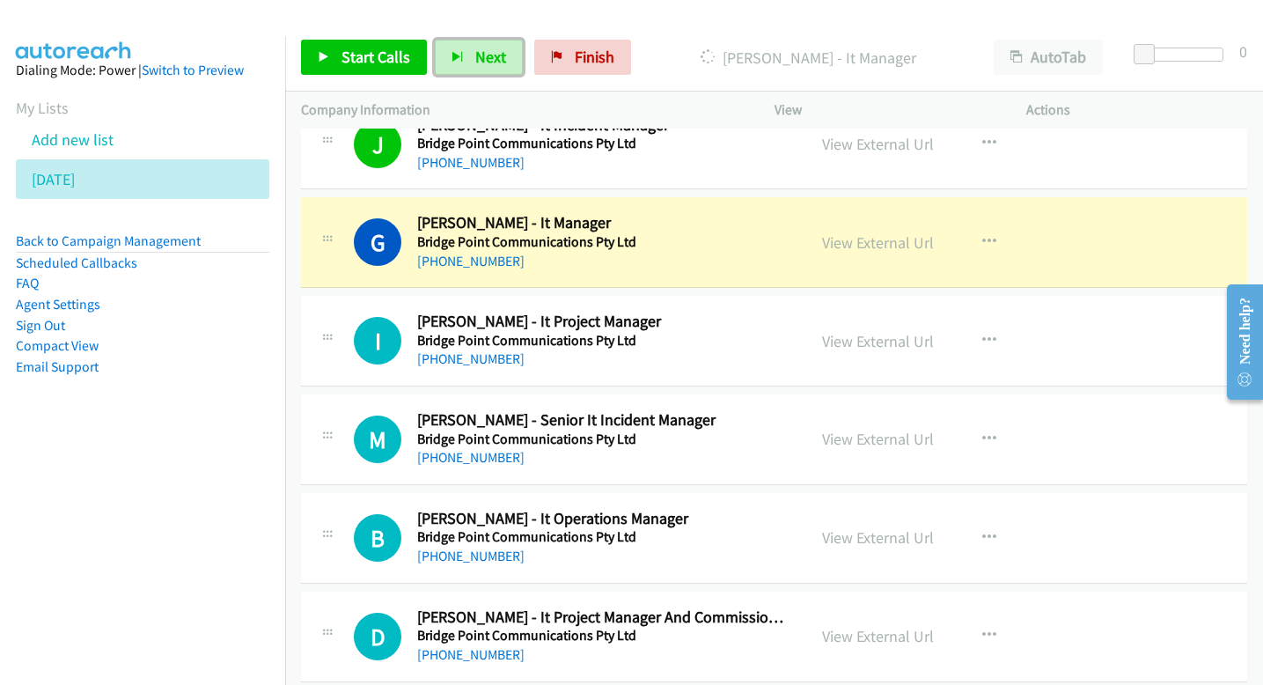
scroll to position [7361, 0]
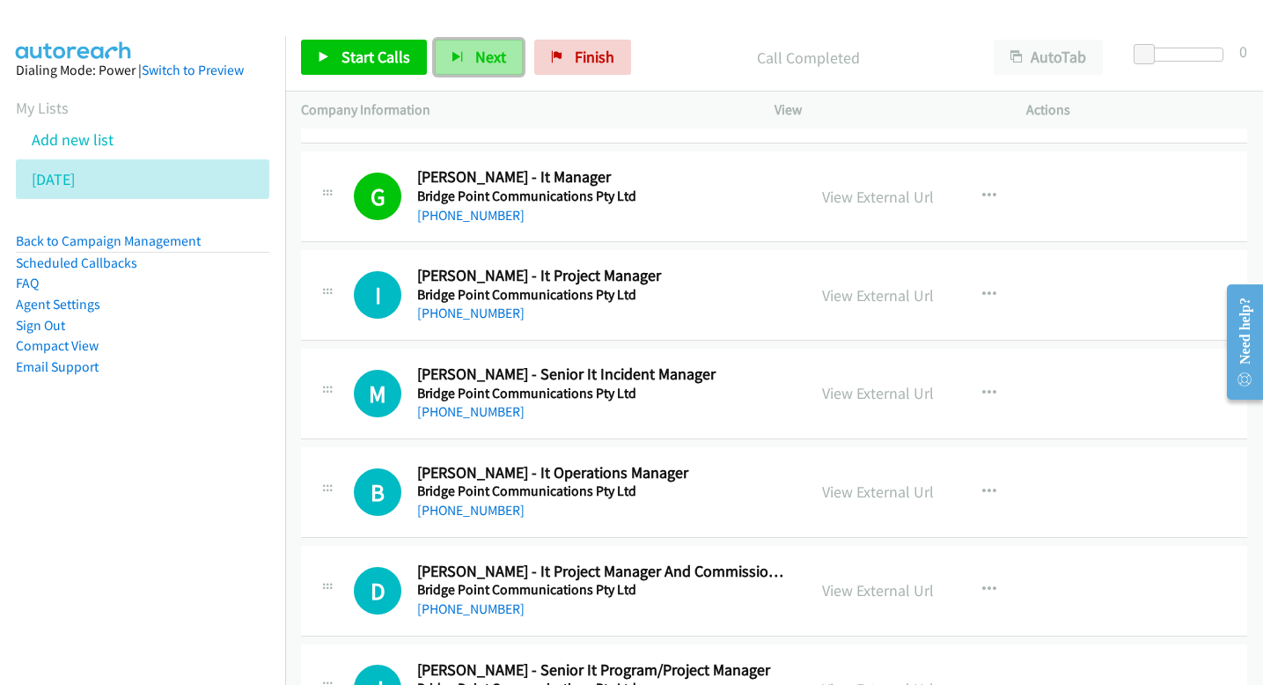
click at [496, 46] on button "Next" at bounding box center [479, 57] width 88 height 35
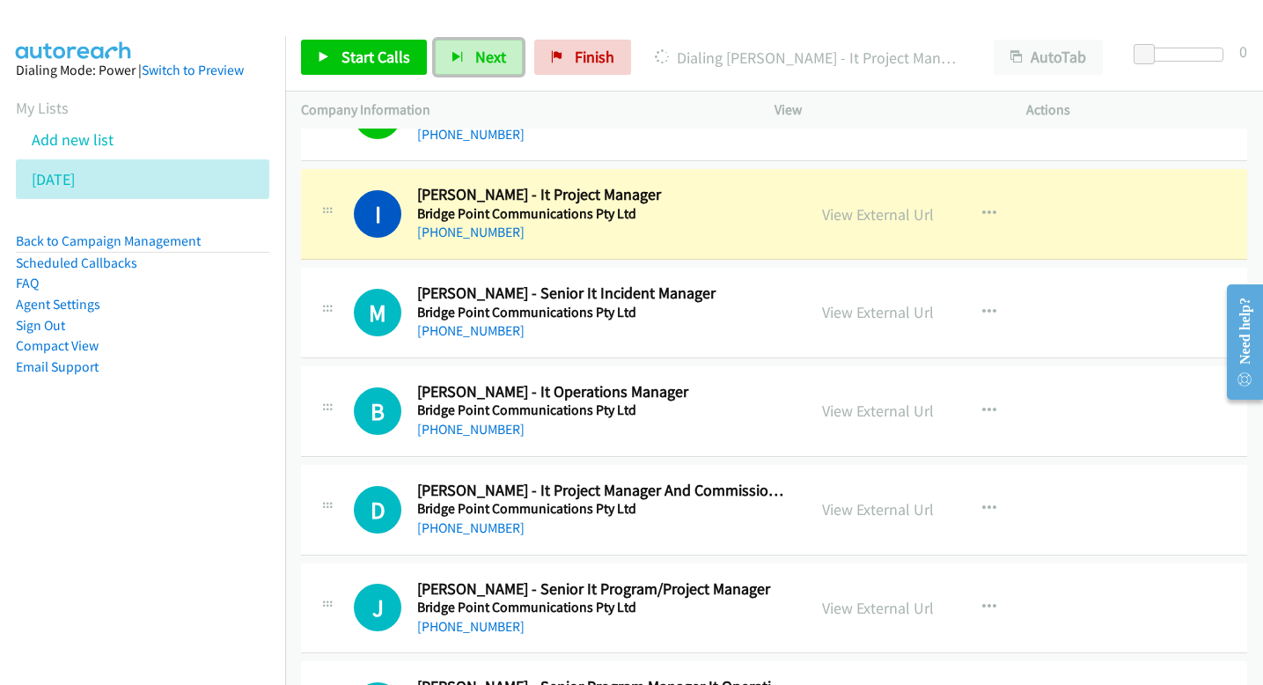
scroll to position [7465, 0]
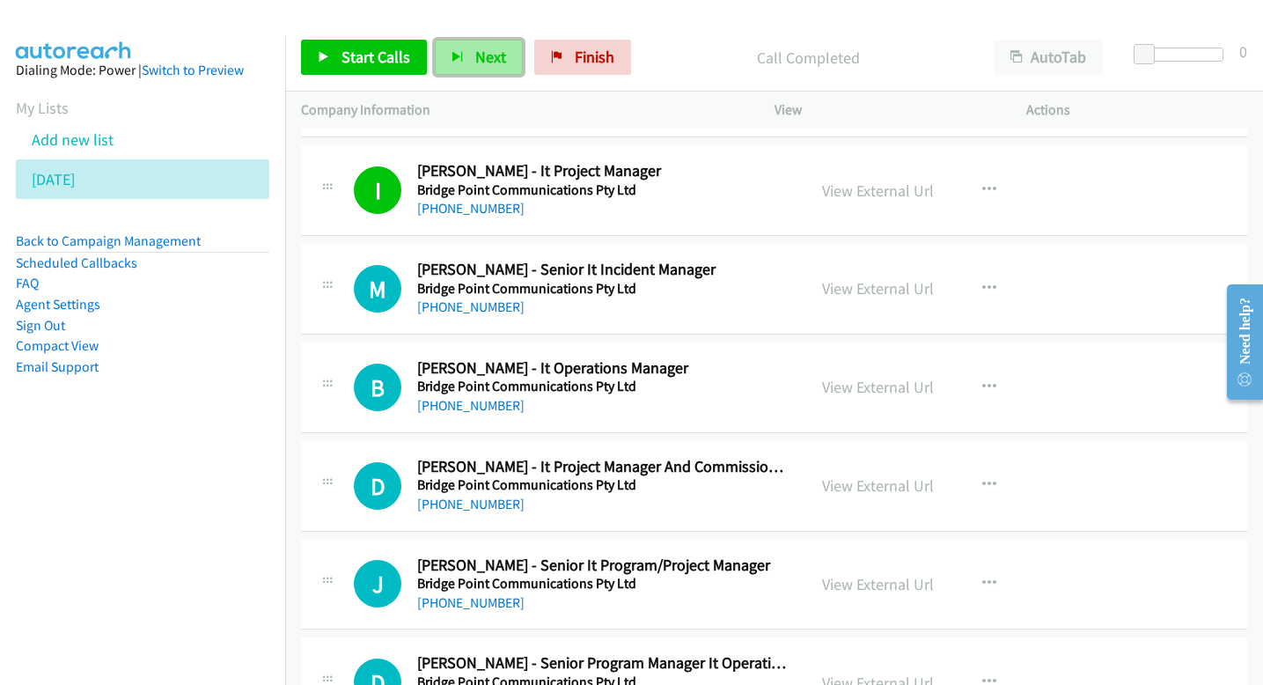
click at [476, 55] on span "Next" at bounding box center [490, 57] width 31 height 20
click at [481, 51] on span "Next" at bounding box center [490, 57] width 31 height 20
click at [494, 63] on span "Next" at bounding box center [490, 57] width 31 height 20
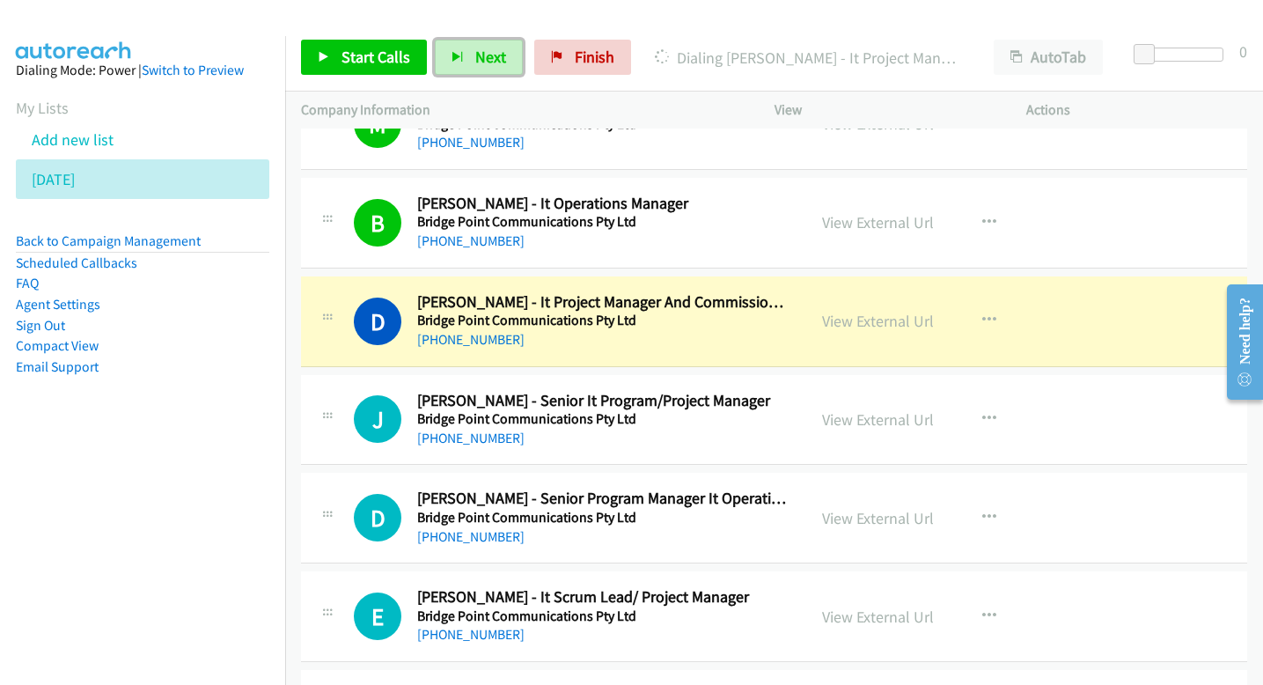
scroll to position [7636, 0]
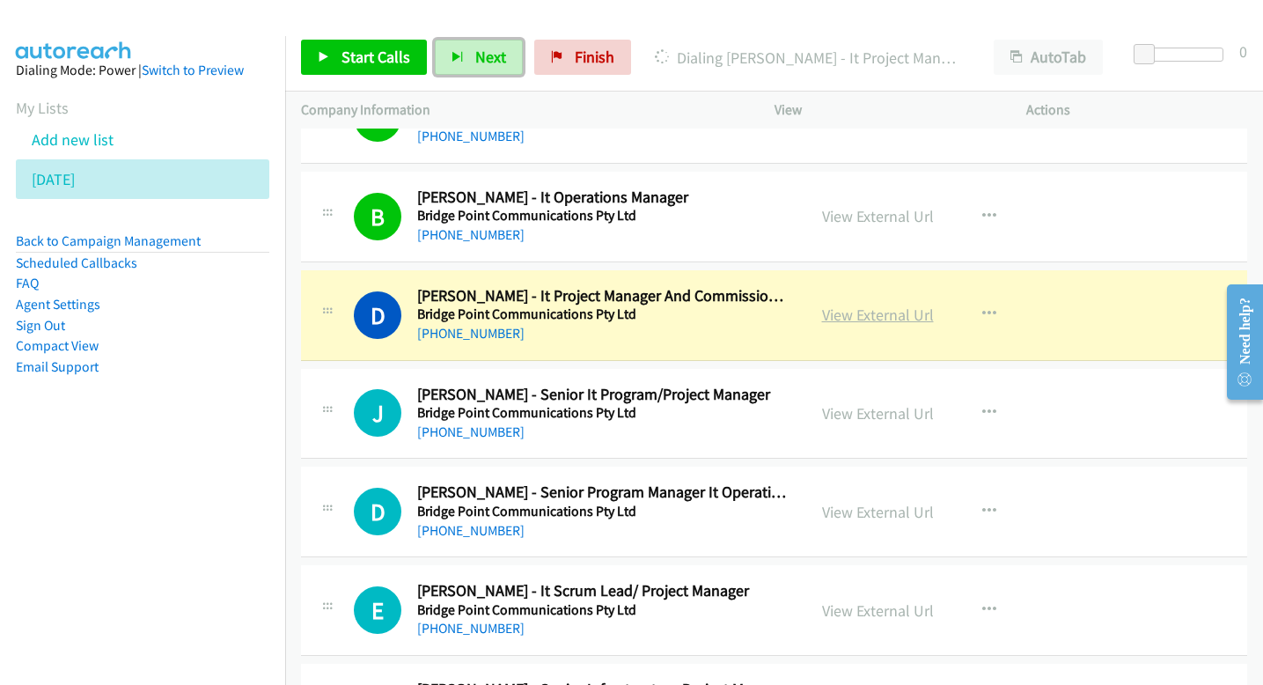
click at [841, 306] on link "View External Url" at bounding box center [878, 314] width 112 height 20
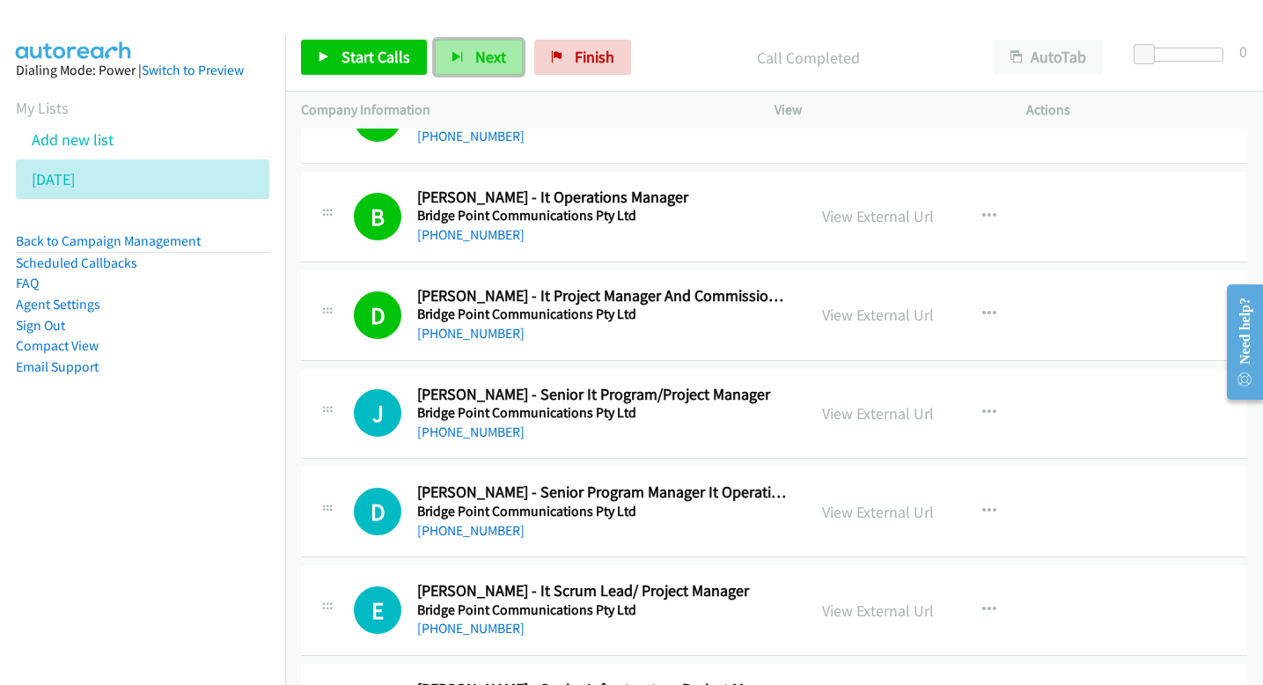
click at [487, 48] on span "Next" at bounding box center [490, 57] width 31 height 20
click at [471, 53] on button "Next" at bounding box center [479, 57] width 88 height 35
click at [485, 65] on span "Next" at bounding box center [490, 57] width 31 height 20
click at [491, 66] on span "Next" at bounding box center [490, 57] width 31 height 20
click at [495, 51] on span "Next" at bounding box center [490, 57] width 31 height 20
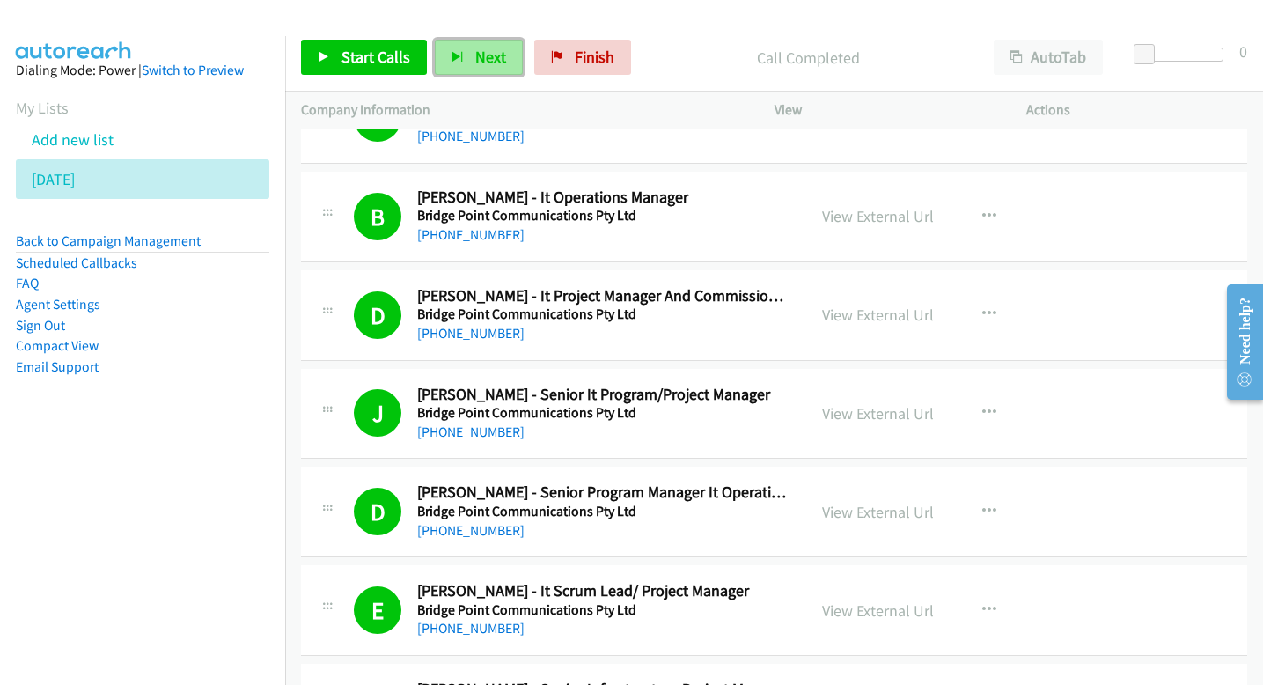
click at [466, 58] on button "Next" at bounding box center [479, 57] width 88 height 35
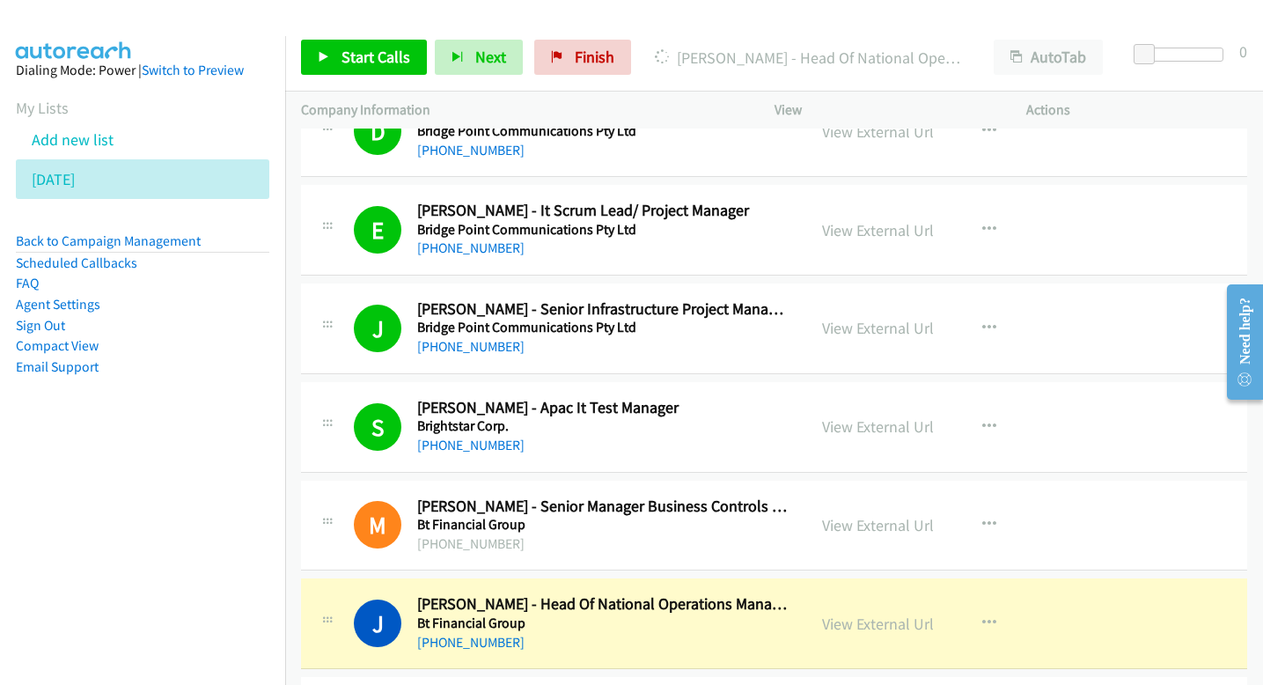
scroll to position [8117, 0]
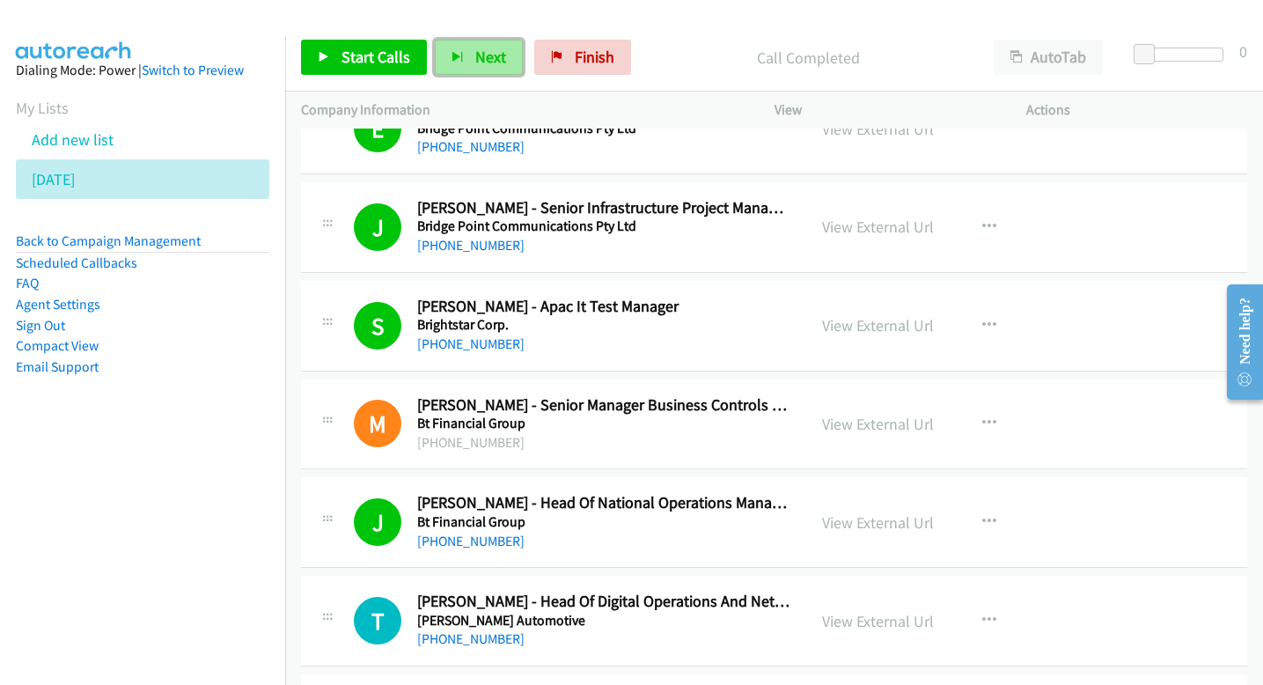
click at [454, 57] on icon "button" at bounding box center [457, 58] width 12 height 12
click at [488, 56] on span "Next" at bounding box center [490, 57] width 31 height 20
